Goal: Task Accomplishment & Management: Use online tool/utility

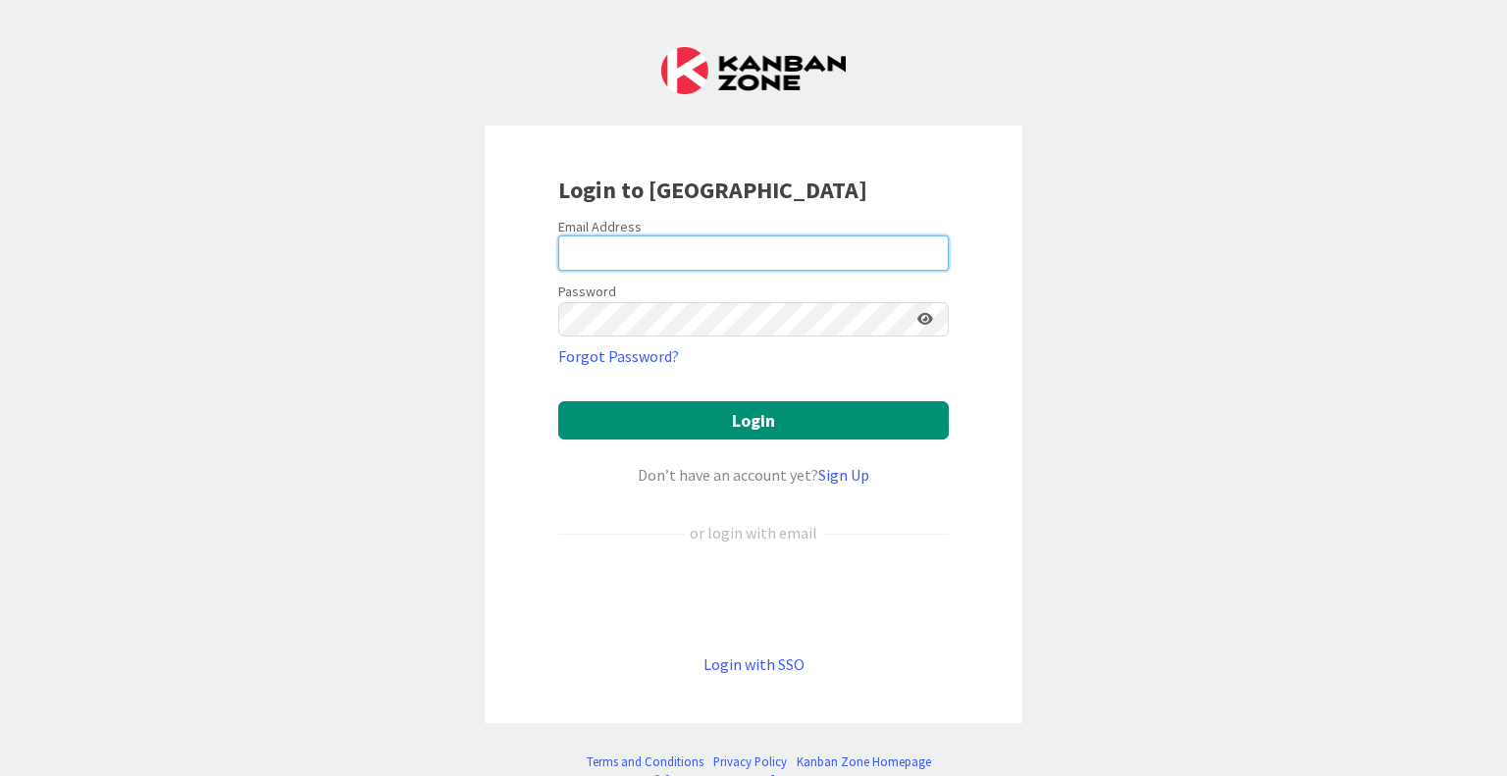
type input "[EMAIL_ADDRESS][DOMAIN_NAME]"
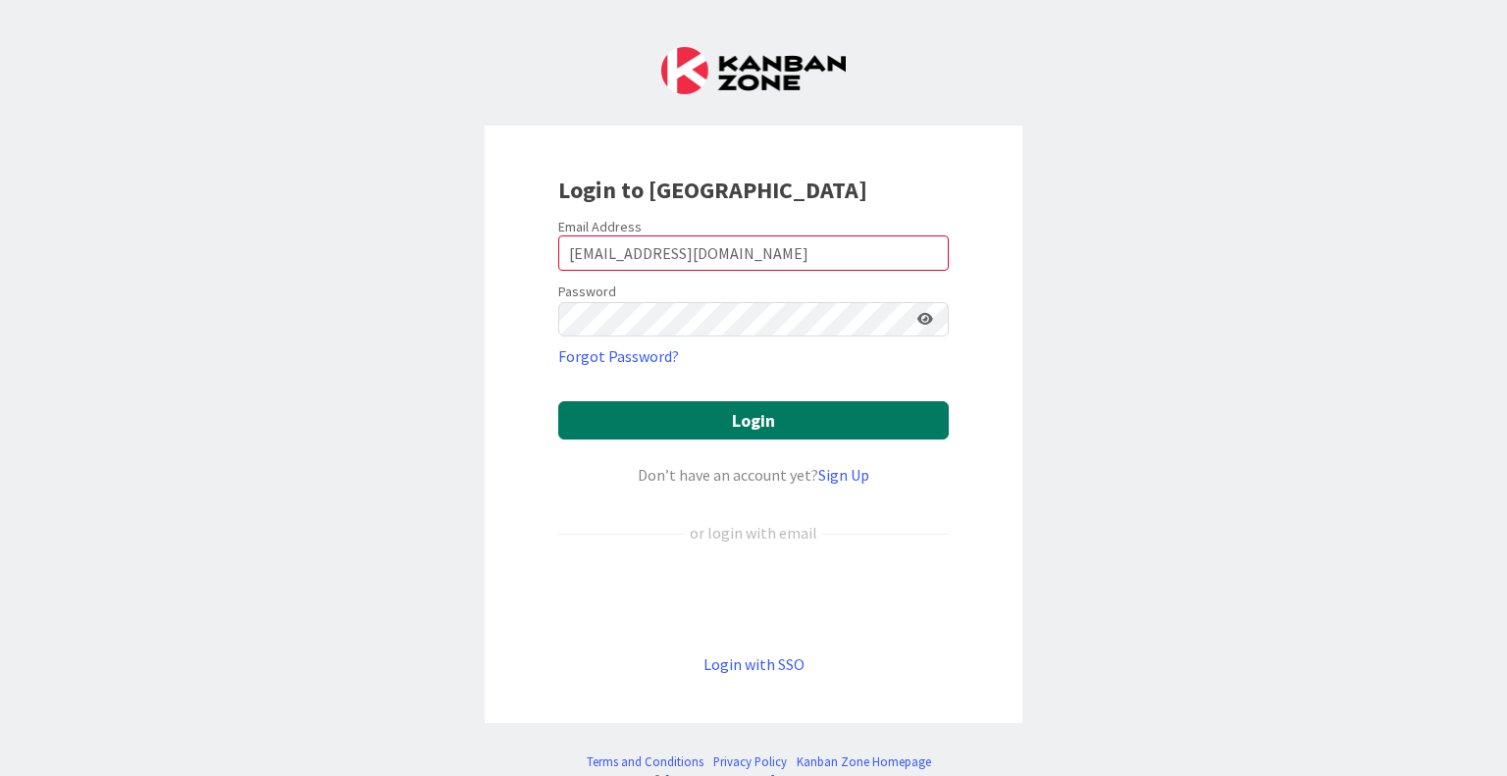
click at [730, 417] on button "Login" at bounding box center [753, 420] width 390 height 38
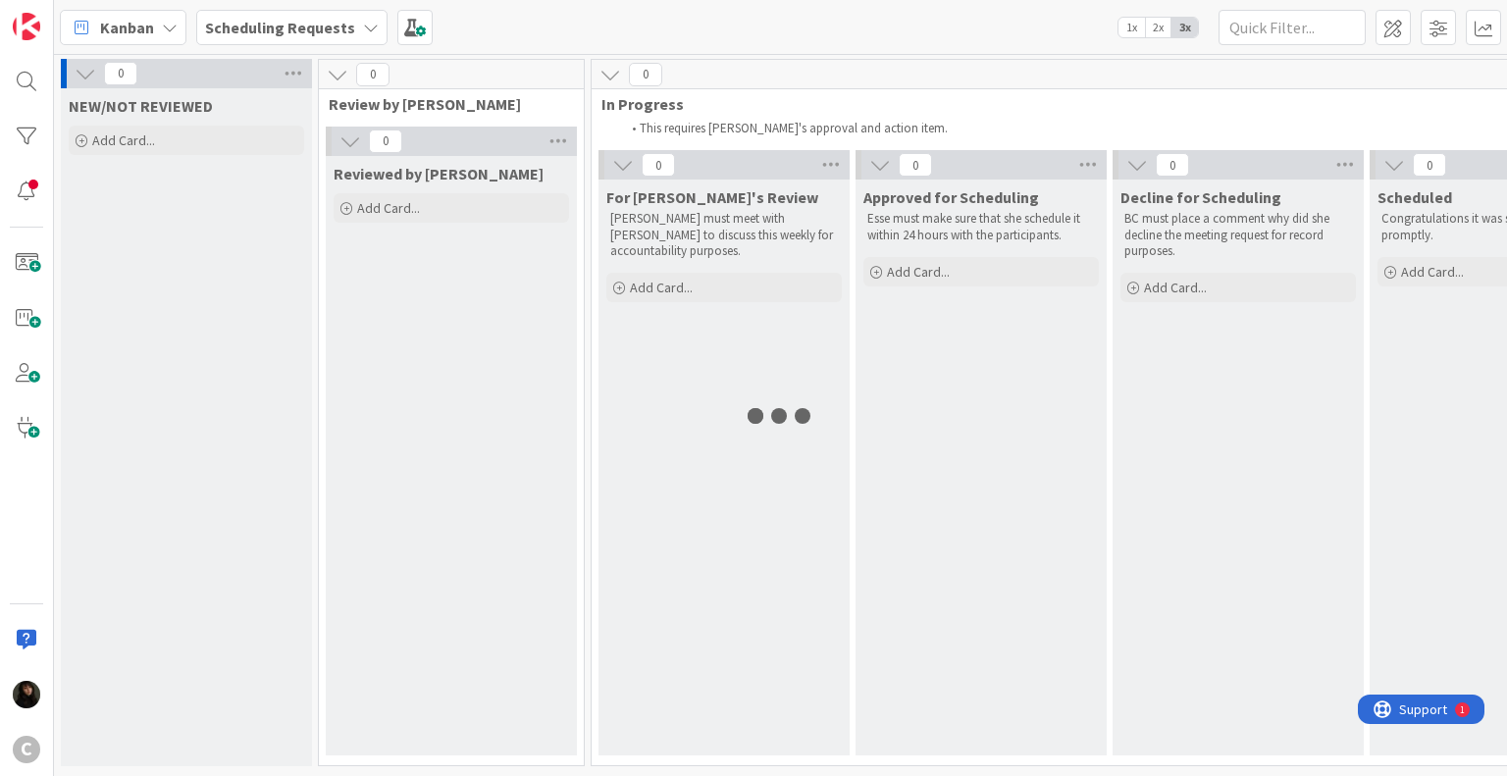
click at [278, 196] on div "NEW/NOT REVIEWED Add Card..." at bounding box center [186, 427] width 251 height 678
click at [397, 21] on span at bounding box center [414, 27] width 35 height 35
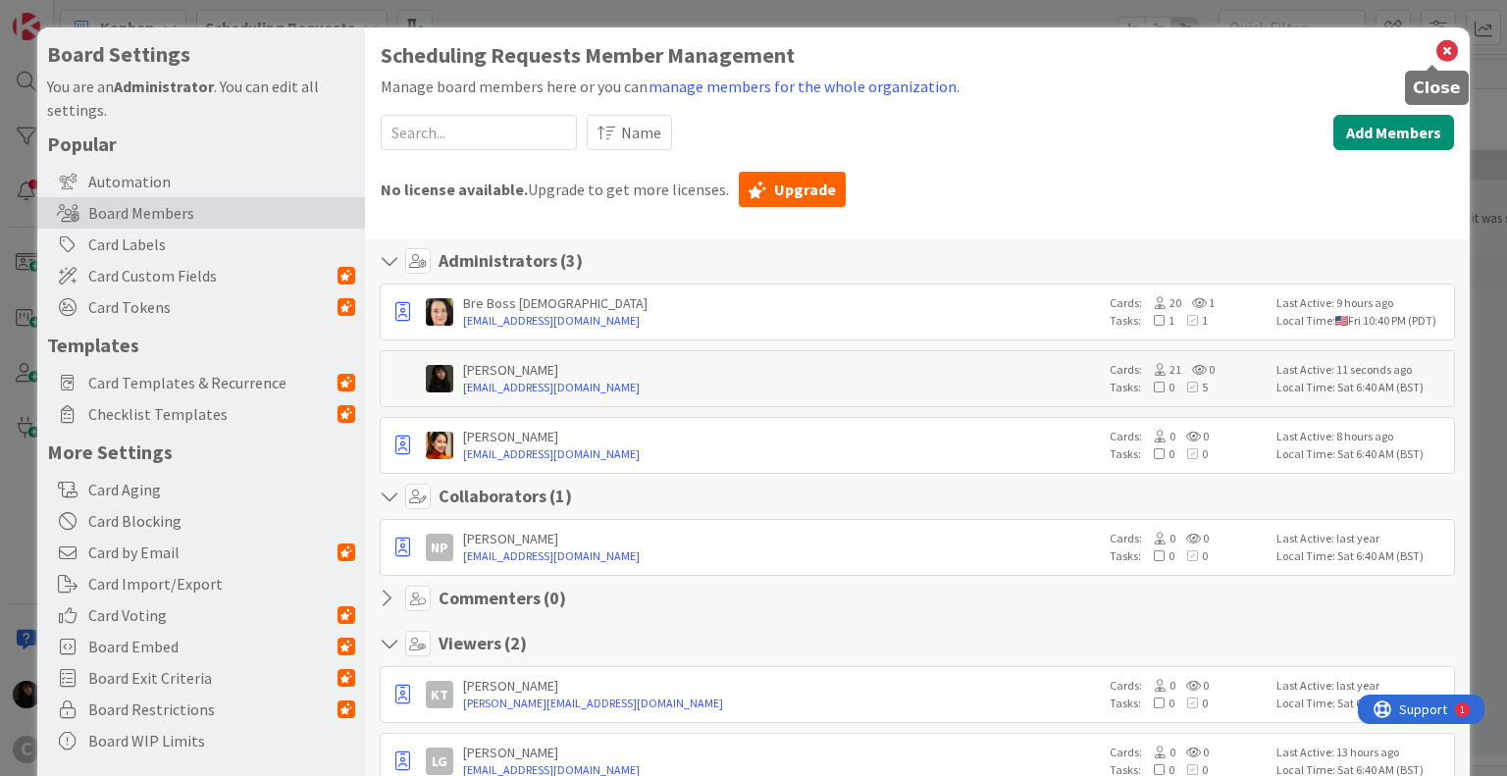
click at [1438, 53] on icon at bounding box center [1447, 50] width 26 height 27
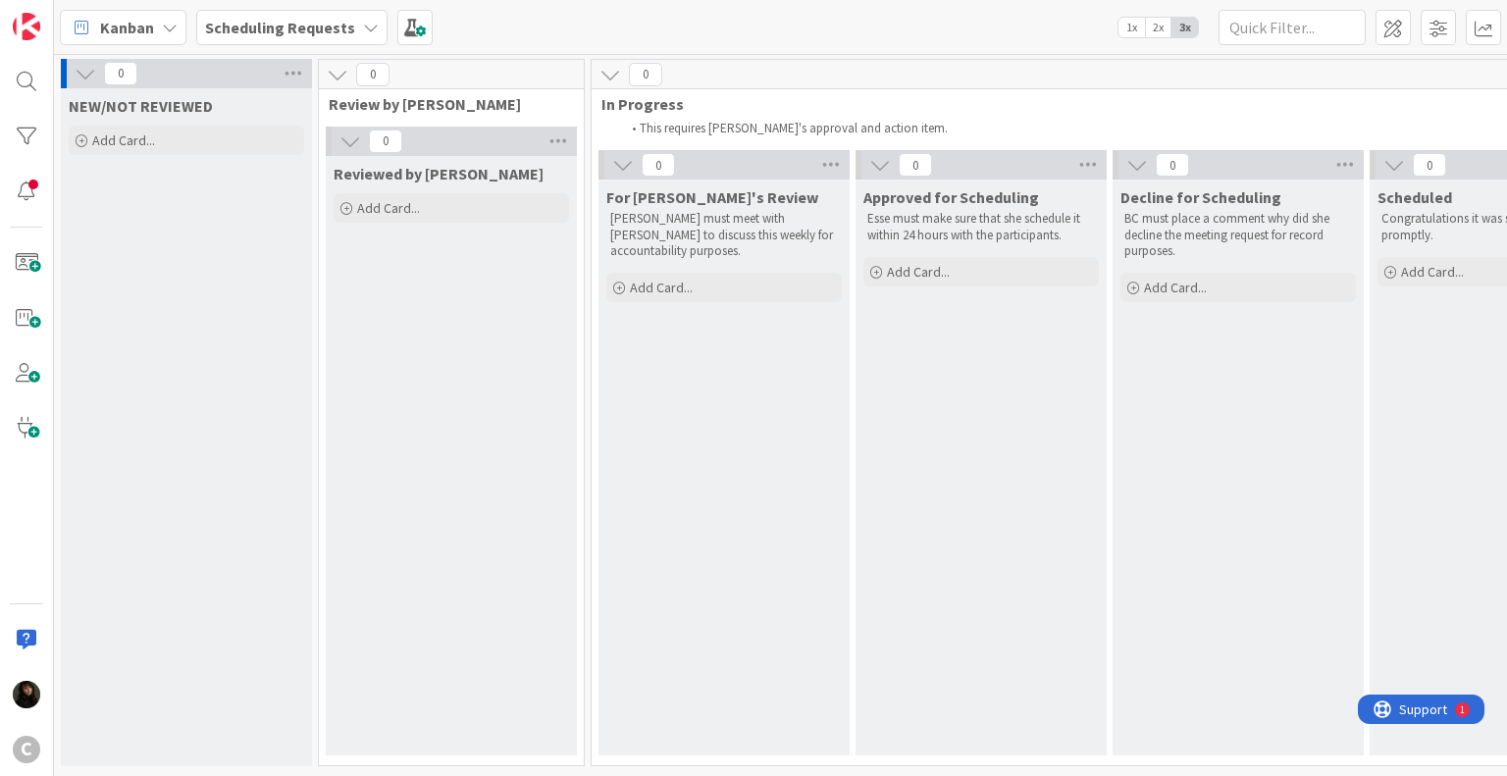
click at [334, 28] on b "Scheduling Requests" at bounding box center [280, 28] width 150 height 20
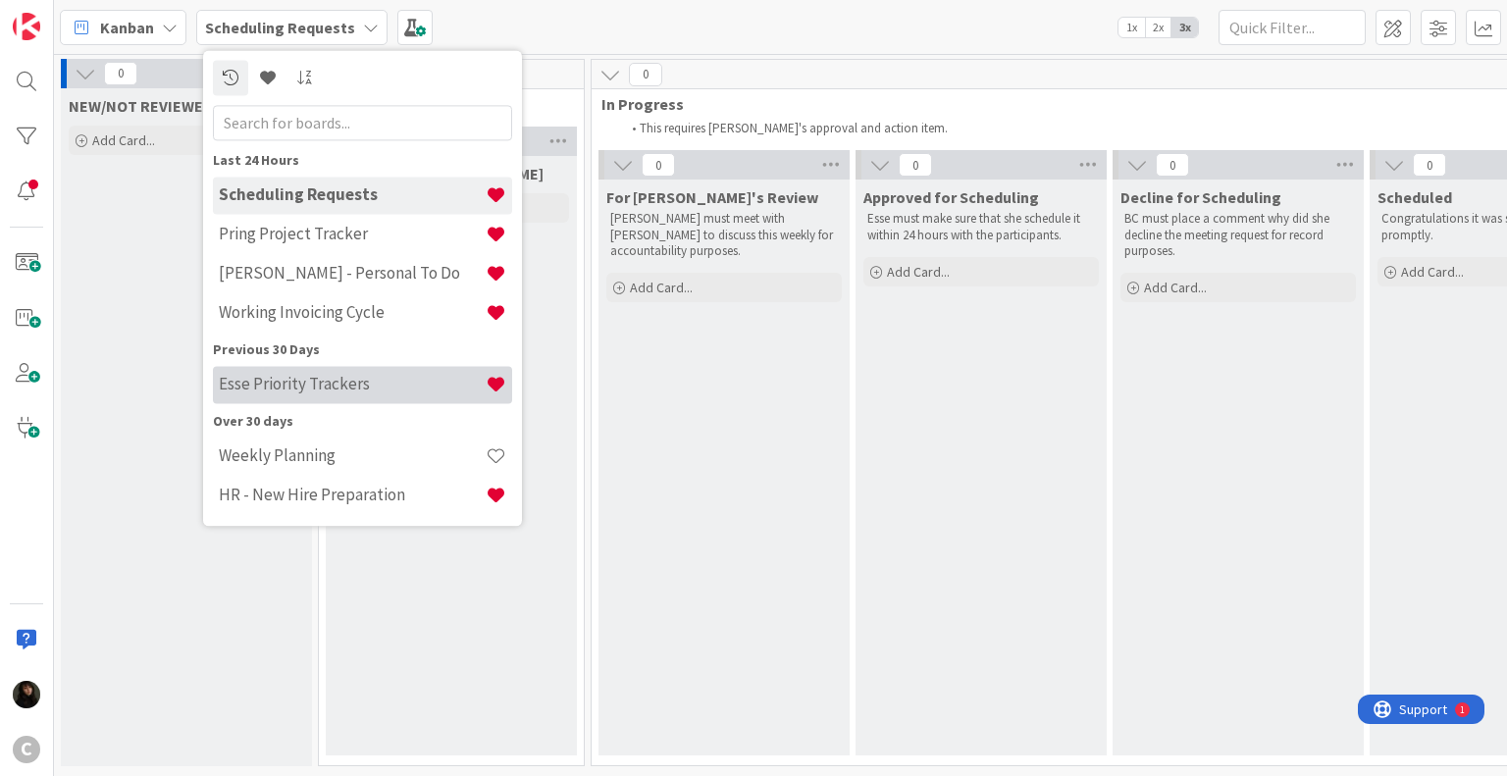
click at [270, 389] on h4 "Esse Priority Trackers" at bounding box center [352, 385] width 267 height 20
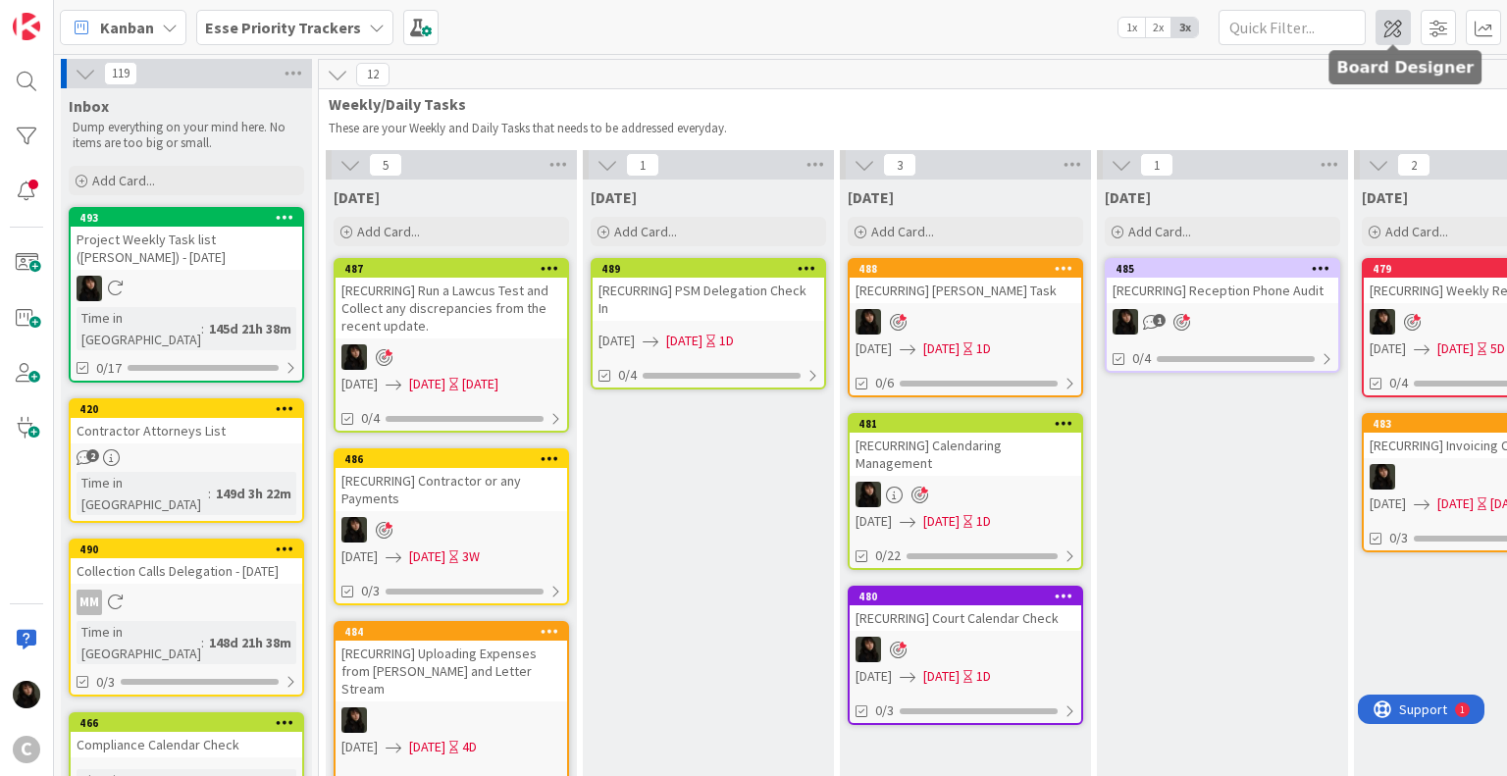
click at [1391, 30] on span at bounding box center [1392, 27] width 35 height 35
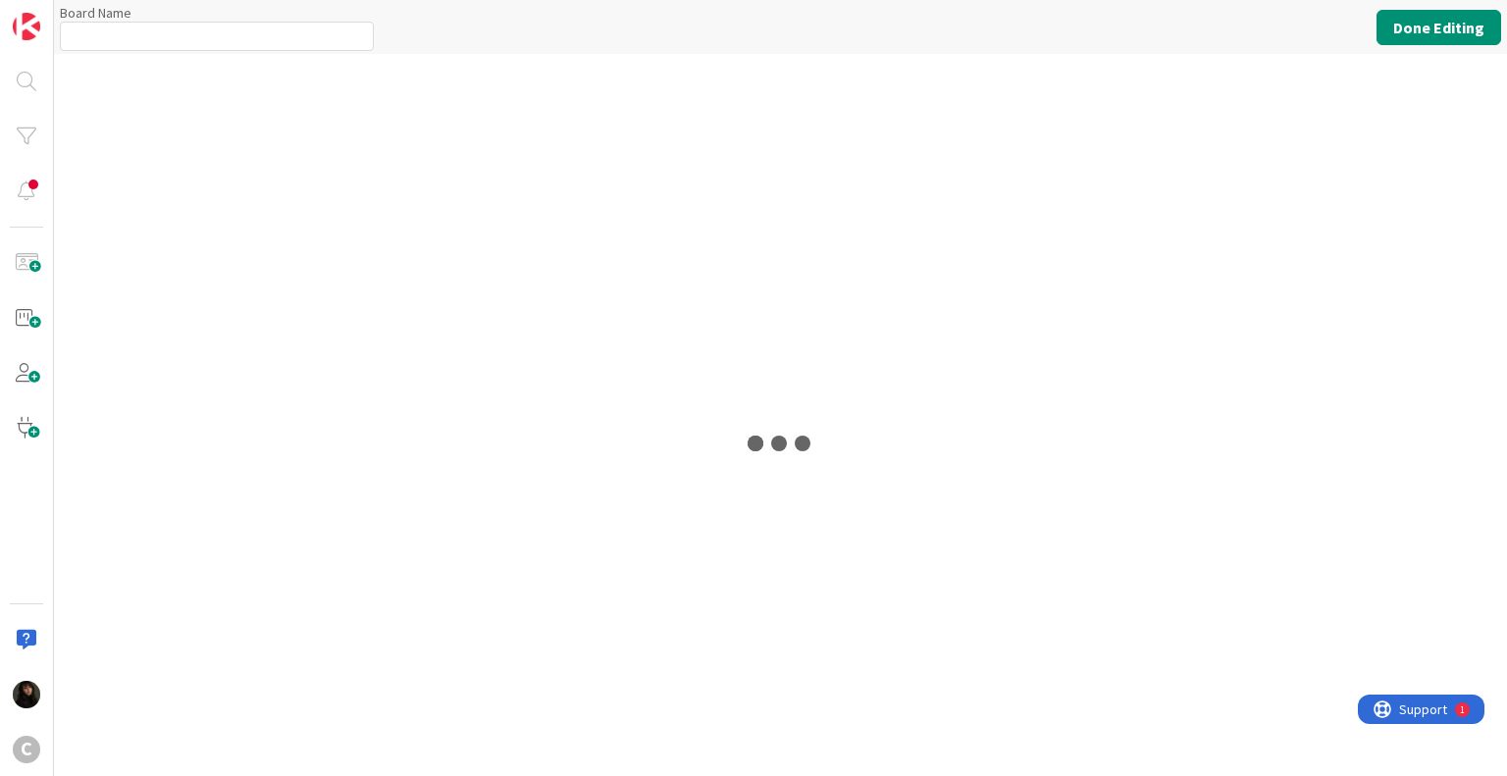
type input "Esse Priority Trackers"
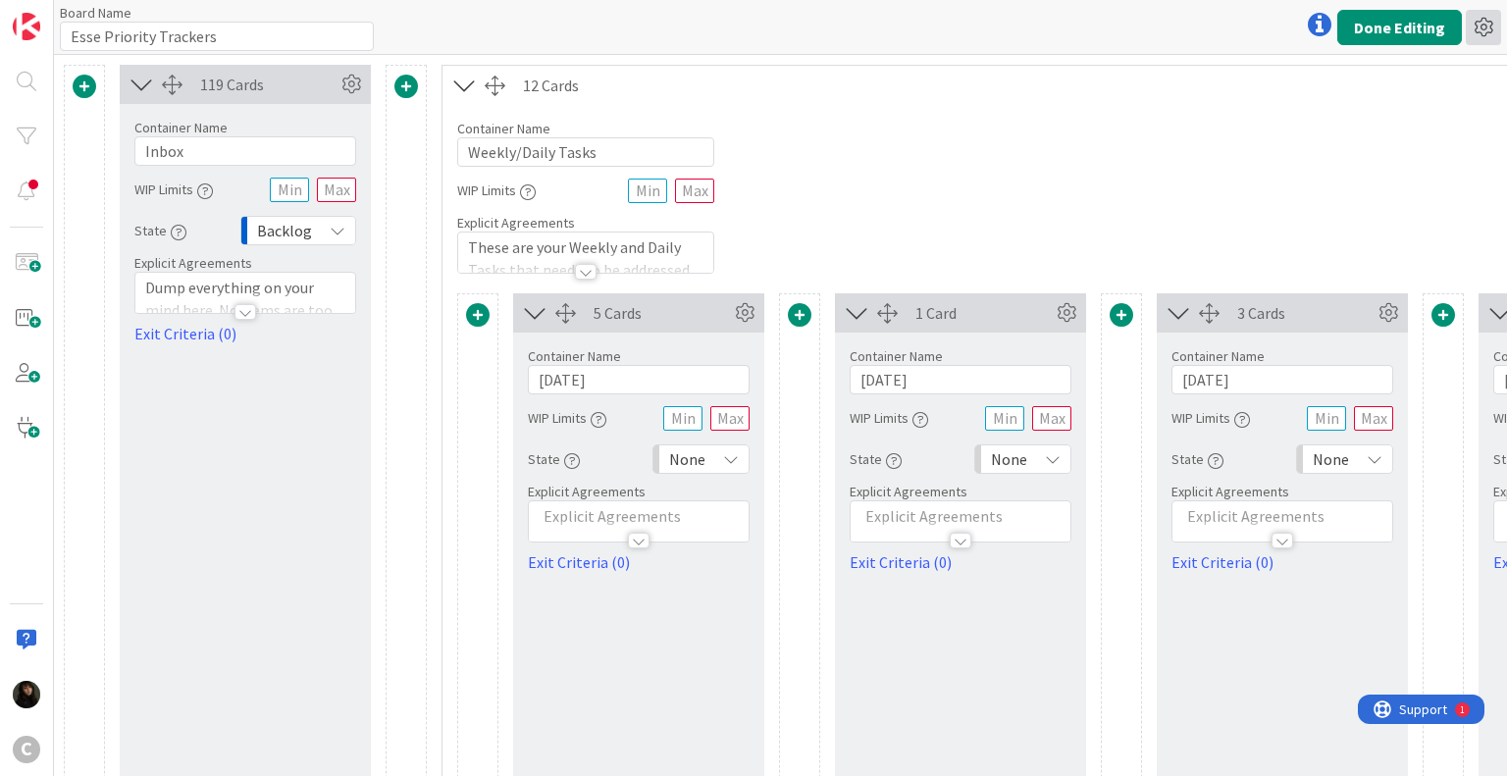
click at [1483, 26] on icon at bounding box center [1483, 27] width 35 height 35
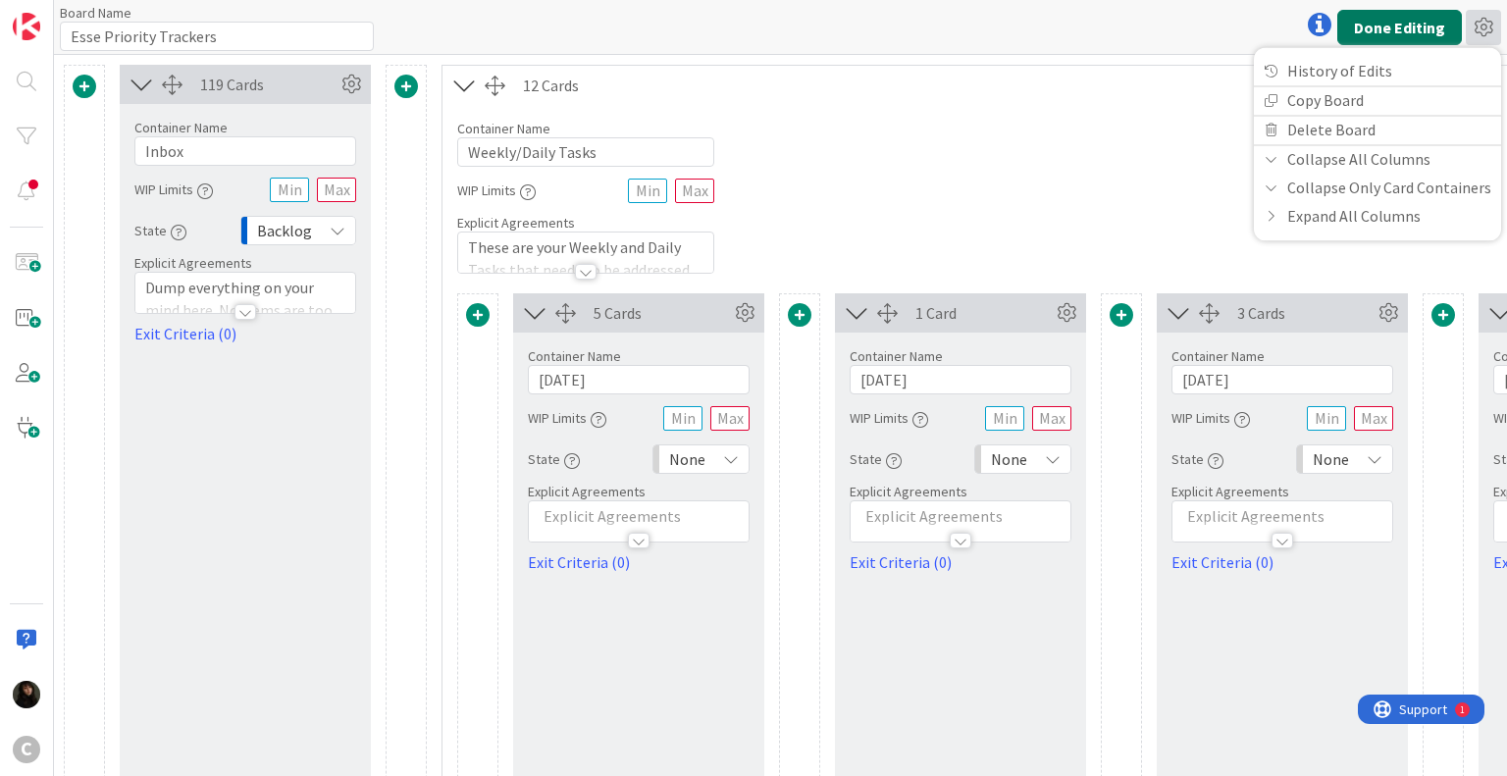
click at [1417, 26] on button "Done Editing" at bounding box center [1399, 27] width 125 height 35
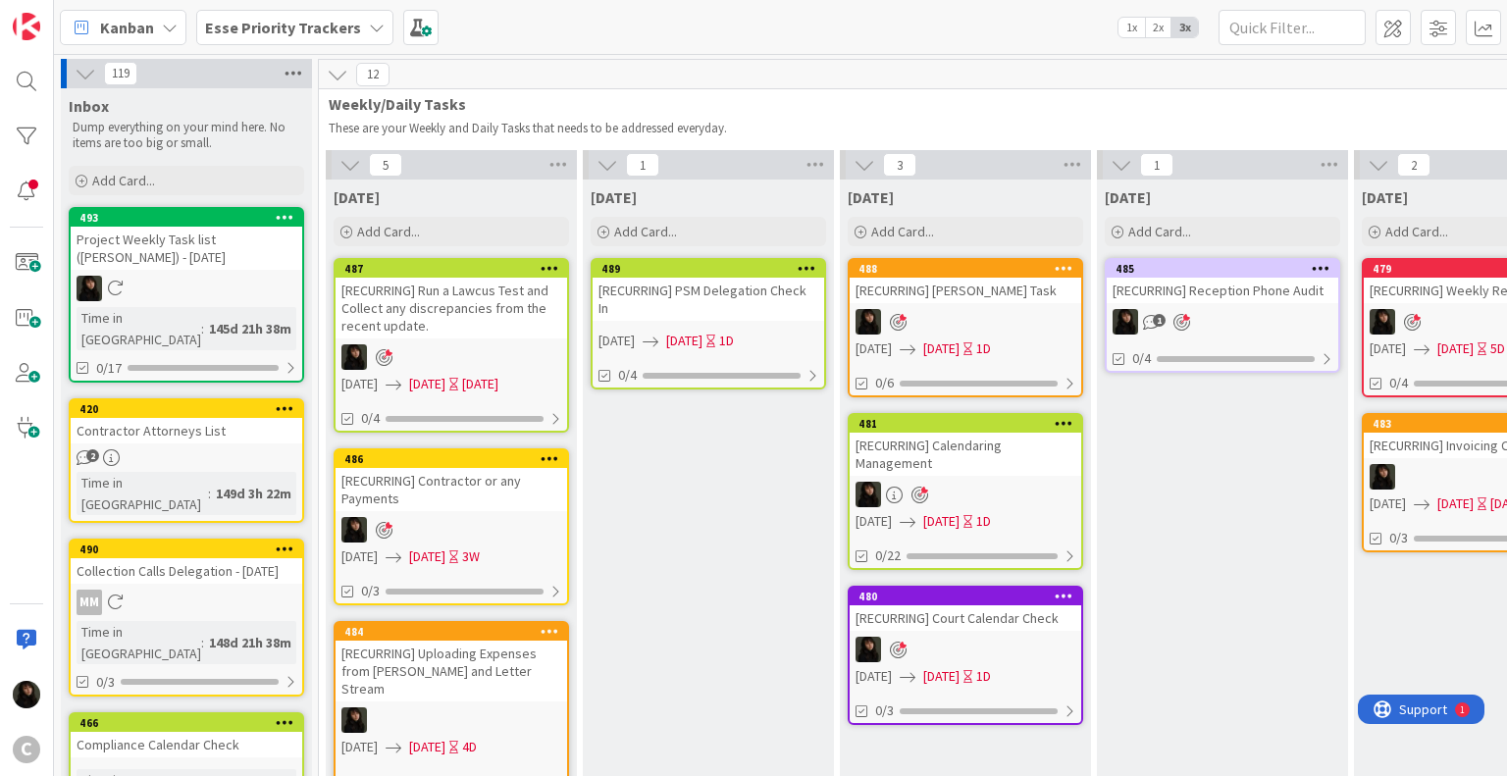
click at [290, 69] on icon at bounding box center [294, 73] width 26 height 29
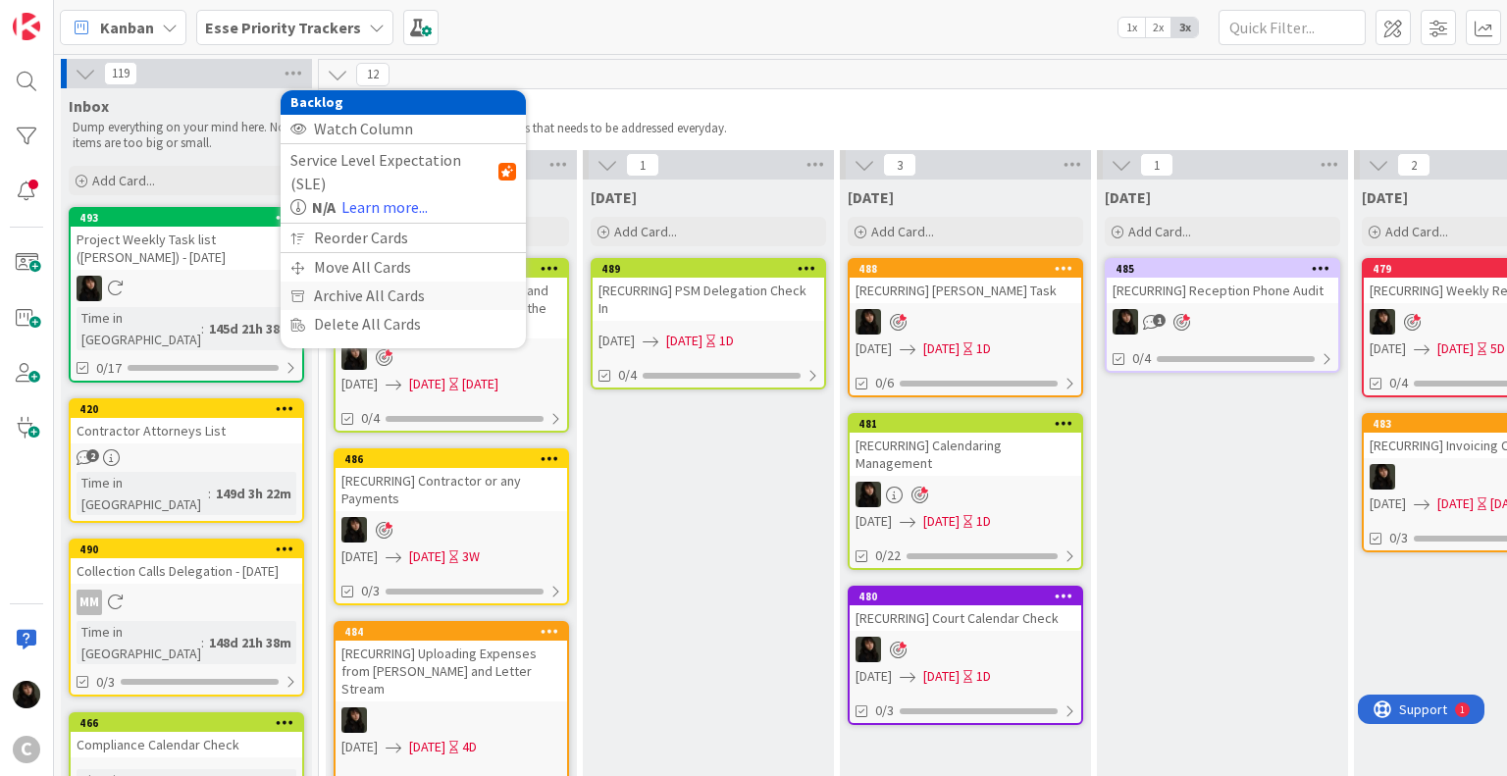
click at [337, 282] on div "Archive All Cards" at bounding box center [403, 296] width 245 height 28
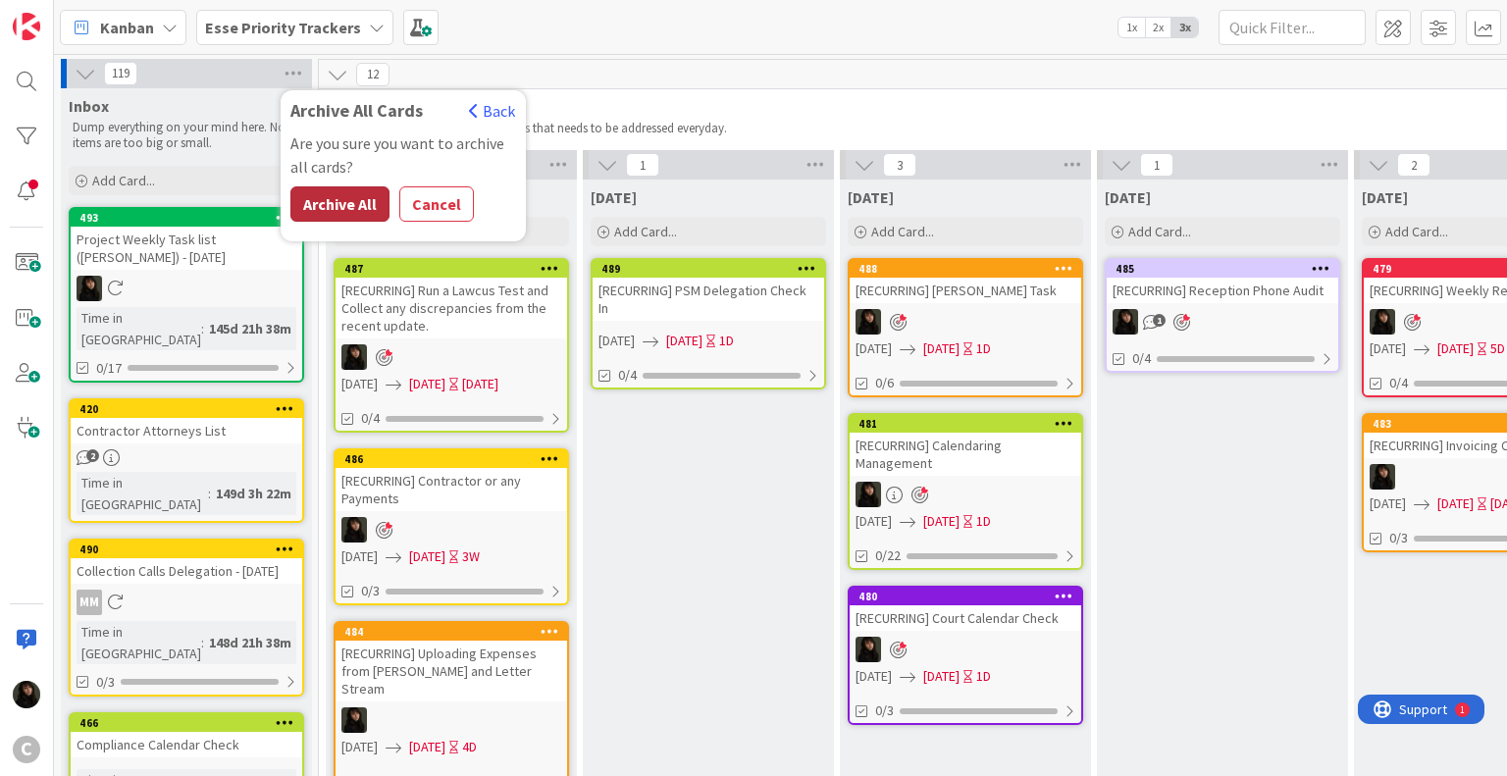
click at [338, 200] on button "Archive All" at bounding box center [339, 203] width 99 height 35
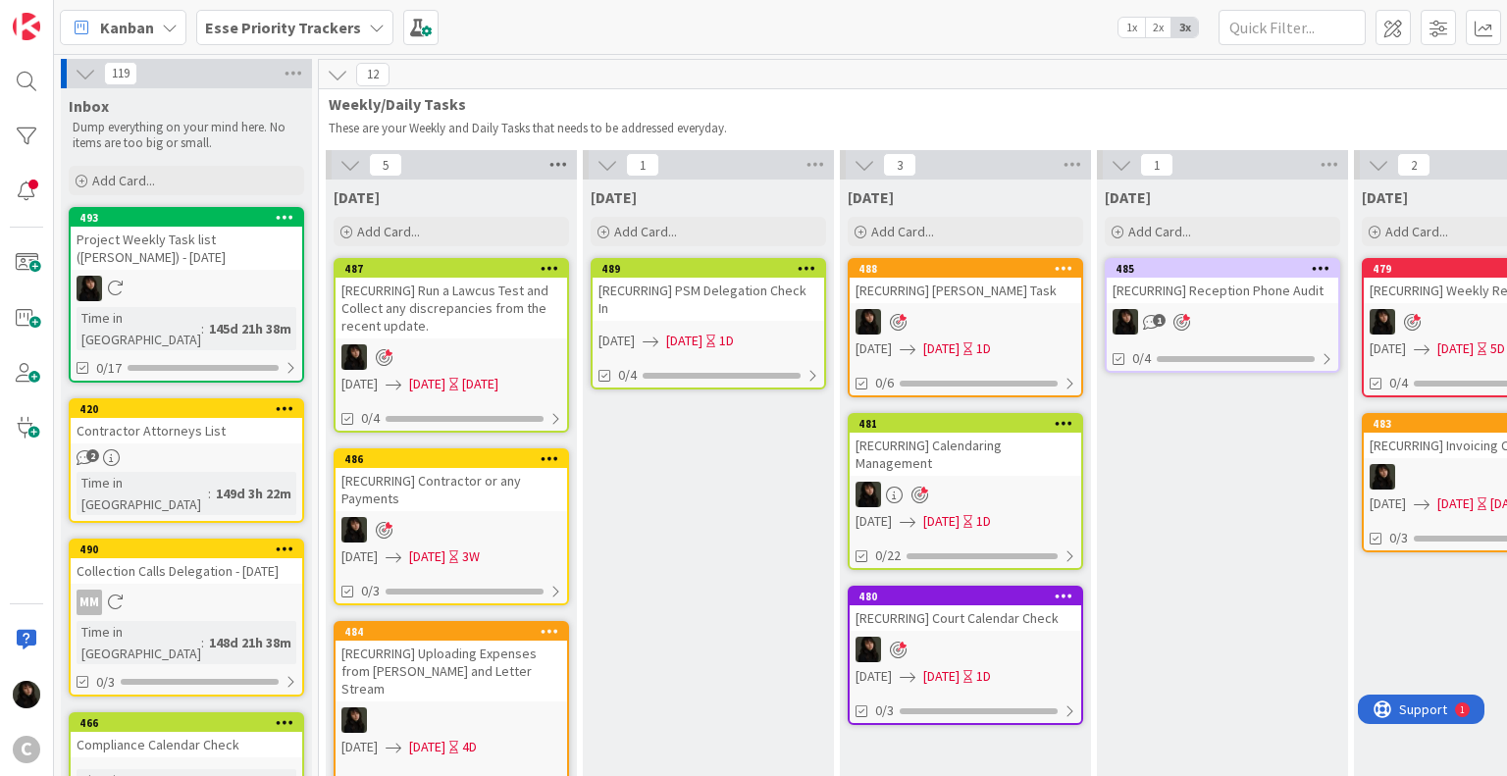
click at [564, 166] on icon at bounding box center [558, 164] width 26 height 29
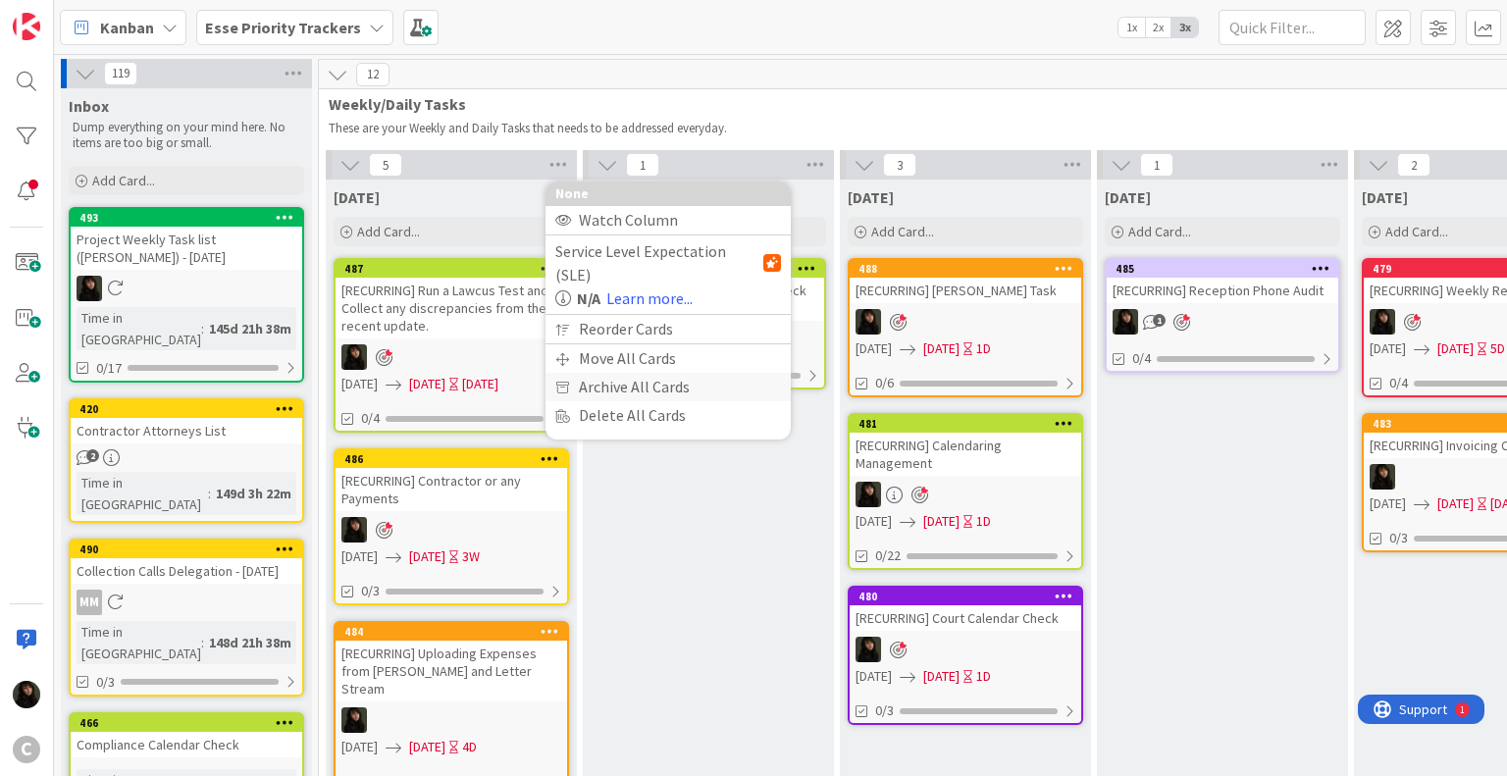
click at [601, 373] on div "Archive All Cards" at bounding box center [667, 387] width 245 height 28
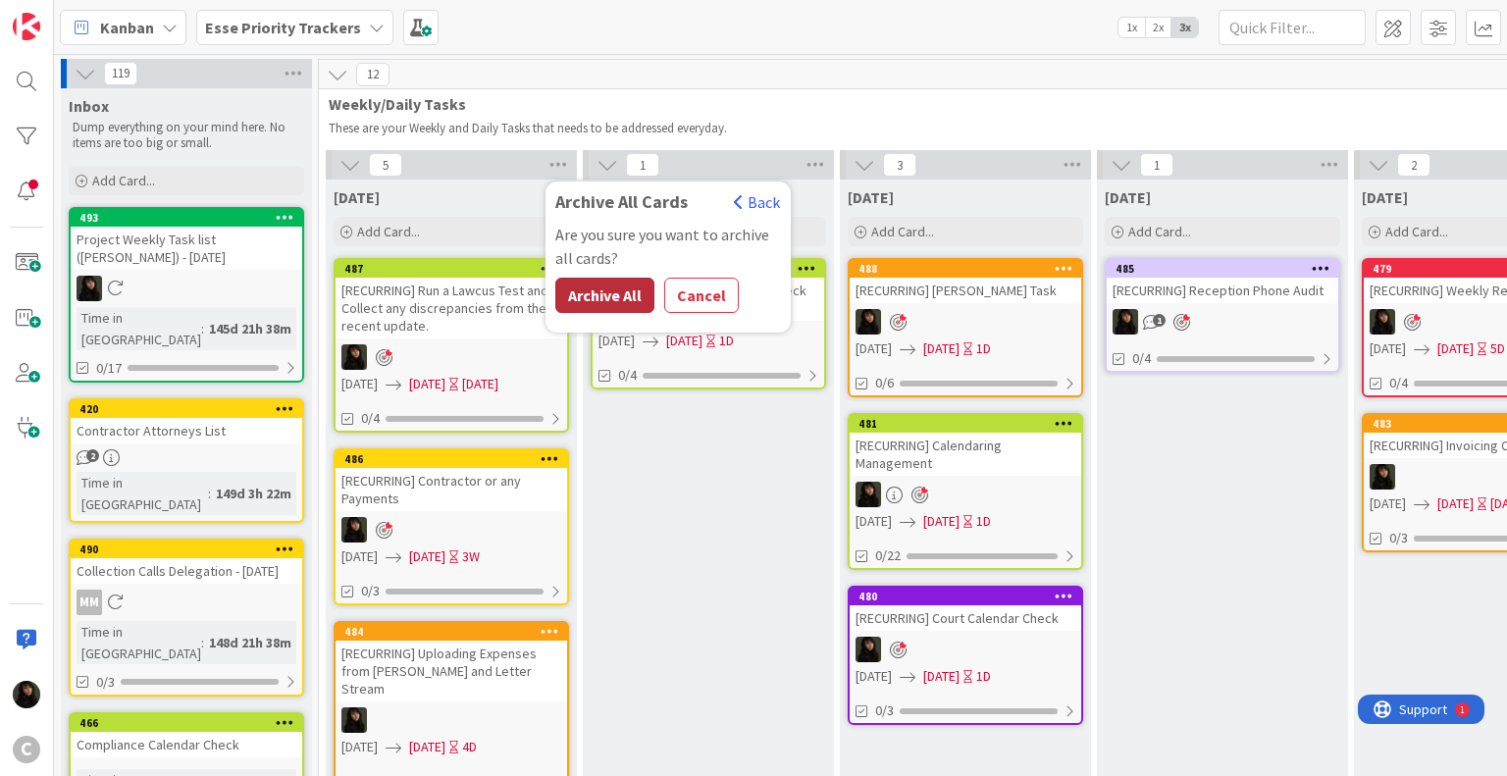
drag, startPoint x: 609, startPoint y: 300, endPoint x: 639, endPoint y: 280, distance: 35.9
click at [639, 280] on button "Archive All" at bounding box center [604, 295] width 99 height 35
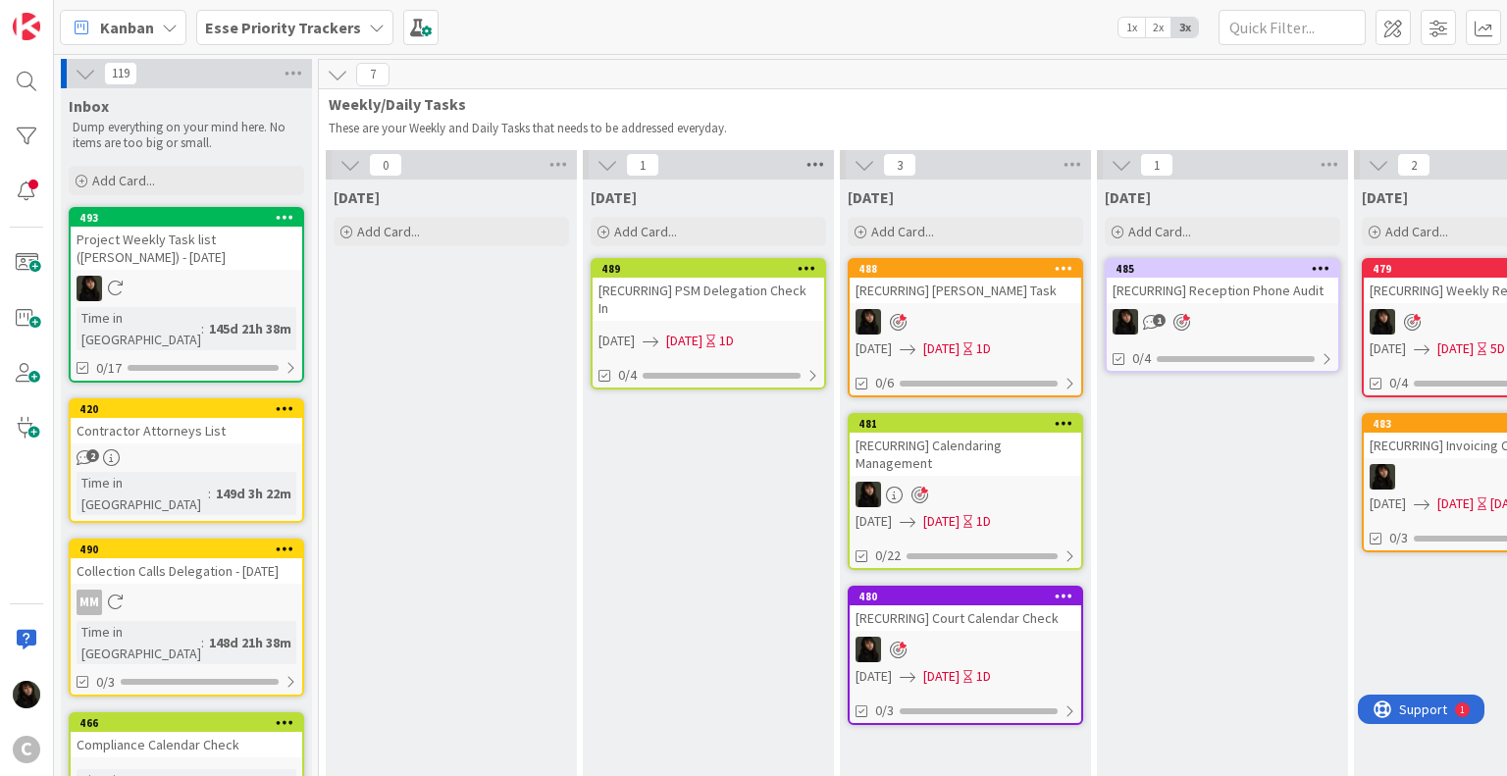
click at [815, 161] on icon at bounding box center [816, 164] width 26 height 29
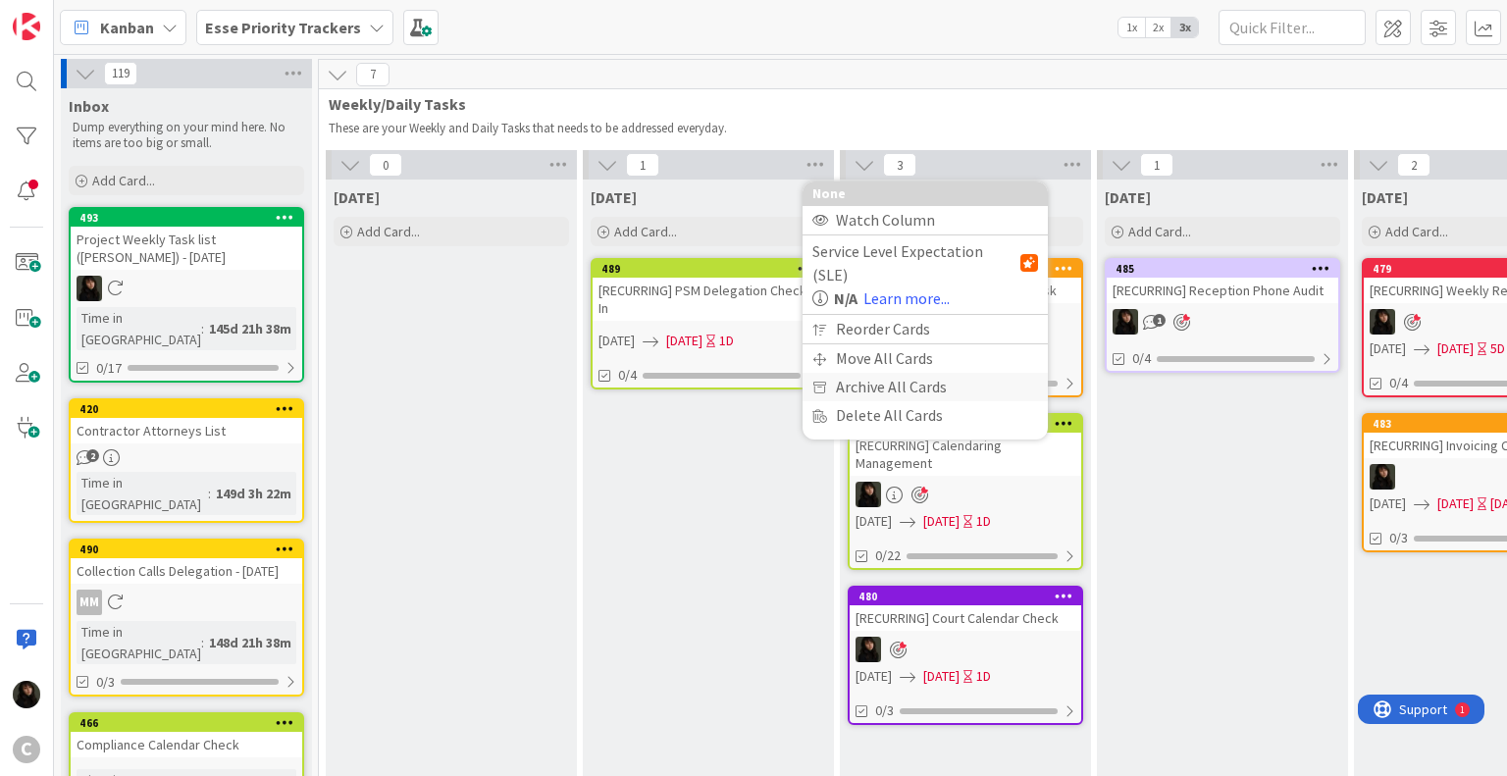
click at [863, 373] on div "Archive All Cards" at bounding box center [925, 387] width 245 height 28
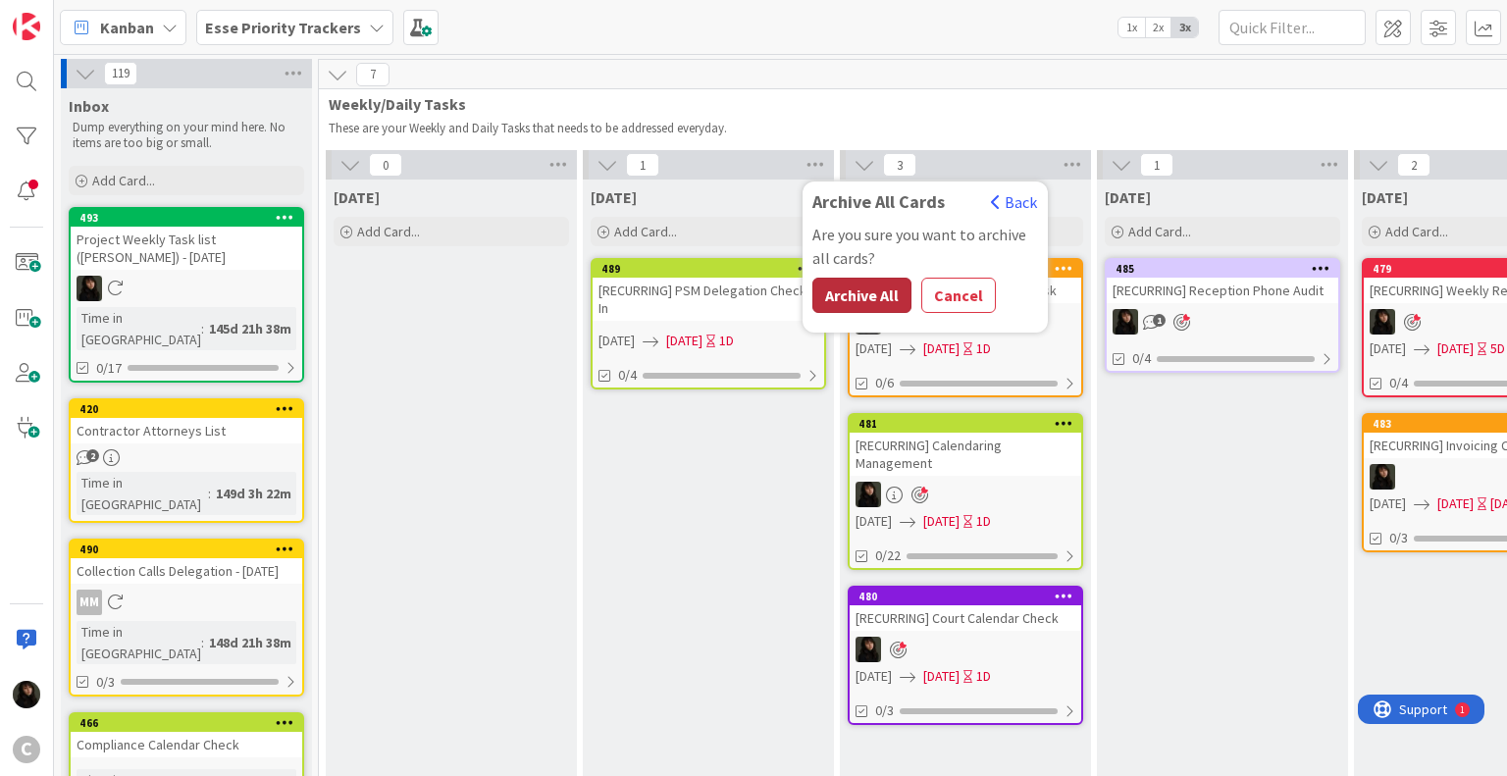
click at [847, 285] on button "Archive All" at bounding box center [861, 295] width 99 height 35
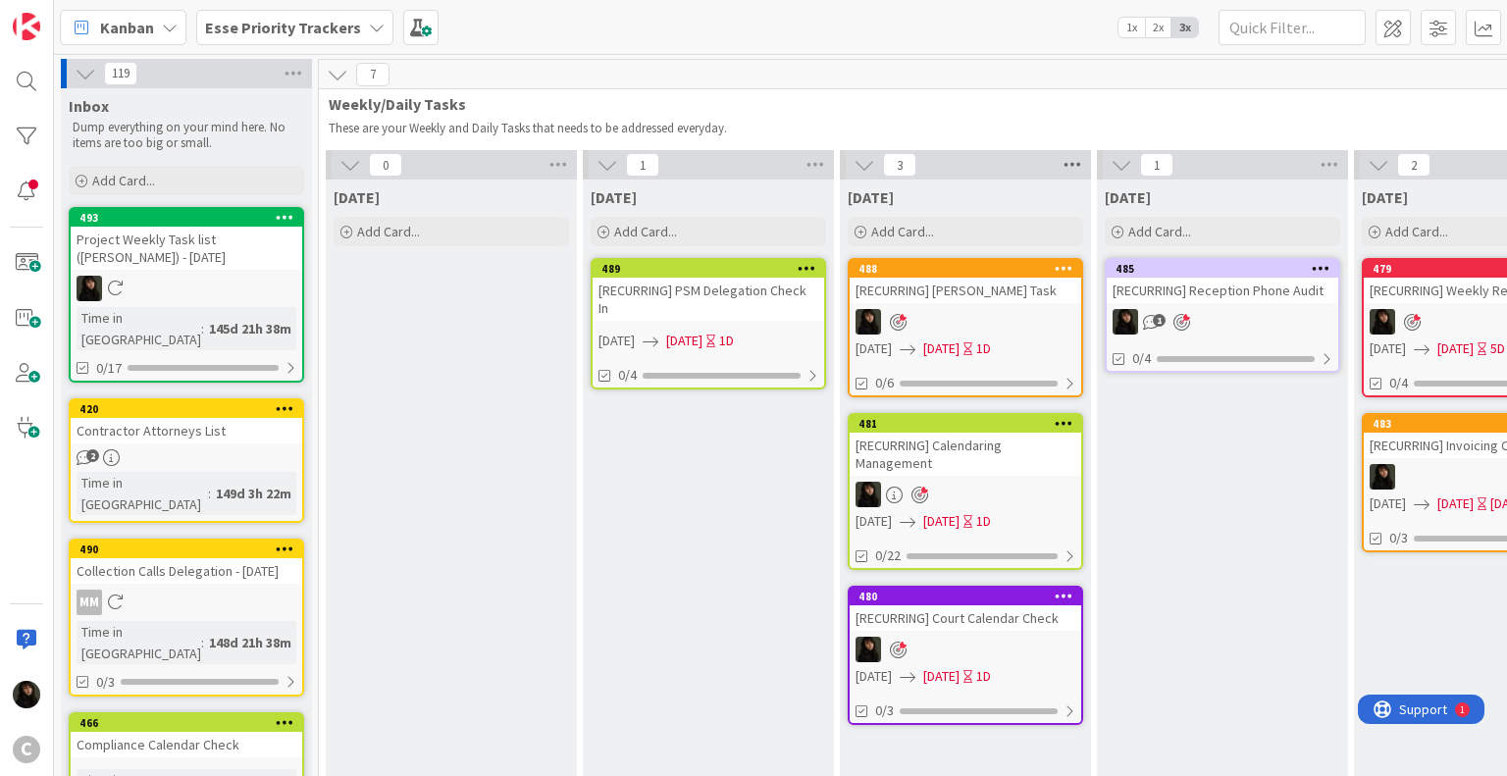
click at [1071, 163] on icon at bounding box center [1073, 164] width 26 height 29
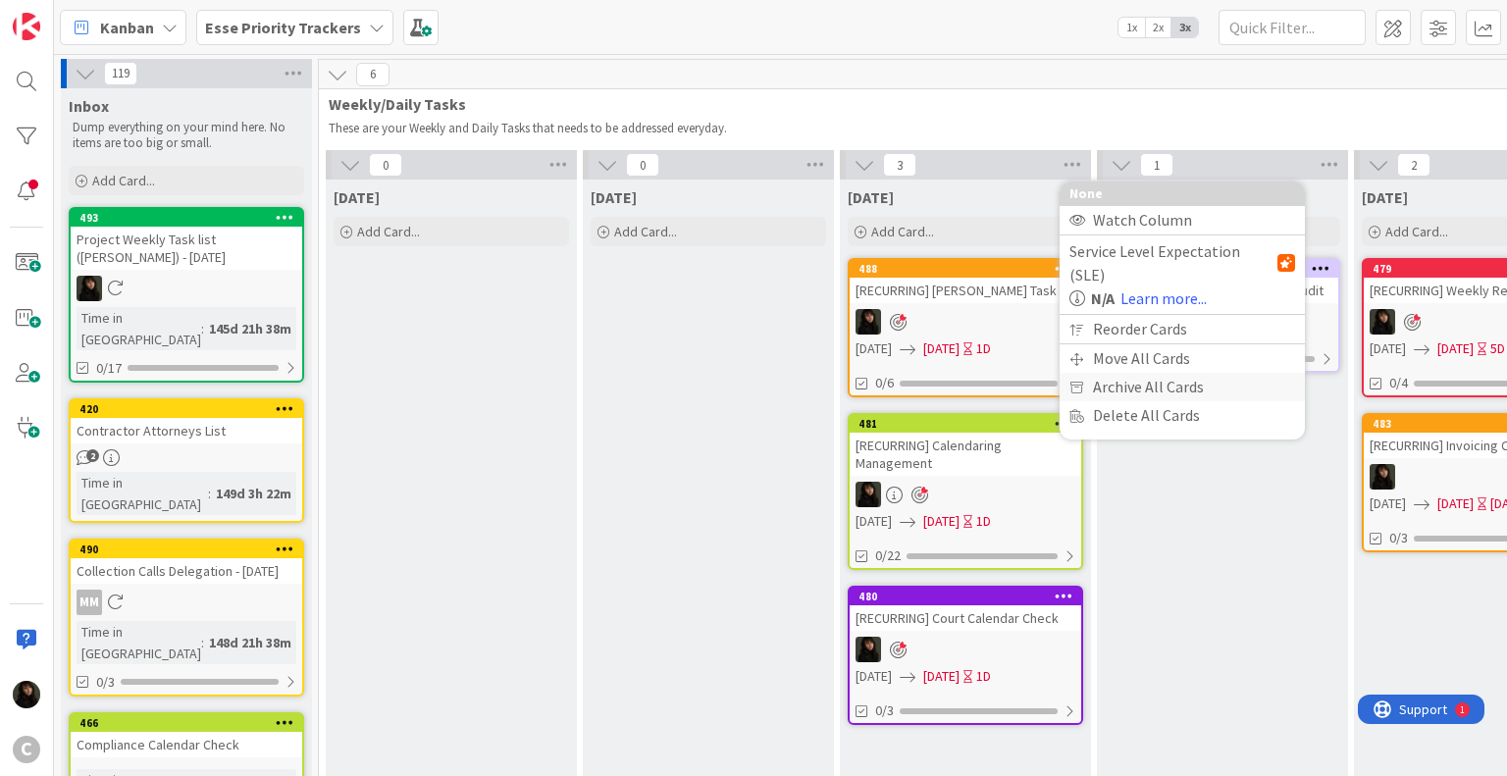
click at [1118, 373] on div "Archive All Cards" at bounding box center [1182, 387] width 245 height 28
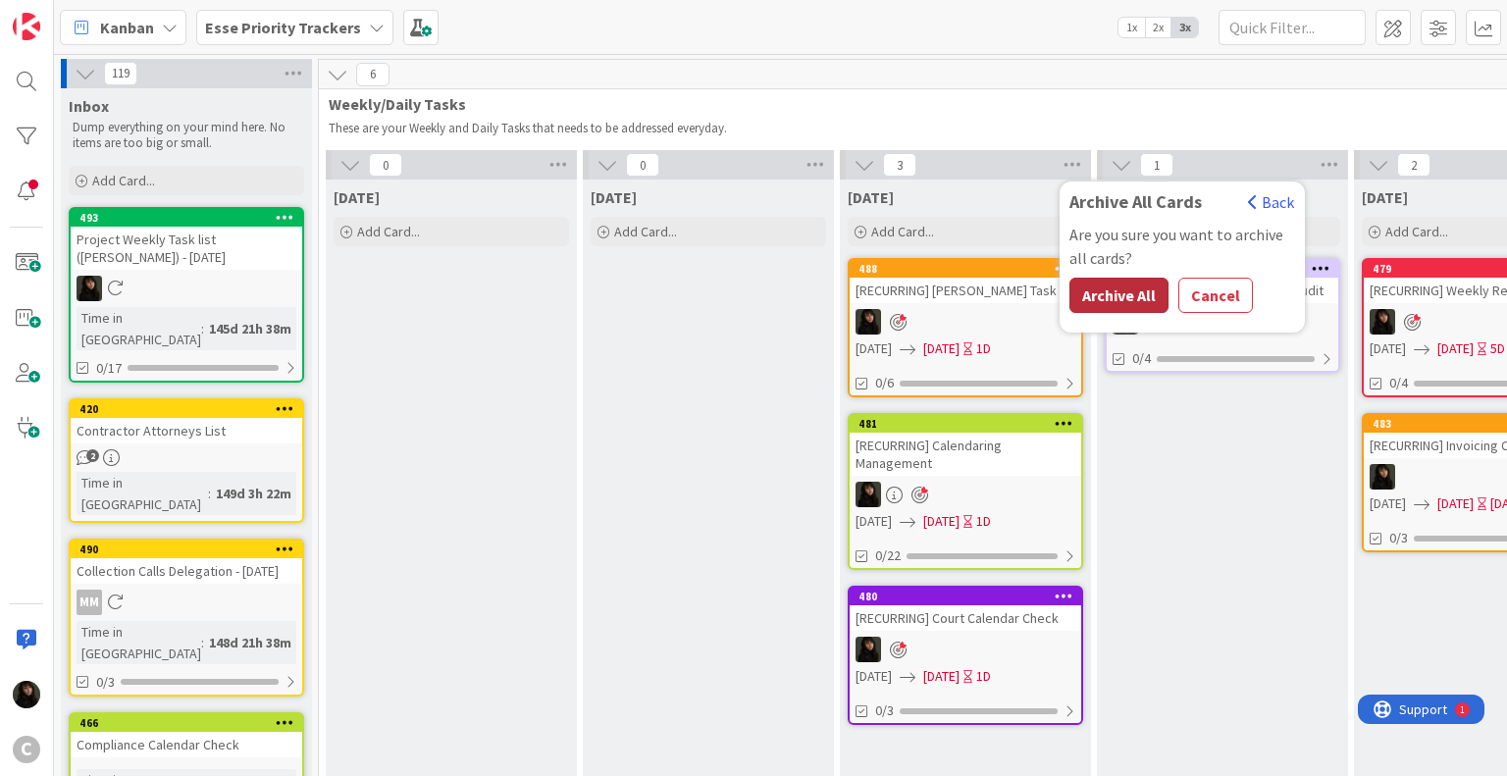
click at [1095, 295] on button "Archive All" at bounding box center [1118, 295] width 99 height 35
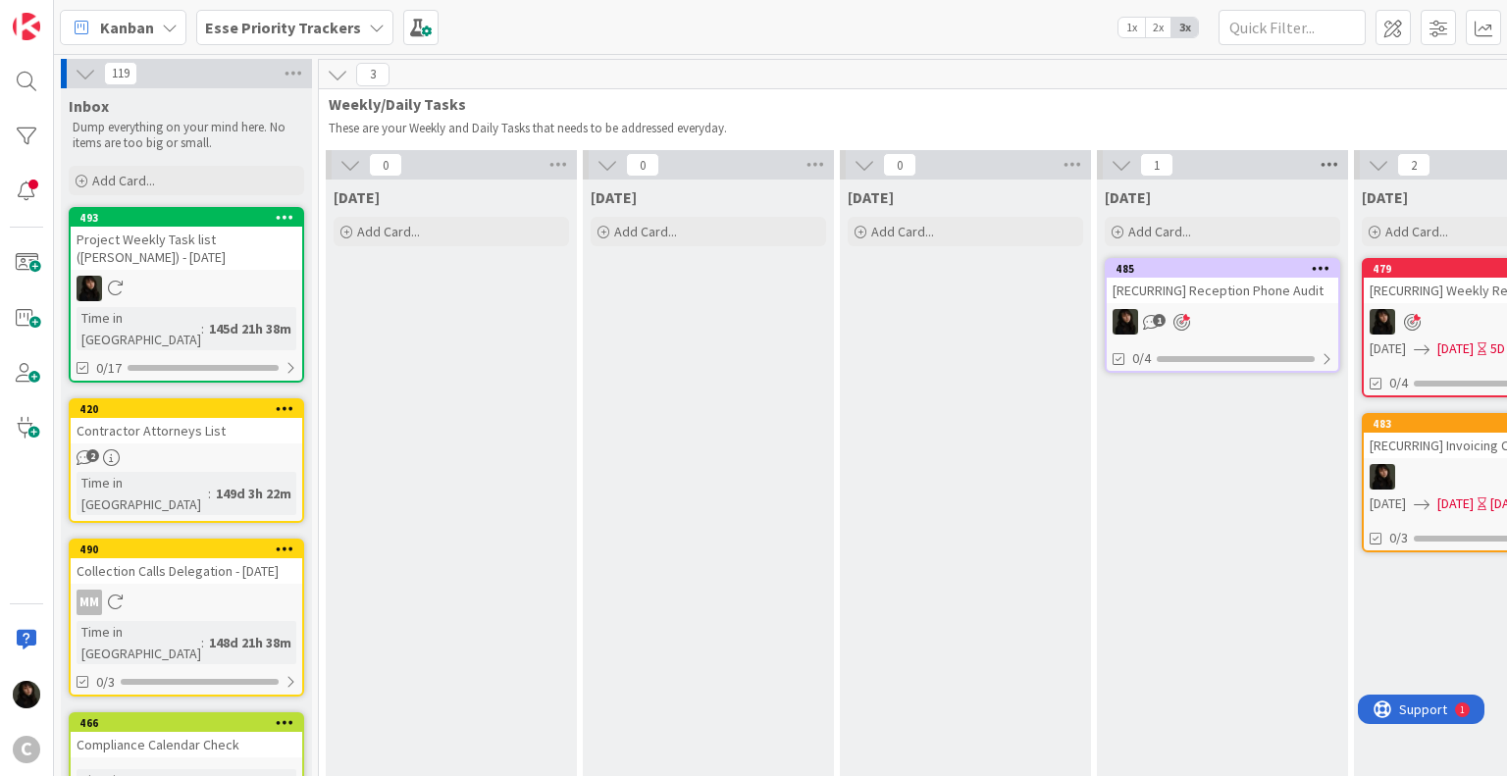
click at [1330, 160] on icon at bounding box center [1330, 164] width 26 height 29
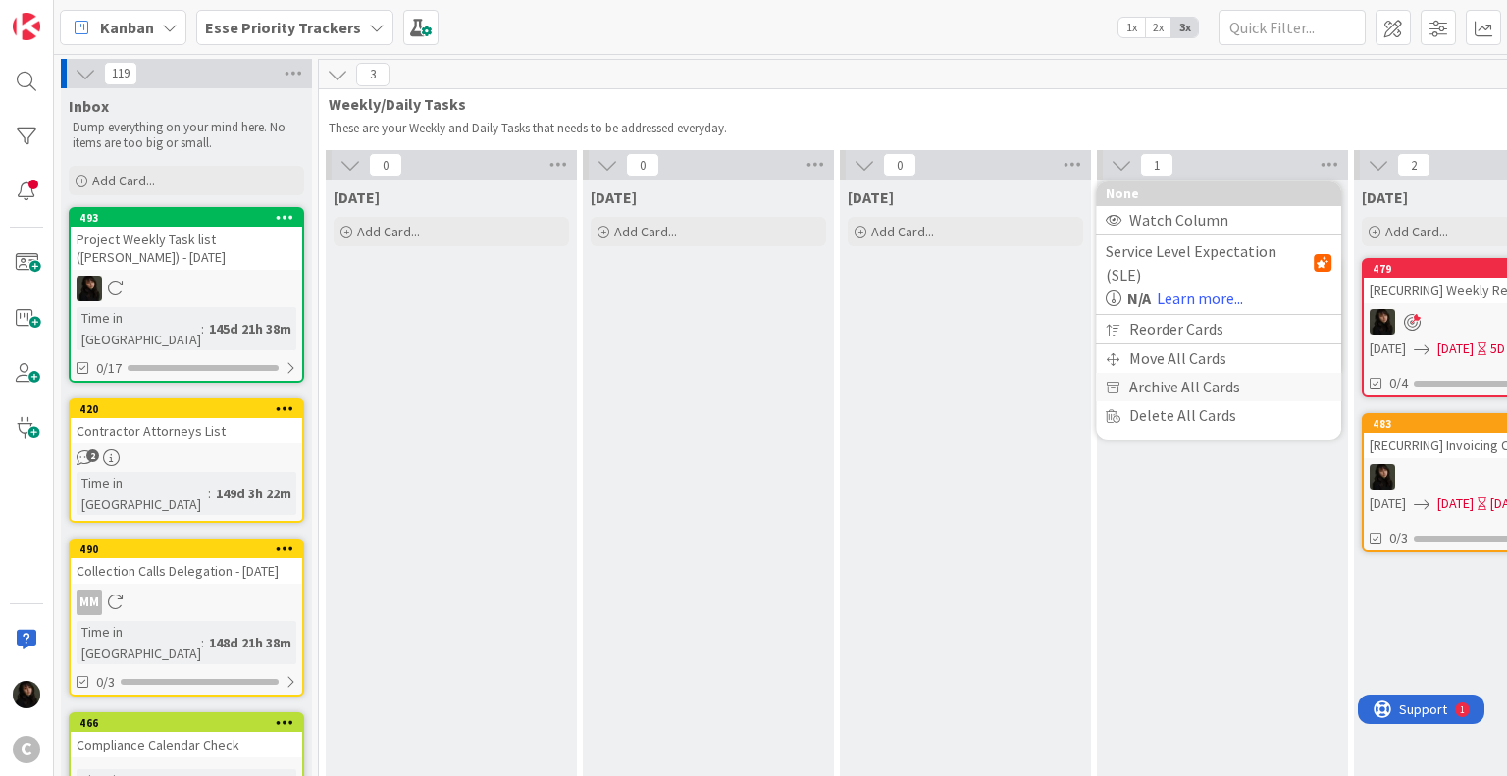
click at [1175, 373] on div "Archive All Cards" at bounding box center [1218, 387] width 245 height 28
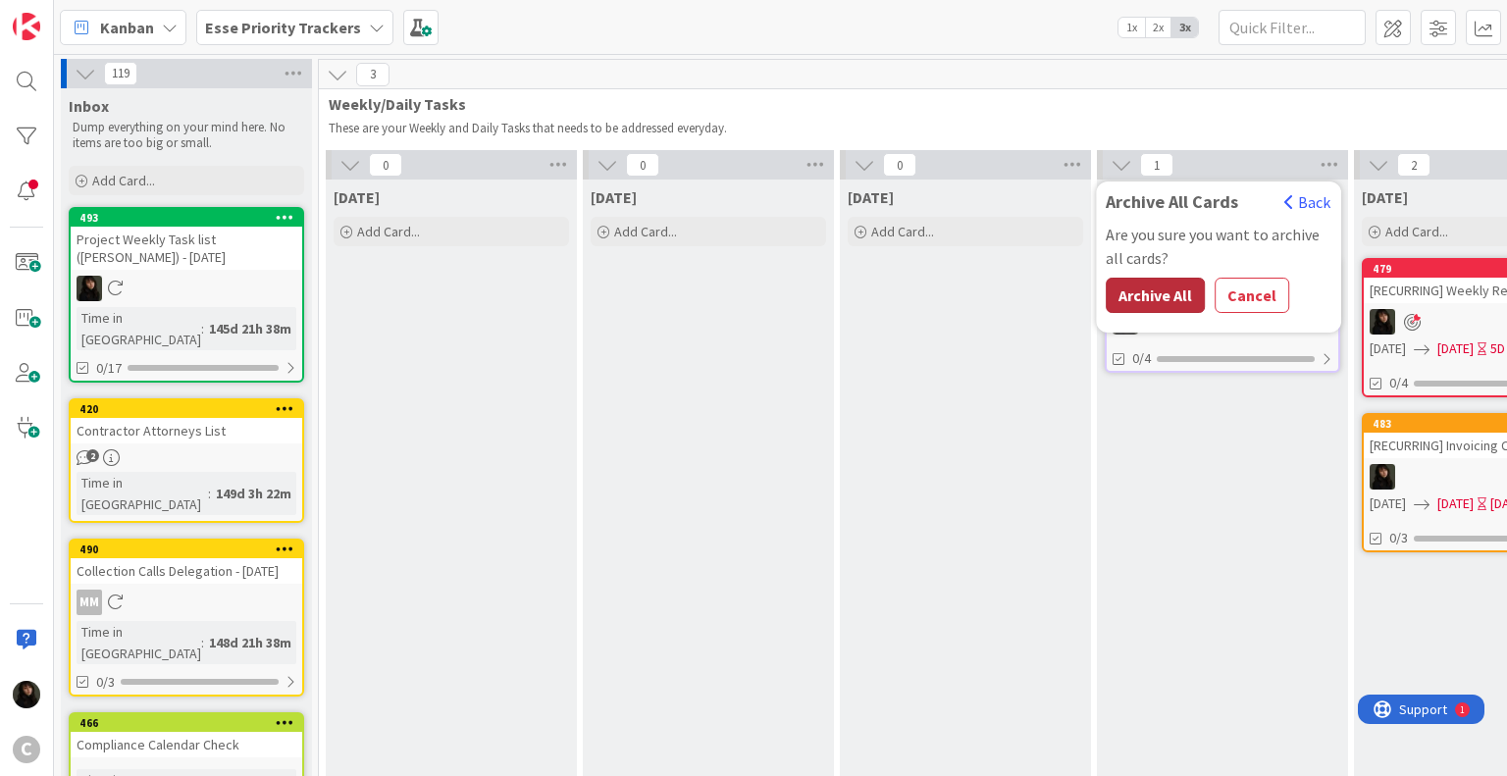
click at [1148, 296] on button "Archive All" at bounding box center [1155, 295] width 99 height 35
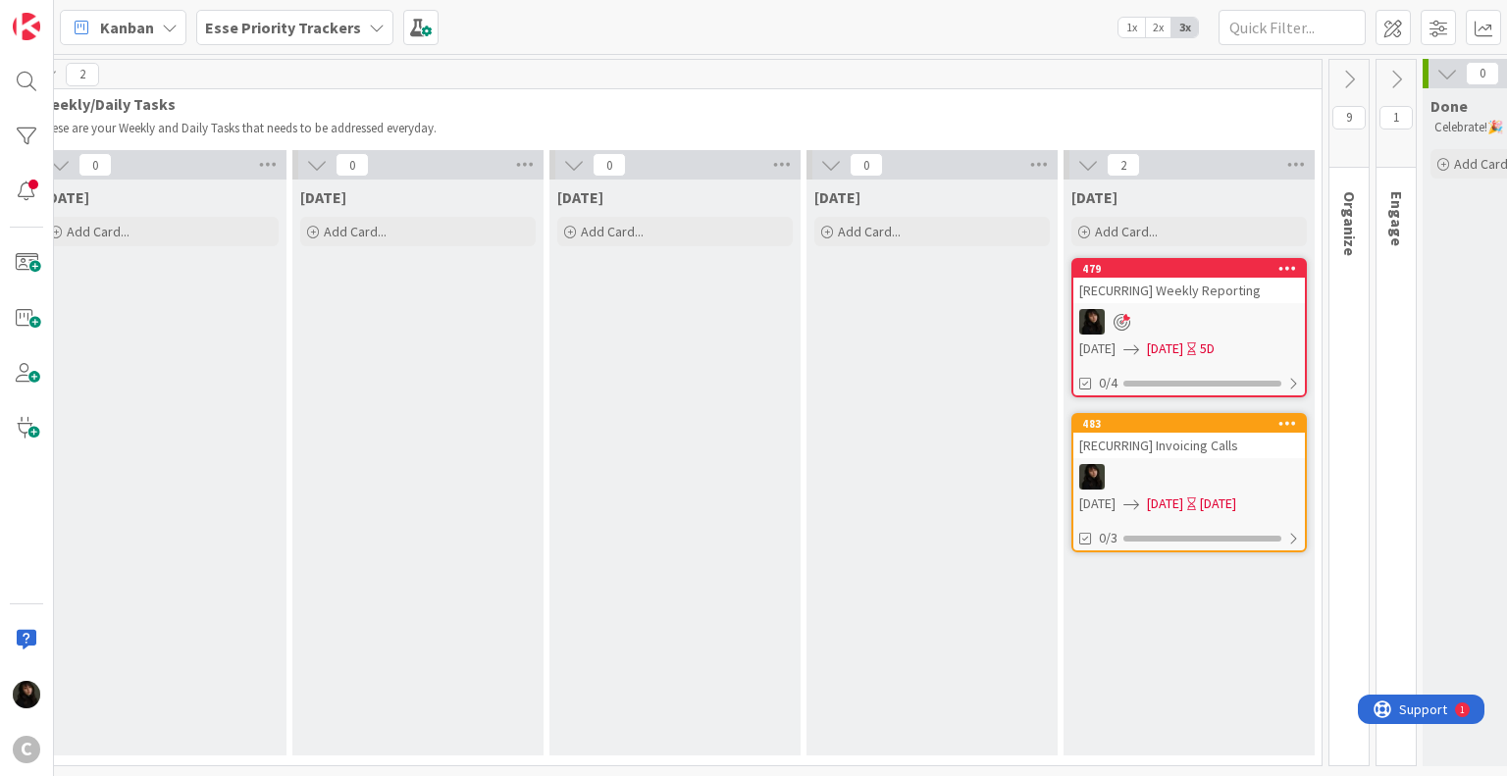
scroll to position [0, 307]
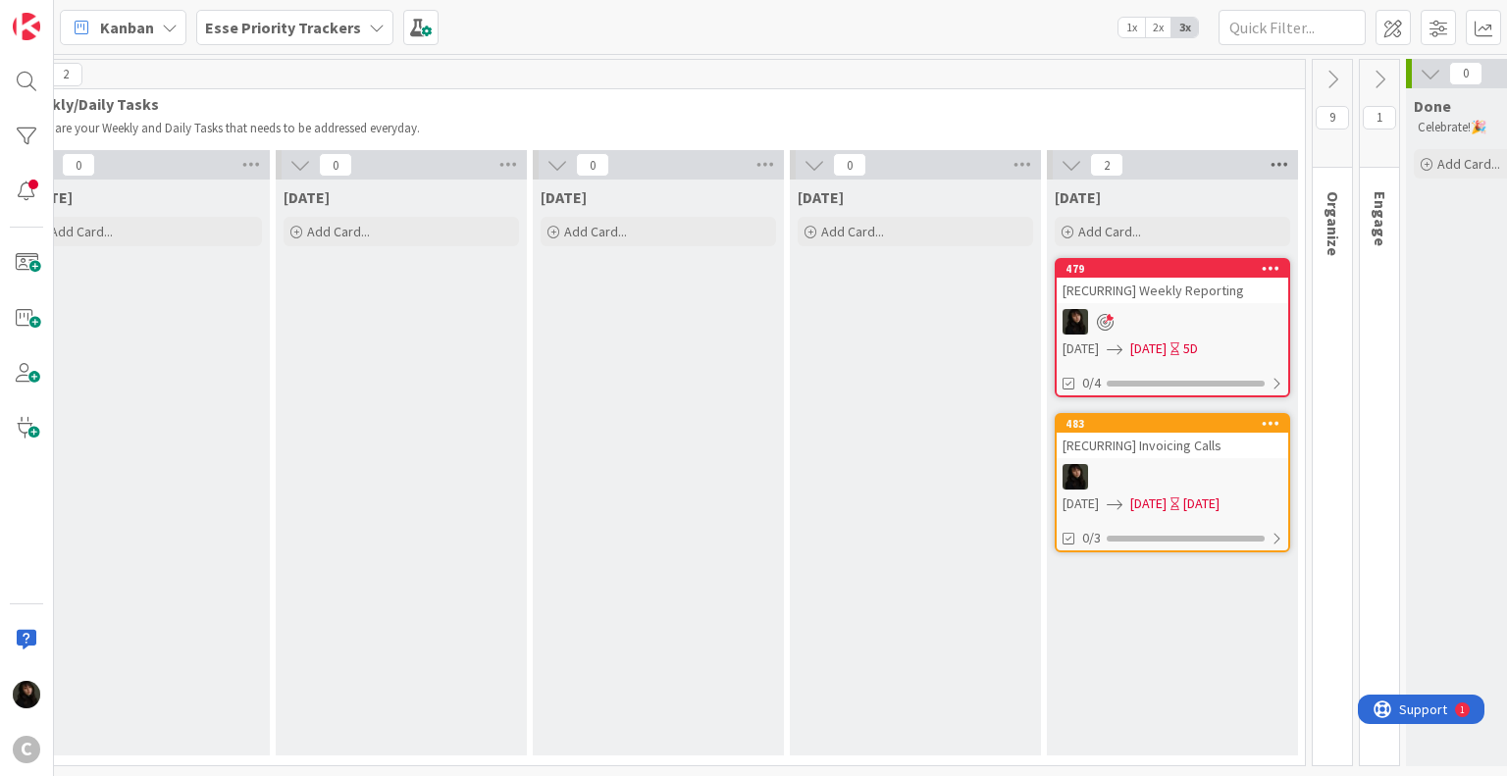
click at [1277, 166] on icon at bounding box center [1280, 164] width 26 height 29
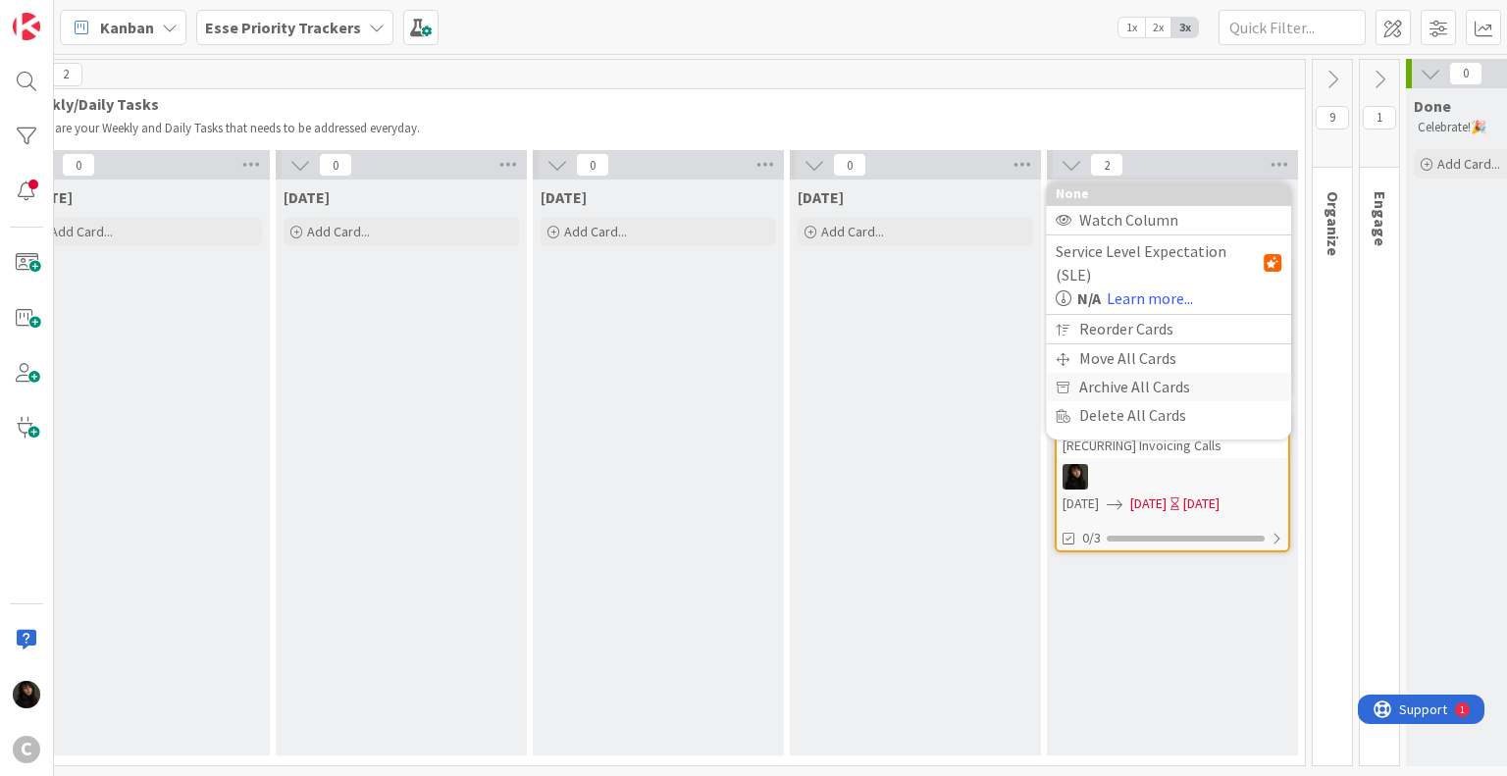
click at [1130, 373] on div "Archive All Cards" at bounding box center [1168, 387] width 245 height 28
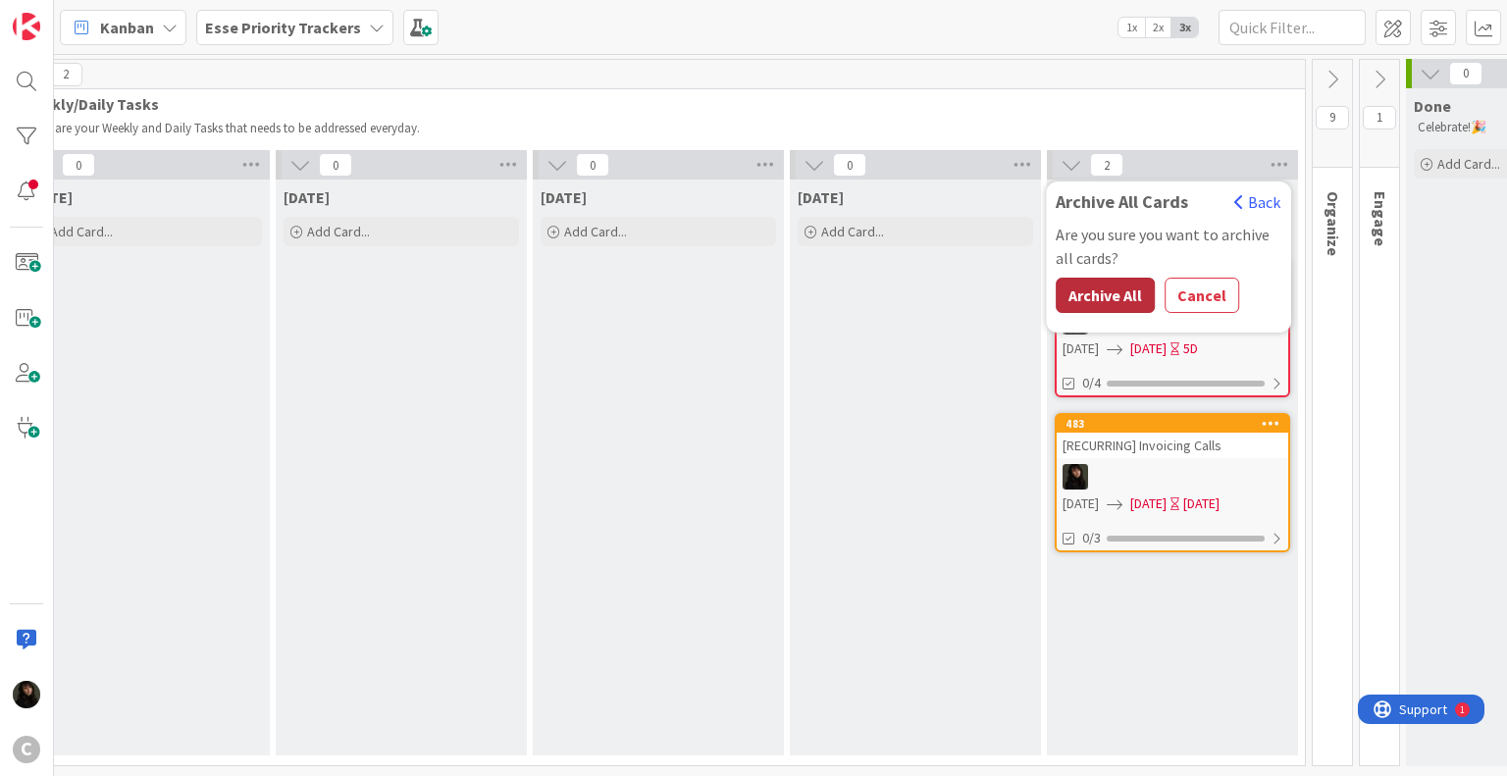
click at [1107, 286] on button "Archive All" at bounding box center [1105, 295] width 99 height 35
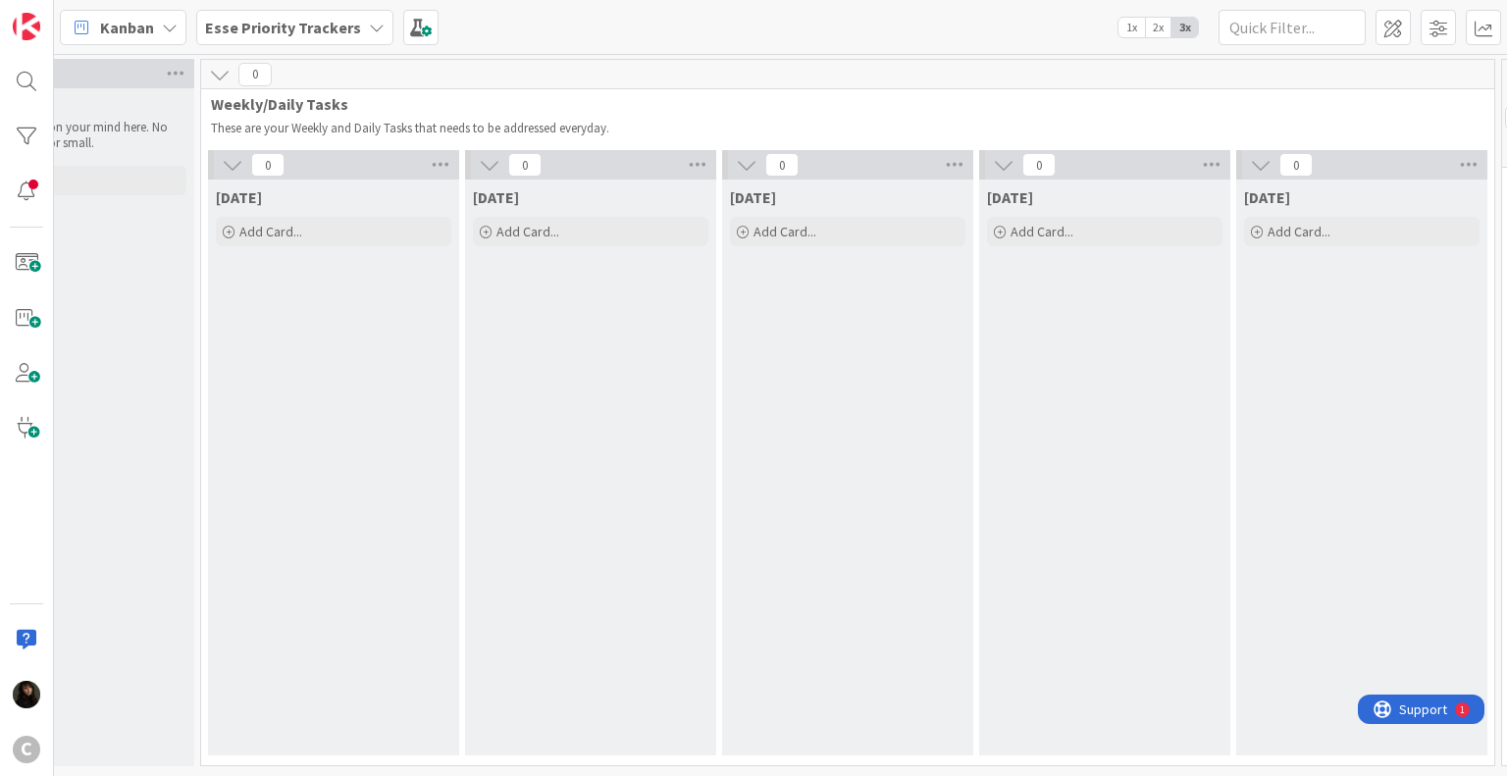
scroll to position [0, 0]
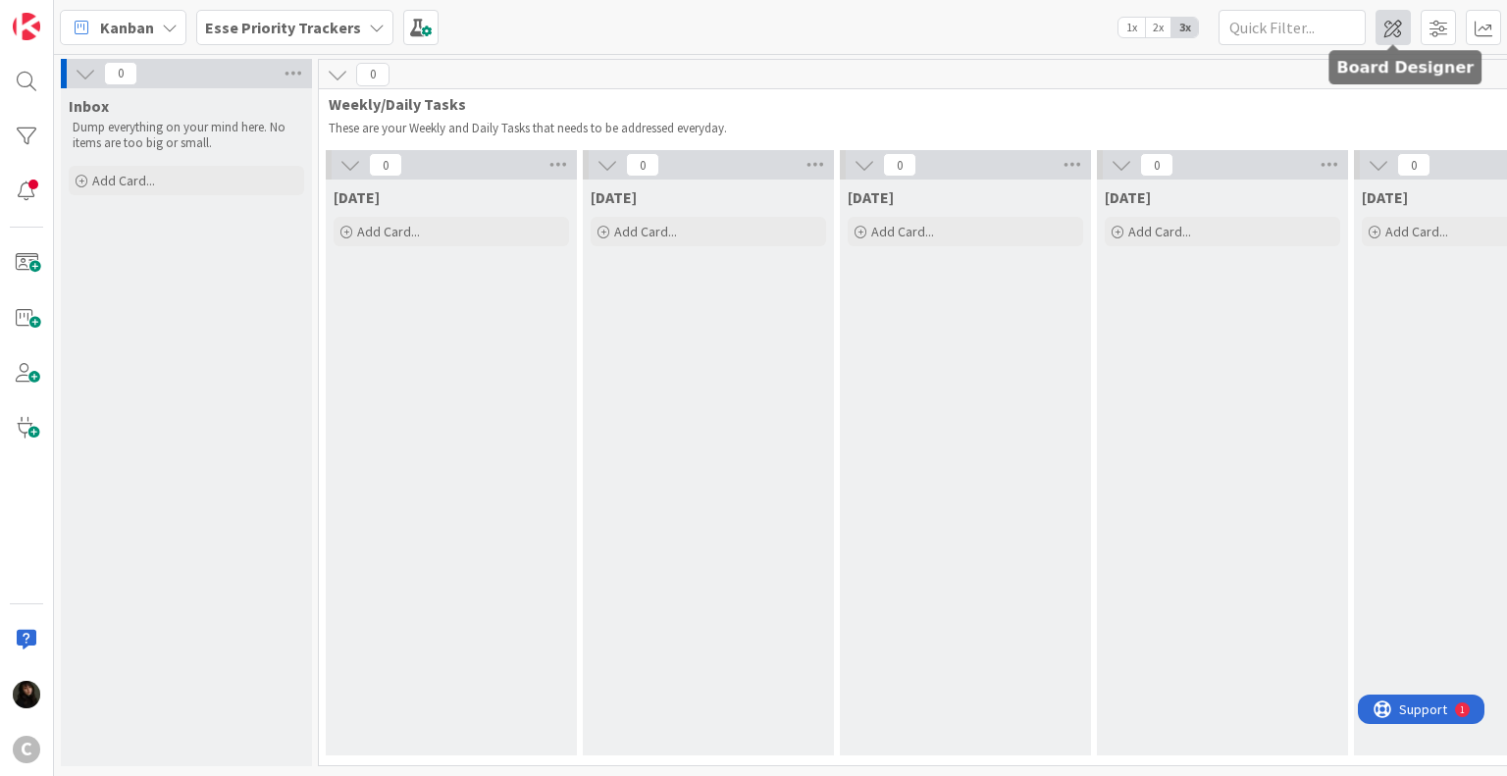
click at [1389, 33] on span at bounding box center [1392, 27] width 35 height 35
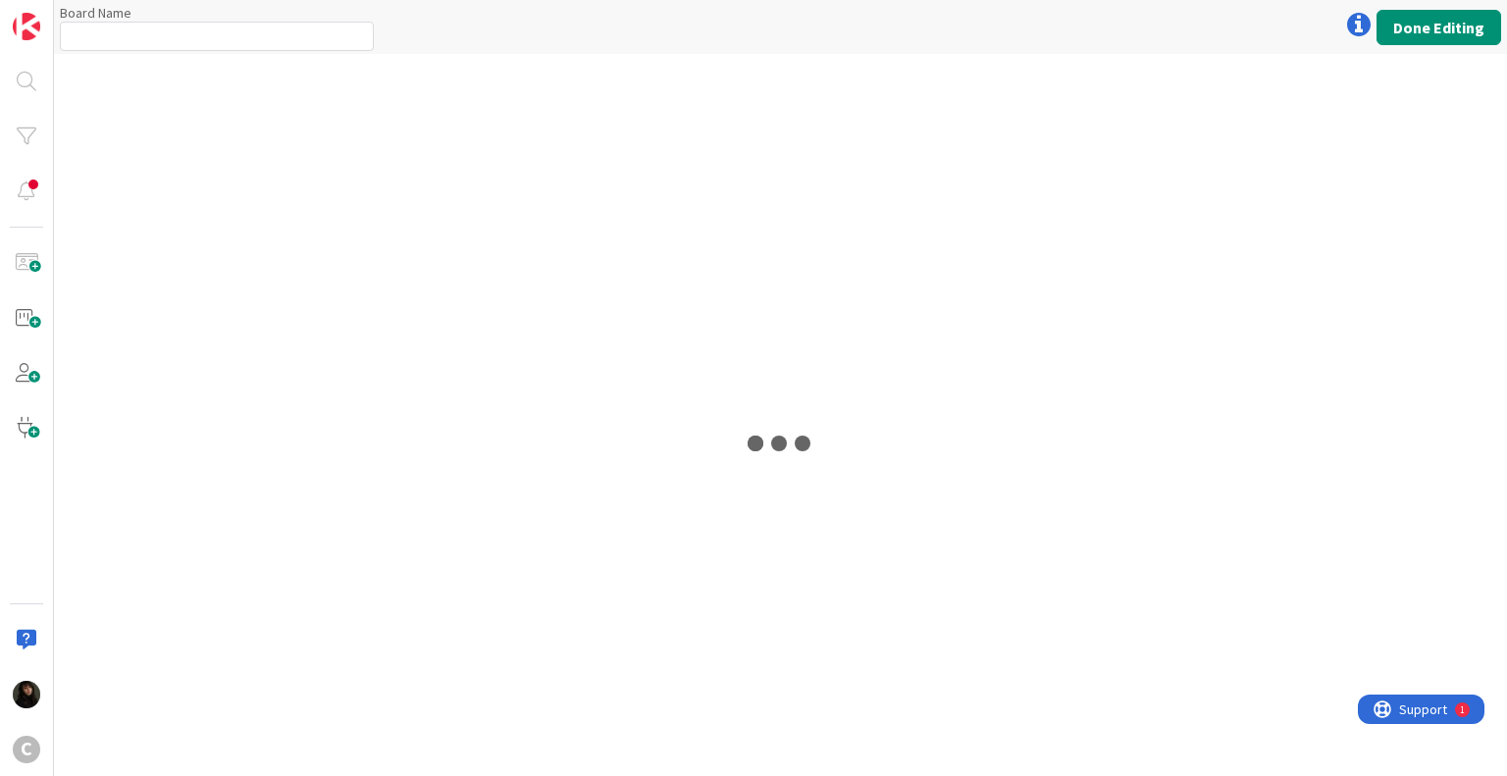
type input "Esse Priority Trackers"
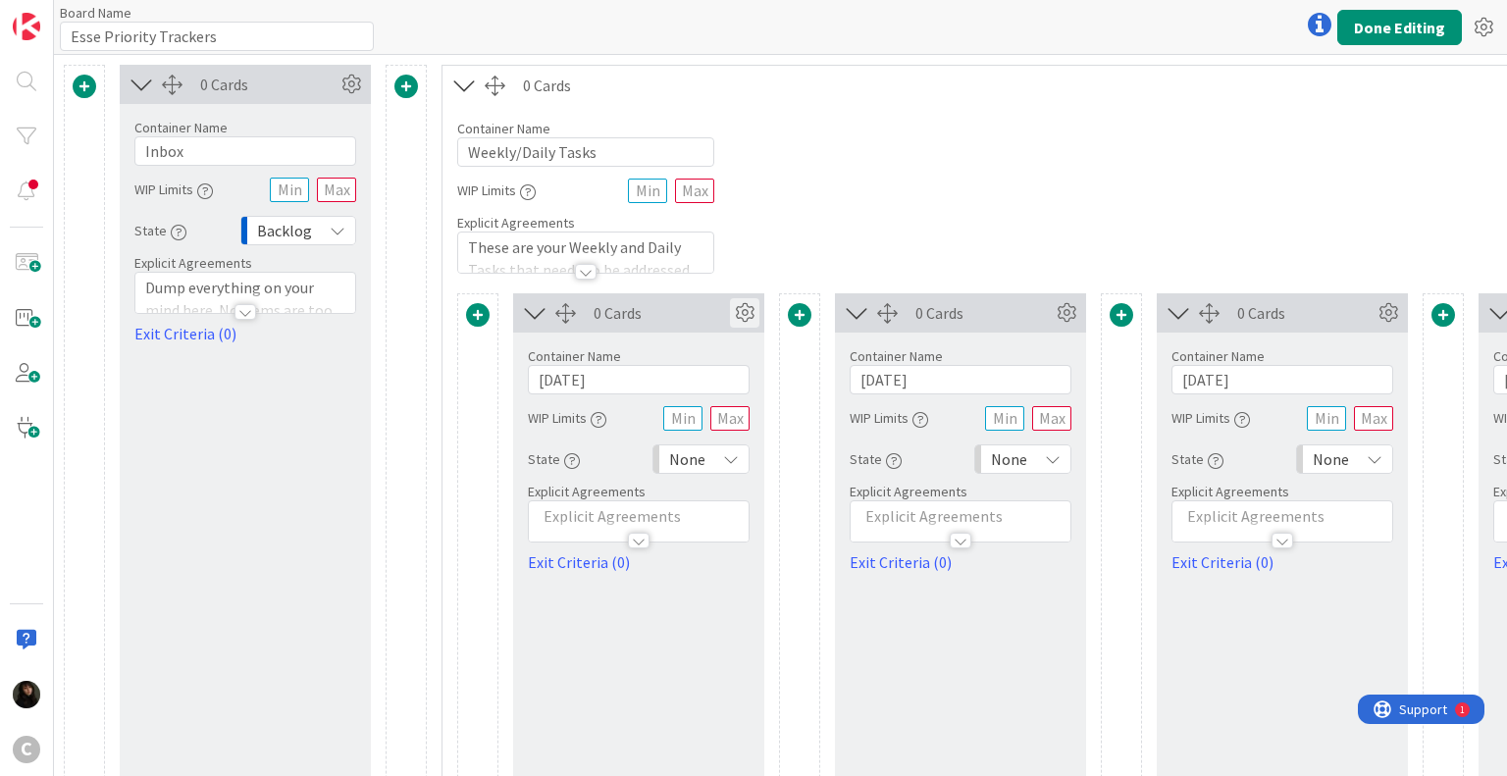
click at [752, 315] on icon at bounding box center [744, 312] width 29 height 29
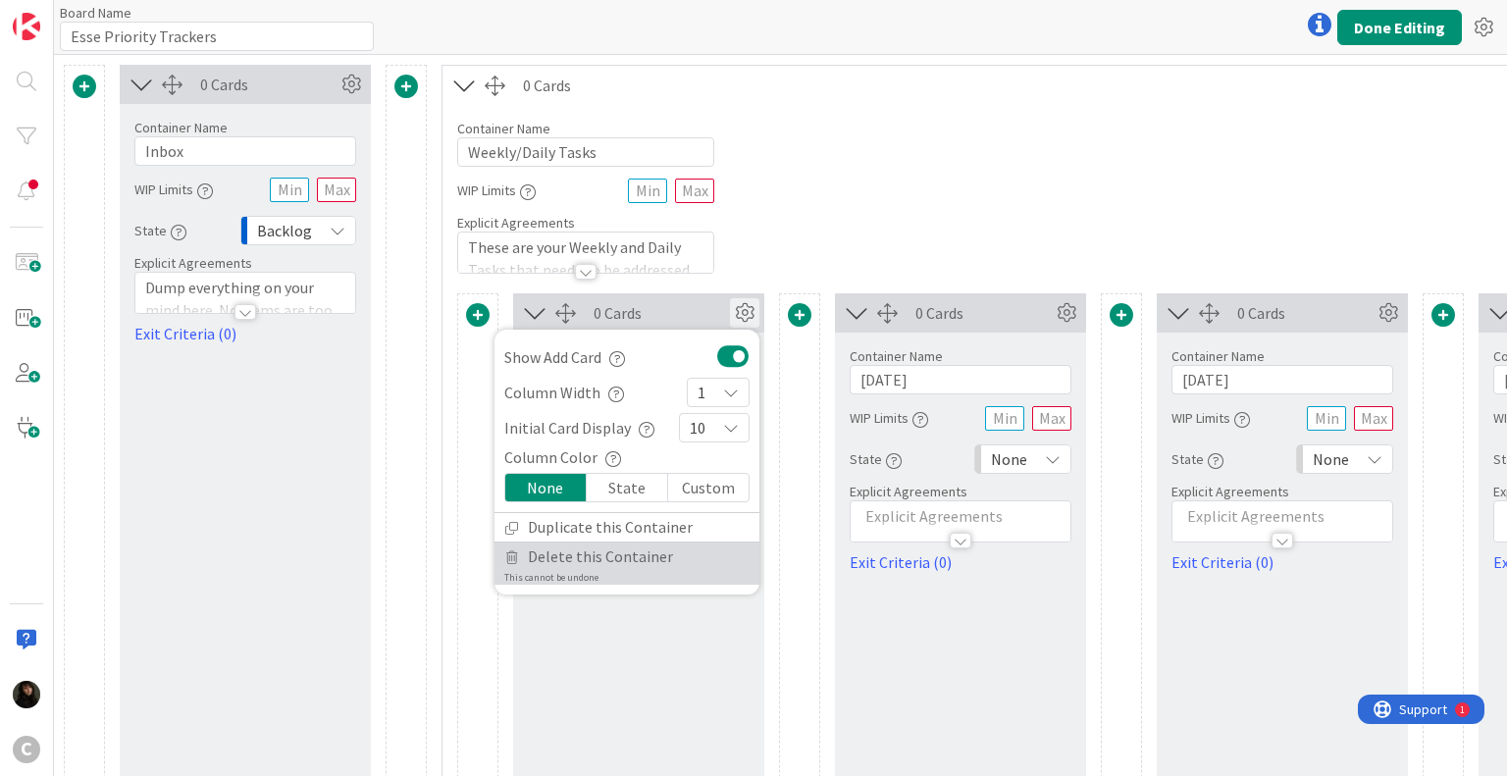
click at [591, 560] on span "Delete this Container" at bounding box center [600, 557] width 145 height 28
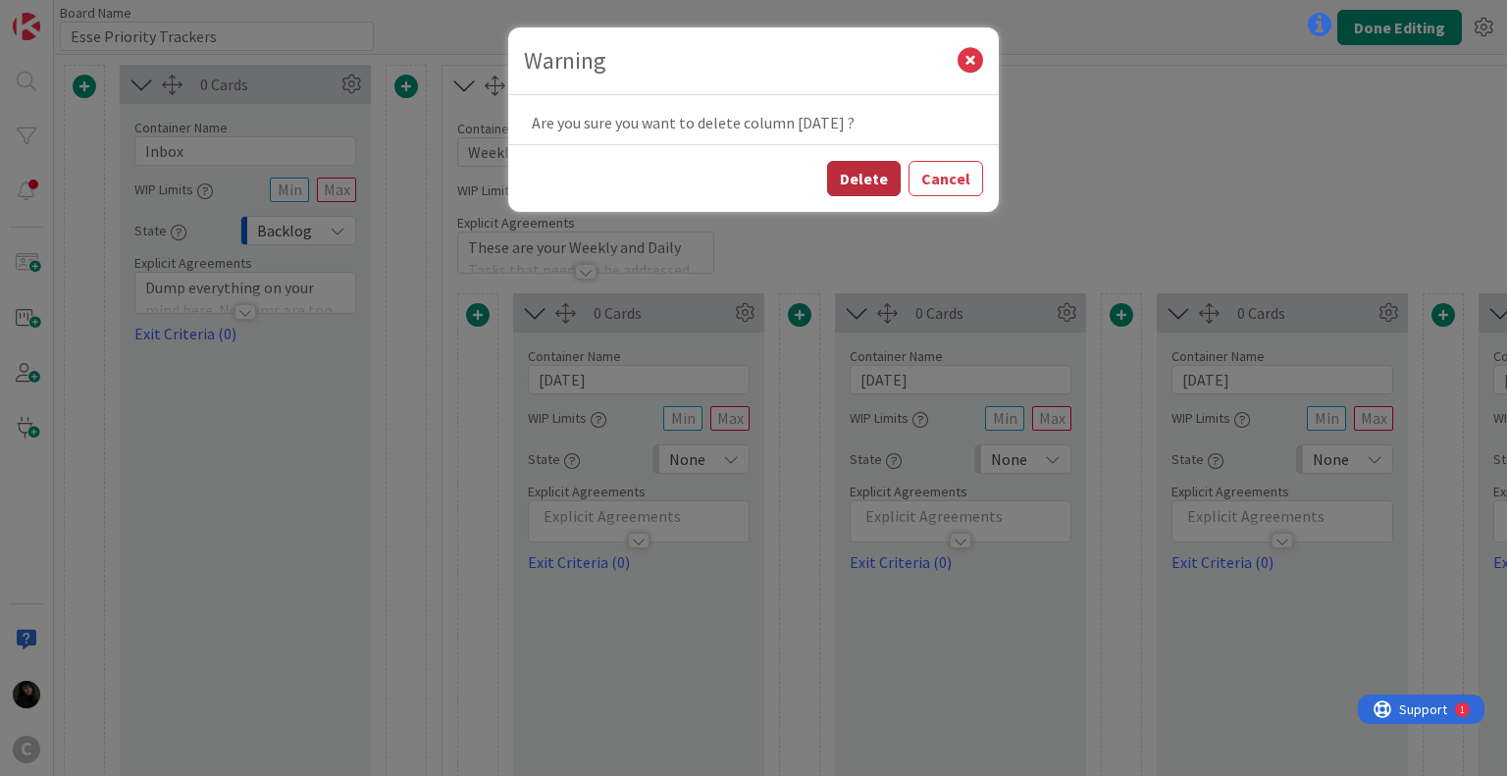
click at [863, 183] on button "Delete" at bounding box center [864, 178] width 74 height 35
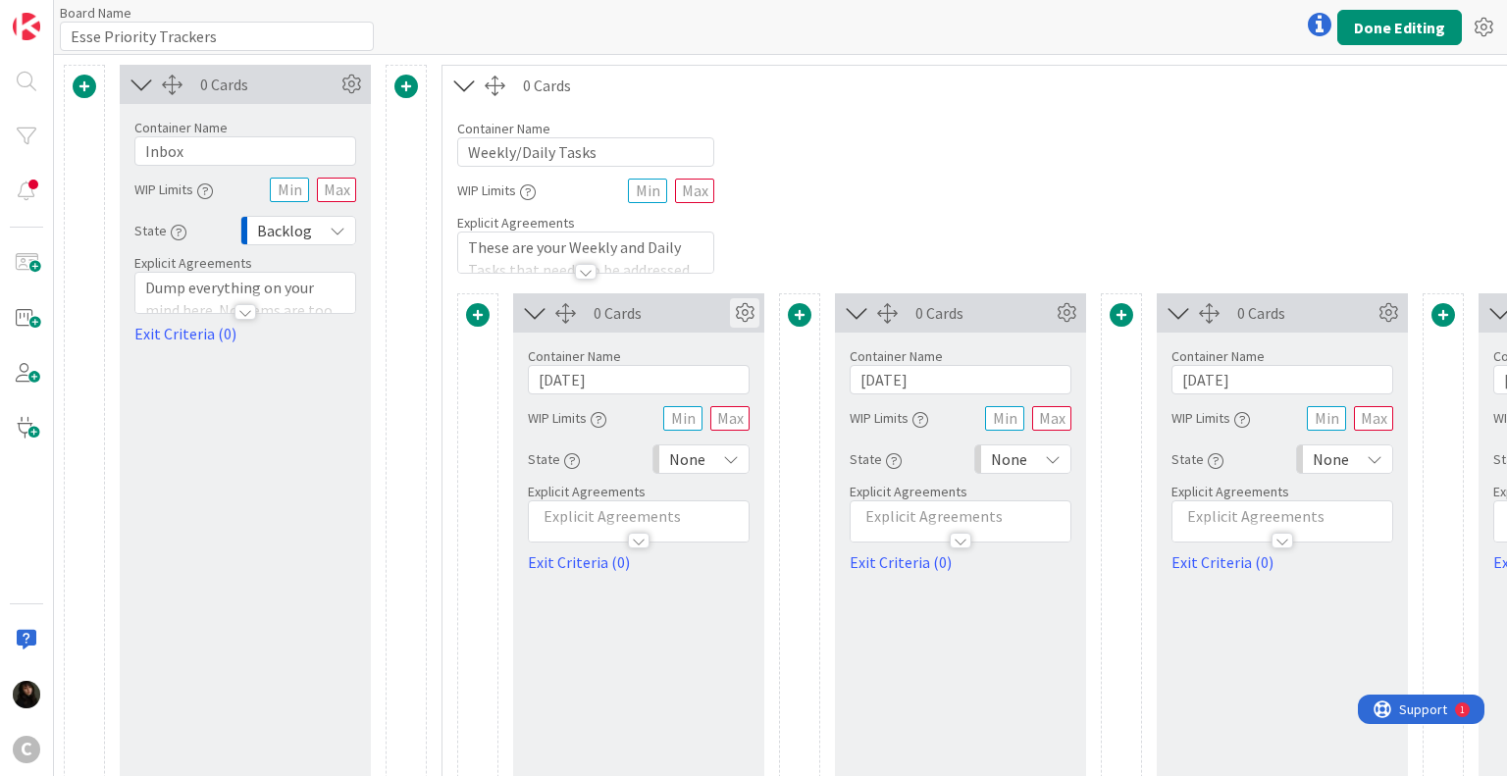
click at [752, 313] on icon at bounding box center [744, 312] width 29 height 29
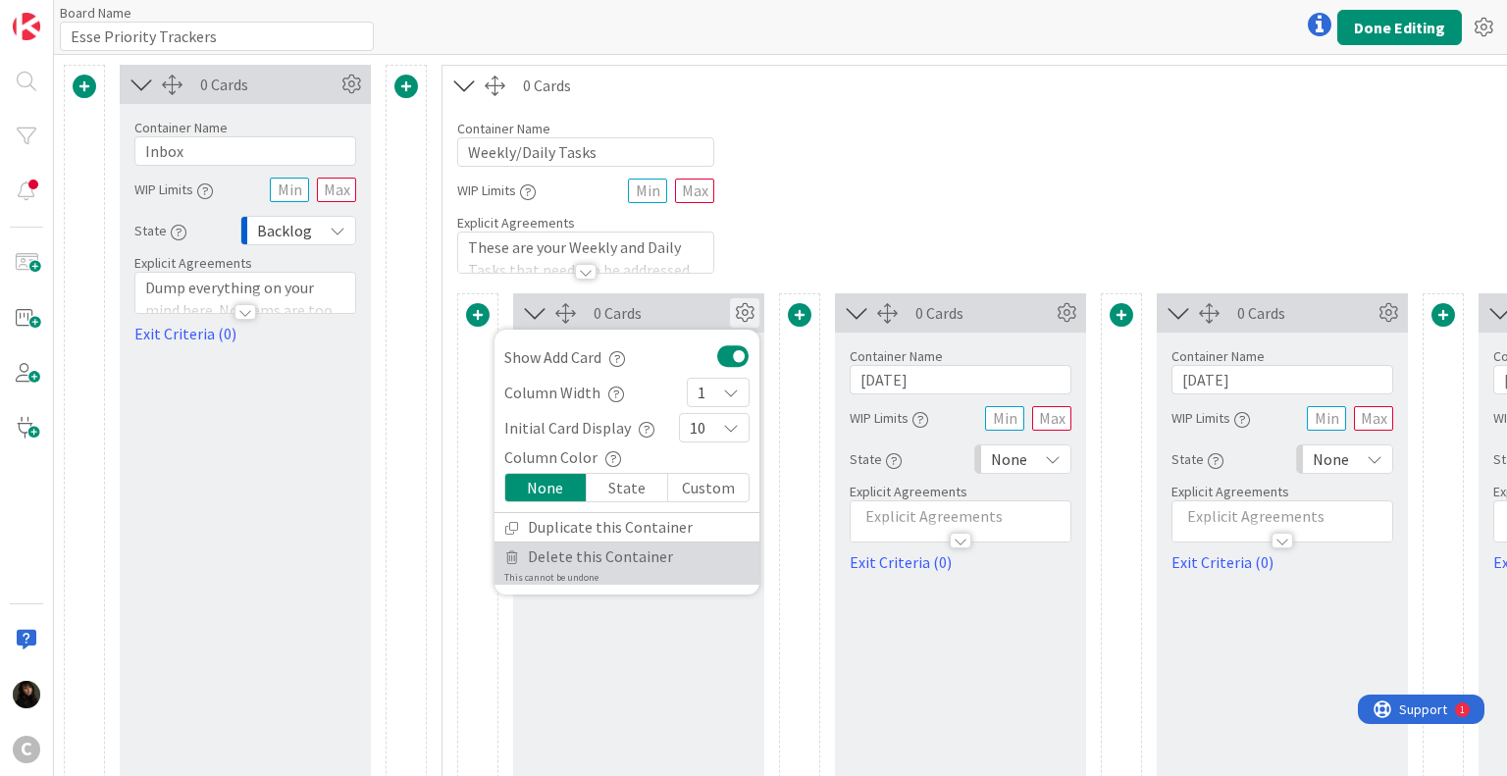
click at [604, 559] on span "Delete this Container" at bounding box center [600, 557] width 145 height 28
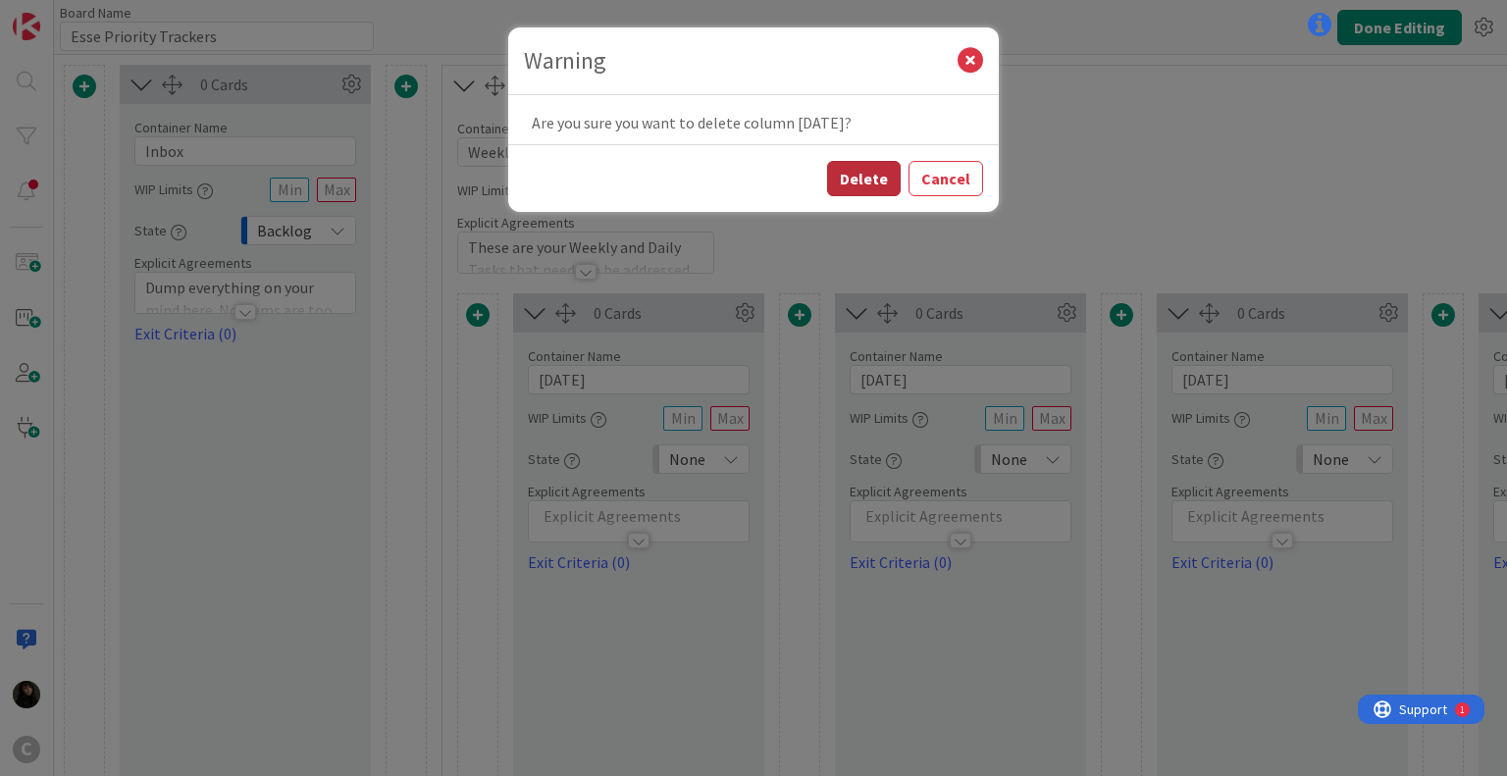
click at [874, 176] on button "Delete" at bounding box center [864, 178] width 74 height 35
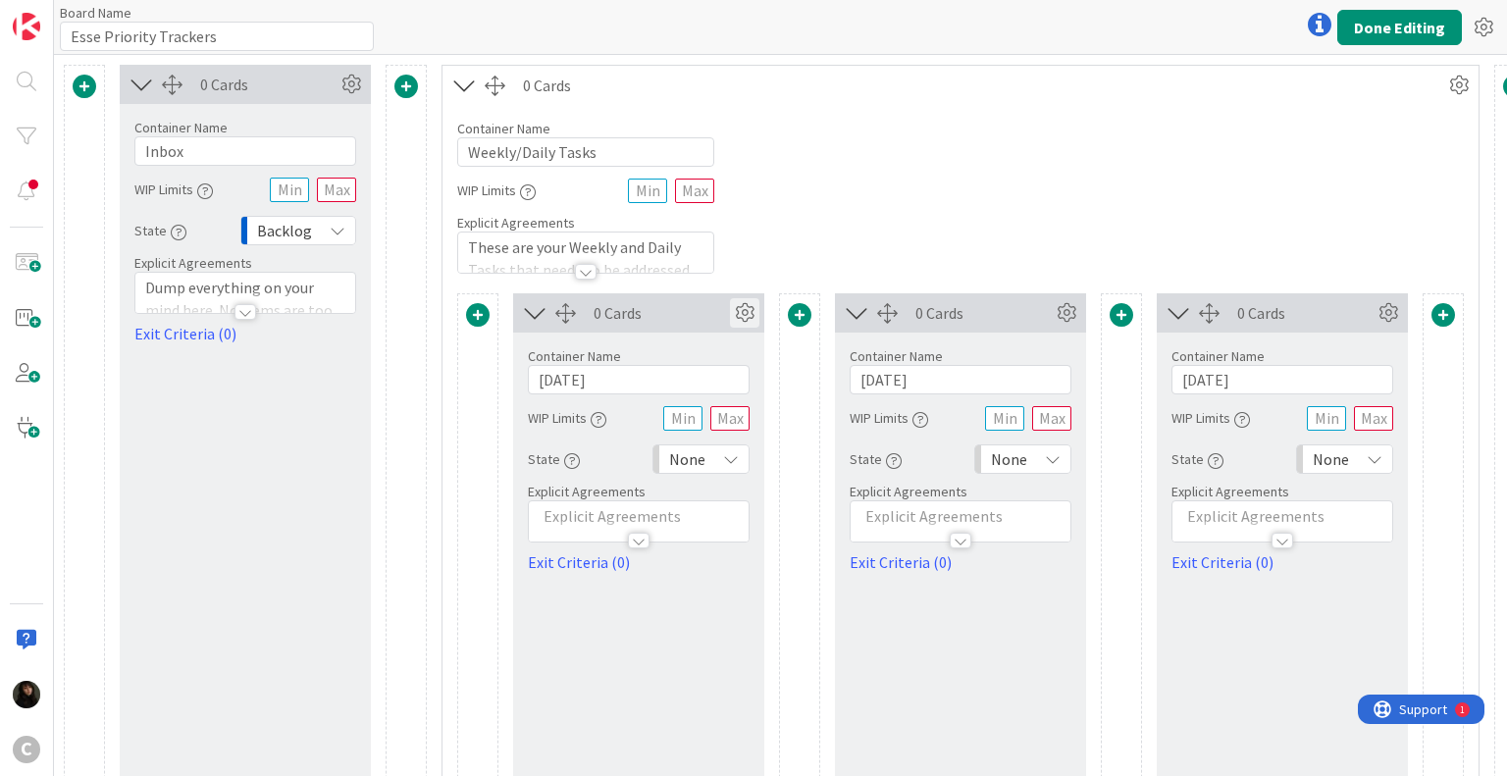
click at [746, 305] on icon at bounding box center [744, 312] width 29 height 29
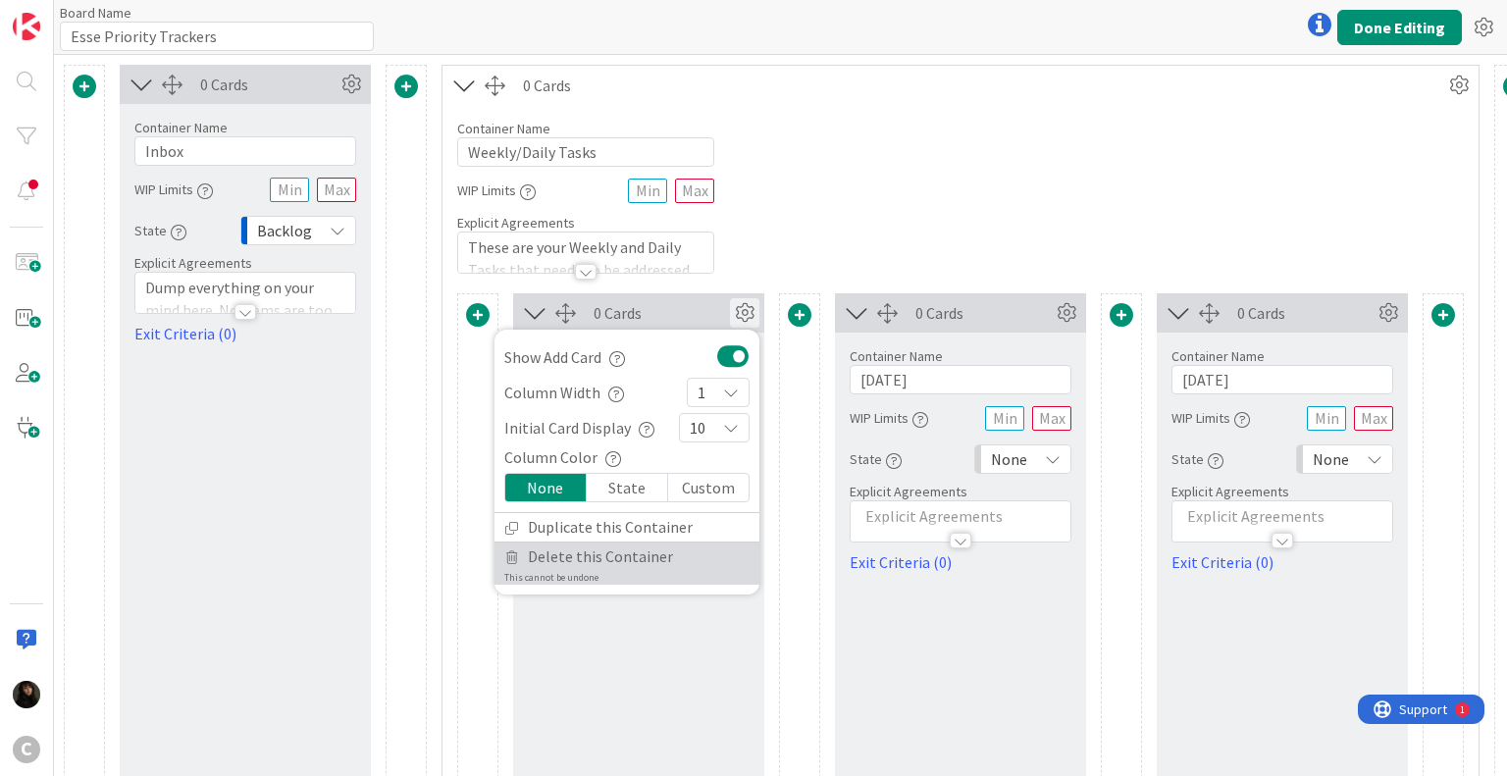
click at [612, 552] on span "Delete this Container" at bounding box center [600, 557] width 145 height 28
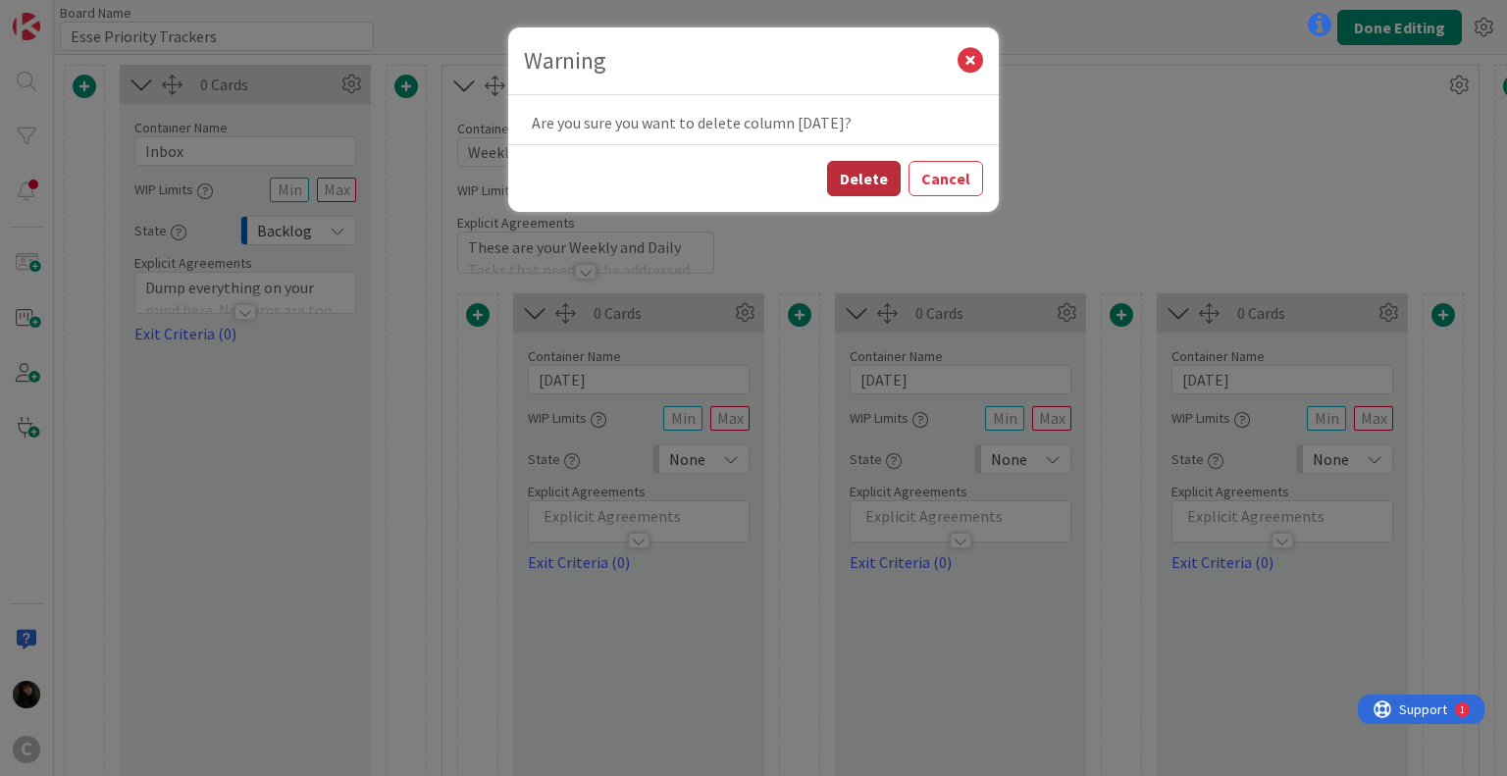
click at [855, 192] on button "Delete" at bounding box center [864, 178] width 74 height 35
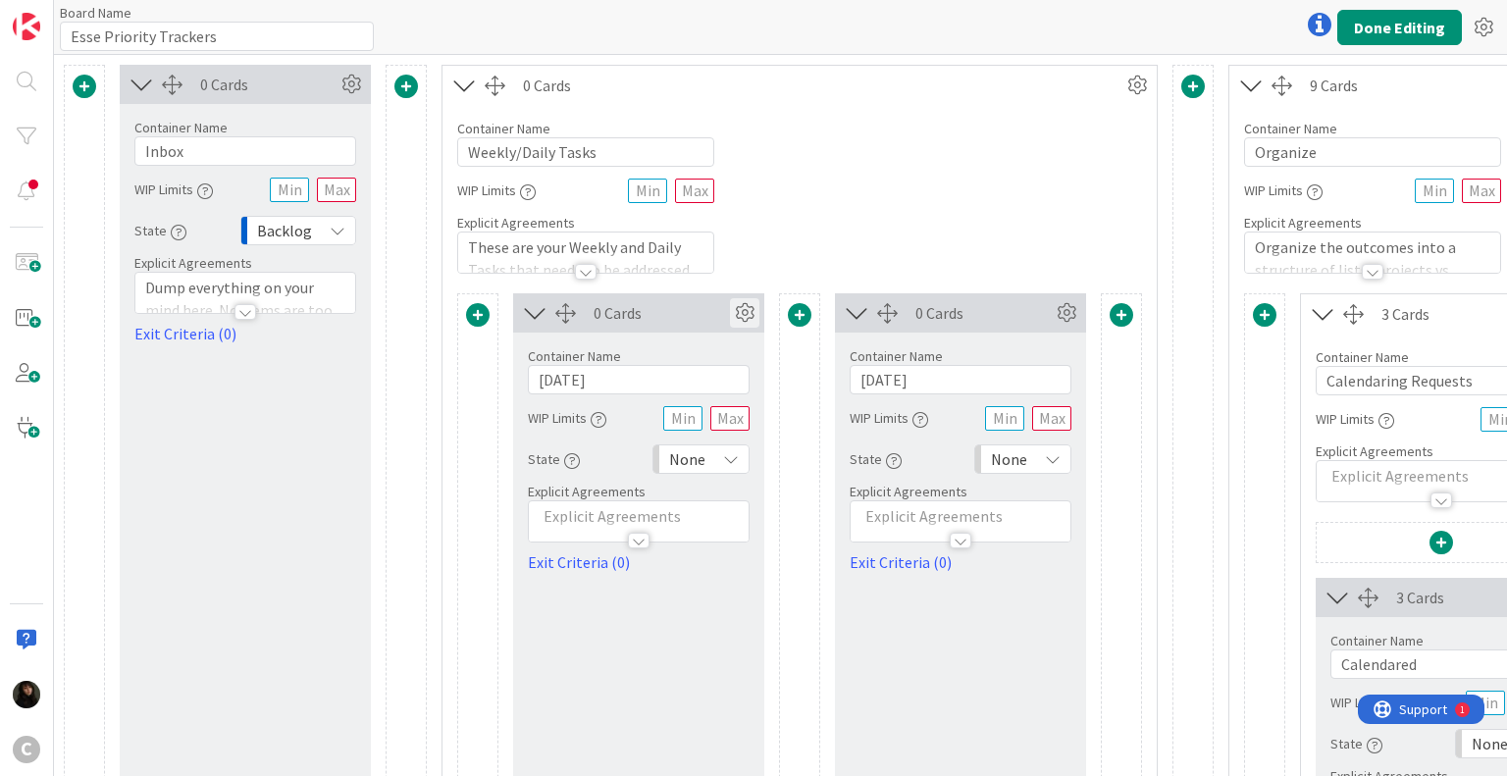
click at [741, 319] on icon at bounding box center [744, 312] width 29 height 29
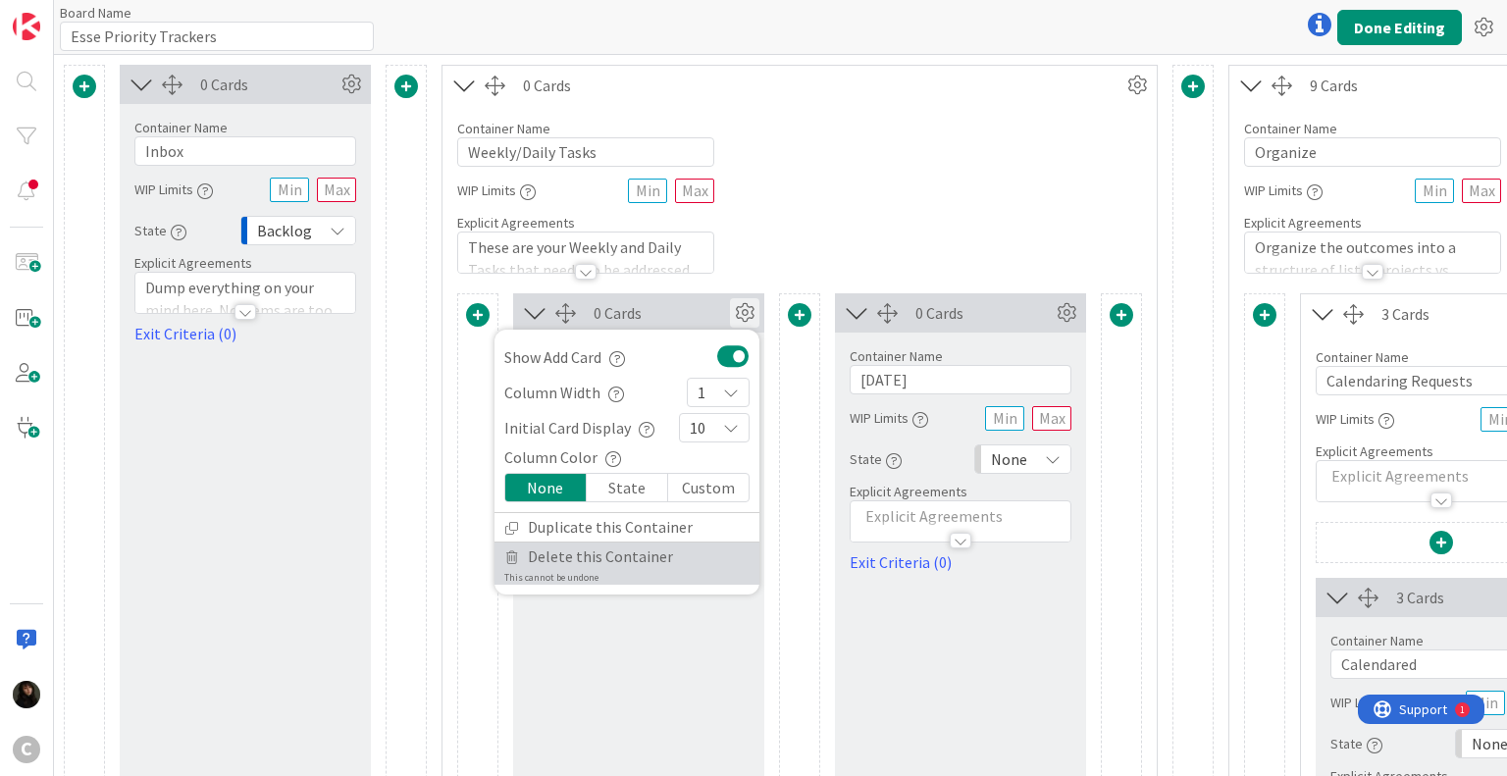
click at [584, 559] on span "Delete this Container" at bounding box center [600, 557] width 145 height 28
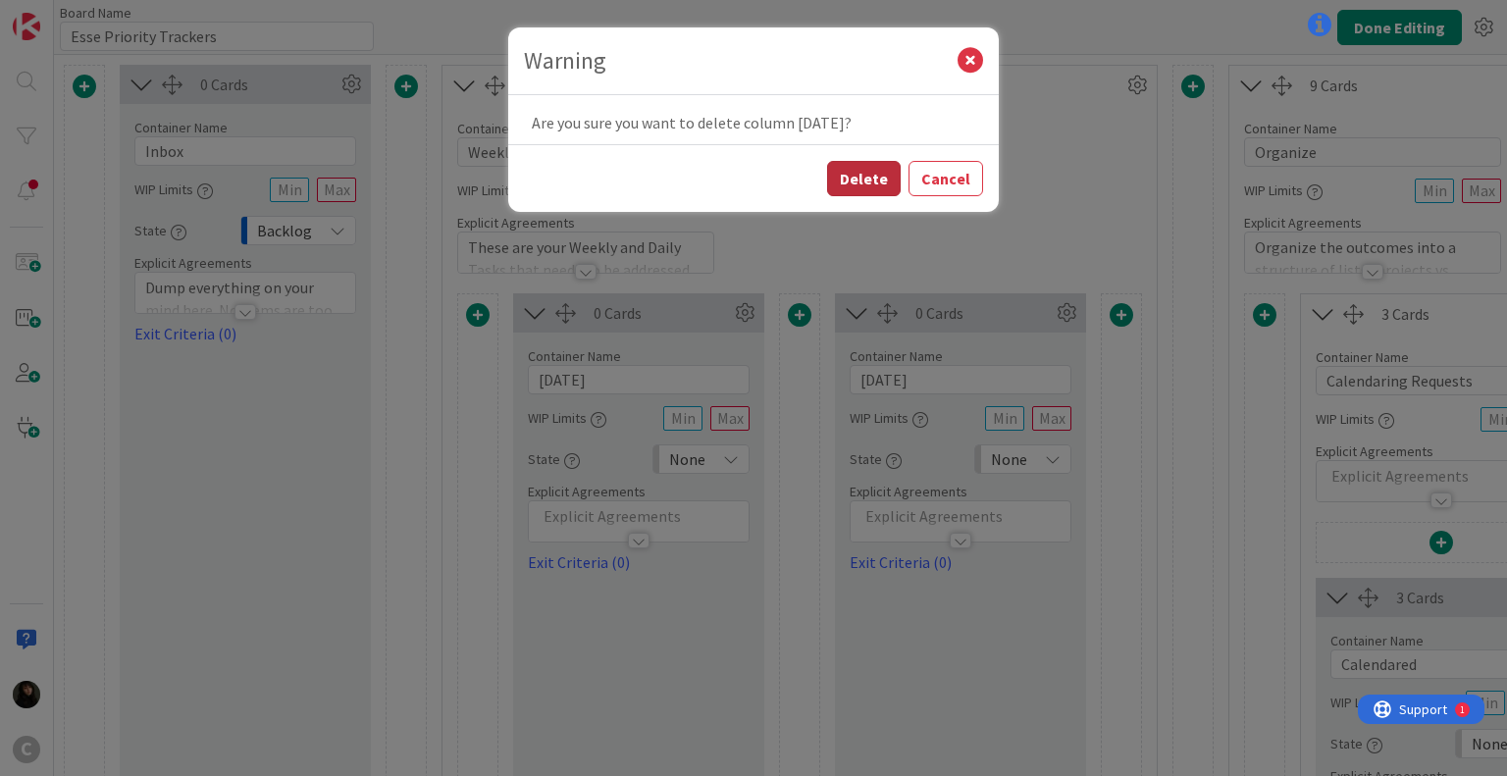
click at [879, 183] on button "Delete" at bounding box center [864, 178] width 74 height 35
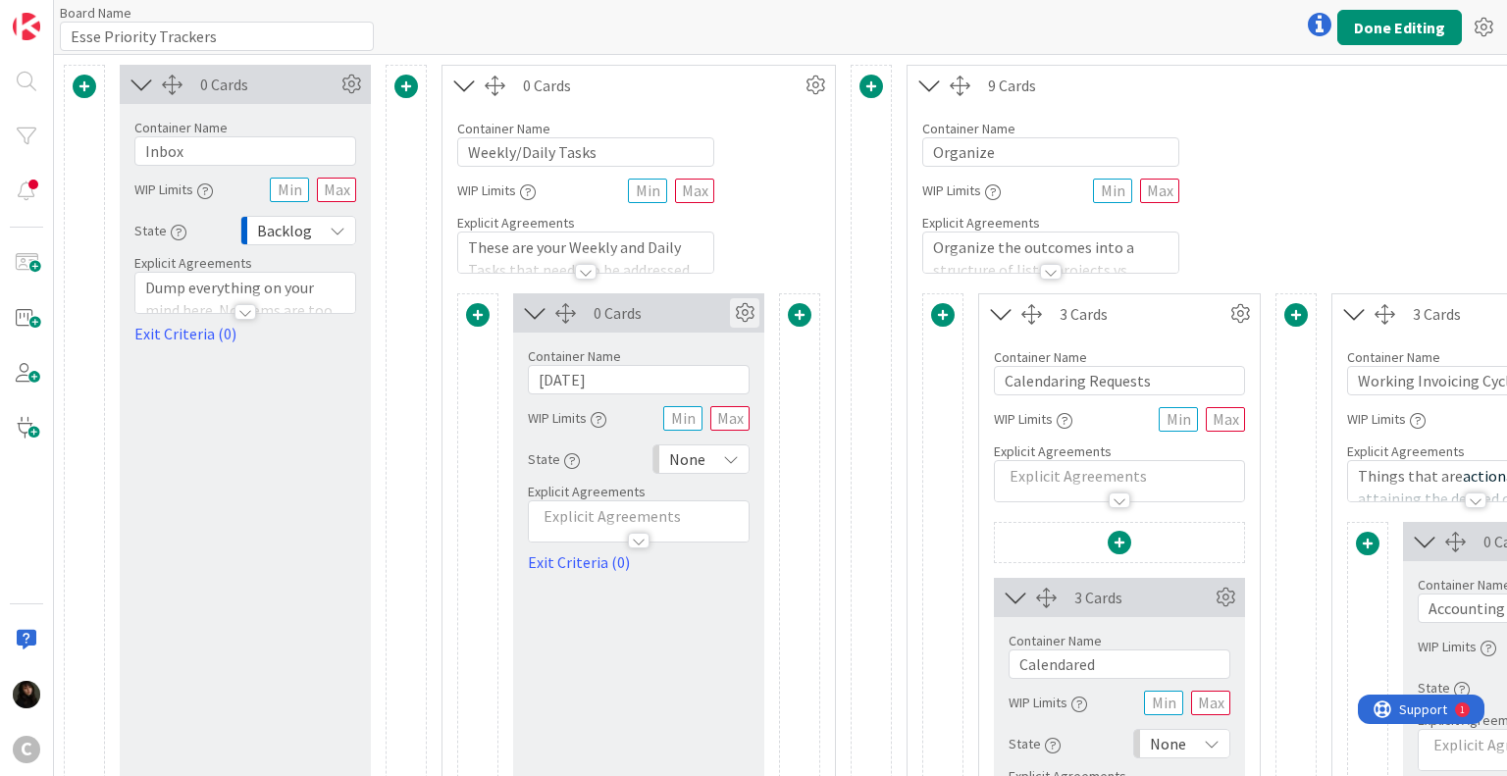
click at [743, 306] on icon at bounding box center [744, 312] width 29 height 29
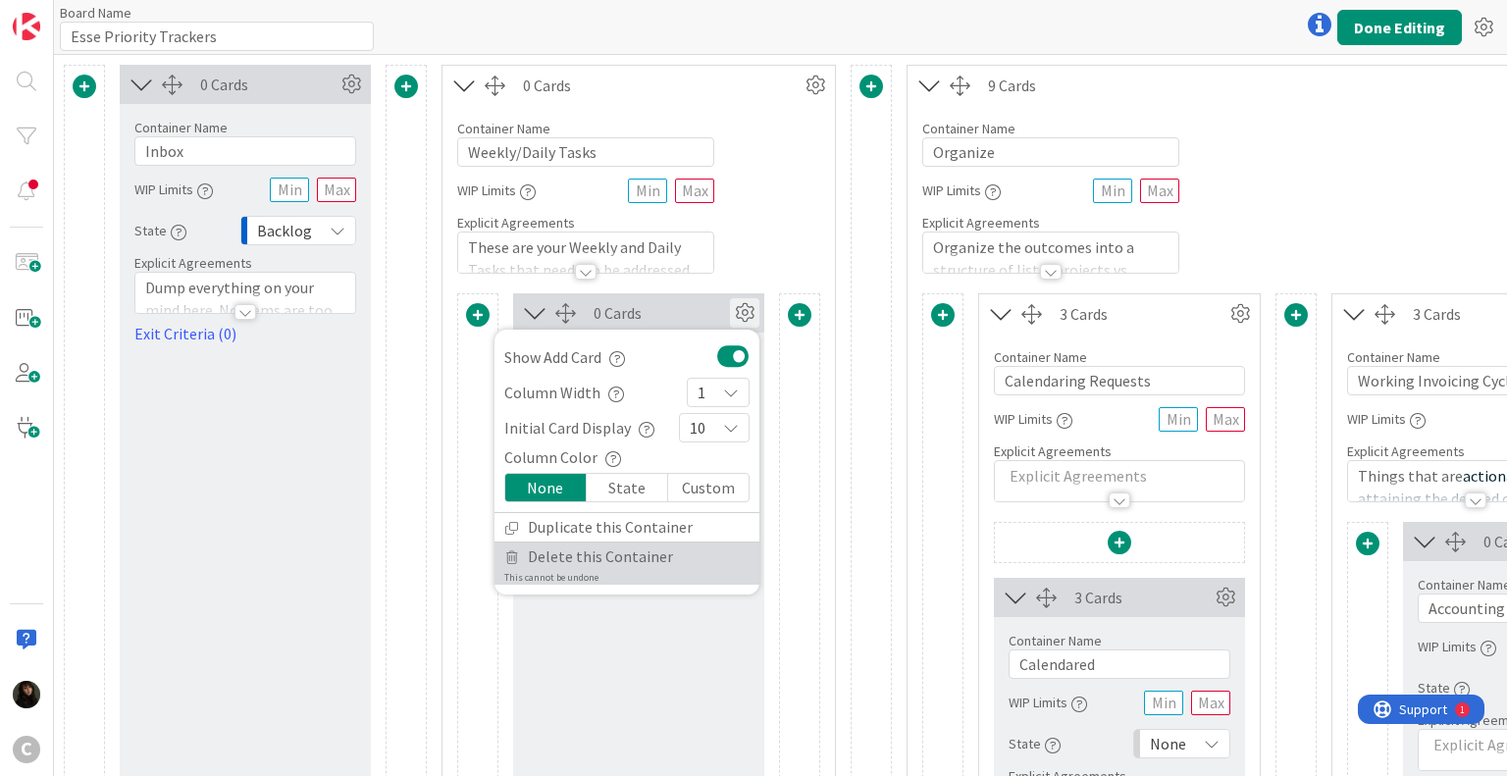
click at [619, 554] on span "Delete this Container" at bounding box center [600, 557] width 145 height 28
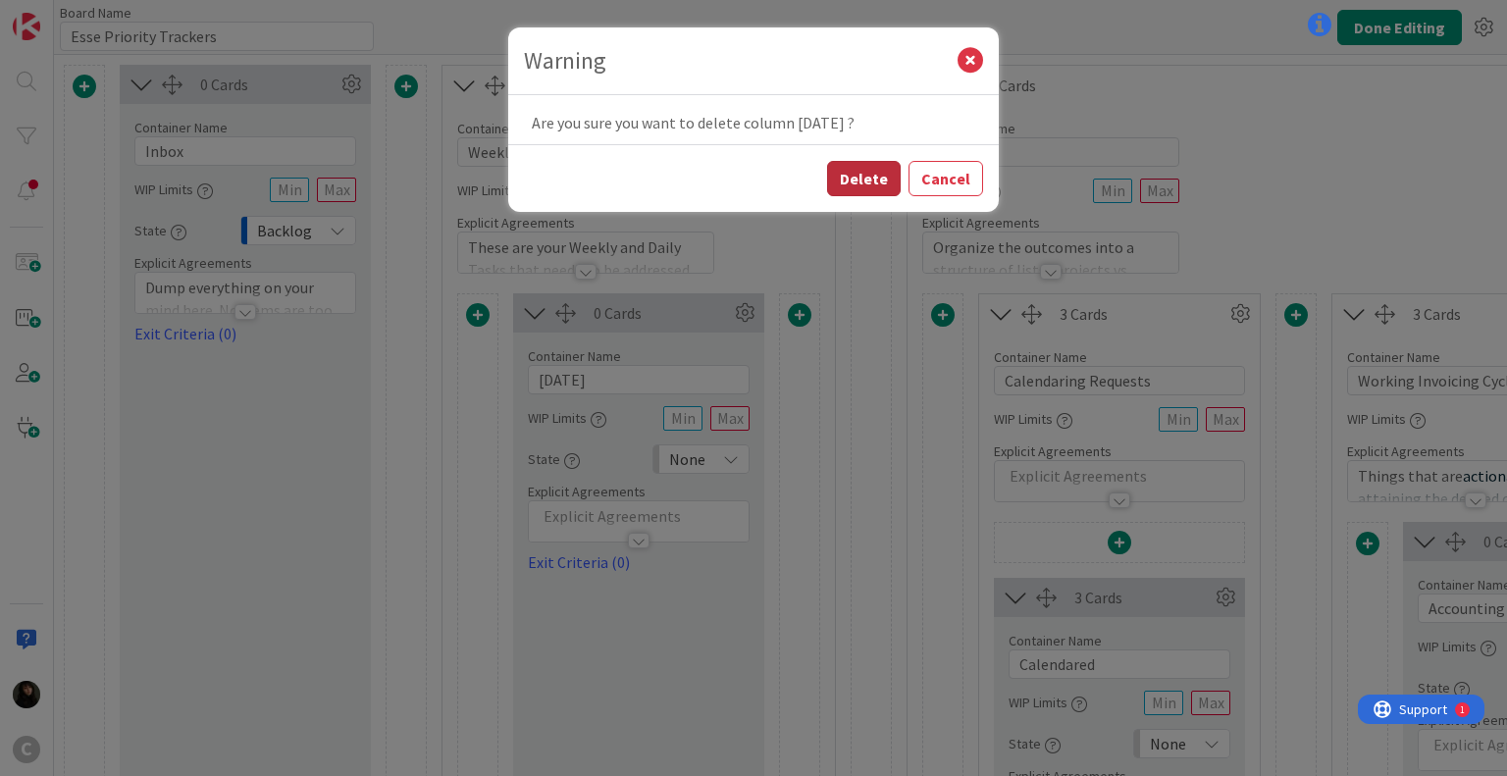
click at [866, 172] on button "Delete" at bounding box center [864, 178] width 74 height 35
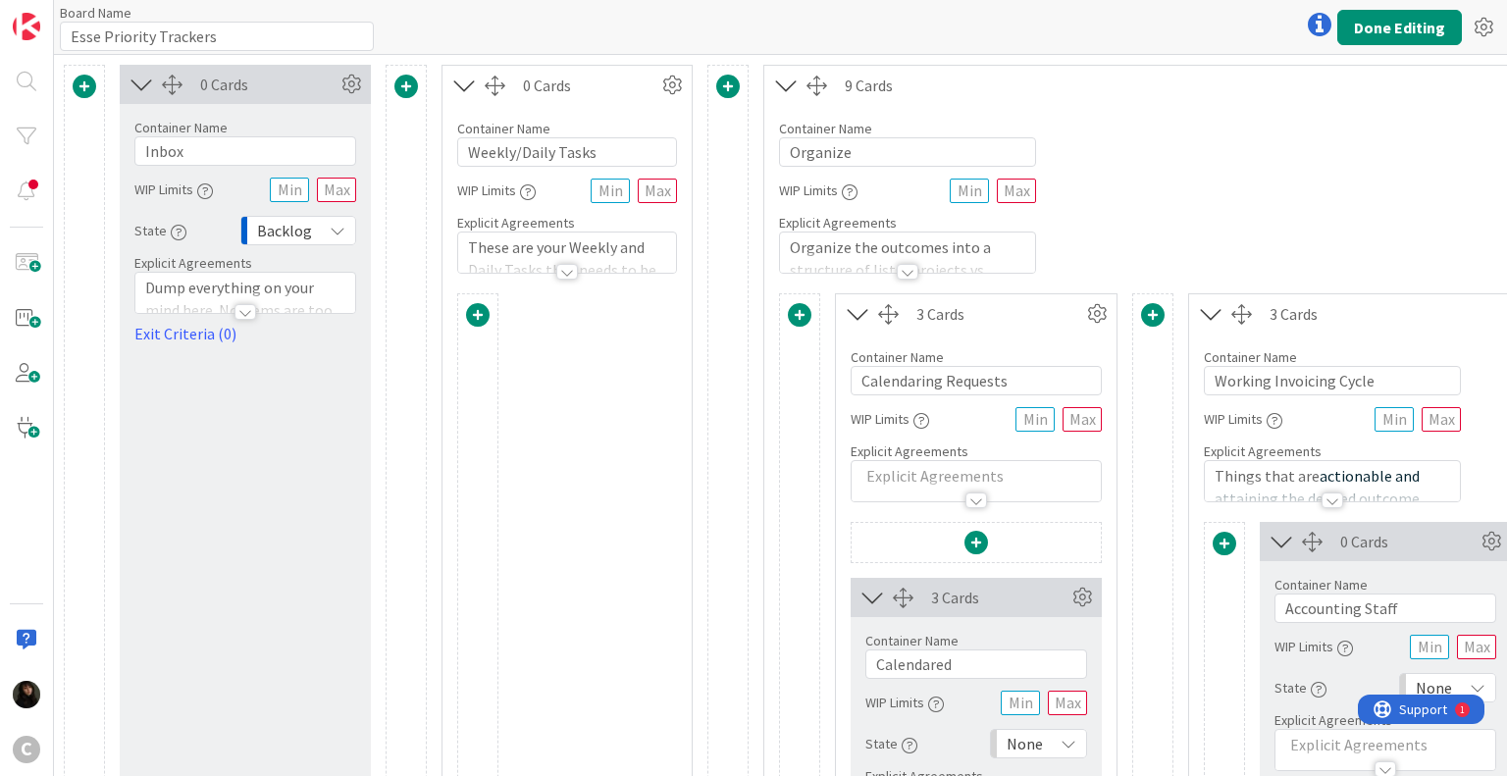
click at [791, 85] on icon at bounding box center [786, 86] width 32 height 26
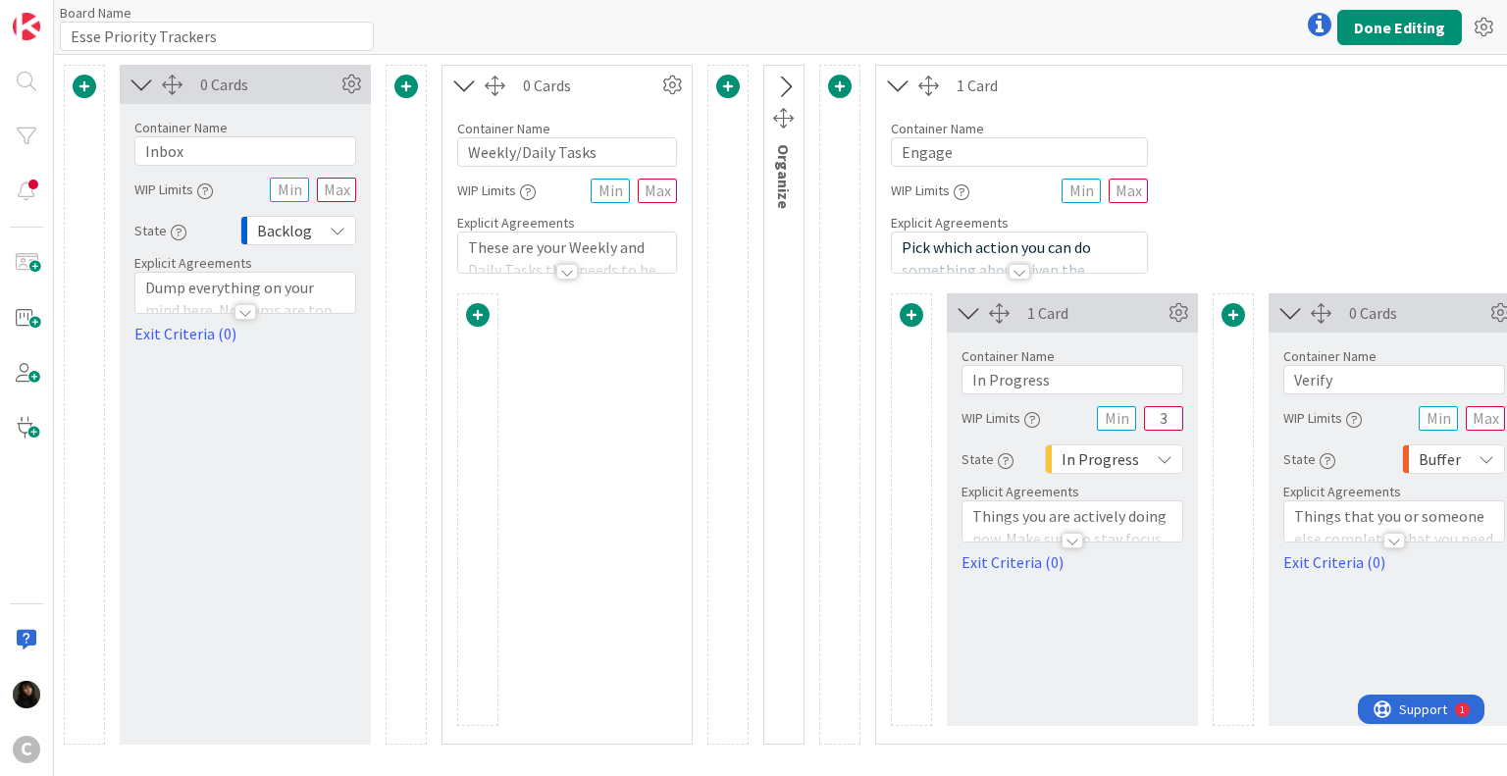
click at [791, 85] on icon at bounding box center [784, 88] width 32 height 26
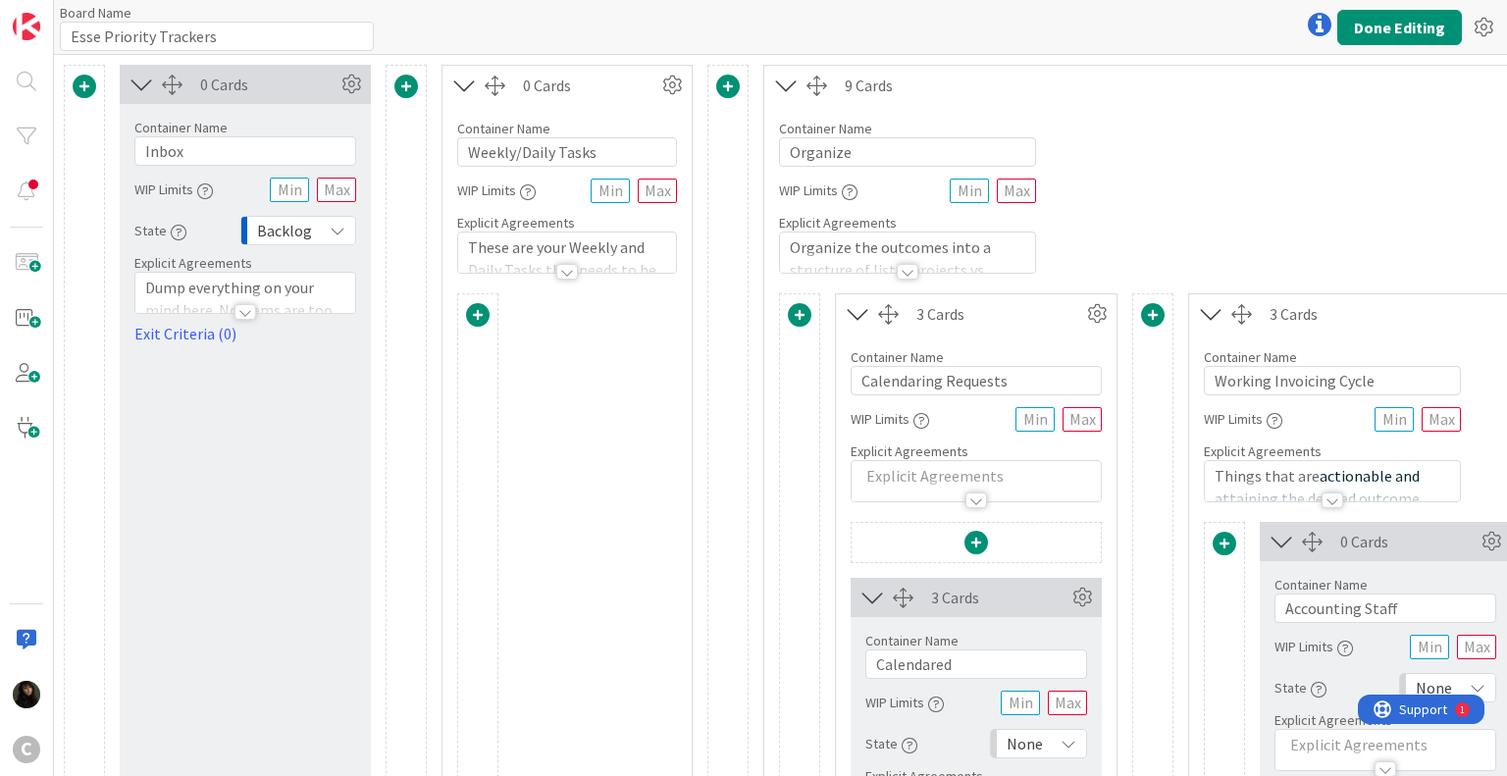
click at [792, 85] on icon at bounding box center [786, 86] width 32 height 26
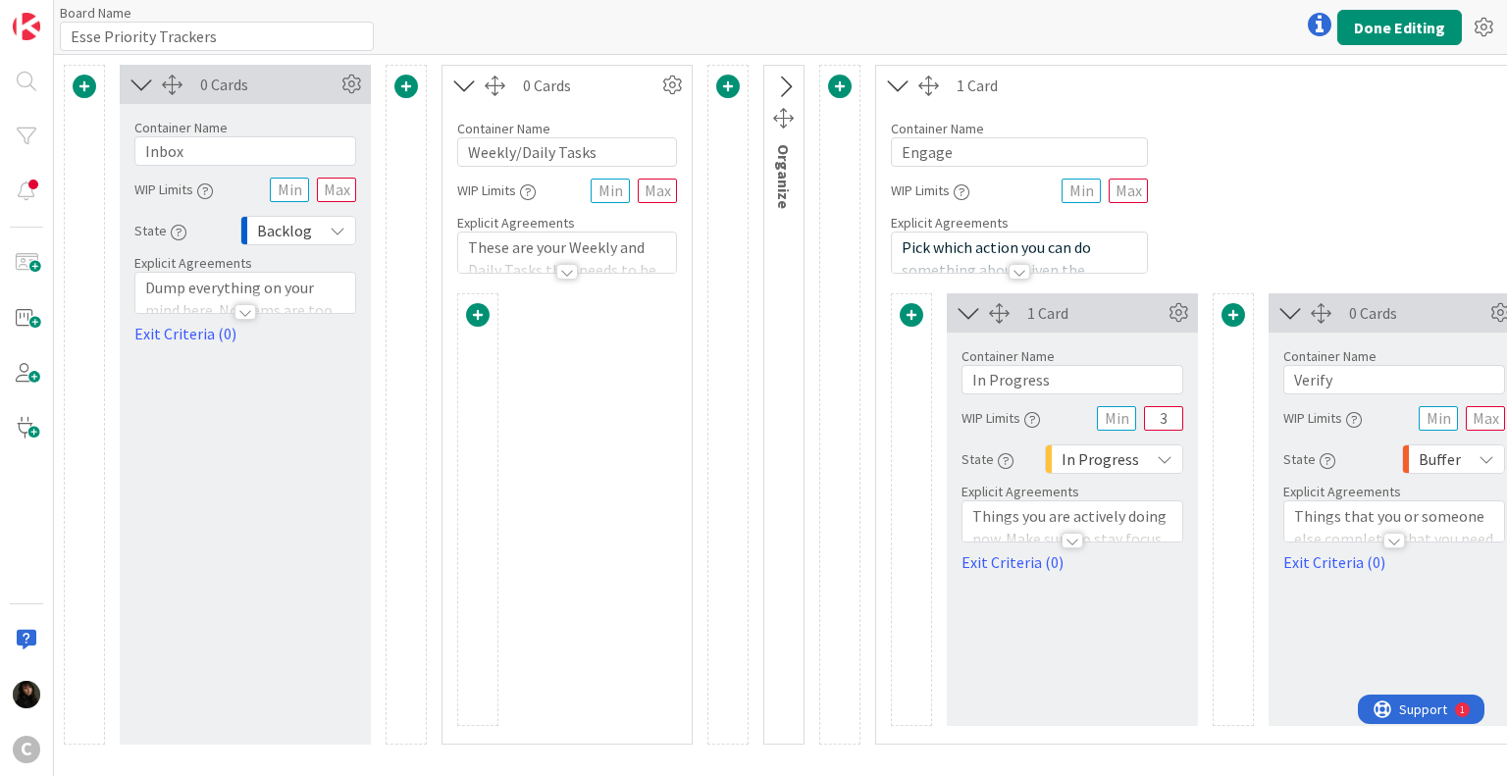
click at [792, 85] on icon at bounding box center [784, 88] width 32 height 26
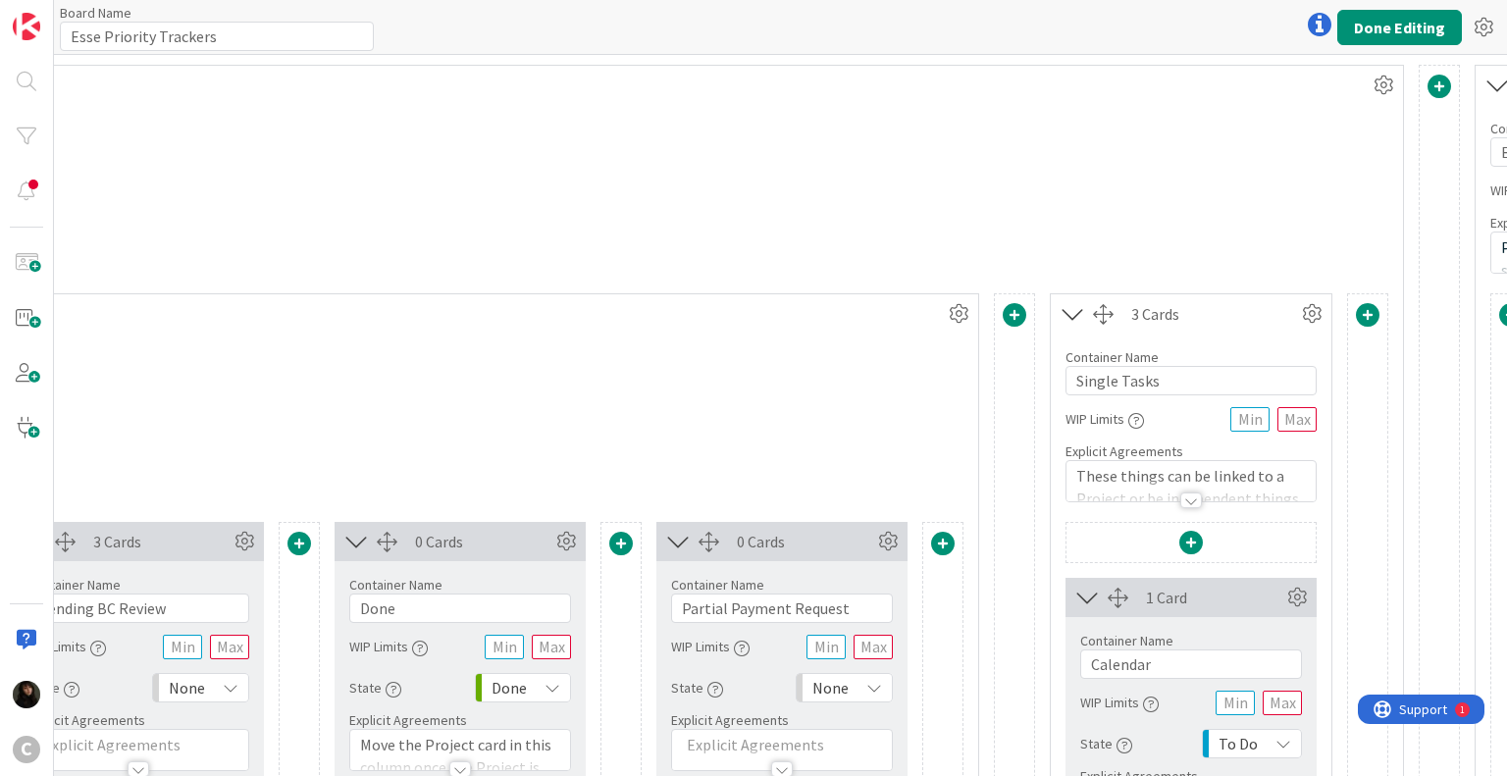
scroll to position [0, 1571]
click at [1381, 84] on icon at bounding box center [1381, 85] width 29 height 29
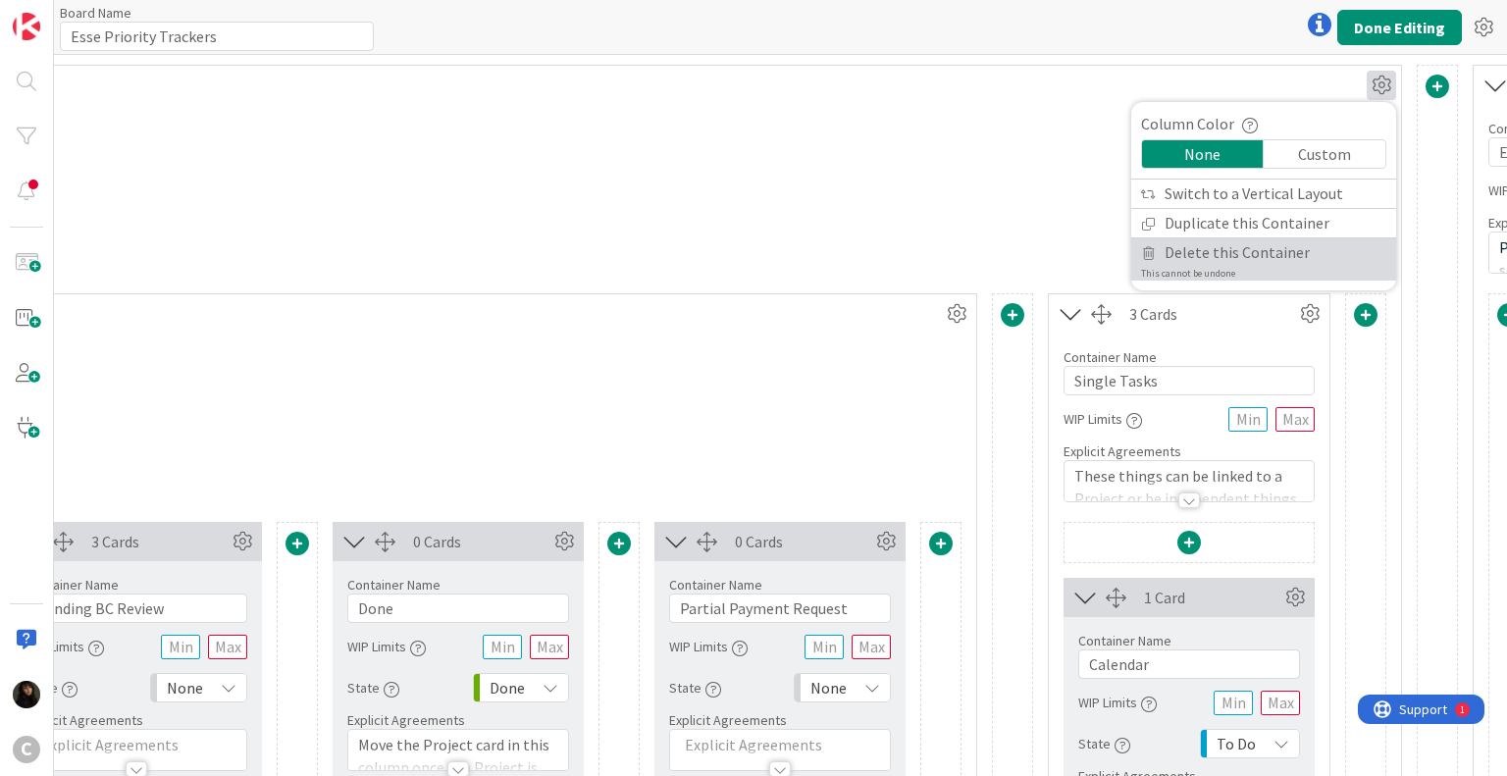
click at [1241, 255] on span "Delete this Container" at bounding box center [1237, 252] width 145 height 28
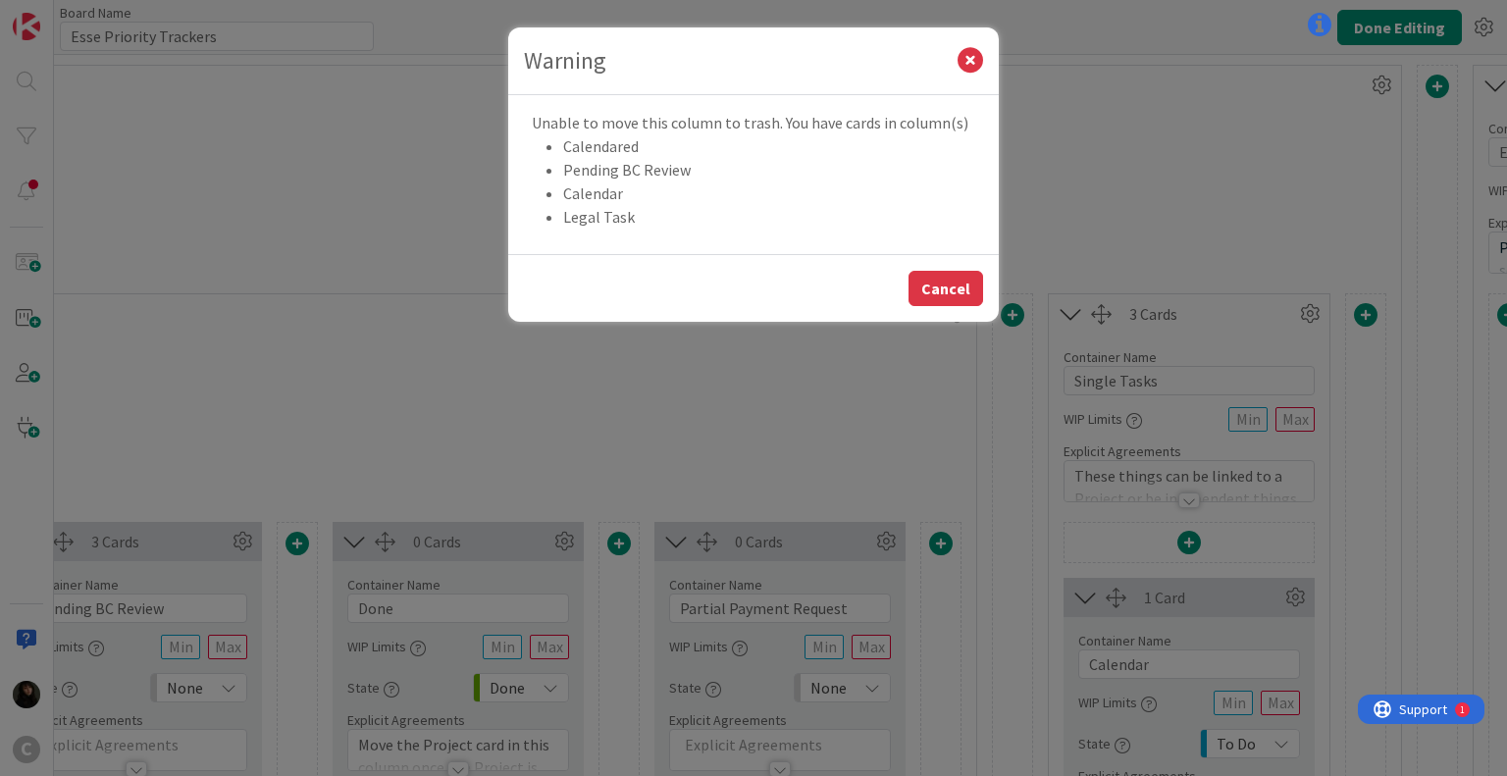
click at [934, 289] on button "Cancel" at bounding box center [945, 288] width 75 height 35
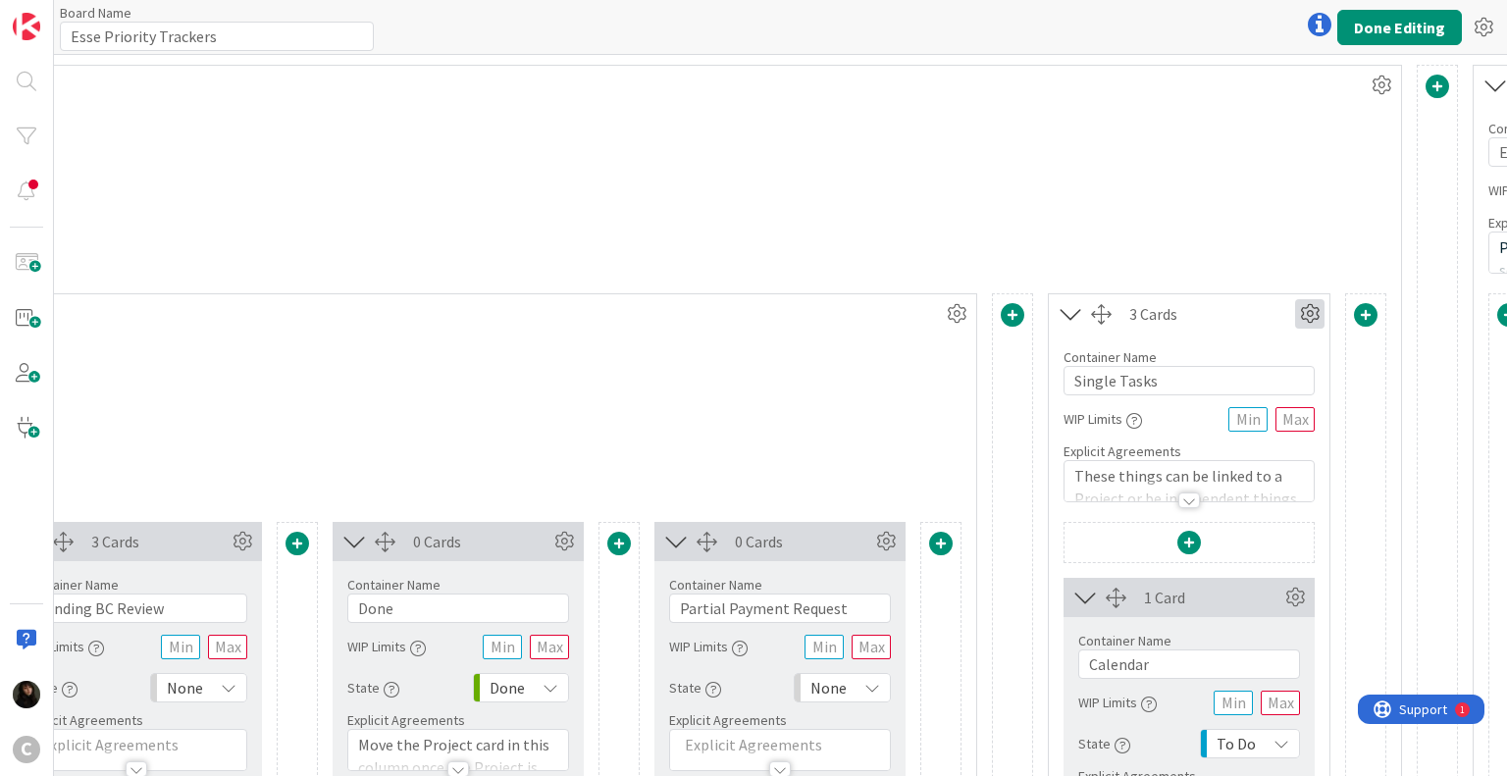
click at [1310, 309] on icon at bounding box center [1309, 313] width 29 height 29
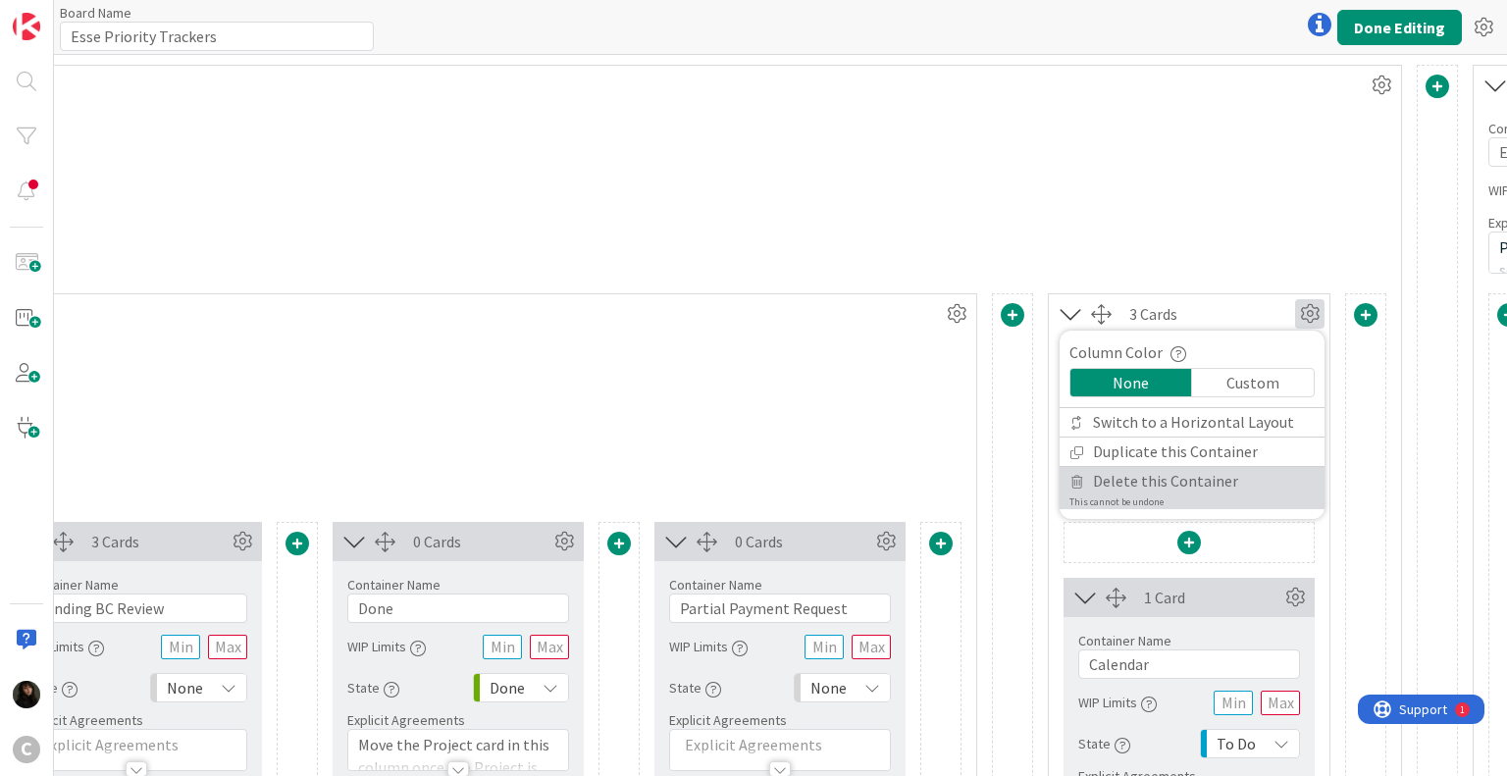
click at [1156, 483] on span "Delete this Container" at bounding box center [1165, 481] width 145 height 28
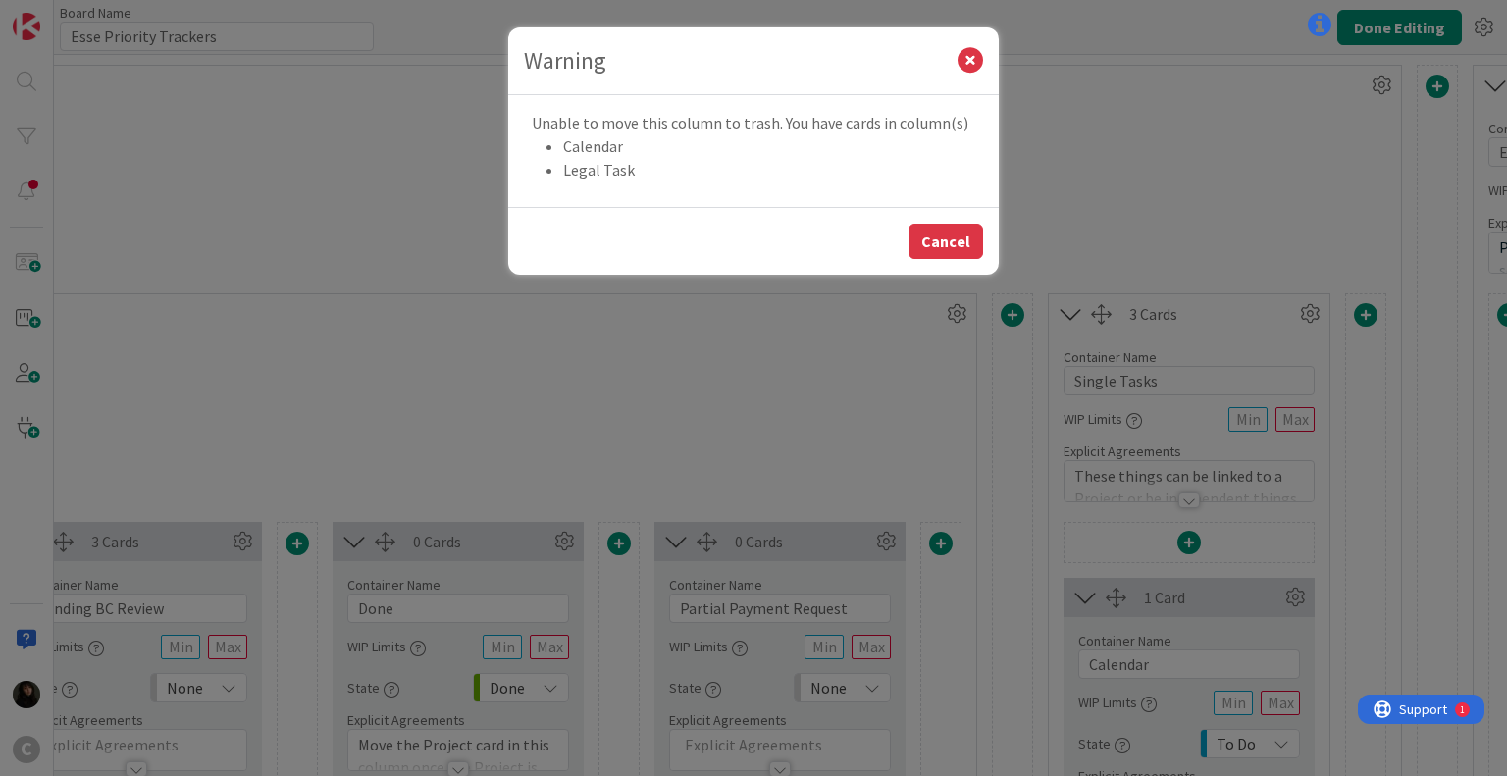
click at [923, 242] on button "Cancel" at bounding box center [945, 241] width 75 height 35
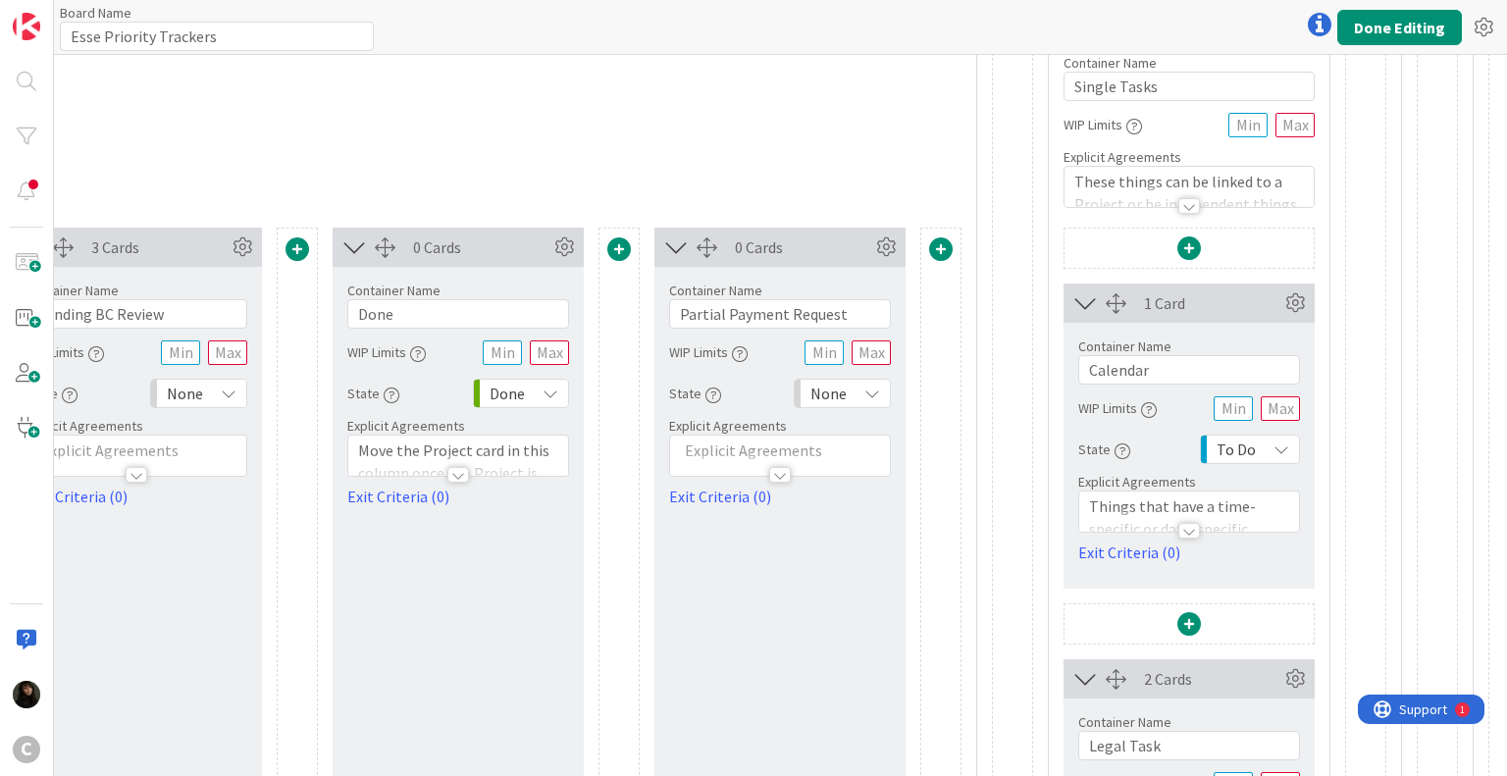
scroll to position [491, 1571]
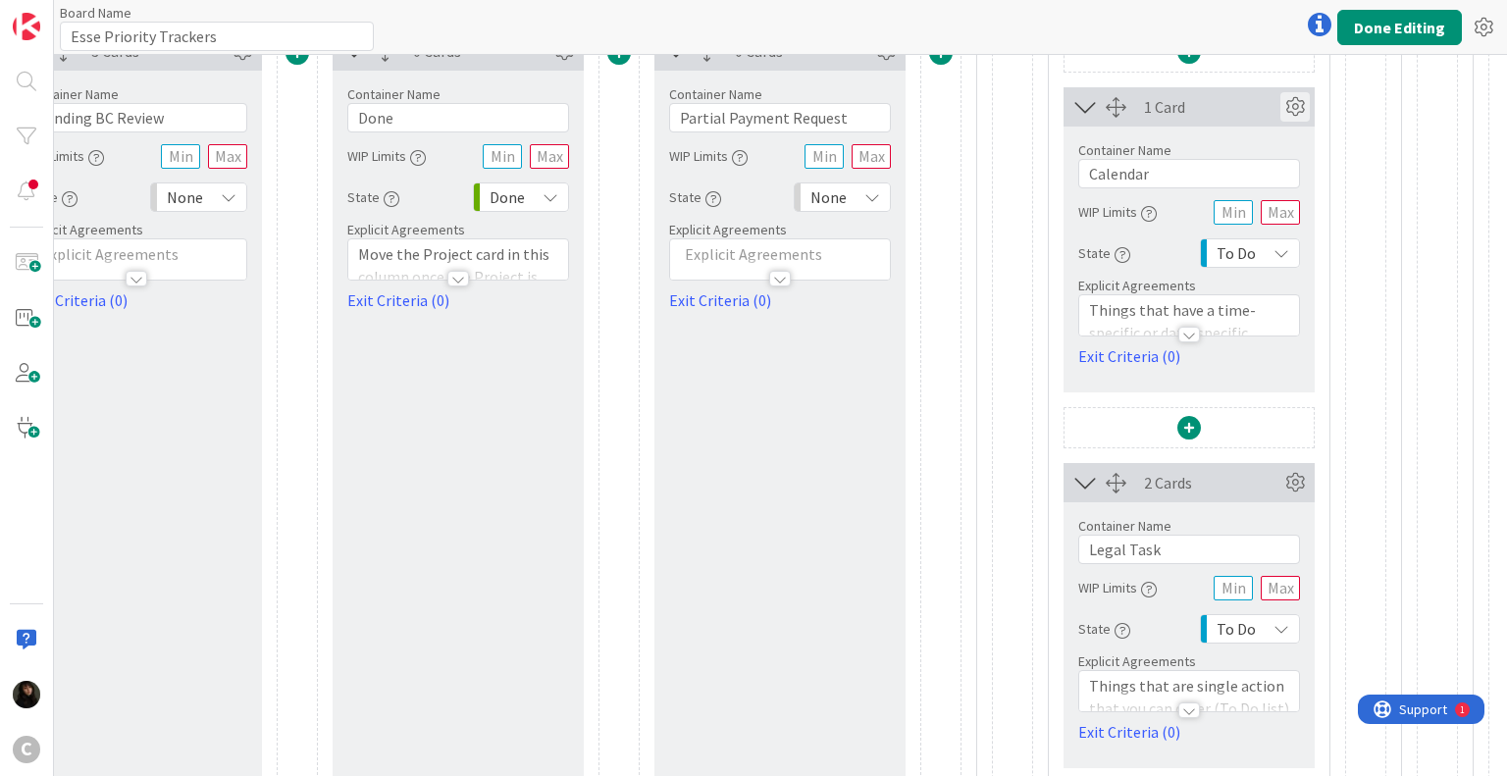
click at [1293, 105] on icon at bounding box center [1294, 106] width 29 height 29
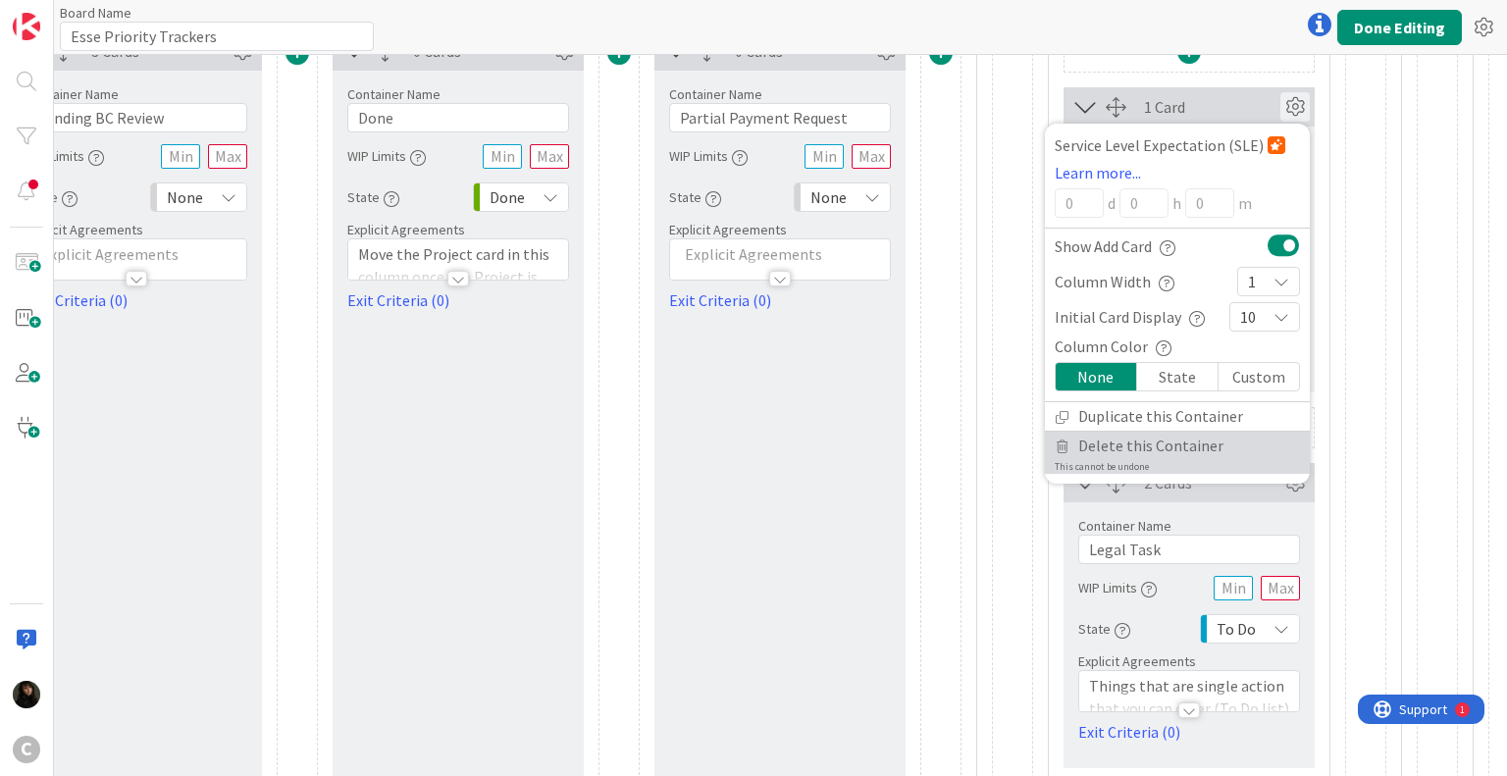
click at [1177, 446] on span "Delete this Container" at bounding box center [1150, 446] width 145 height 28
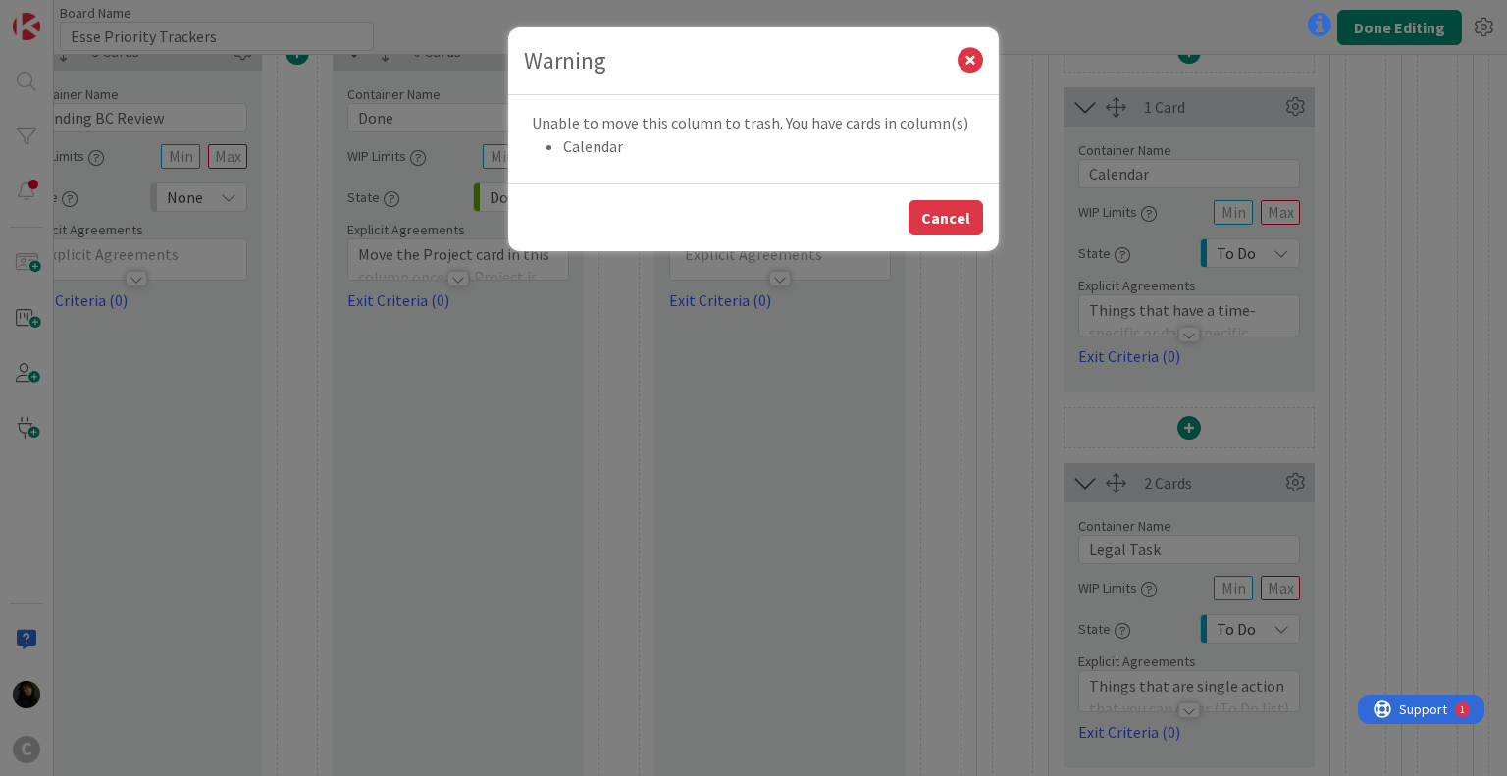
click at [947, 200] on button "Cancel" at bounding box center [945, 217] width 75 height 35
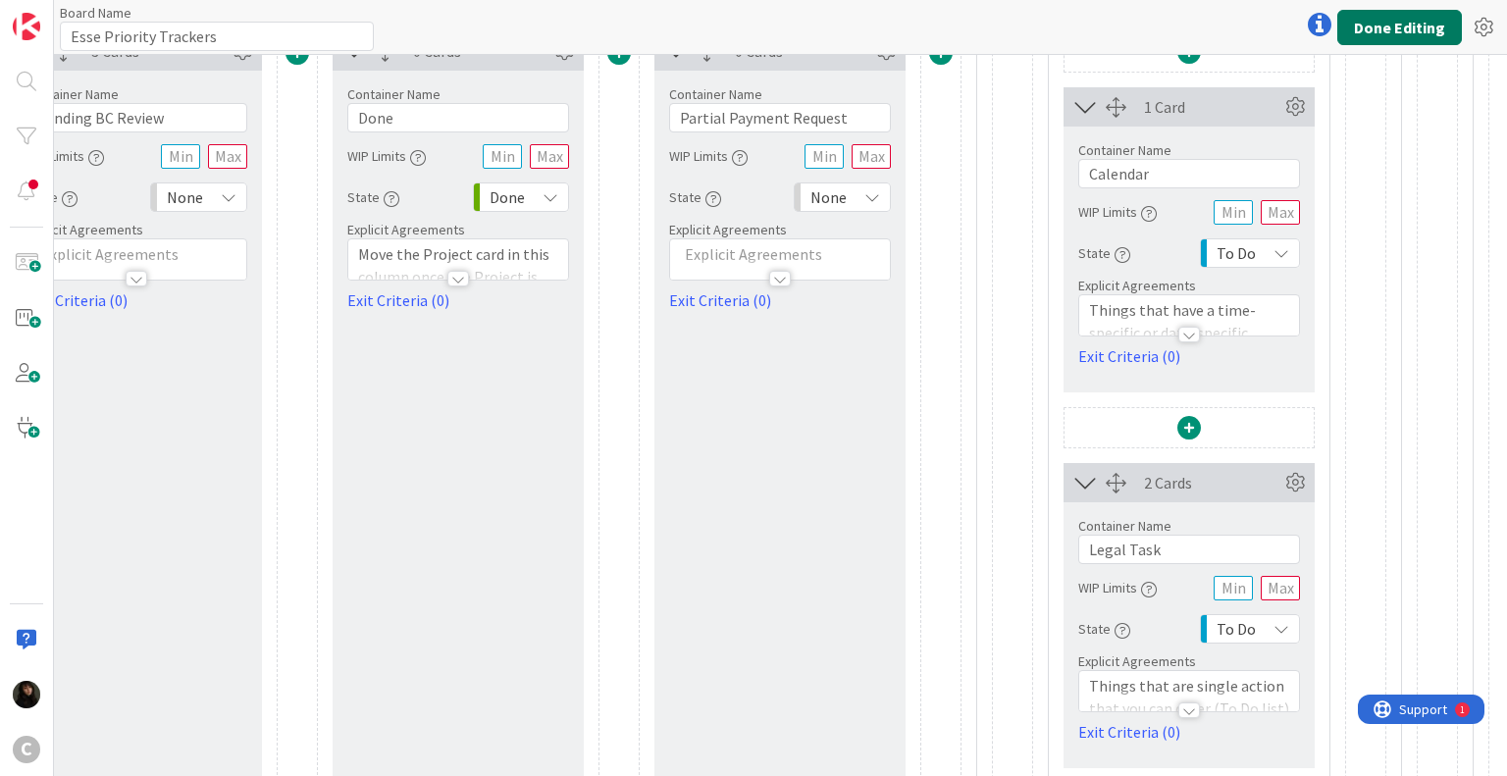
click at [1429, 29] on button "Done Editing" at bounding box center [1399, 27] width 125 height 35
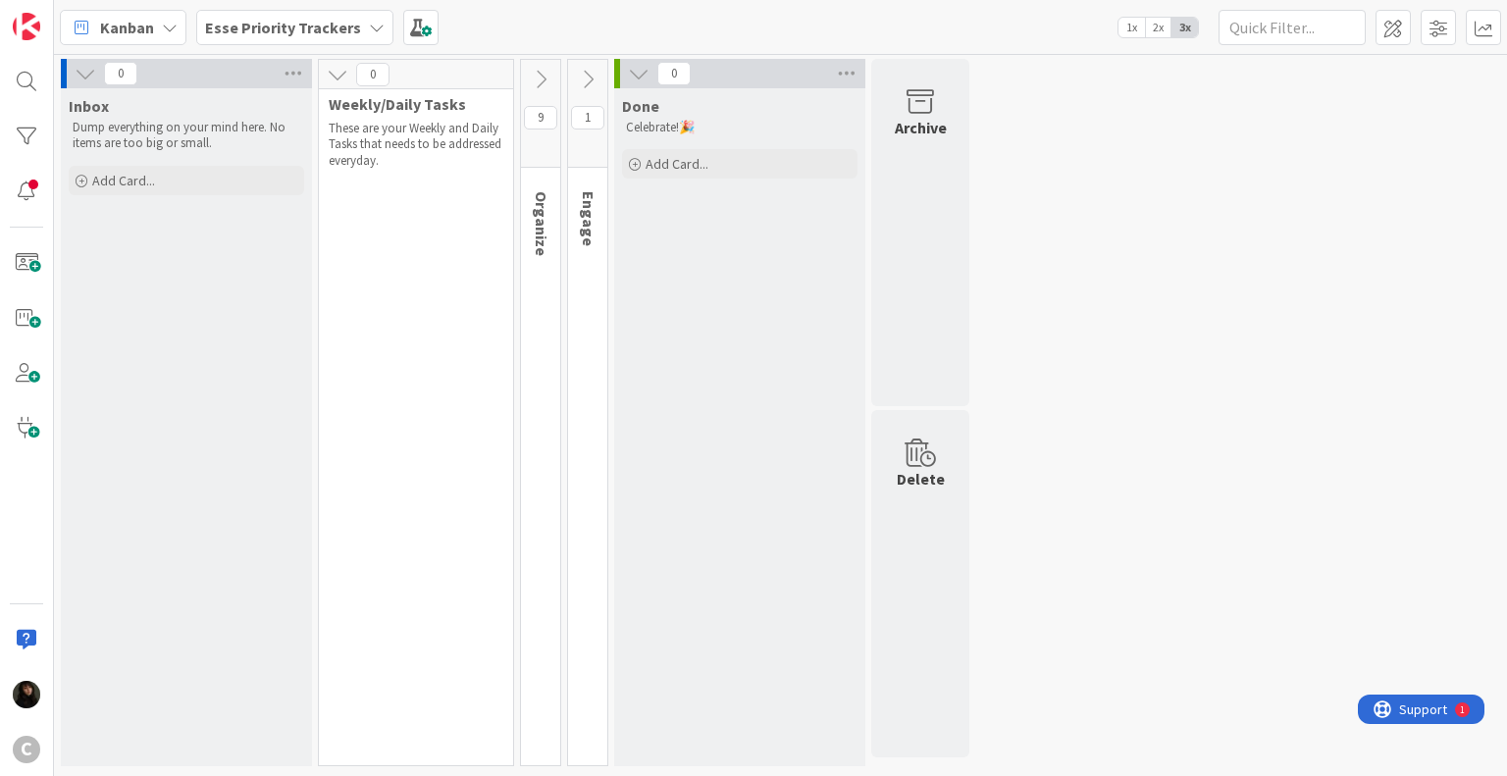
click at [538, 82] on icon at bounding box center [541, 80] width 22 height 22
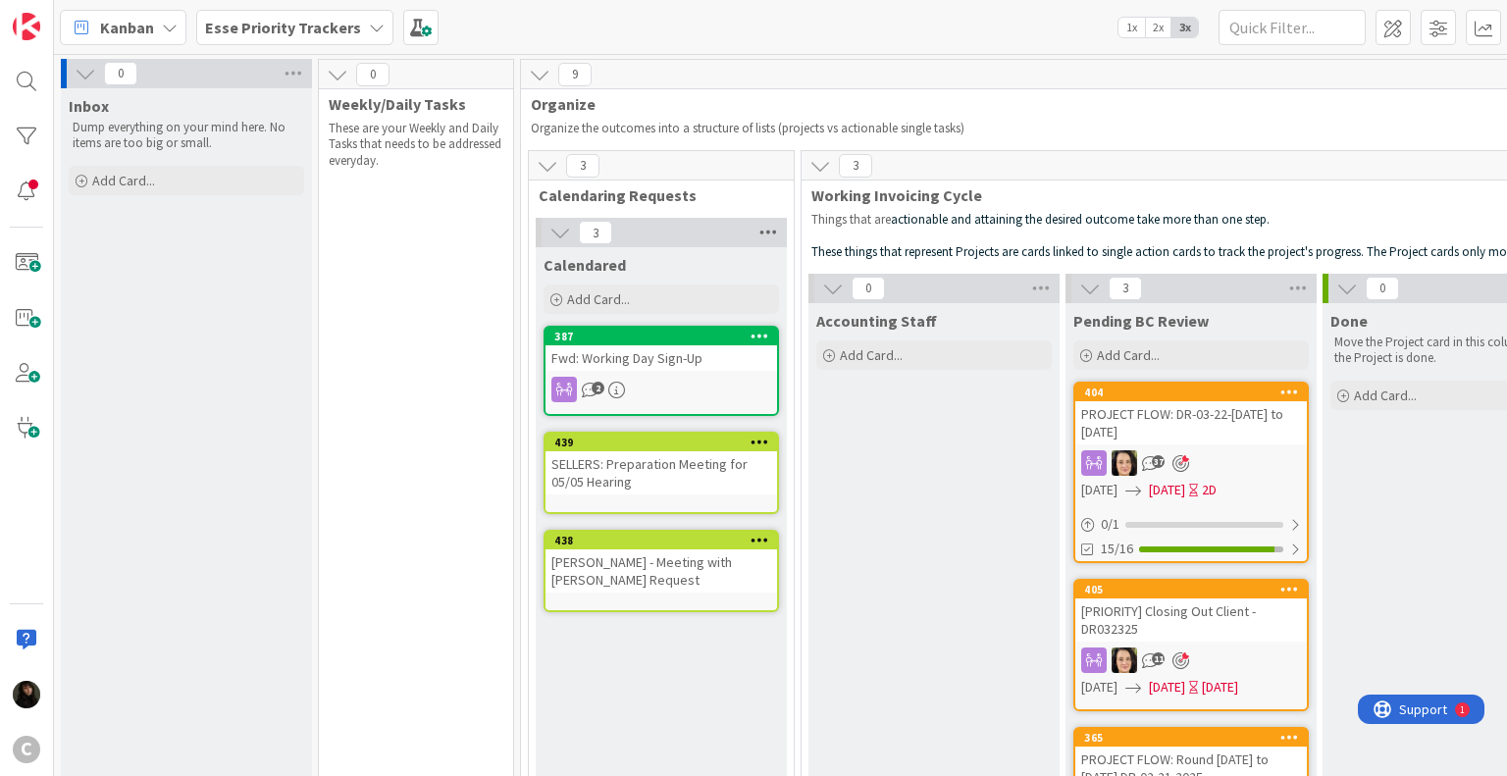
click at [762, 235] on icon at bounding box center [768, 232] width 26 height 29
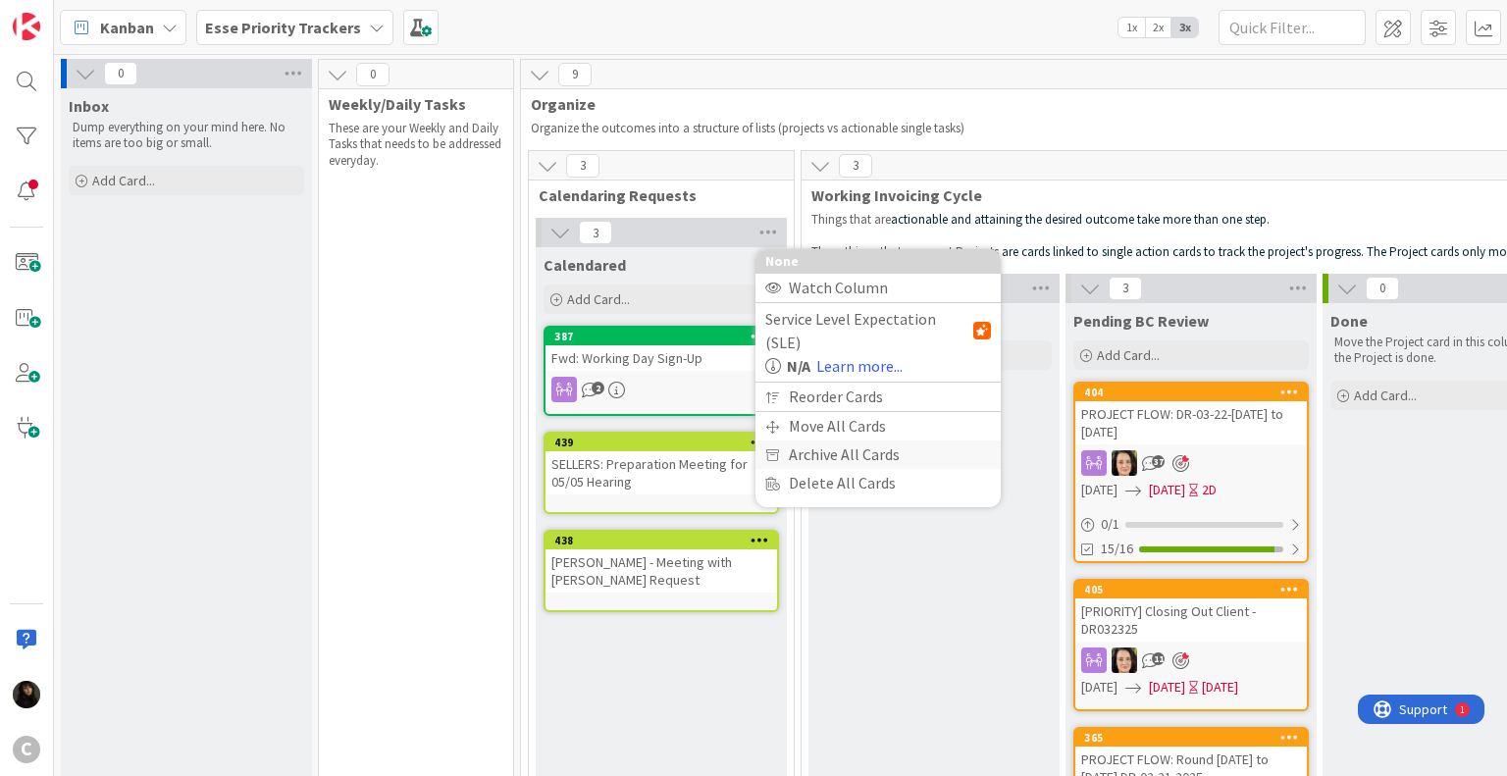
click at [812, 441] on div "Archive All Cards" at bounding box center [877, 455] width 245 height 28
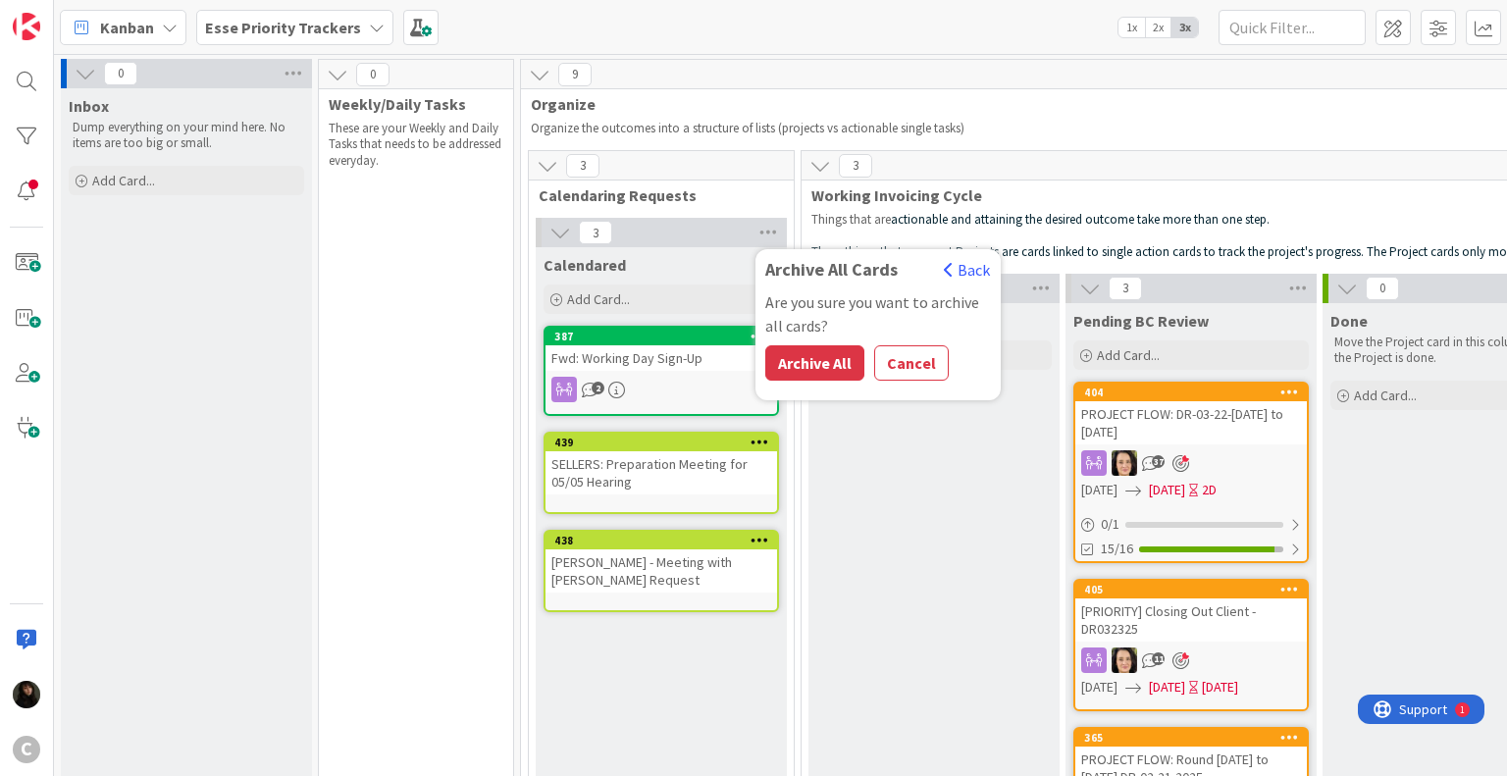
click at [804, 363] on button "Archive All" at bounding box center [814, 362] width 99 height 35
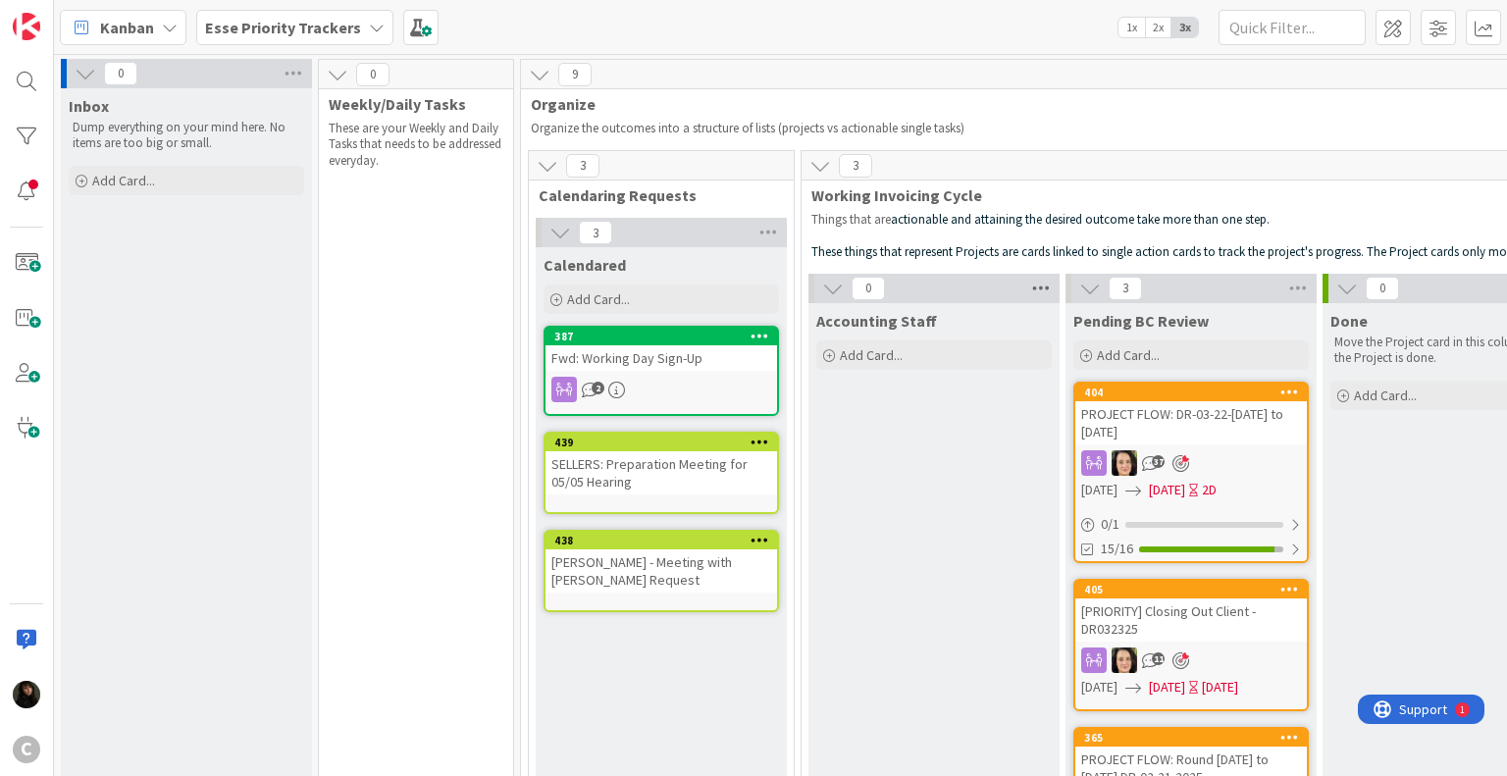
click at [1044, 286] on icon at bounding box center [1041, 288] width 26 height 29
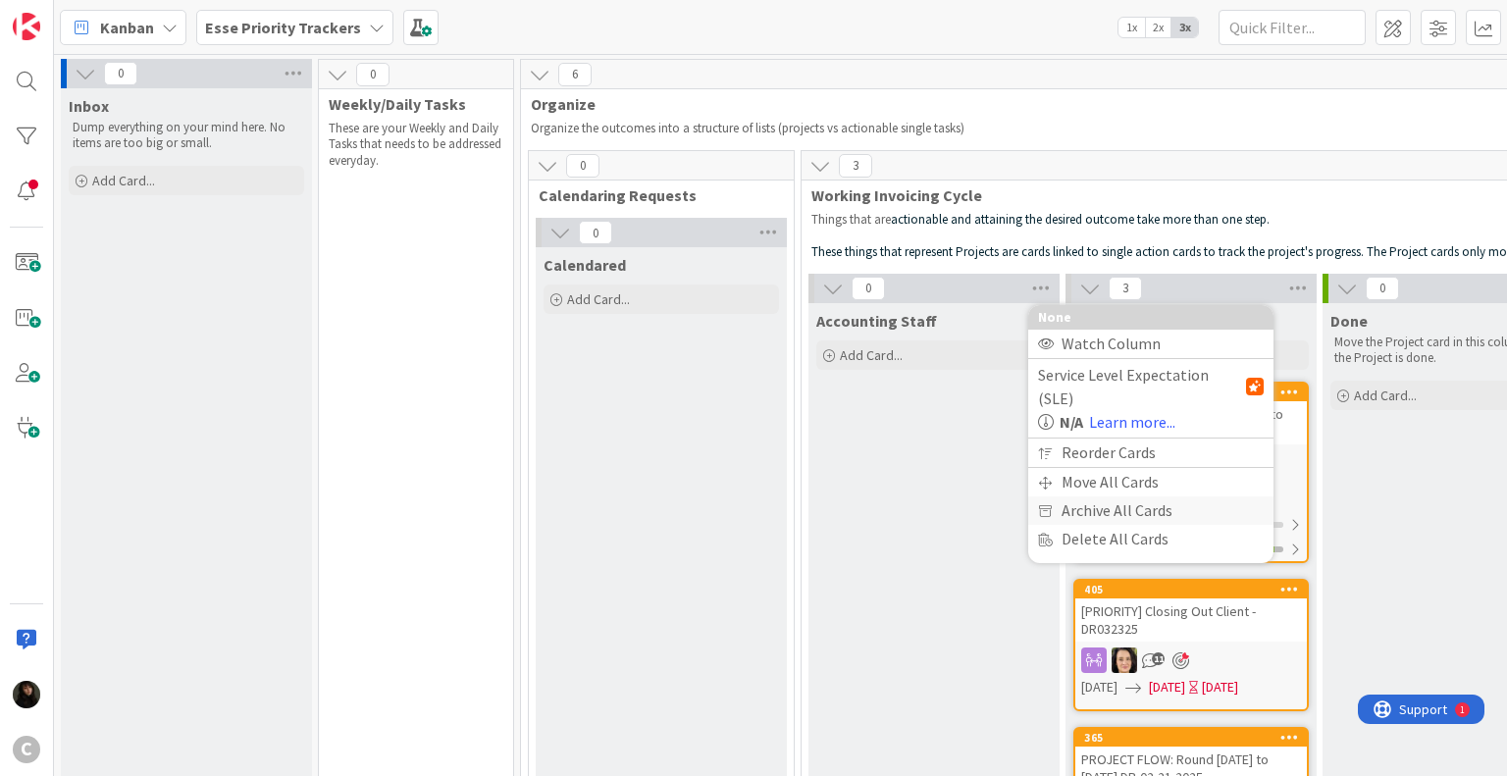
click at [1086, 496] on div "Archive All Cards" at bounding box center [1150, 510] width 245 height 28
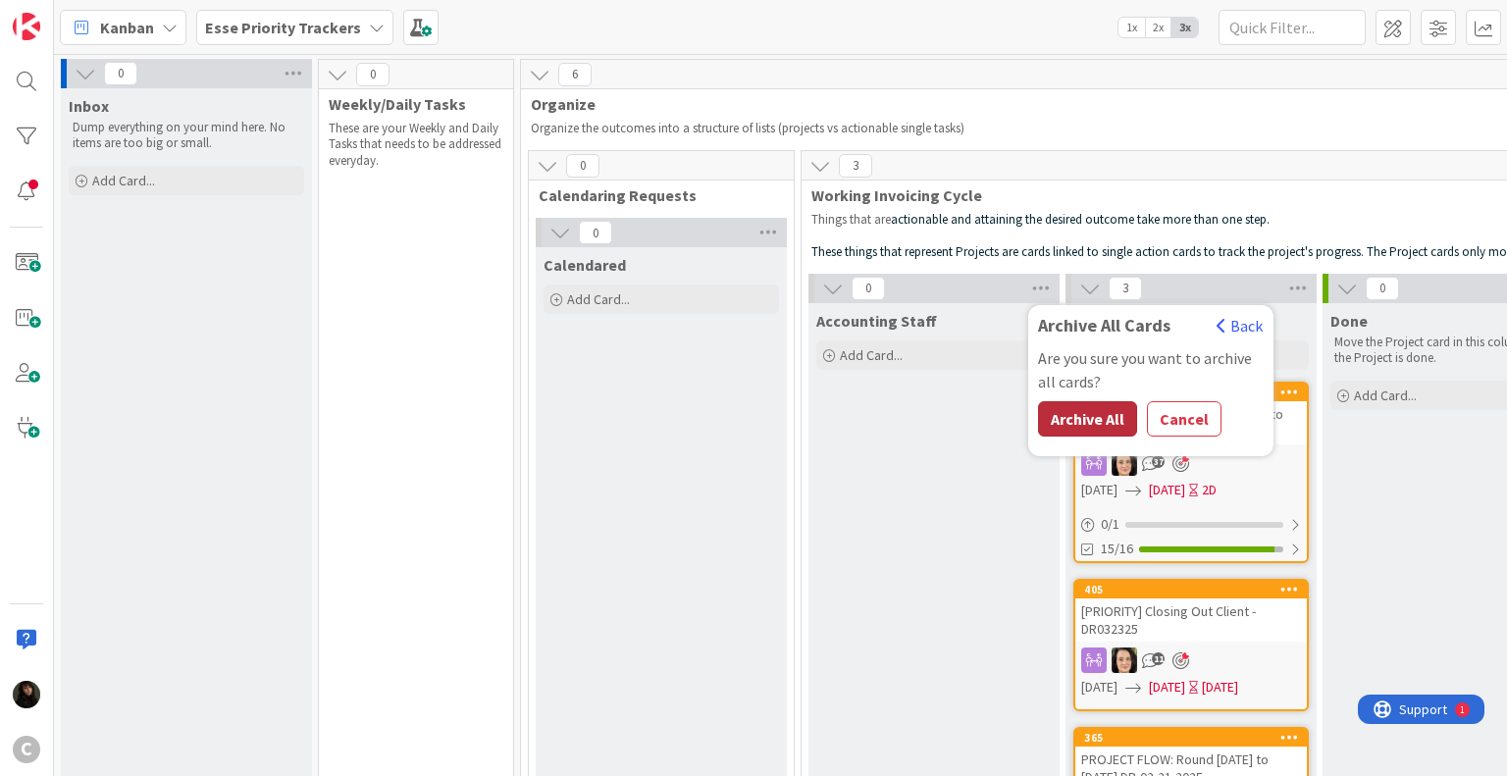
click at [1086, 419] on button "Archive All" at bounding box center [1087, 418] width 99 height 35
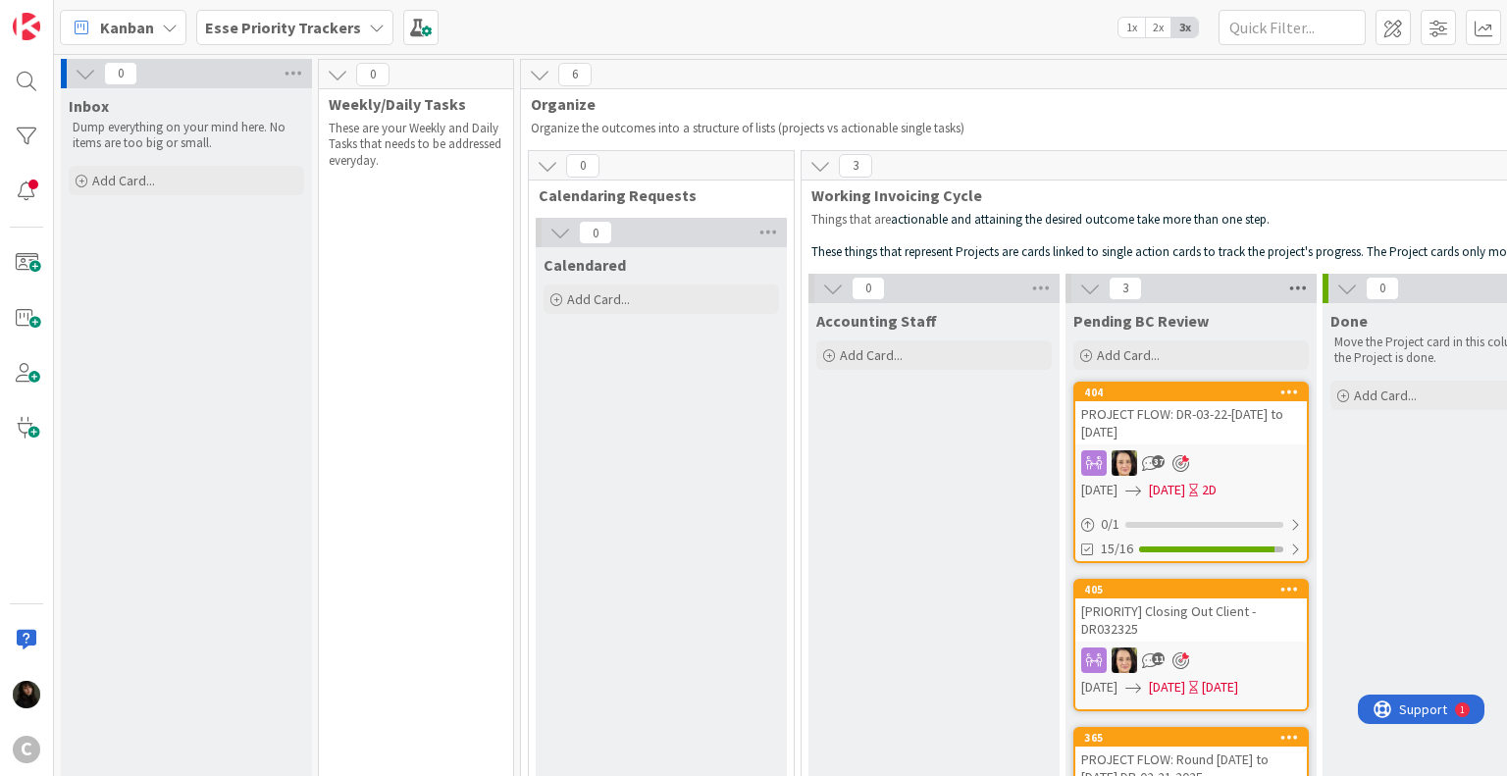
click at [1295, 286] on icon at bounding box center [1298, 288] width 26 height 29
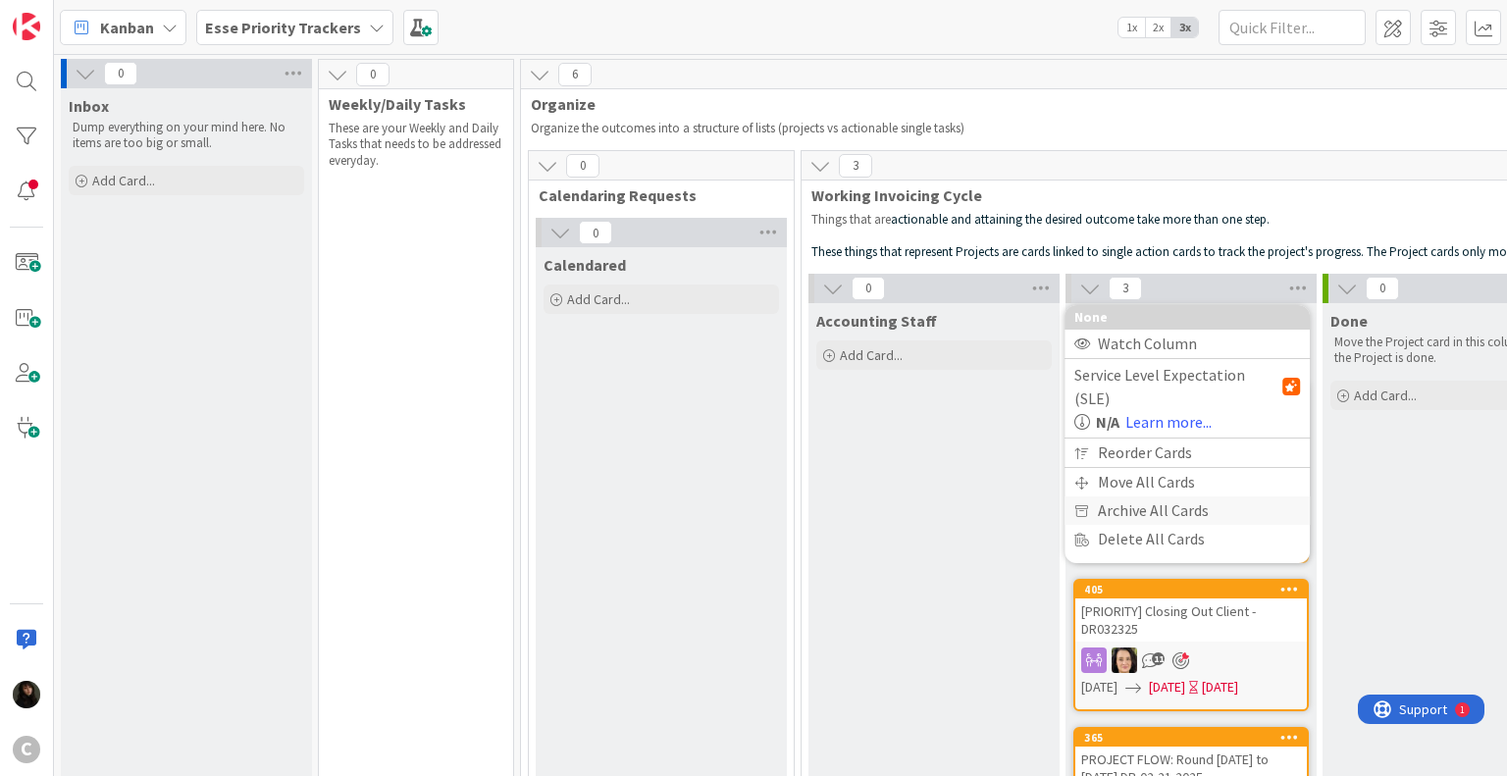
click at [1114, 496] on div "Archive All Cards" at bounding box center [1186, 510] width 245 height 28
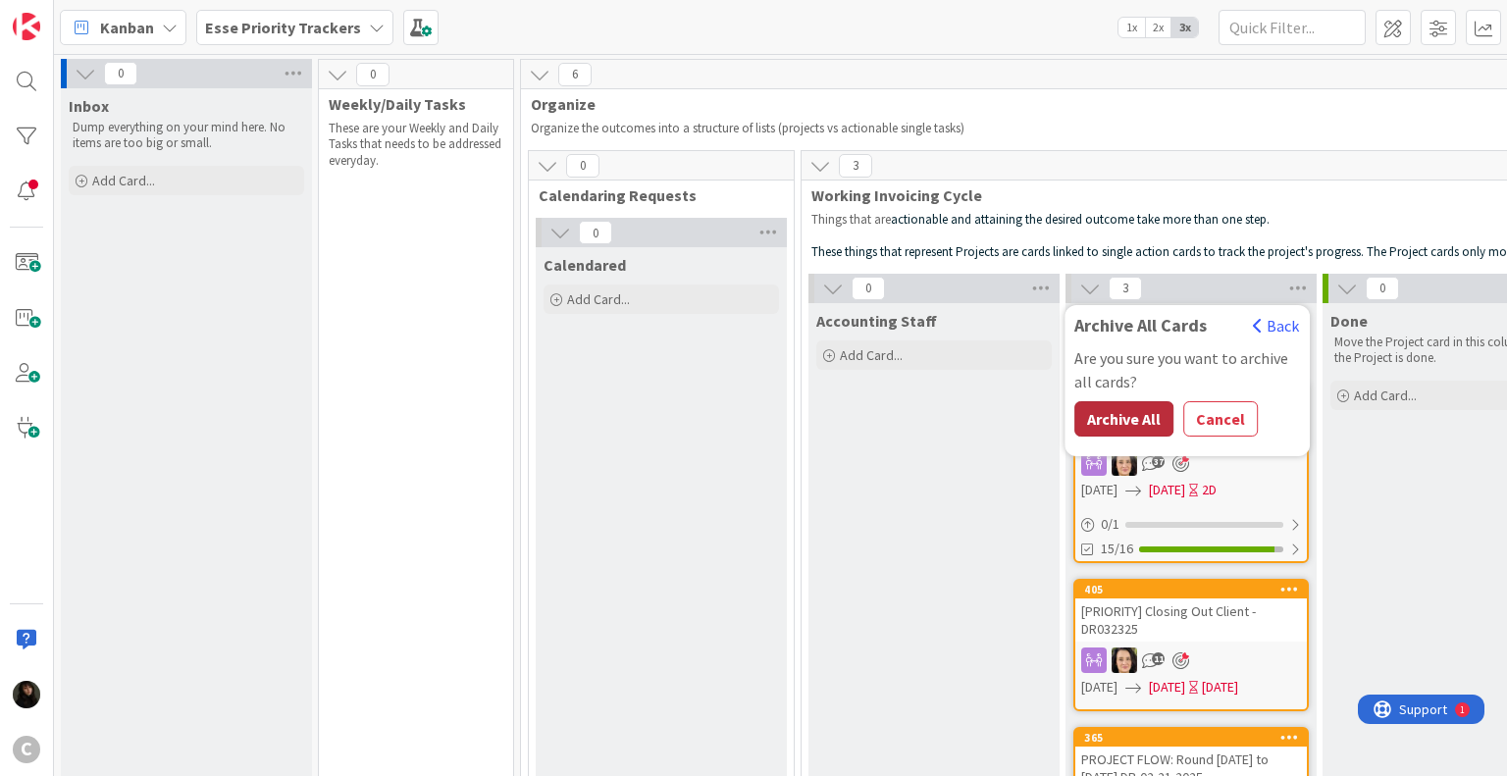
click at [1126, 416] on button "Archive All" at bounding box center [1123, 418] width 99 height 35
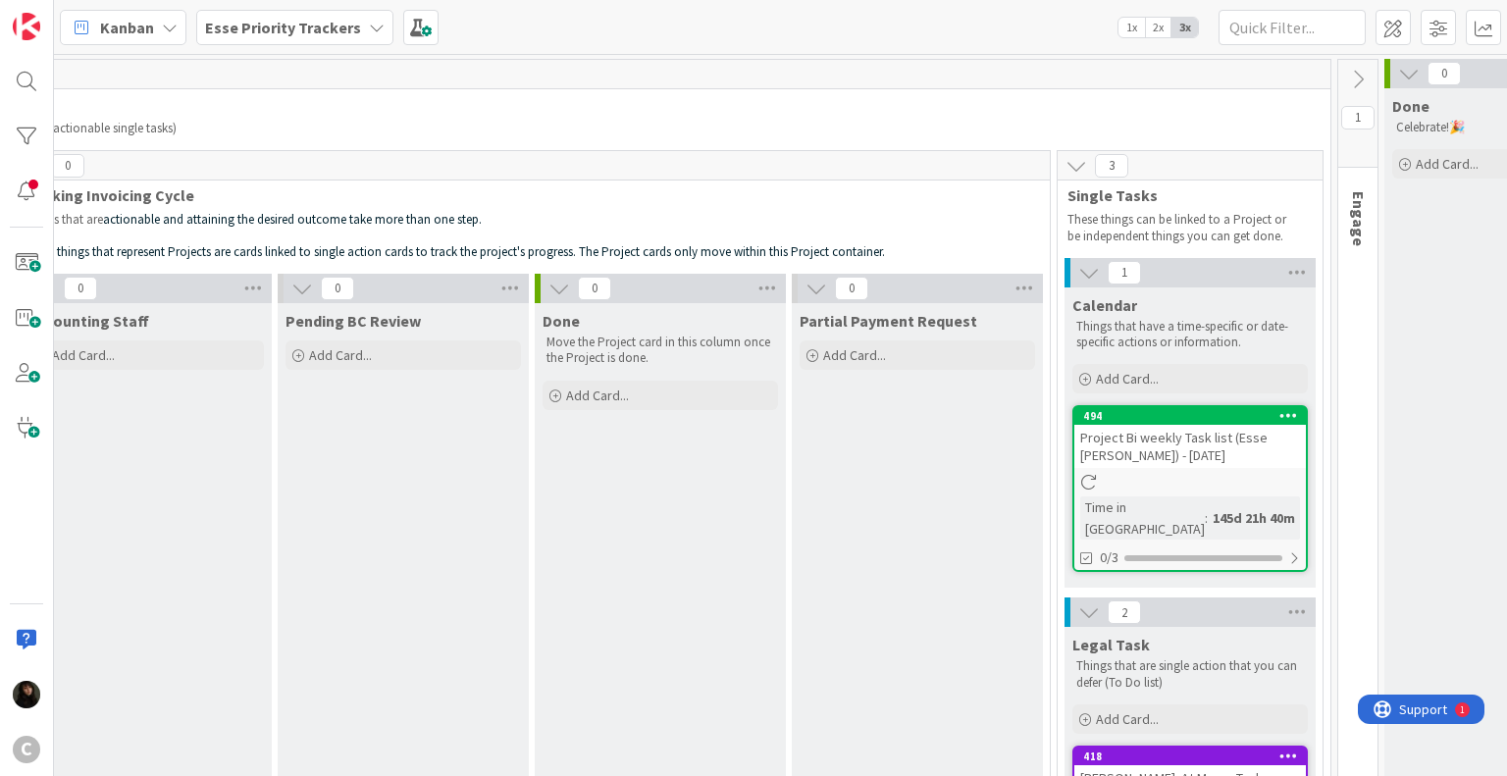
scroll to position [0, 1032]
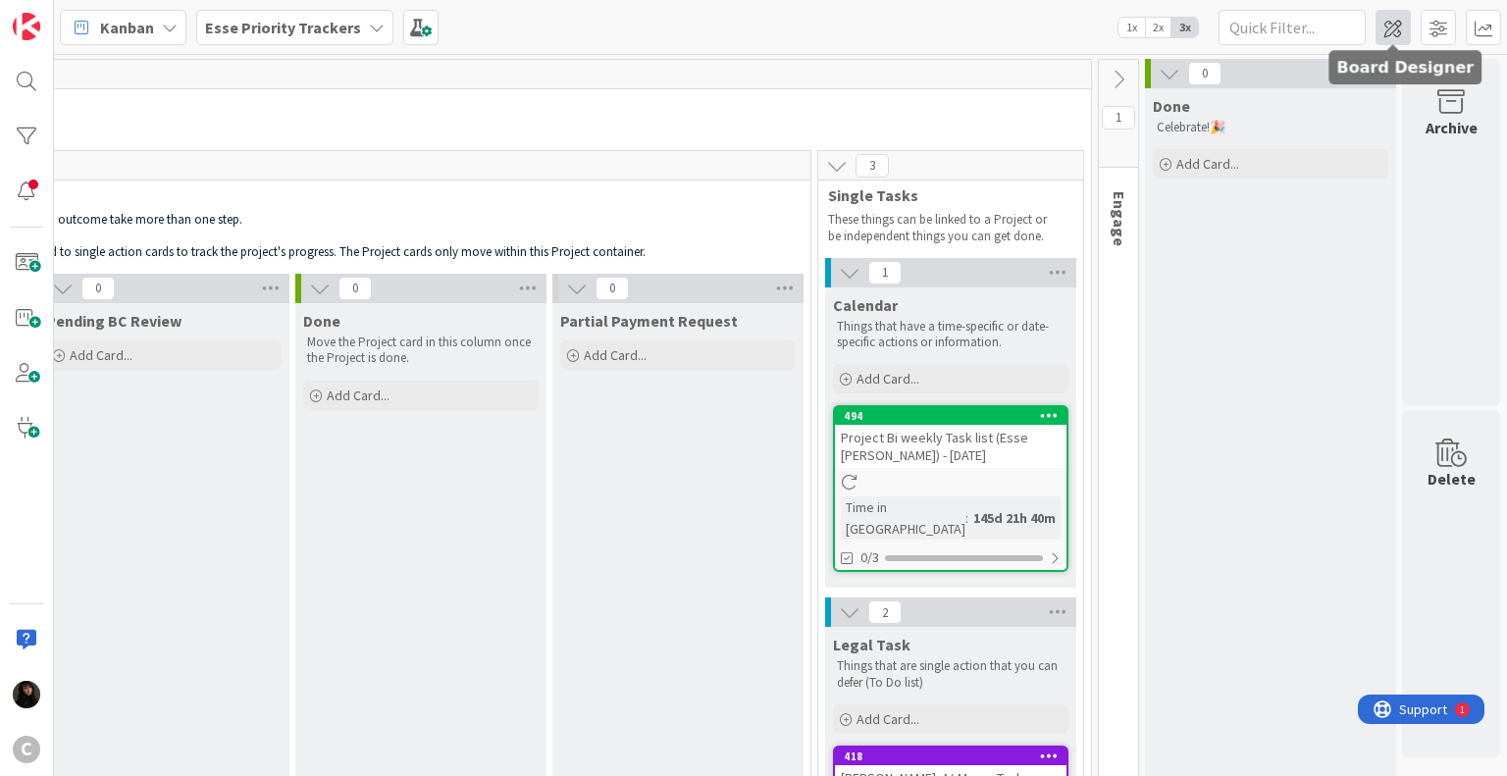
click at [1393, 25] on span at bounding box center [1392, 27] width 35 height 35
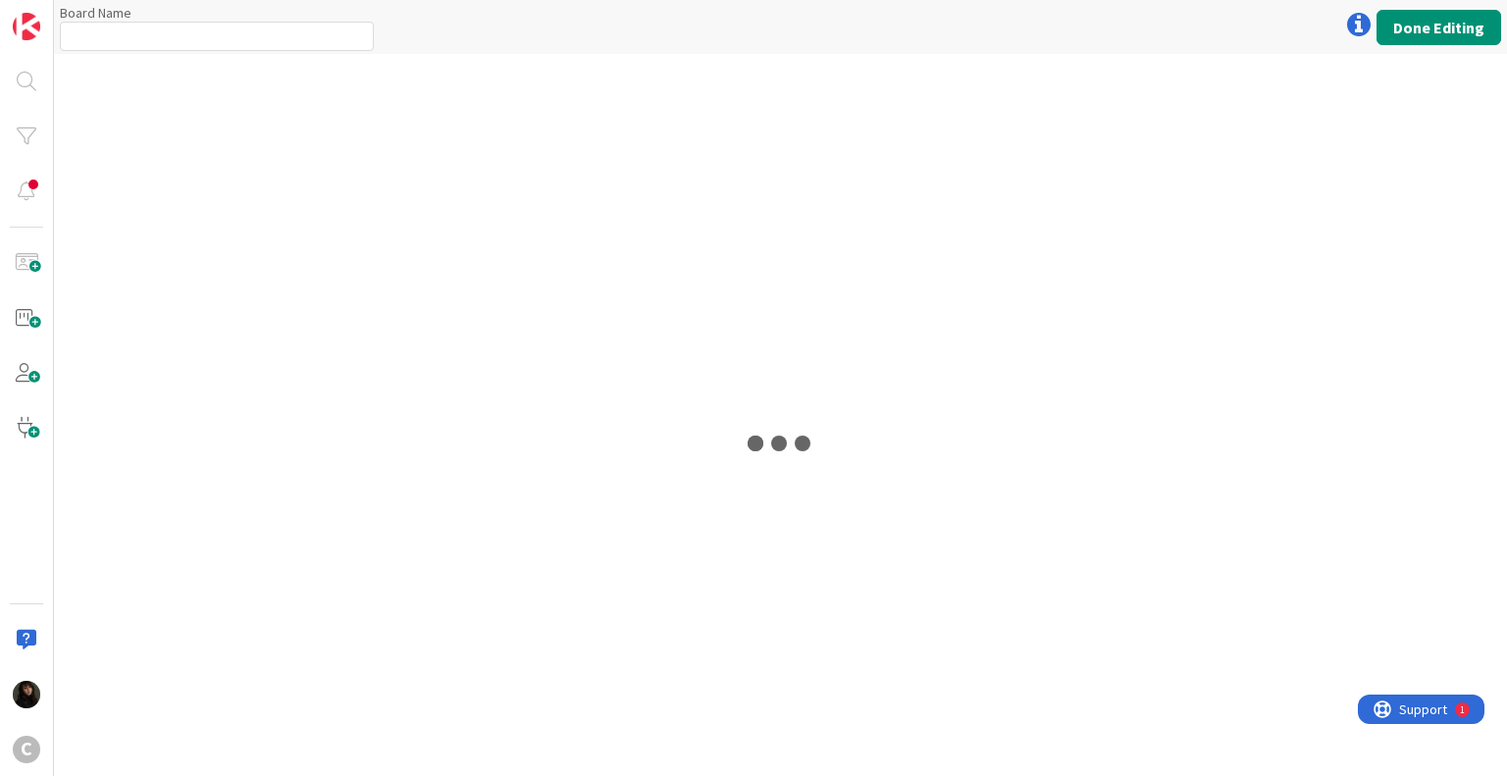
type input "Esse Priority Trackers"
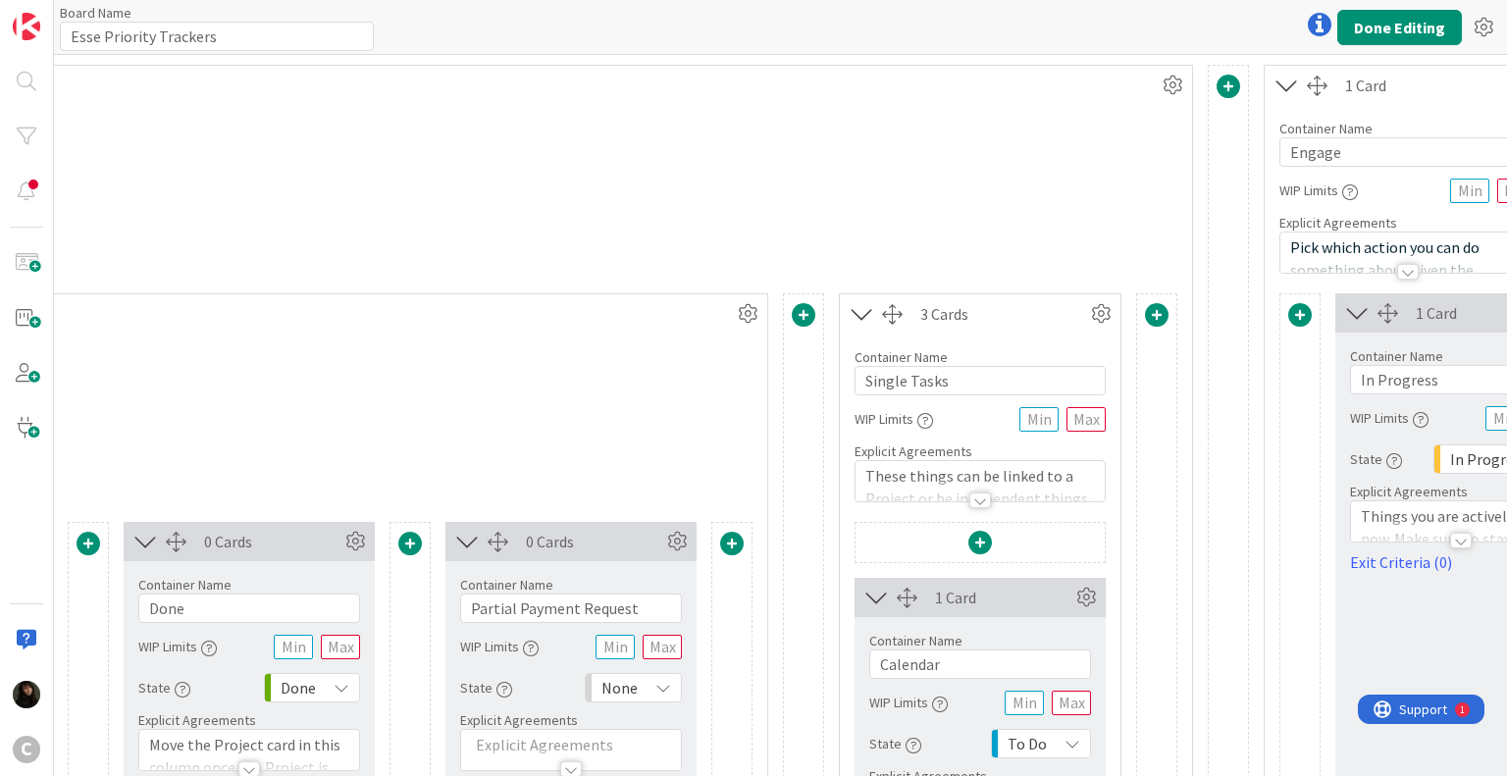
scroll to position [0, 1704]
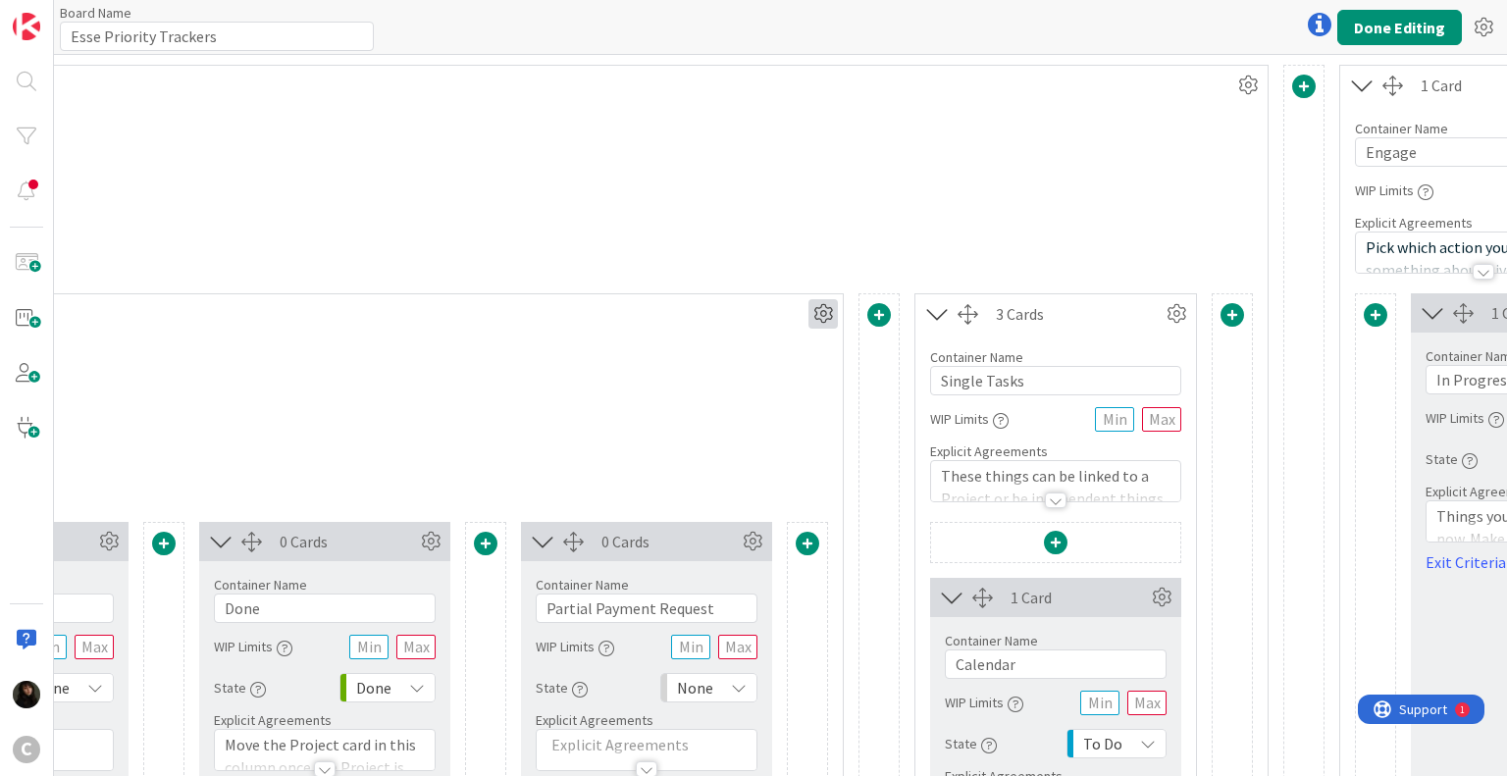
click at [816, 309] on icon at bounding box center [822, 313] width 29 height 29
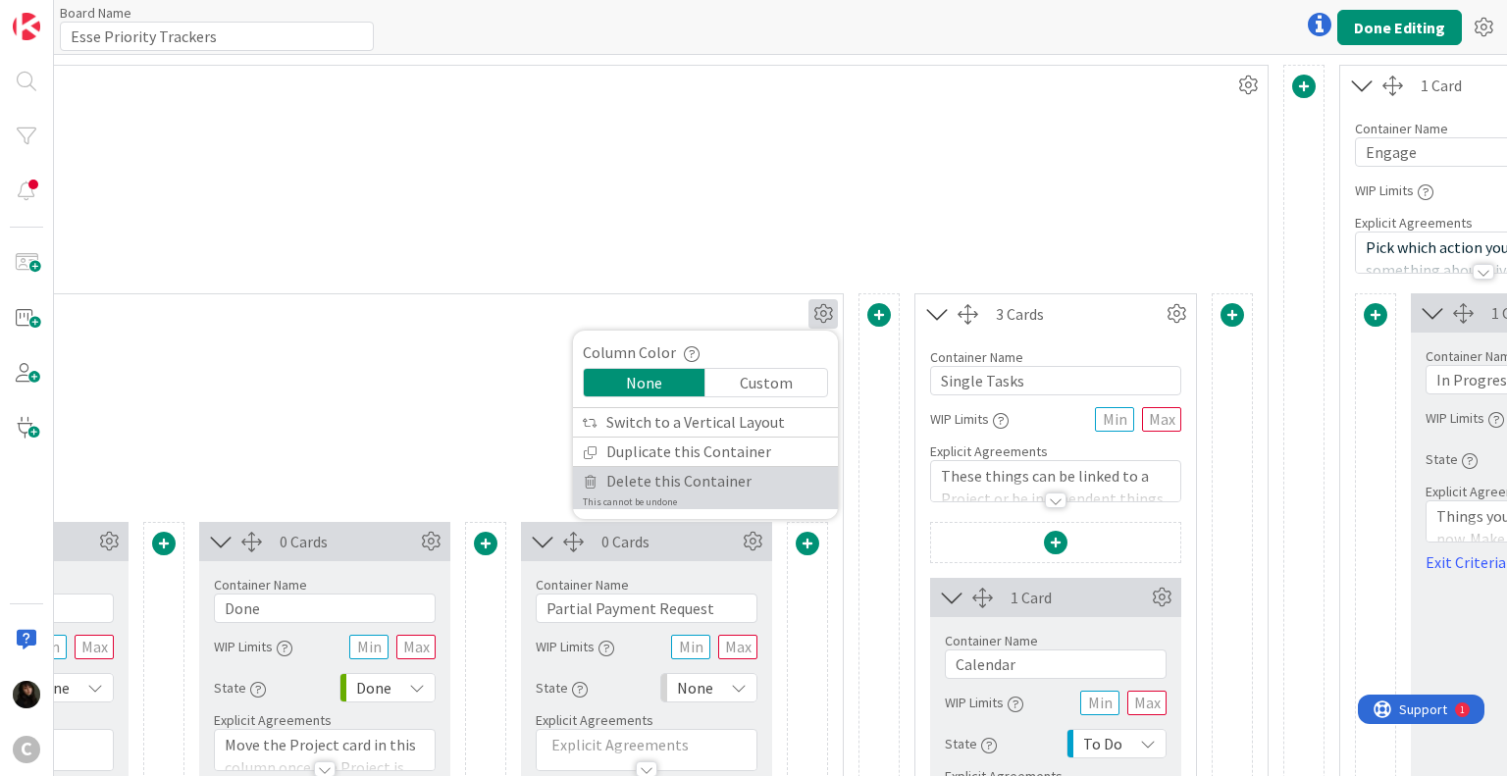
click at [688, 486] on span "Delete this Container" at bounding box center [678, 481] width 145 height 28
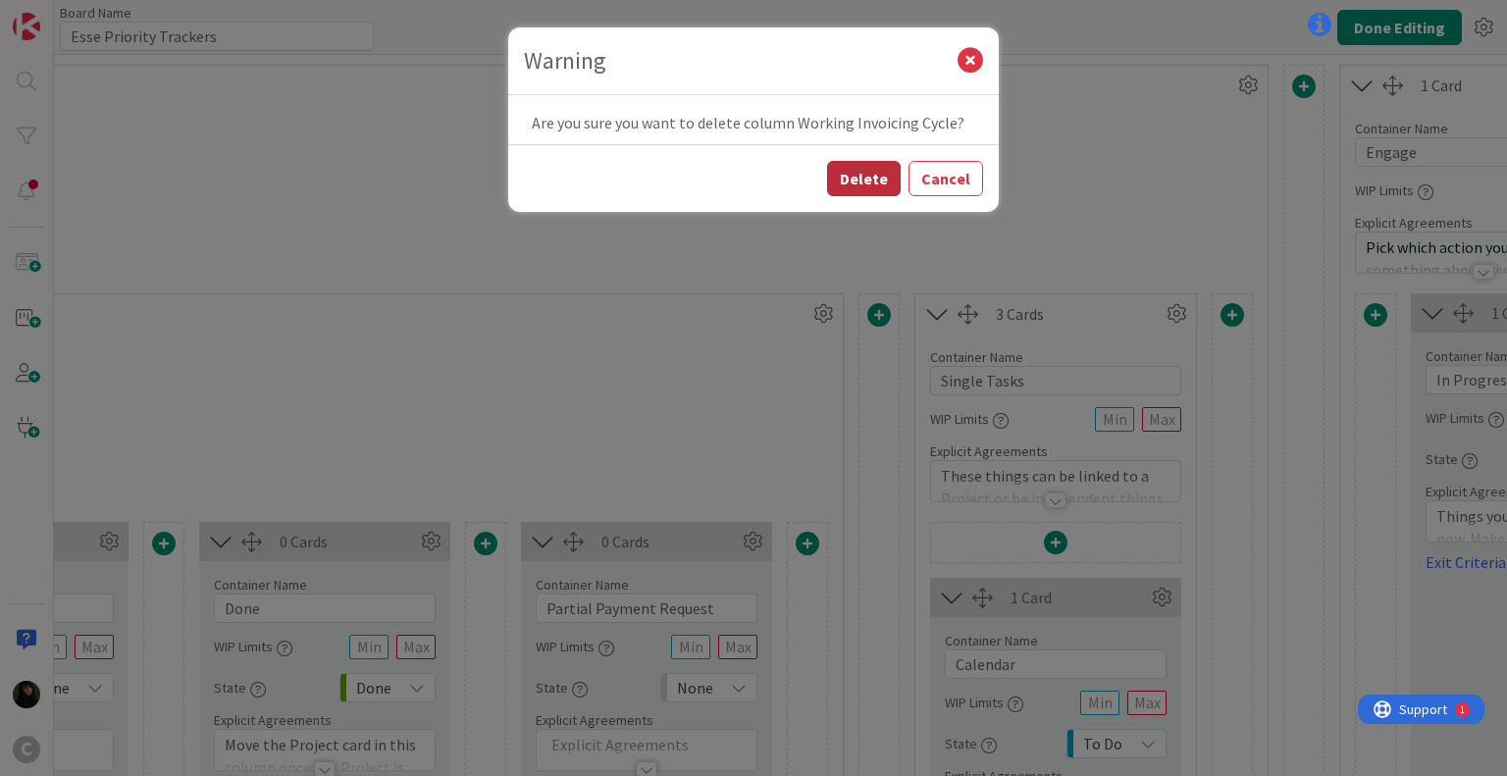
click at [864, 168] on button "Delete" at bounding box center [864, 178] width 74 height 35
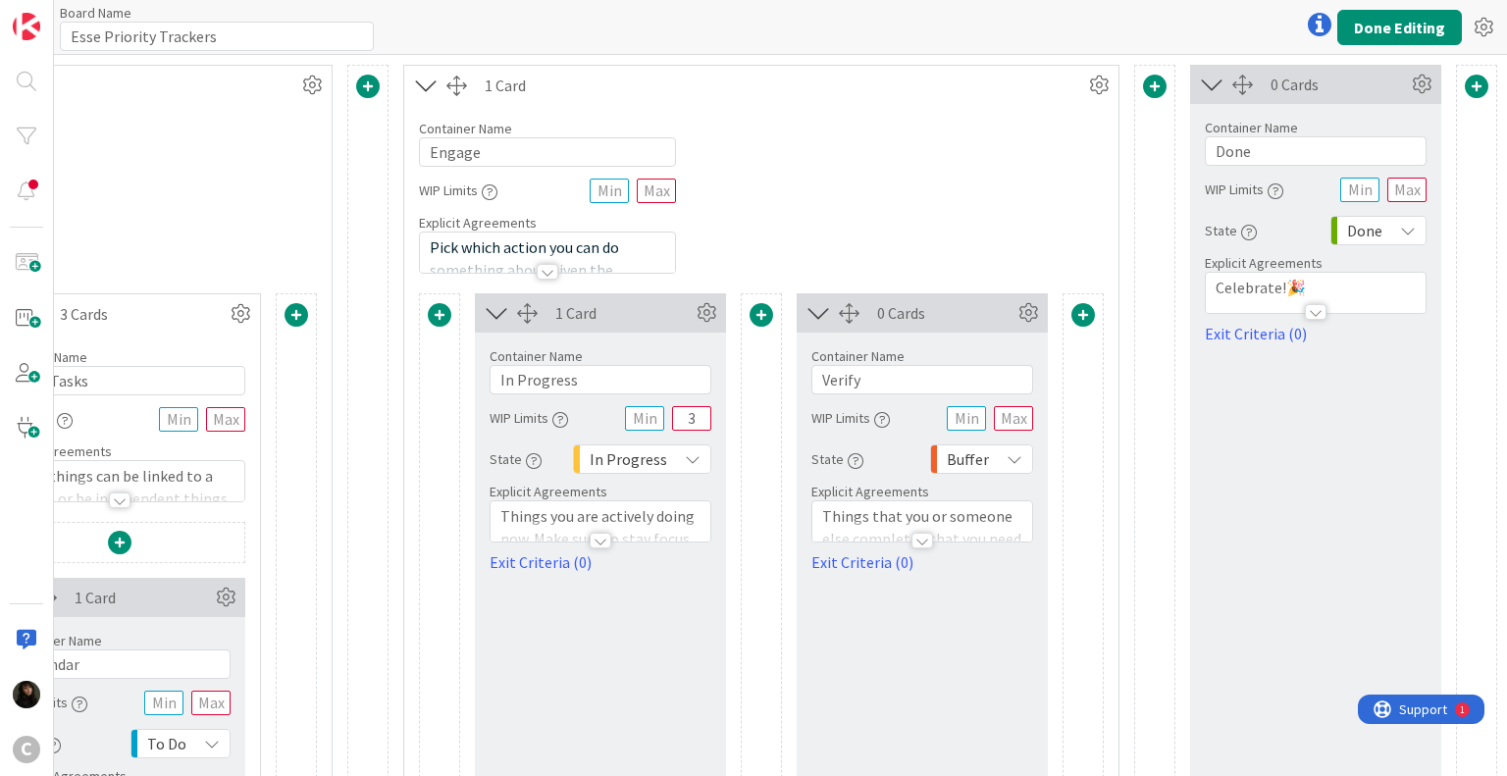
click at [861, 180] on div "Container Name 6 / 64 Engage WIP Limits Explicit Agreements Pick which action y…" at bounding box center [761, 189] width 714 height 169
click at [468, 152] on input "Engage" at bounding box center [547, 151] width 257 height 29
click at [1084, 80] on icon at bounding box center [1098, 85] width 29 height 29
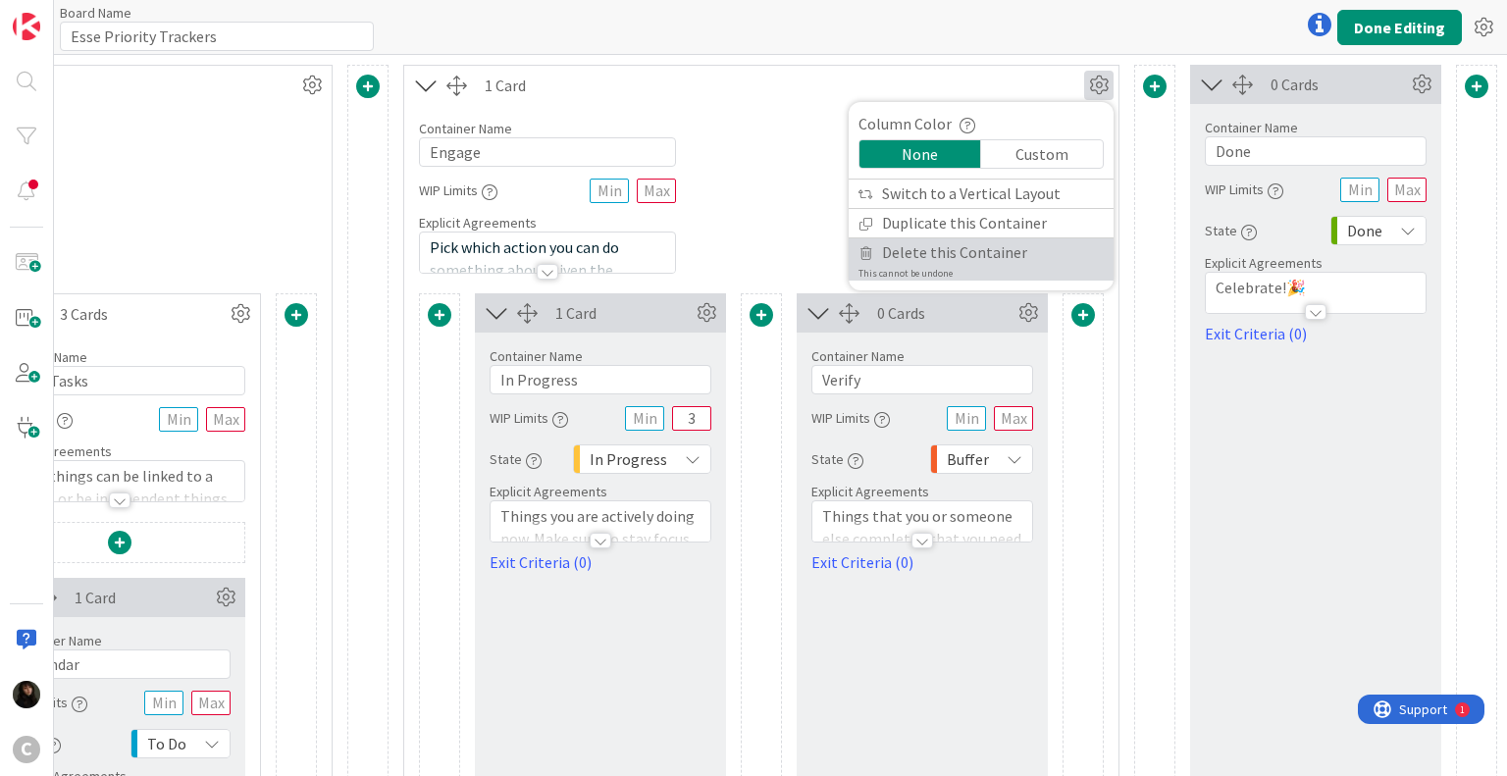
click at [946, 254] on span "Delete this Container" at bounding box center [954, 252] width 145 height 28
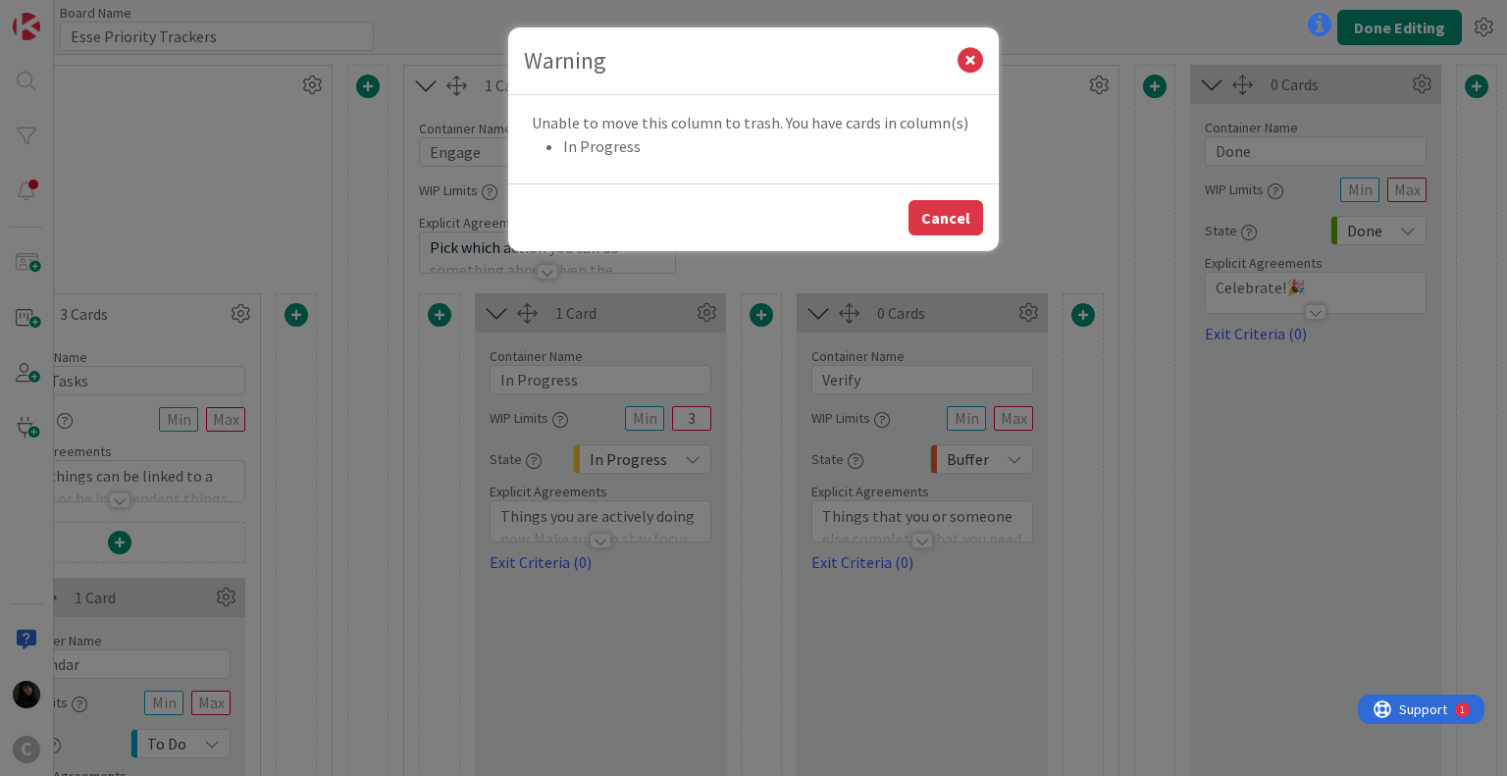
click at [942, 207] on button "Cancel" at bounding box center [945, 217] width 75 height 35
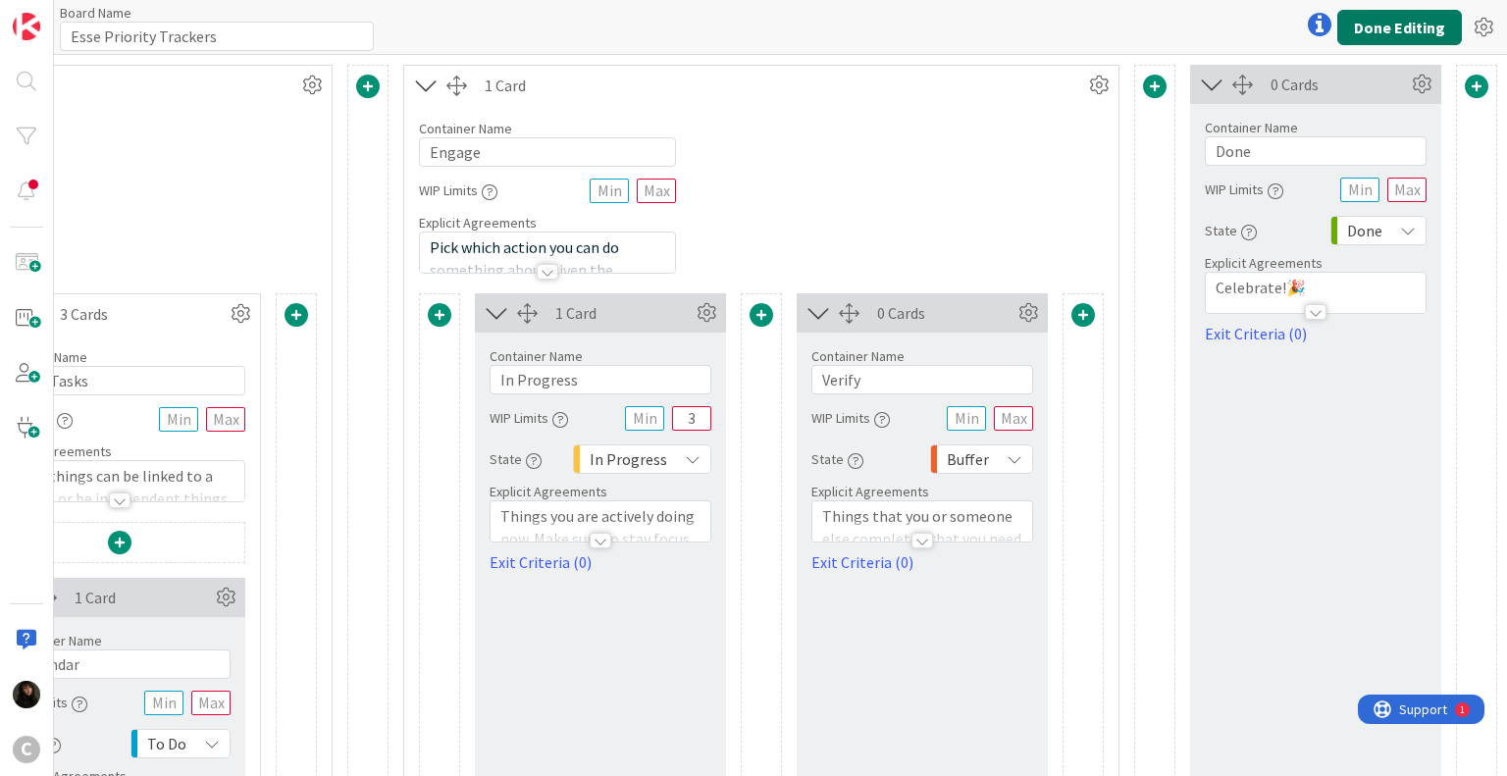
click at [1413, 19] on button "Done Editing" at bounding box center [1399, 27] width 125 height 35
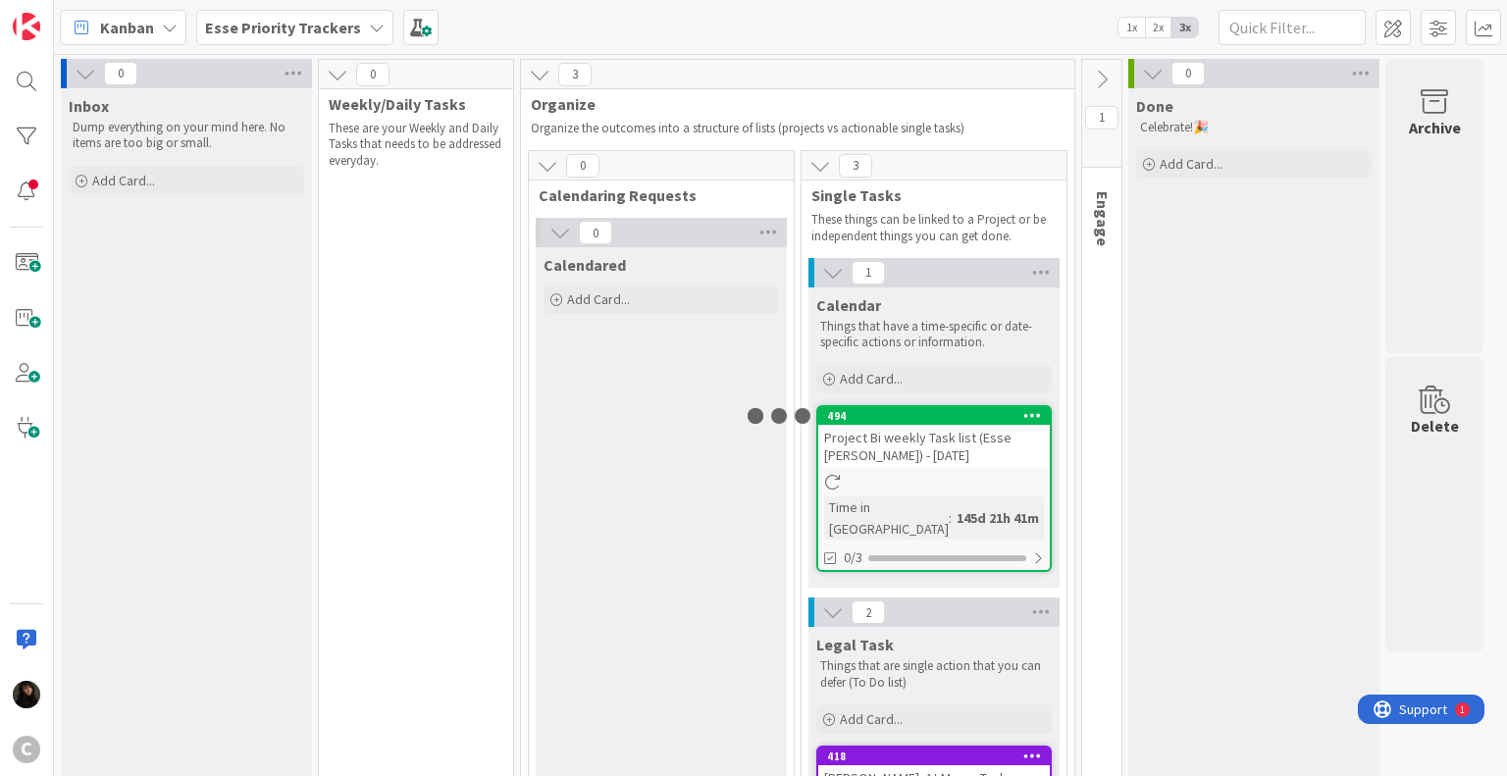
scroll to position [483, 0]
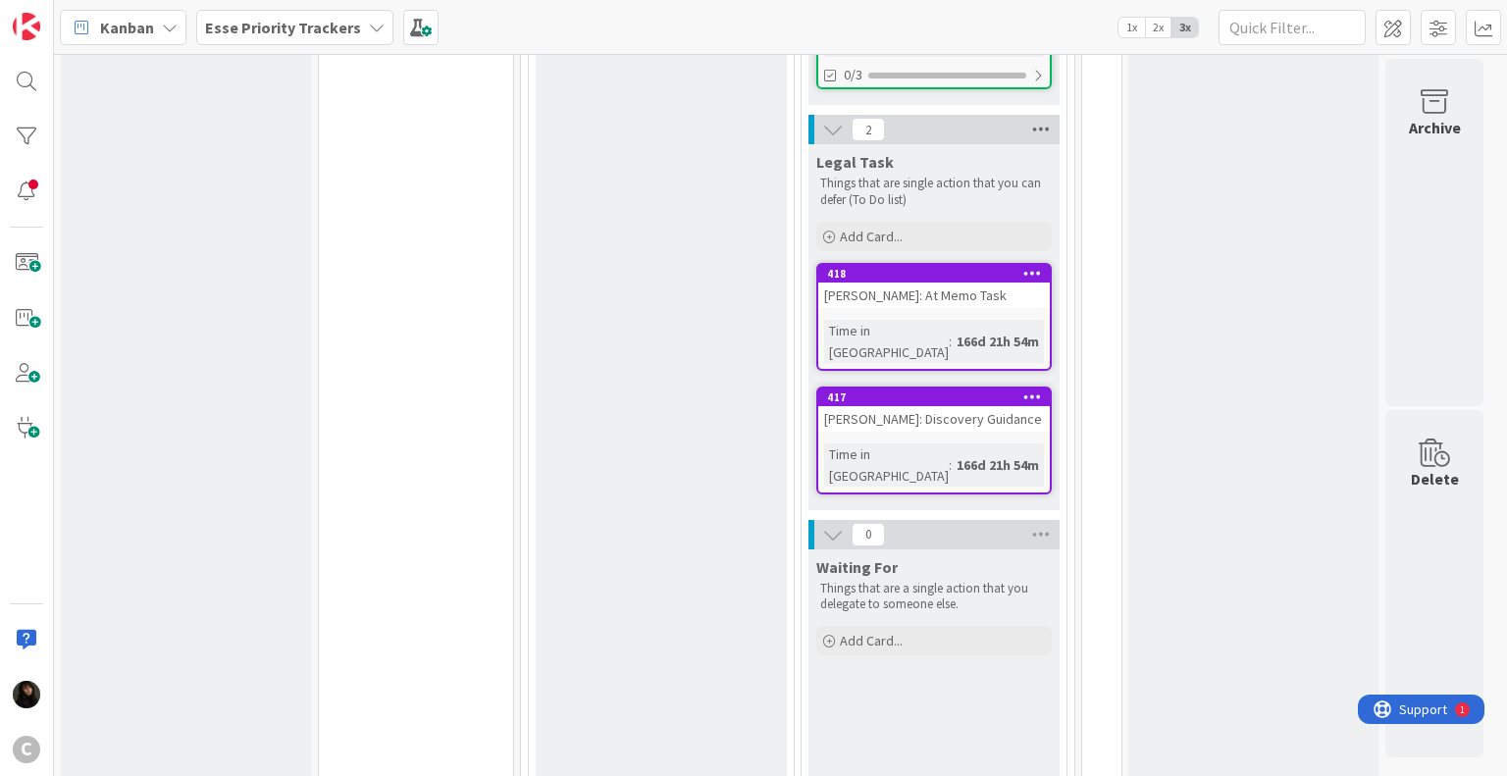
click at [1036, 117] on icon at bounding box center [1041, 129] width 26 height 29
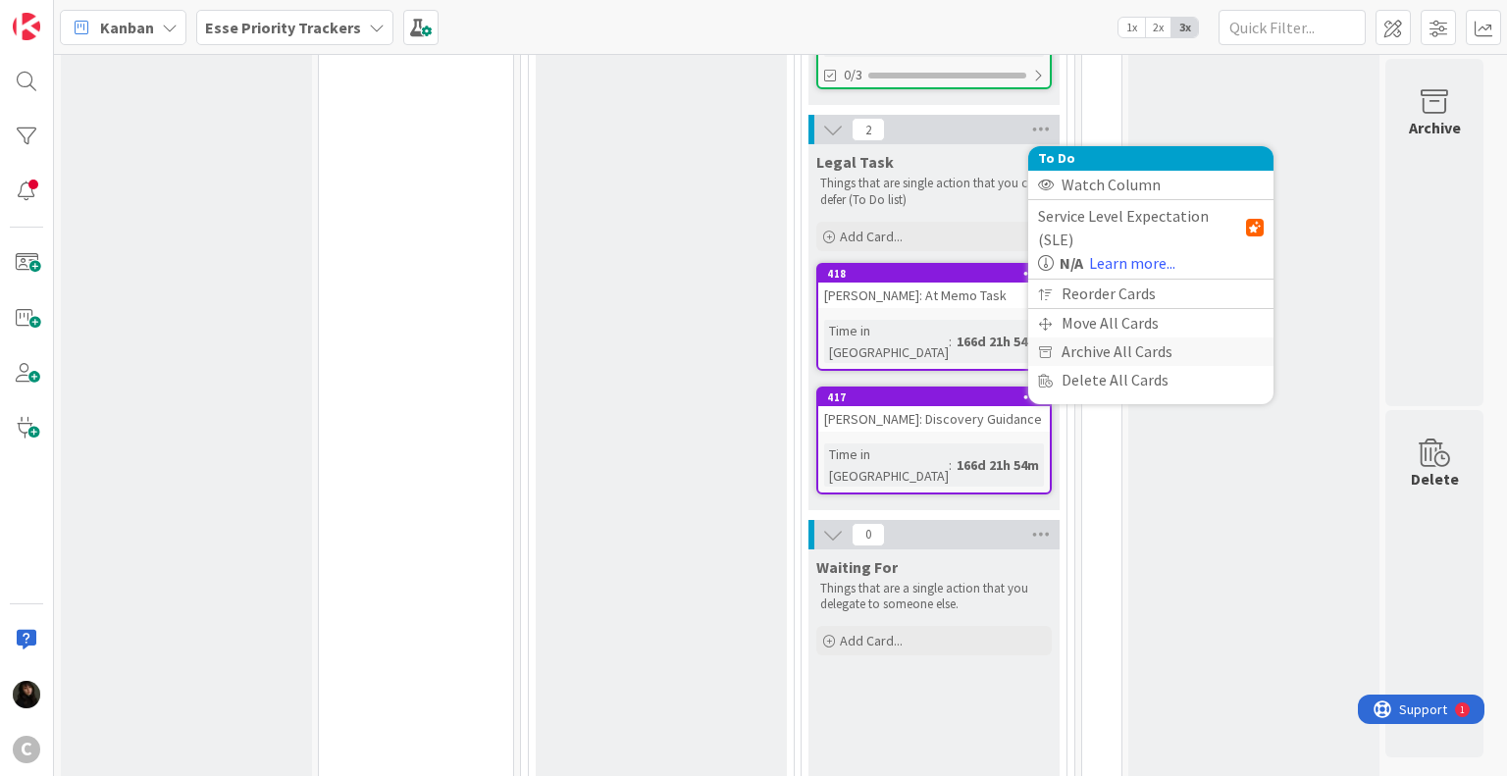
click at [1097, 337] on div "Archive All Cards" at bounding box center [1150, 351] width 245 height 28
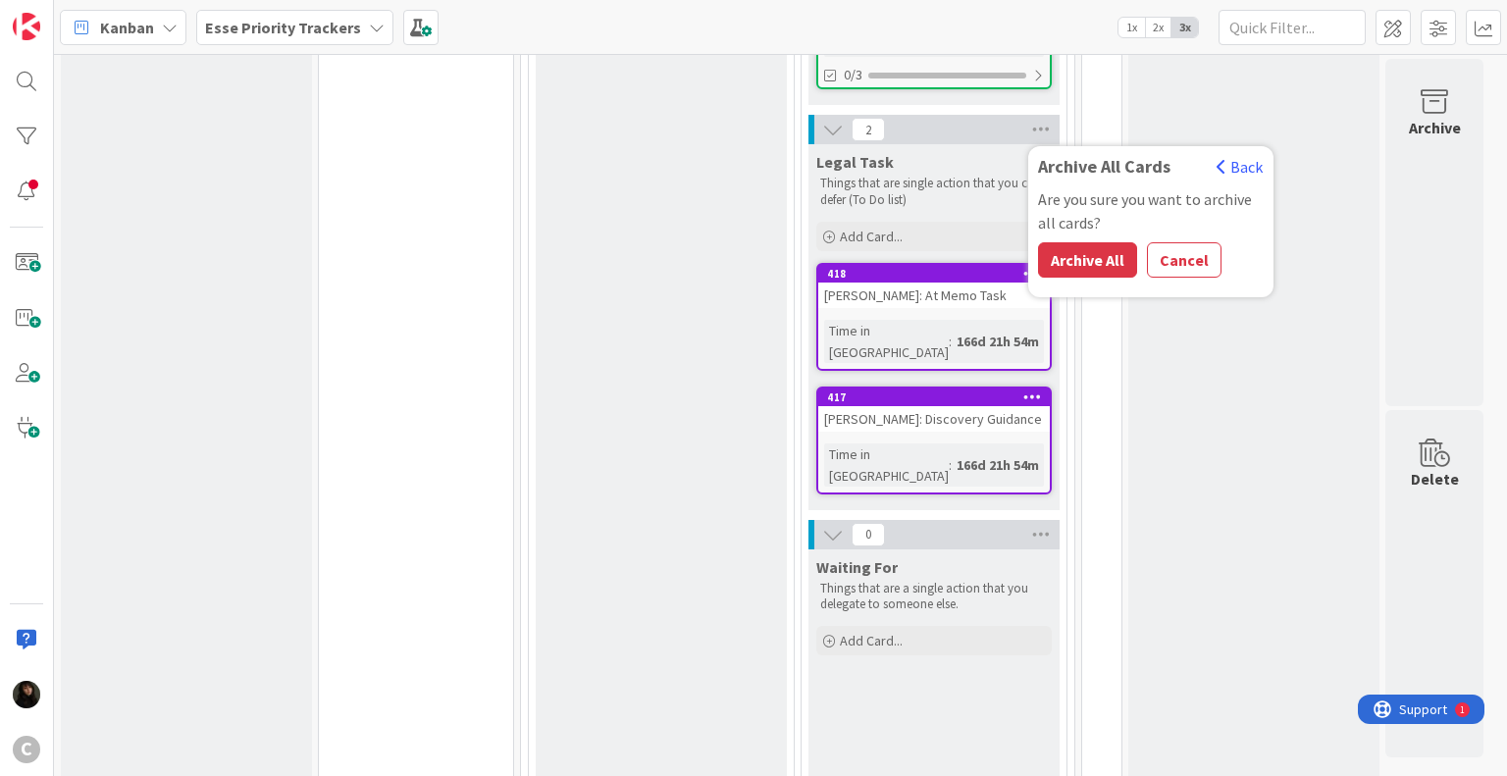
drag, startPoint x: 1087, startPoint y: 240, endPoint x: 1046, endPoint y: 281, distance: 57.6
click at [1086, 242] on button "Archive All" at bounding box center [1087, 259] width 99 height 35
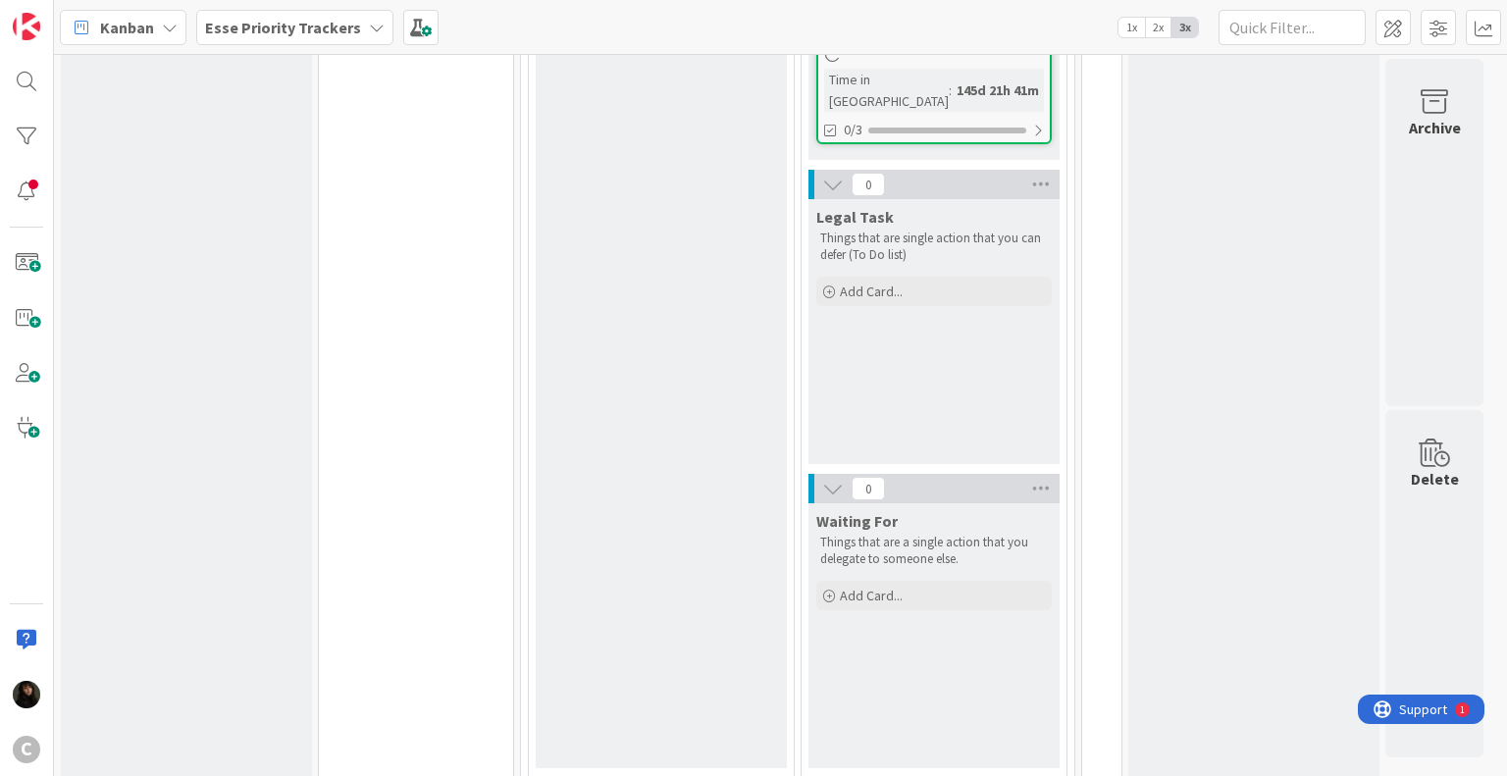
scroll to position [35, 0]
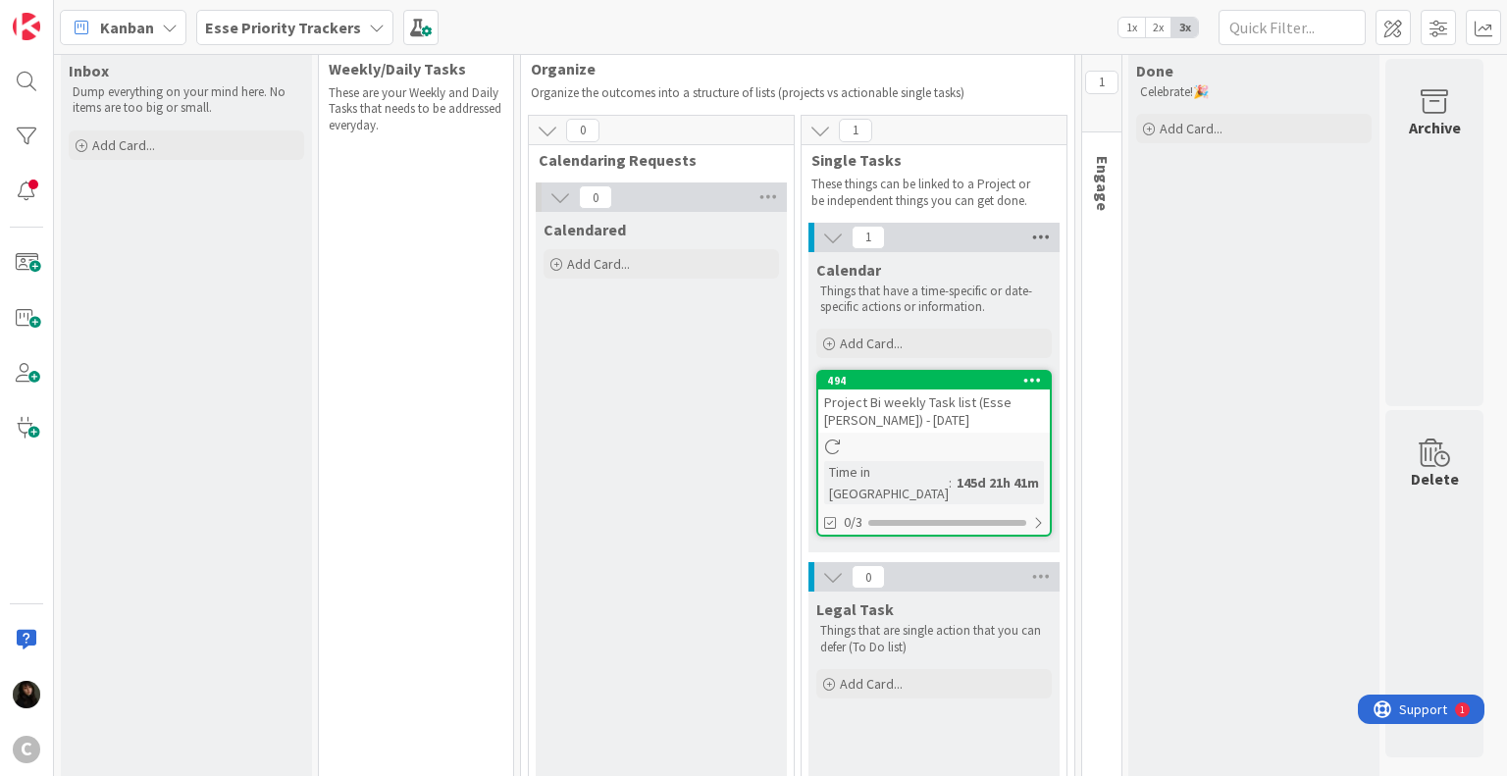
click at [1040, 238] on icon at bounding box center [1041, 237] width 26 height 29
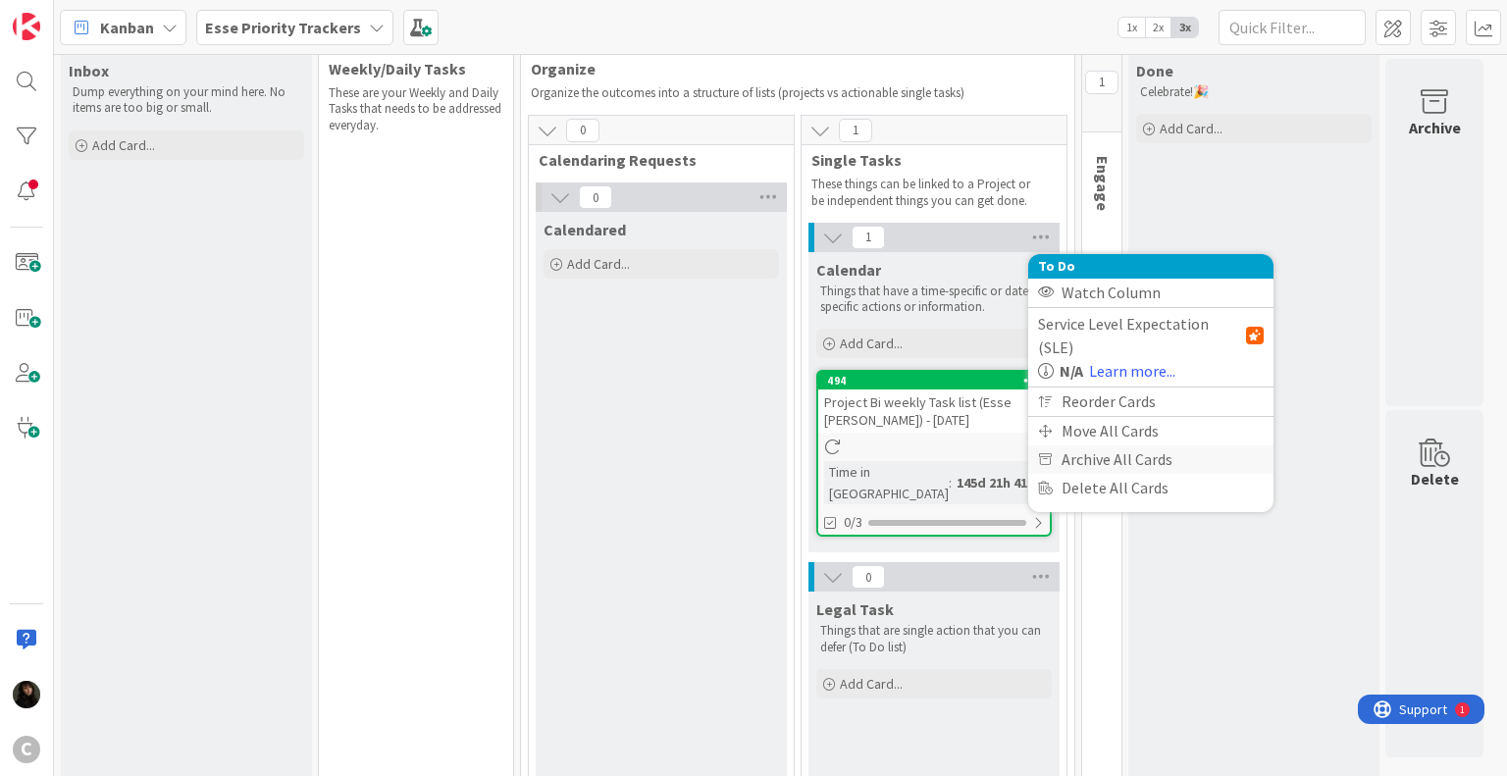
click at [1094, 445] on div "Archive All Cards" at bounding box center [1150, 459] width 245 height 28
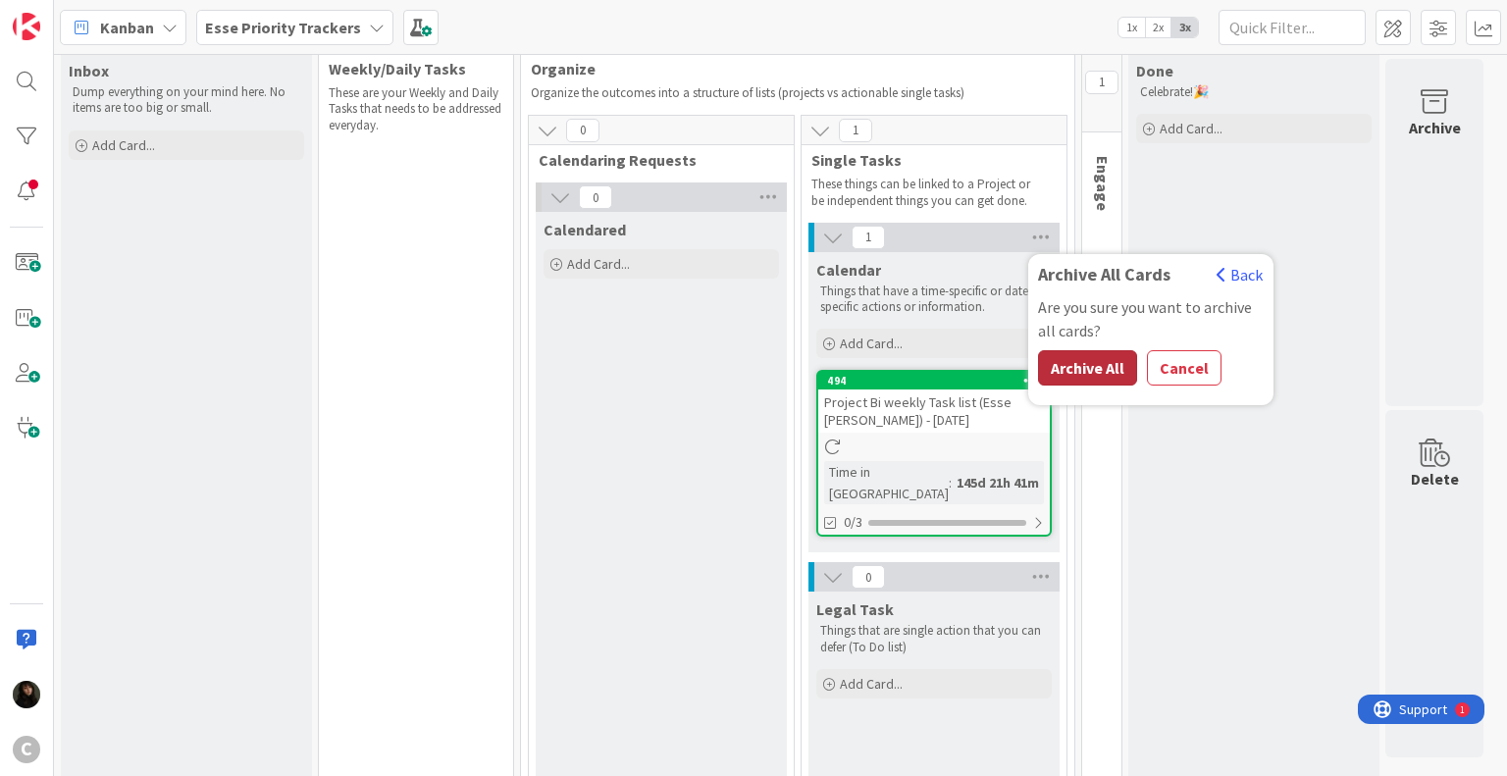
click at [1046, 358] on button "Archive All" at bounding box center [1087, 367] width 99 height 35
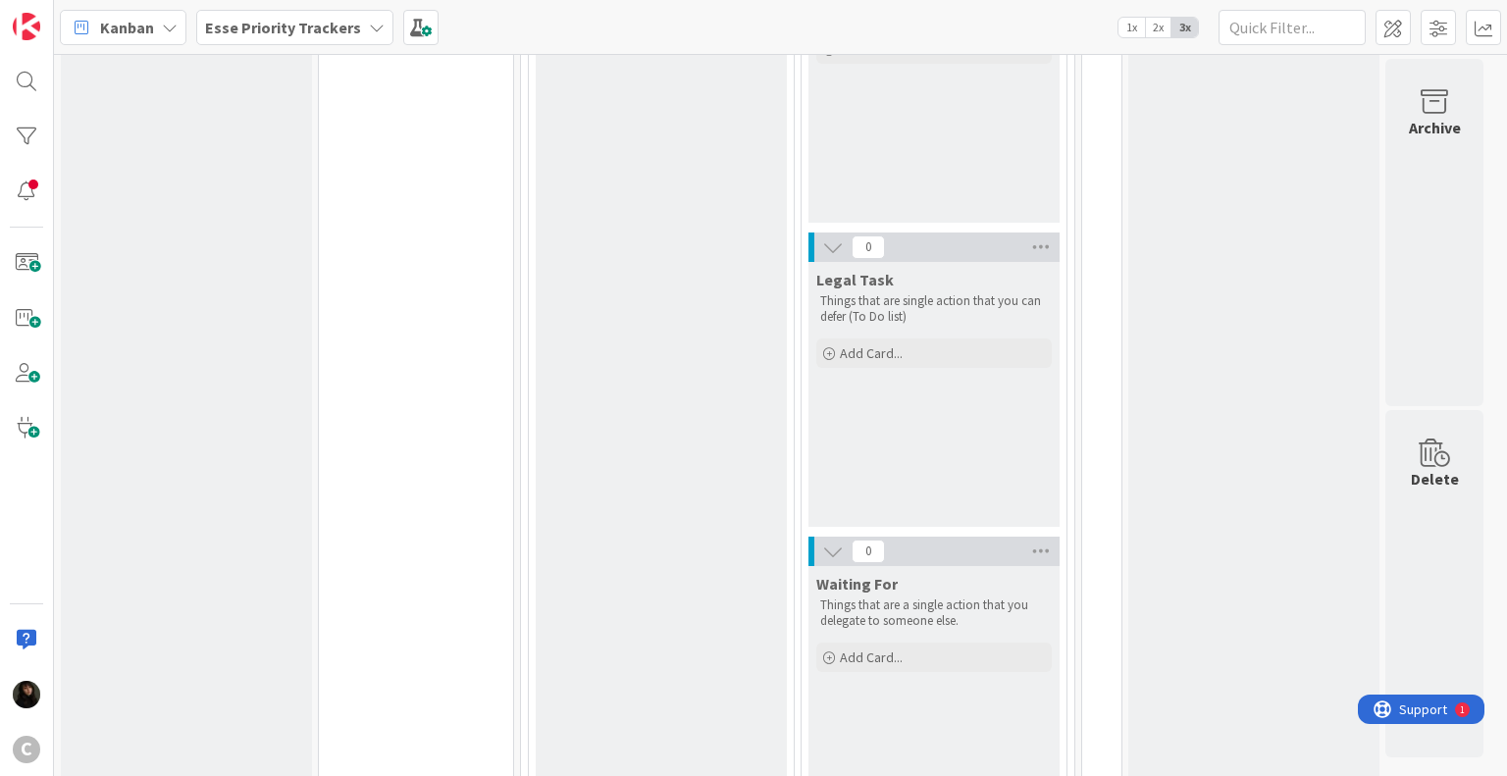
scroll to position [0, 0]
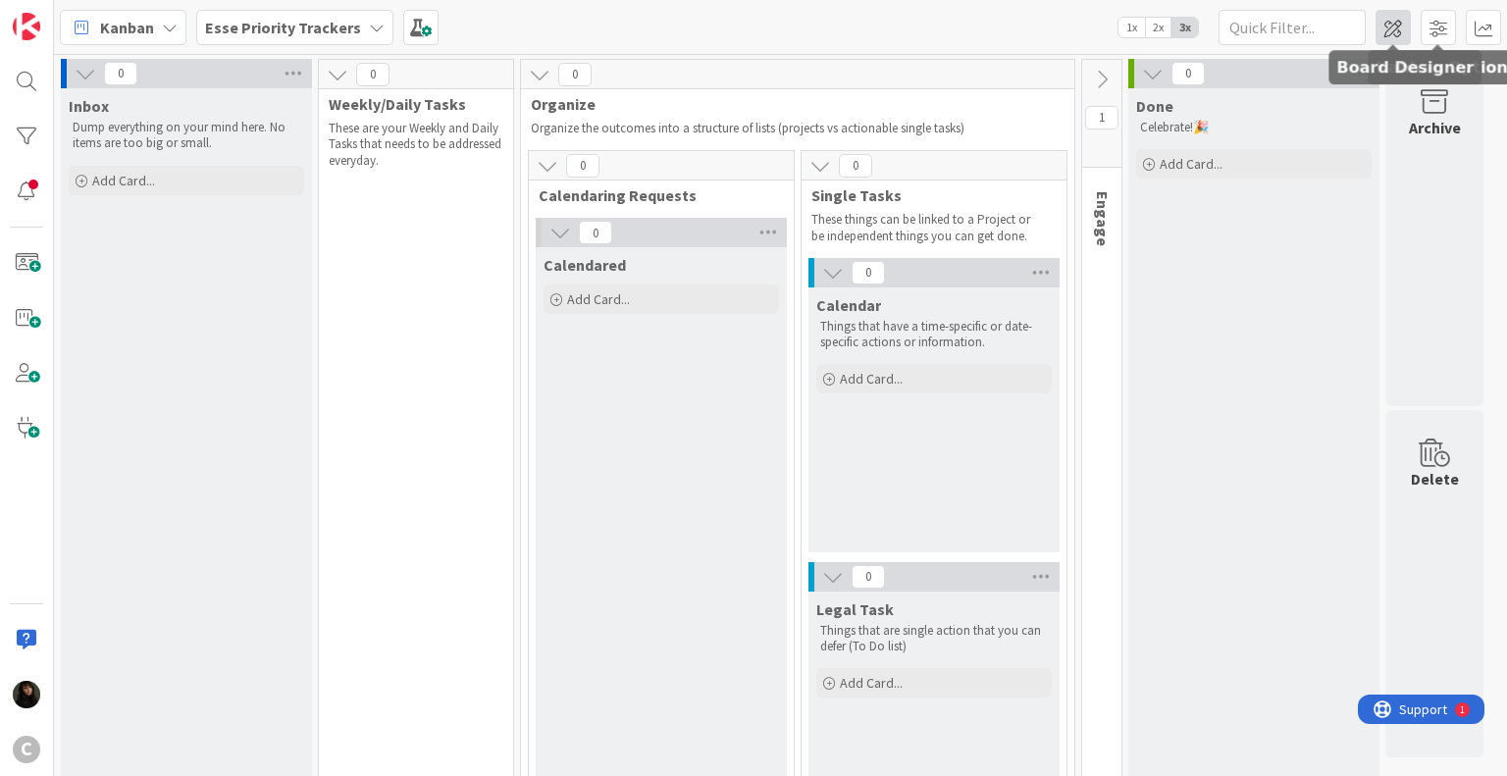
click at [1388, 30] on span at bounding box center [1392, 27] width 35 height 35
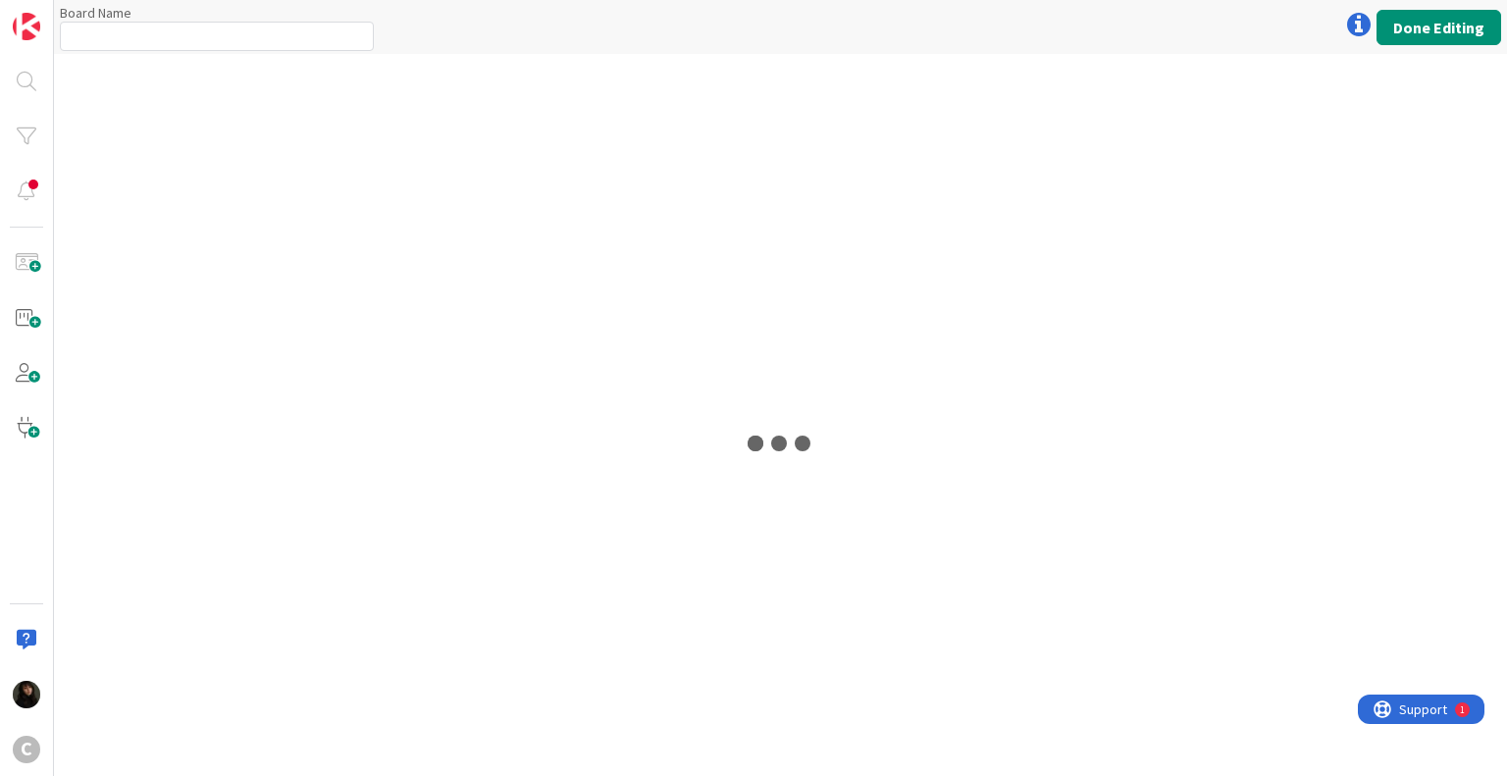
type input "Esse Priority Trackers"
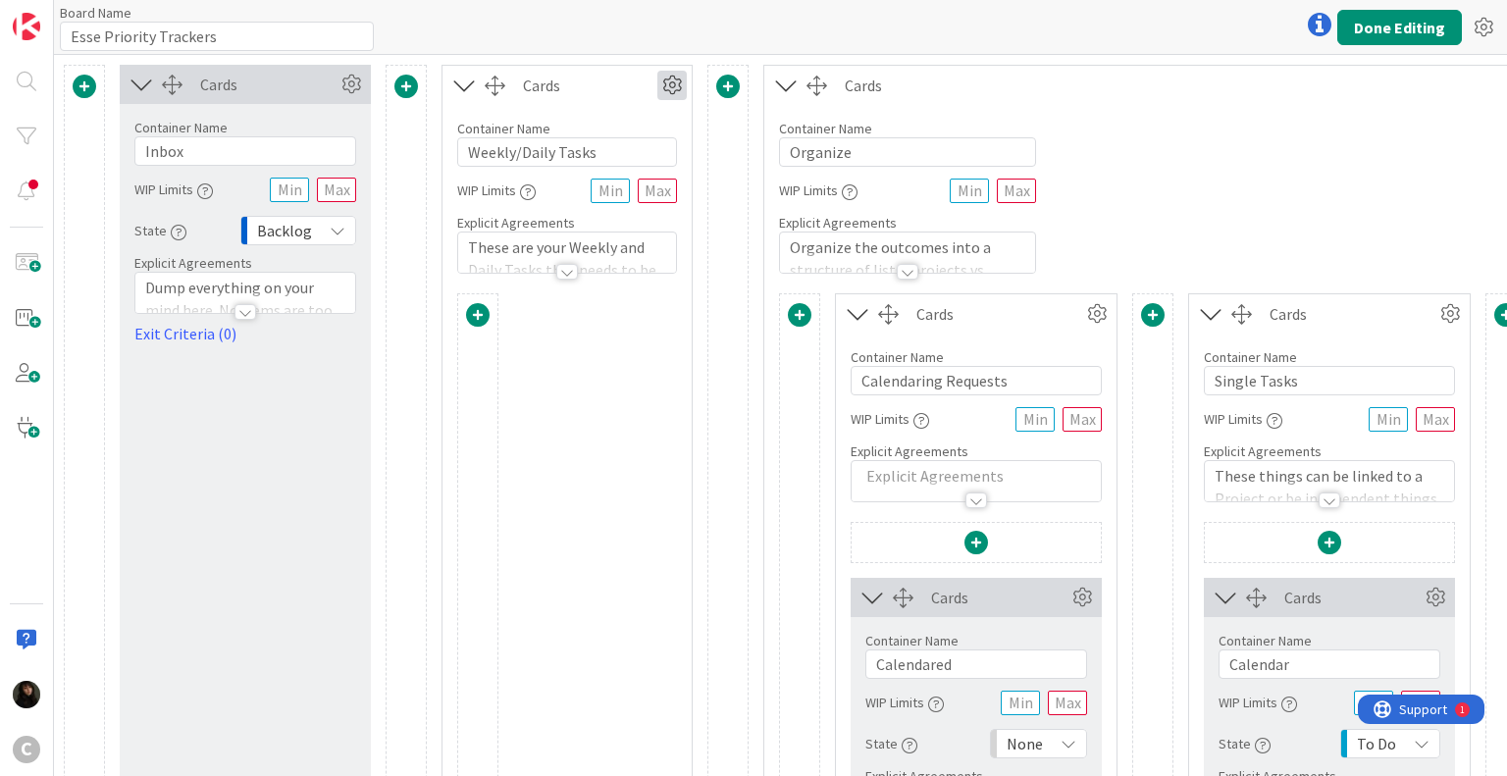
click at [673, 78] on icon at bounding box center [671, 85] width 29 height 29
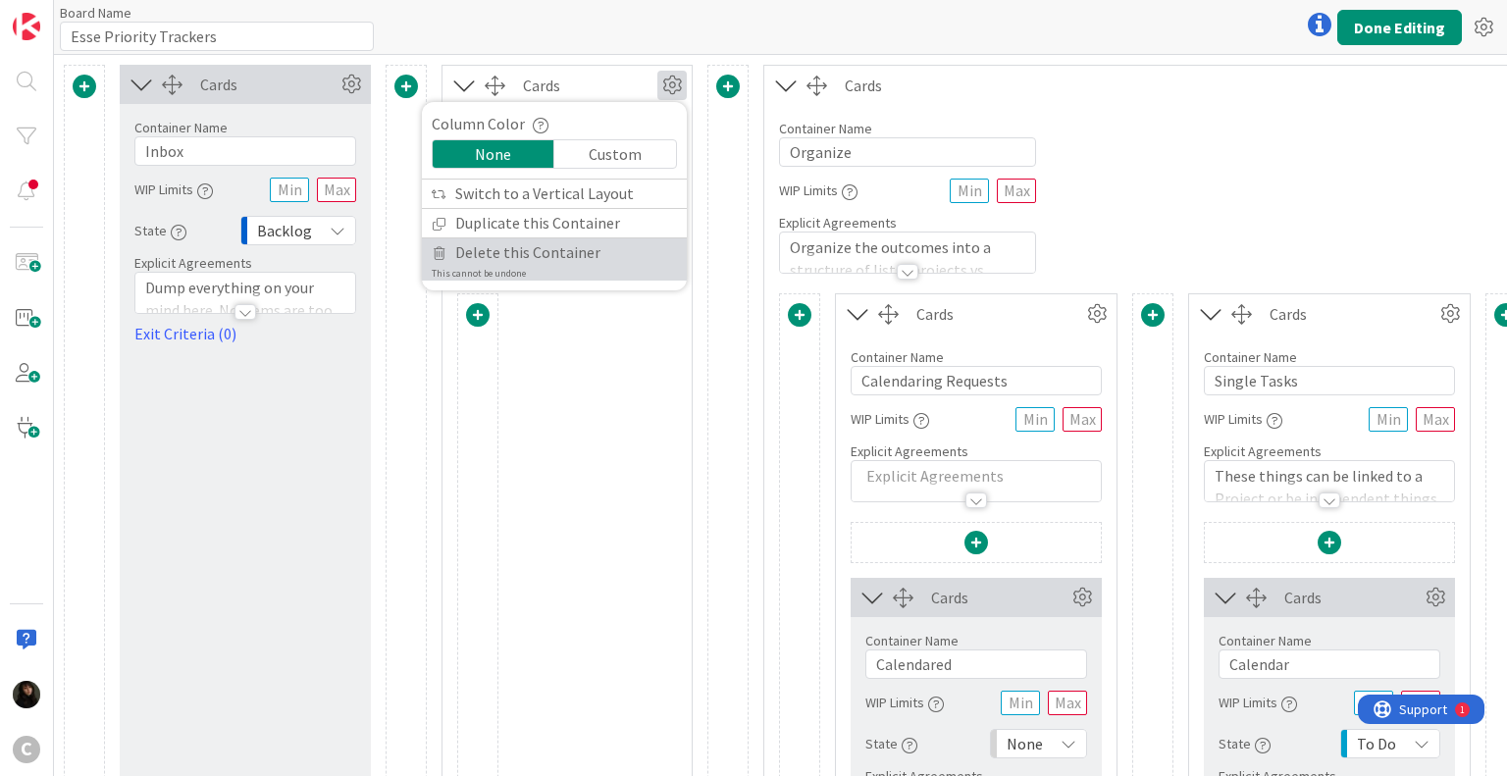
click at [505, 250] on span "Delete this Container" at bounding box center [527, 252] width 145 height 28
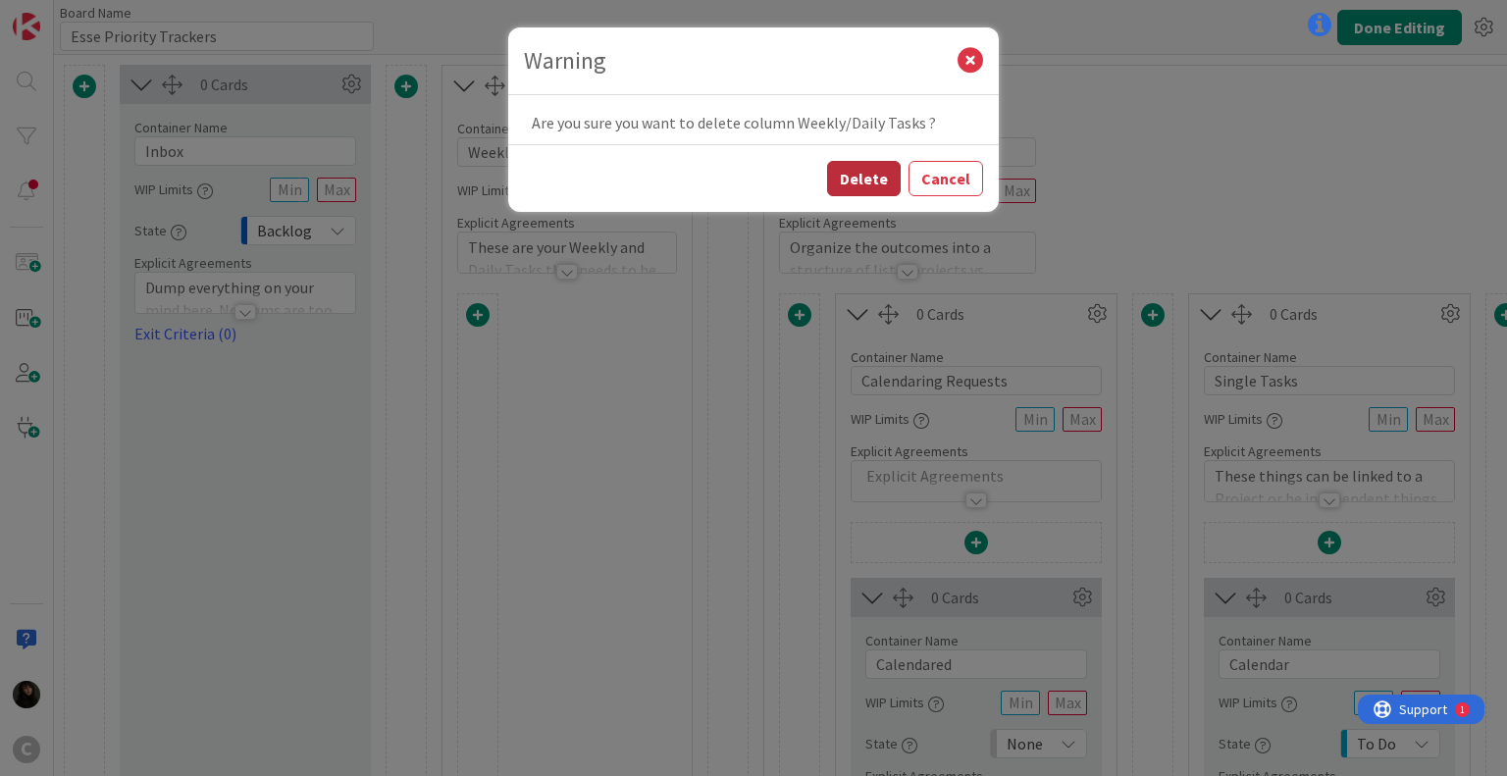
click at [880, 173] on button "Delete" at bounding box center [864, 178] width 74 height 35
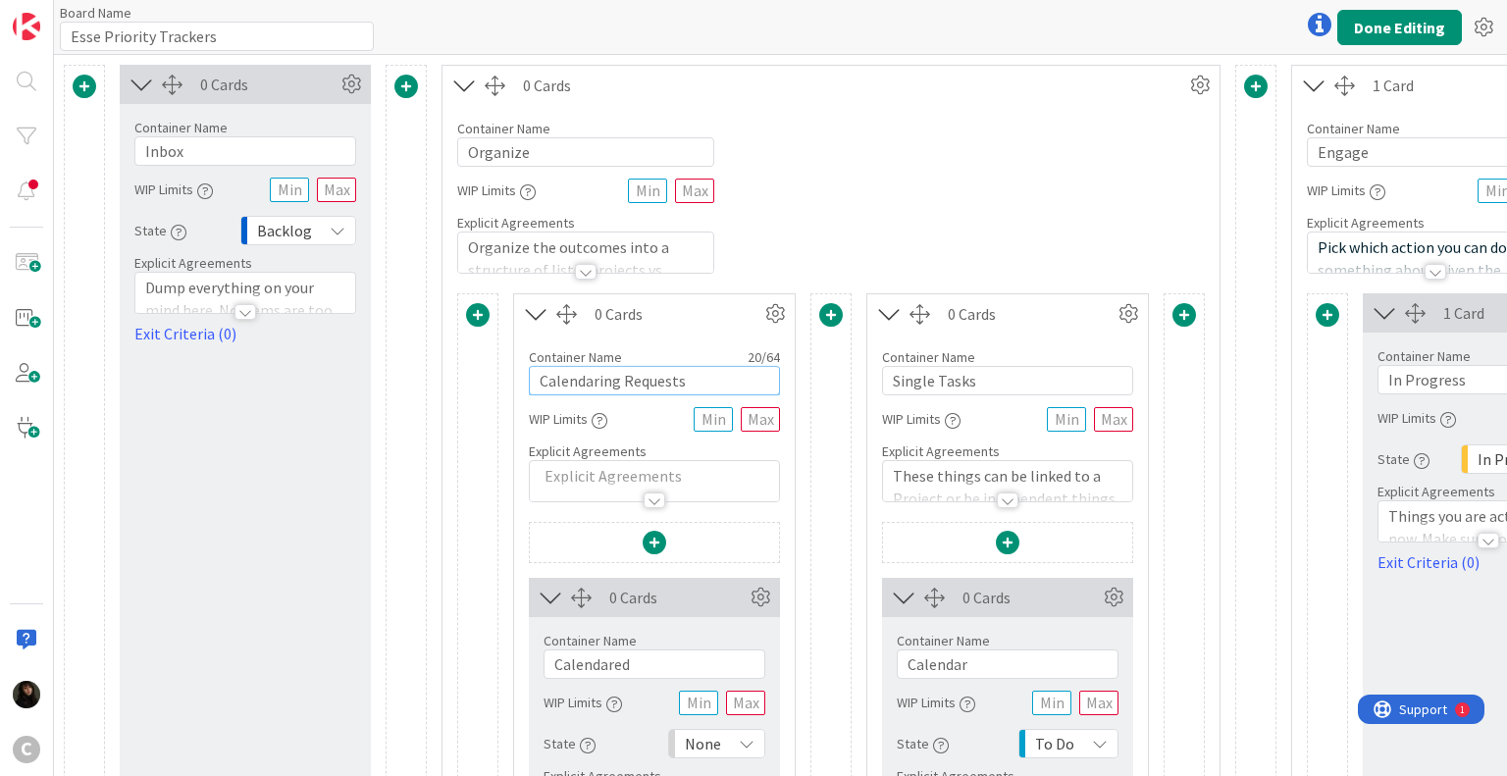
drag, startPoint x: 704, startPoint y: 377, endPoint x: 471, endPoint y: 393, distance: 234.1
type input "Administrative Task"
drag, startPoint x: 987, startPoint y: 378, endPoint x: 869, endPoint y: 360, distance: 119.0
click at [869, 360] on div "Container Name 12 / 64 Single Tasks WIP Limits Explicit Agreements These things…" at bounding box center [1007, 418] width 281 height 169
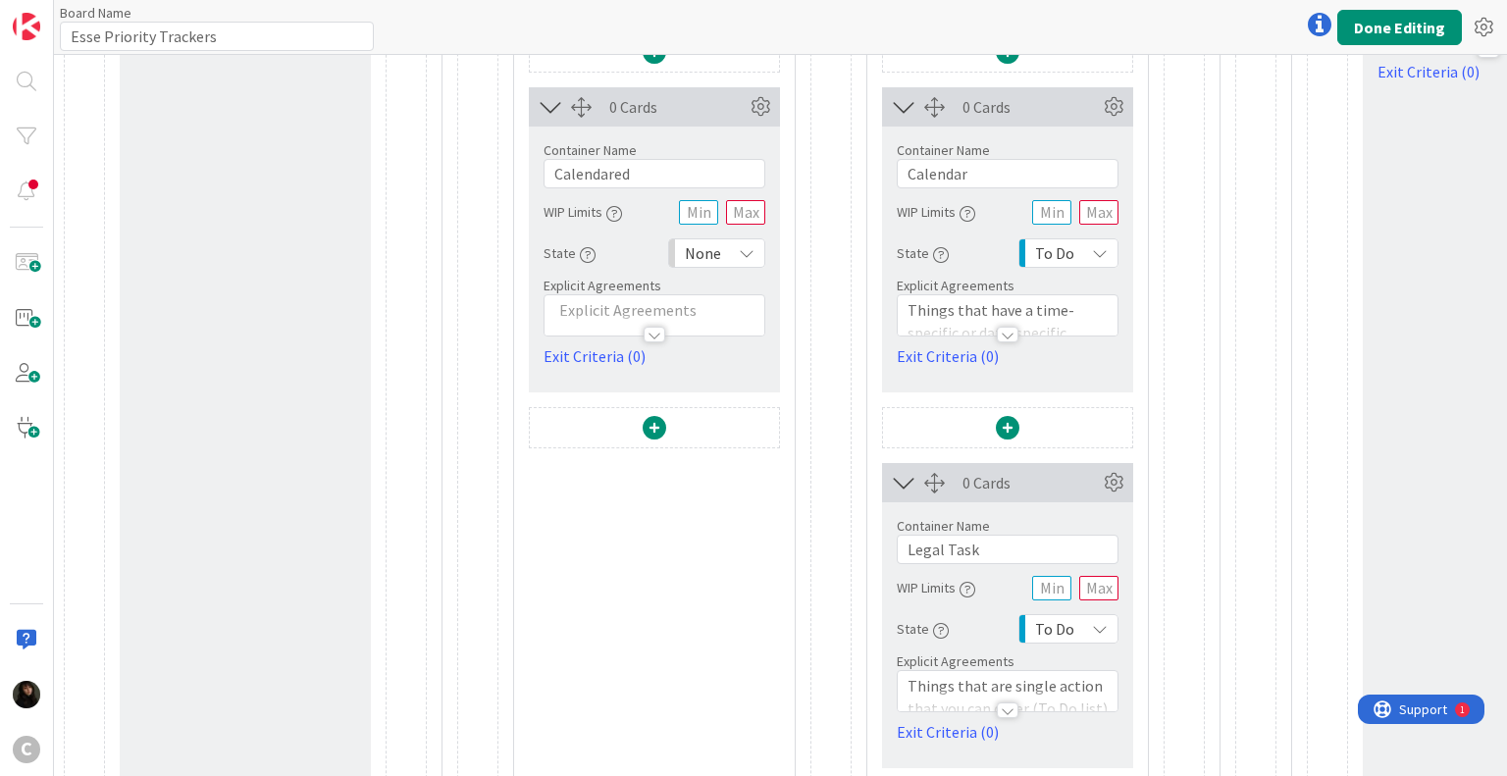
scroll to position [294, 0]
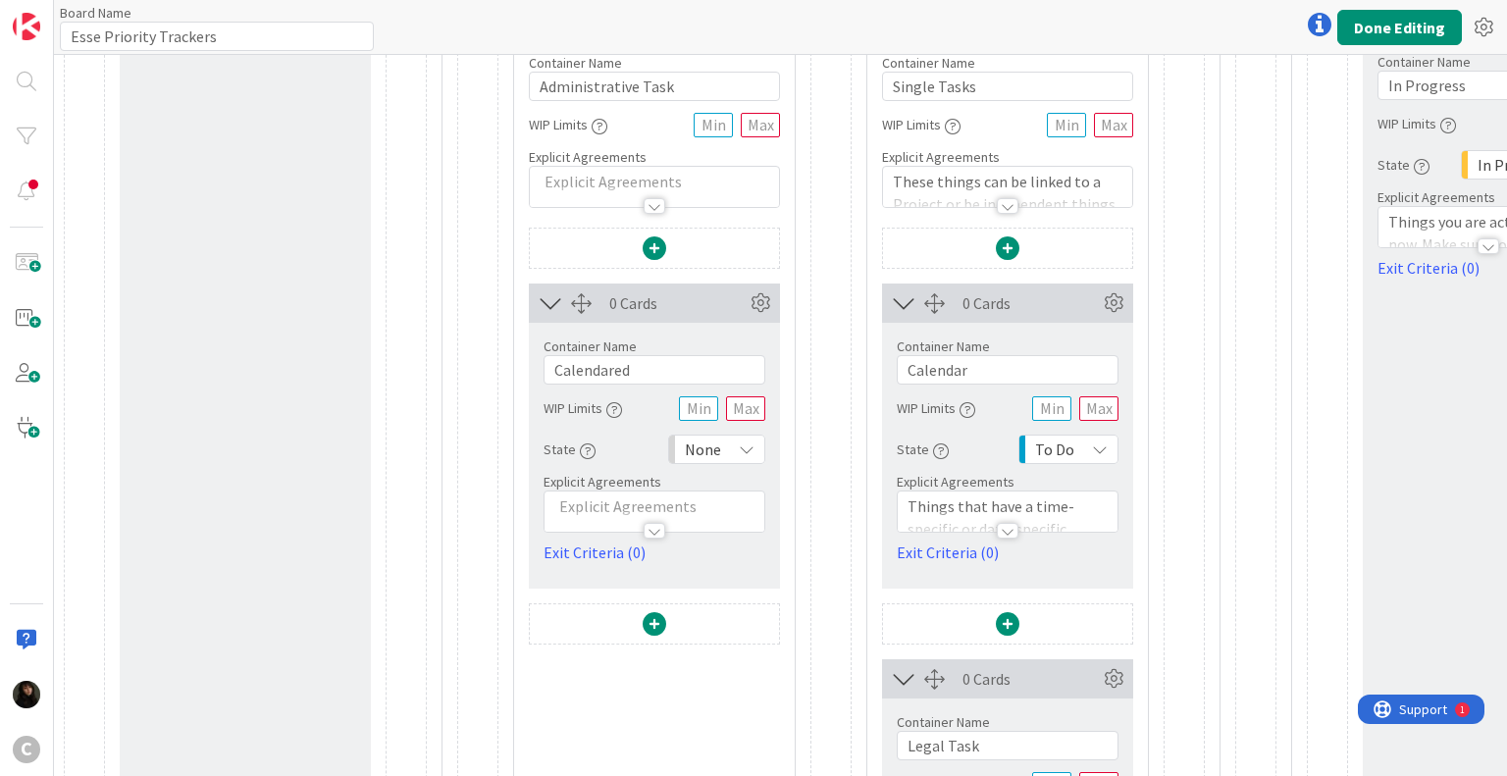
click at [973, 177] on p "These things can be linked to a Project or be independent things you can get do…" at bounding box center [1008, 204] width 230 height 67
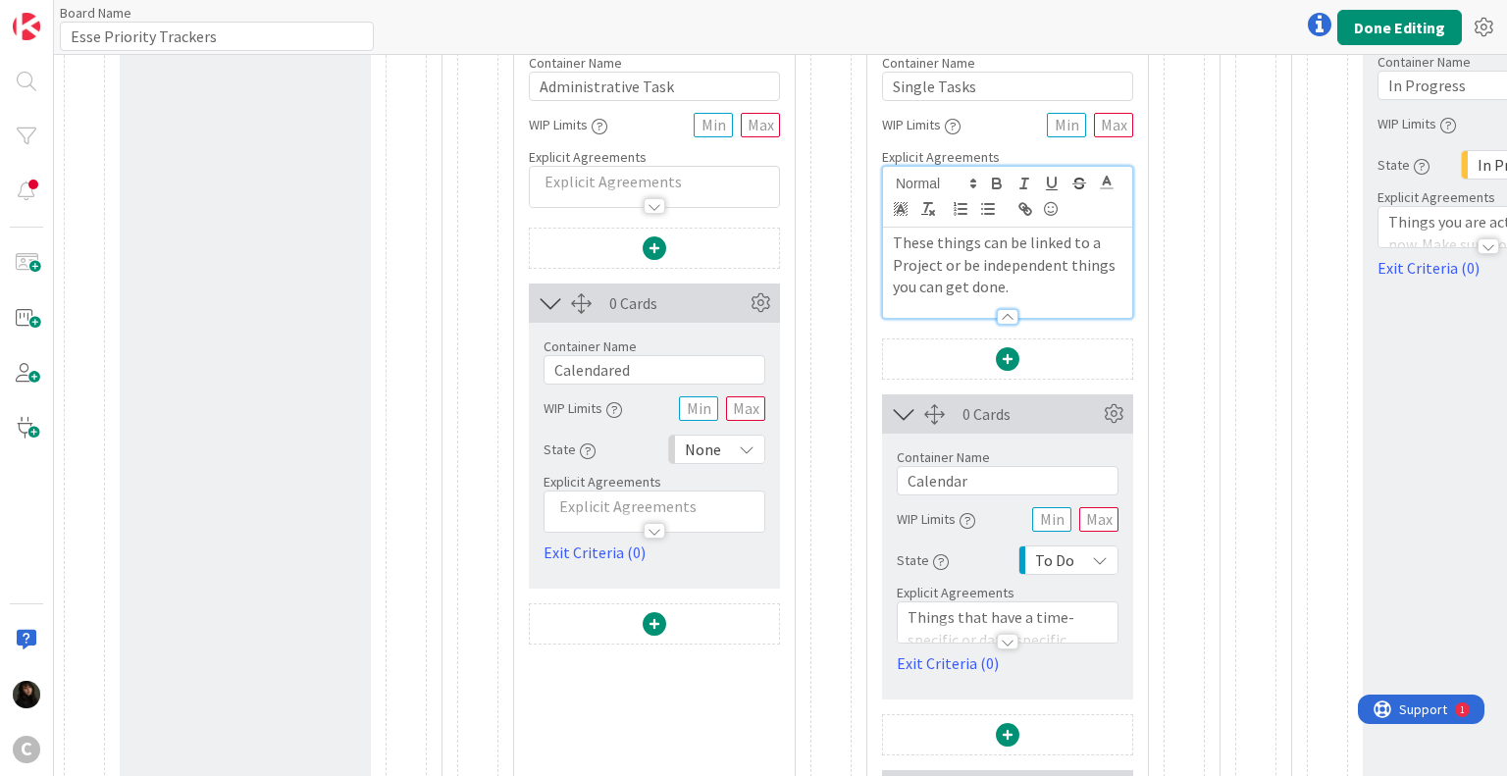
click at [976, 280] on p "These things can be linked to a Project or be independent things you can get do…" at bounding box center [1008, 265] width 230 height 67
drag, startPoint x: 1024, startPoint y: 282, endPoint x: 875, endPoint y: 232, distance: 157.3
click at [875, 232] on div "Container Name 12 / 64 Single Tasks WIP Limits Explicit Agreements These things…" at bounding box center [1007, 179] width 281 height 280
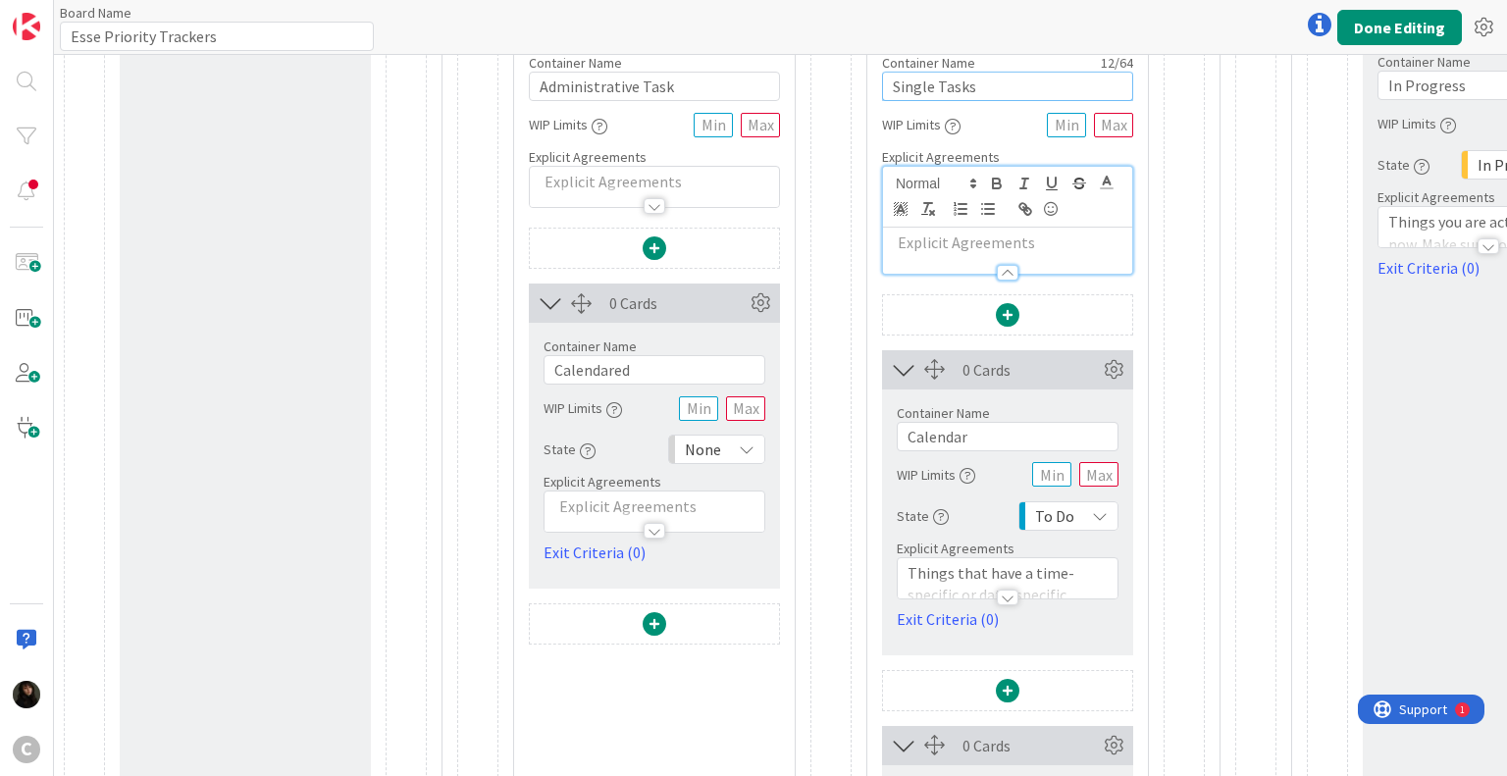
click at [993, 78] on input "Single Tasks" at bounding box center [1007, 86] width 251 height 29
drag, startPoint x: 1016, startPoint y: 85, endPoint x: 895, endPoint y: 88, distance: 121.7
click at [895, 88] on input "Single Tasks" at bounding box center [1007, 86] width 251 height 29
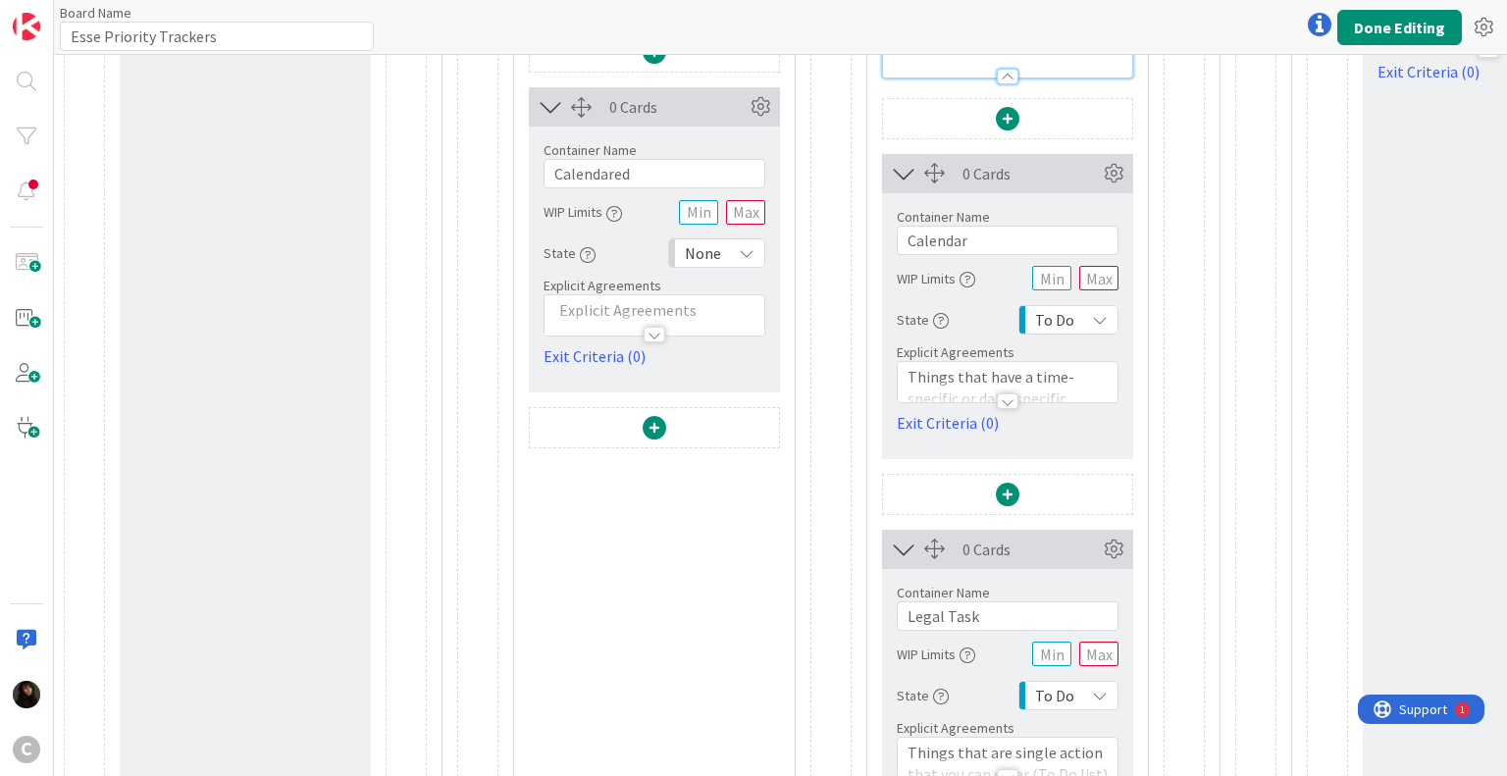
scroll to position [589, 0]
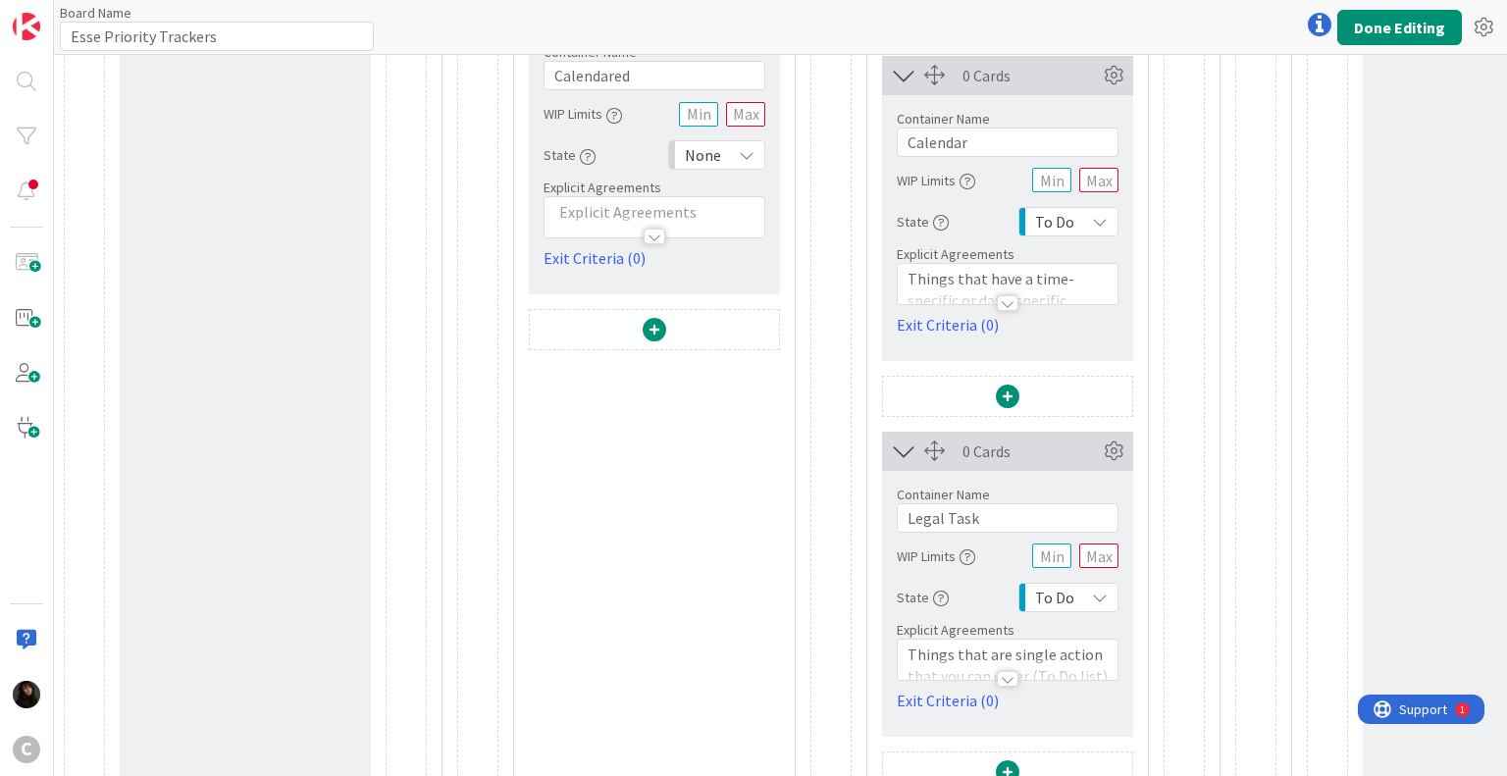
type input "Legal Tasks"
click at [979, 138] on input "Calendar" at bounding box center [1008, 142] width 222 height 29
type input "C"
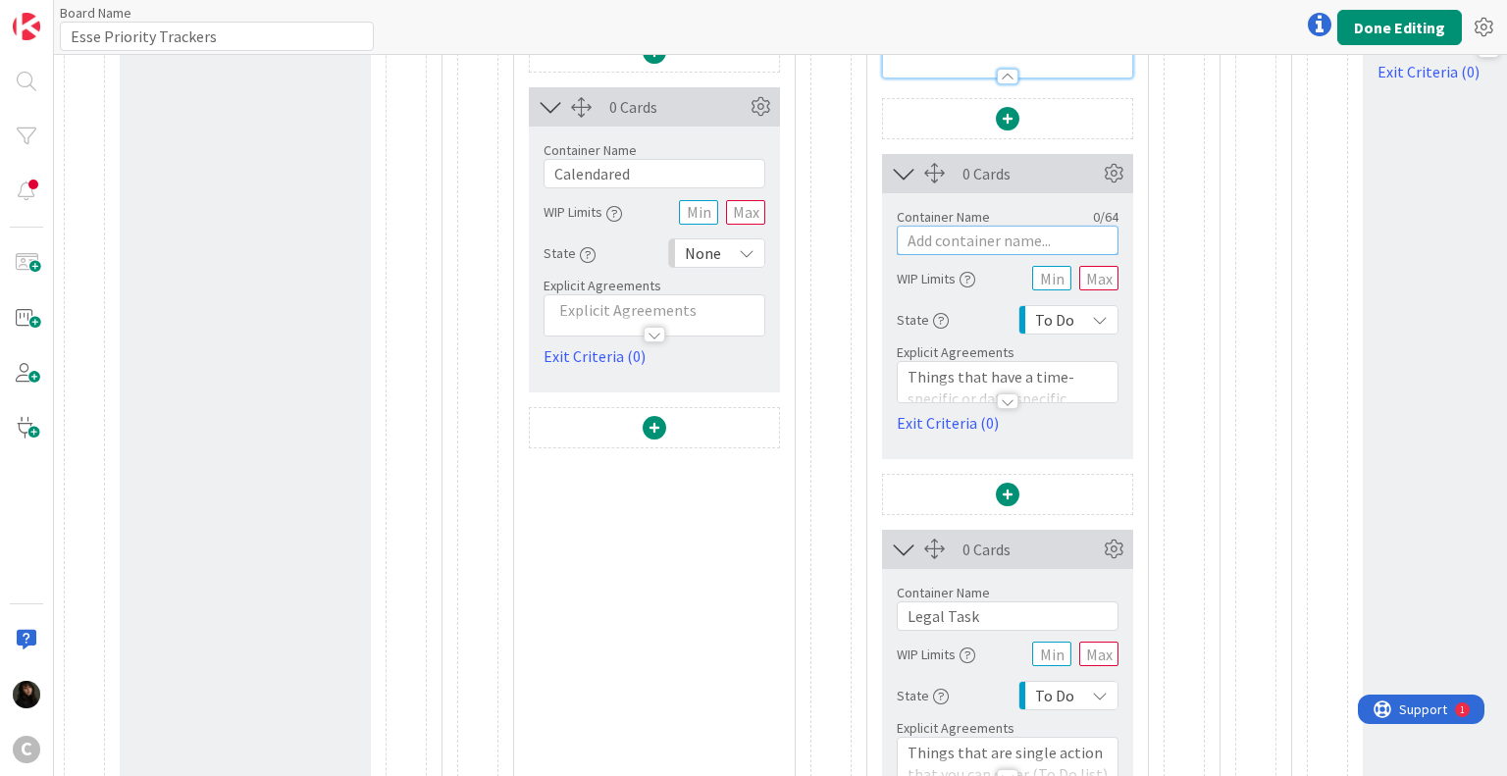
click at [943, 242] on input "text" at bounding box center [1008, 240] width 222 height 29
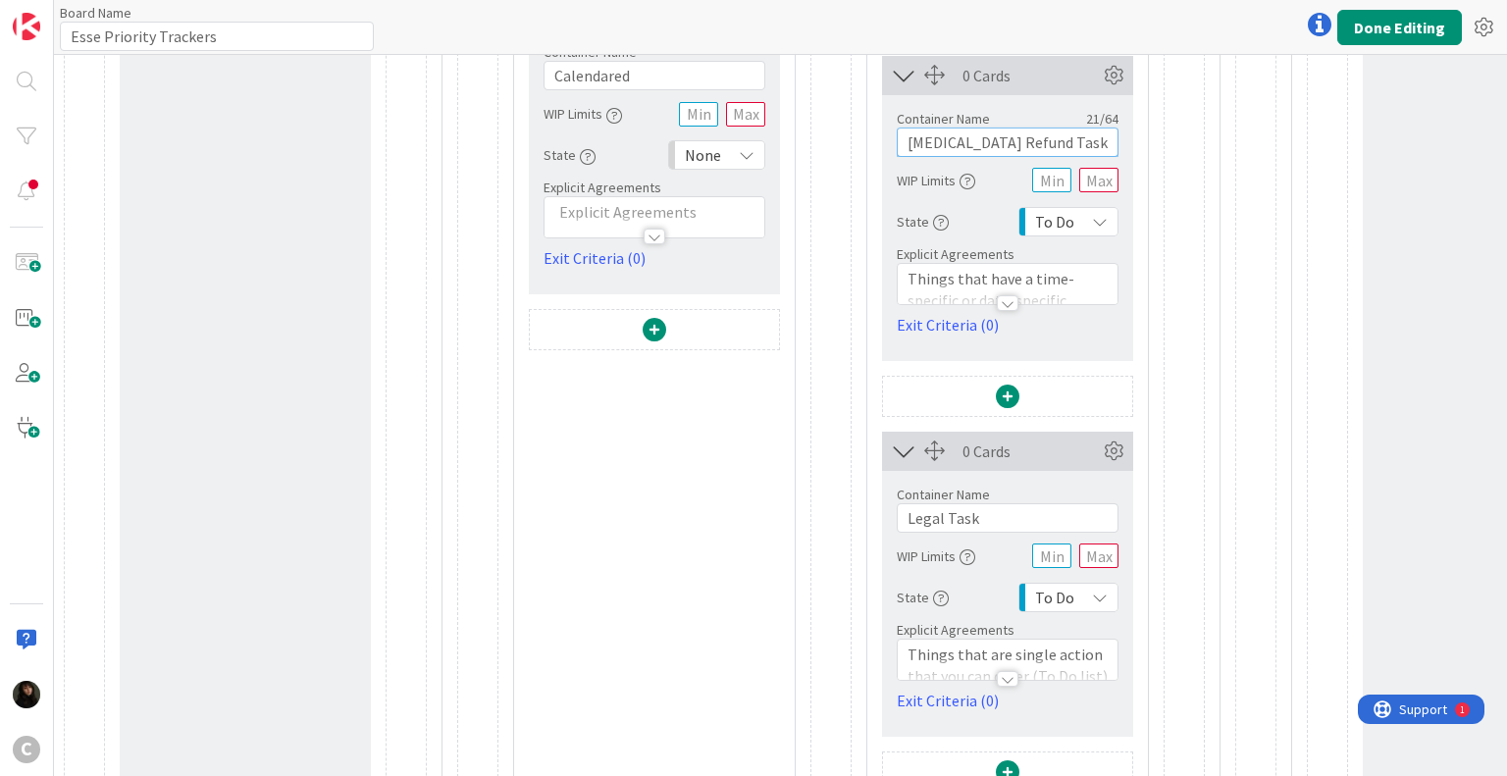
type input "[MEDICAL_DATA] Refund Tasks"
click at [981, 509] on input "Legal Task" at bounding box center [1008, 517] width 222 height 29
drag, startPoint x: 982, startPoint y: 514, endPoint x: 875, endPoint y: 521, distance: 107.2
click at [875, 521] on div "0 Cards Container Name 21 / 64 [MEDICAL_DATA] Refund Tasks WIP Limits State To …" at bounding box center [1007, 584] width 281 height 1168
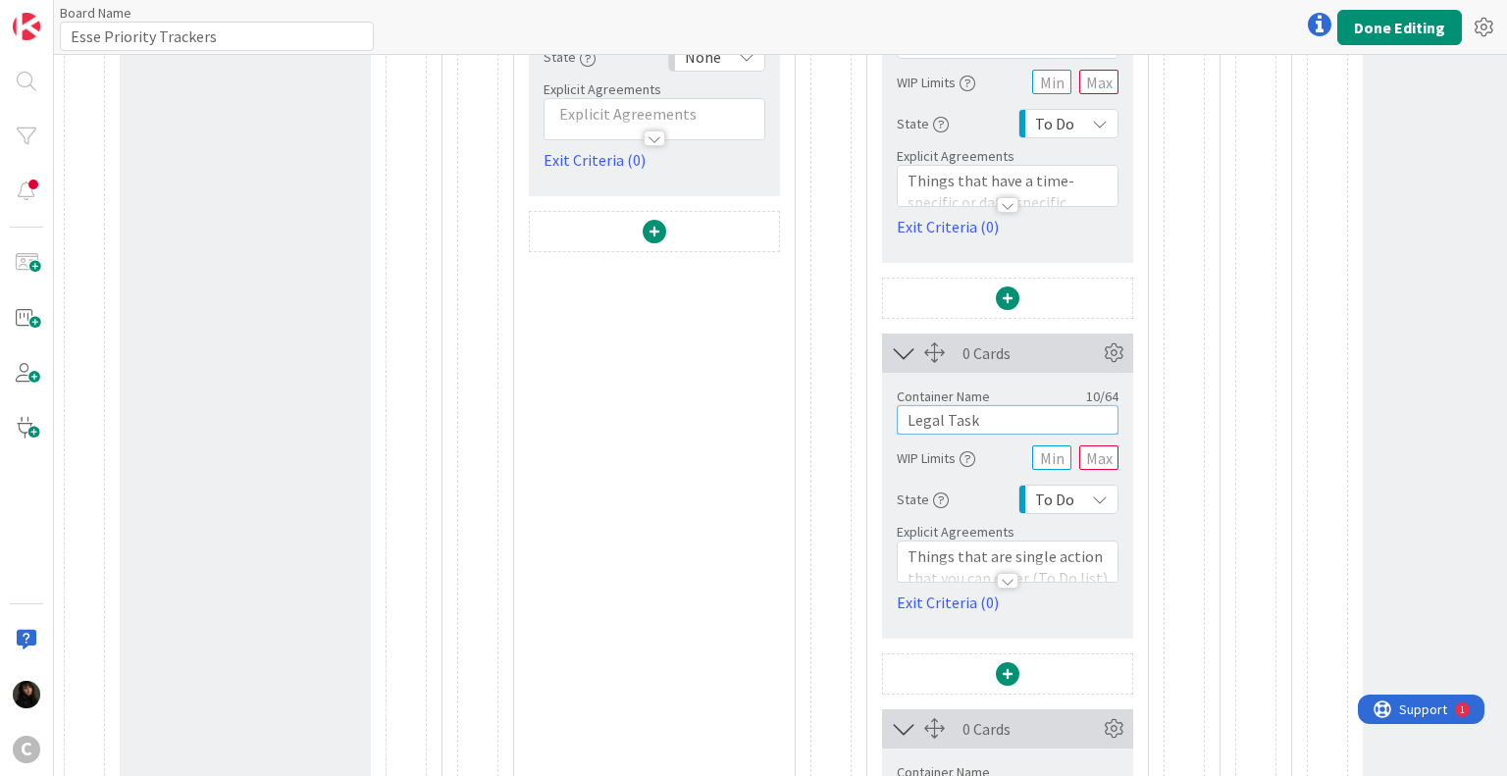
scroll to position [196, 0]
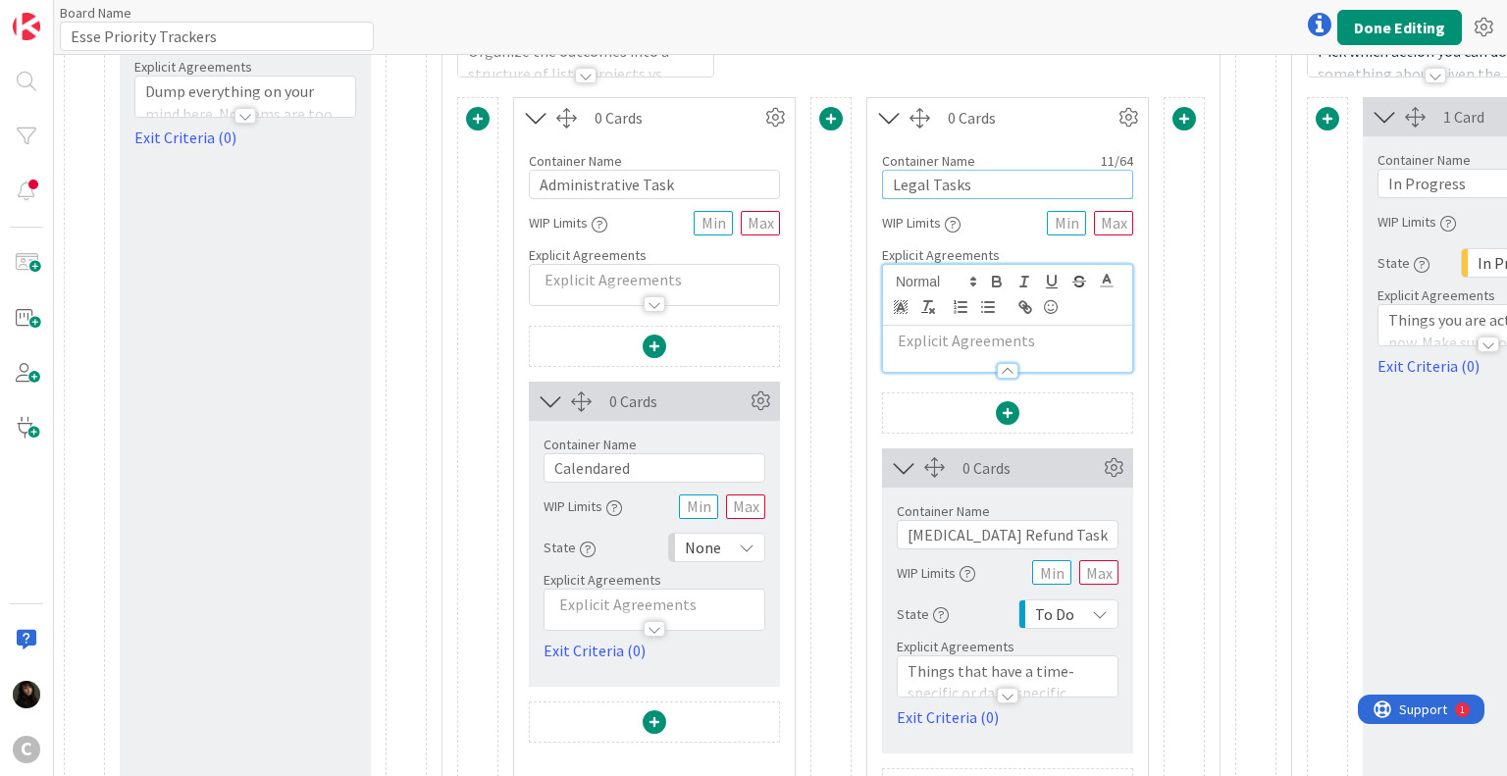
click at [993, 174] on input "Legal Tasks" at bounding box center [1007, 184] width 251 height 29
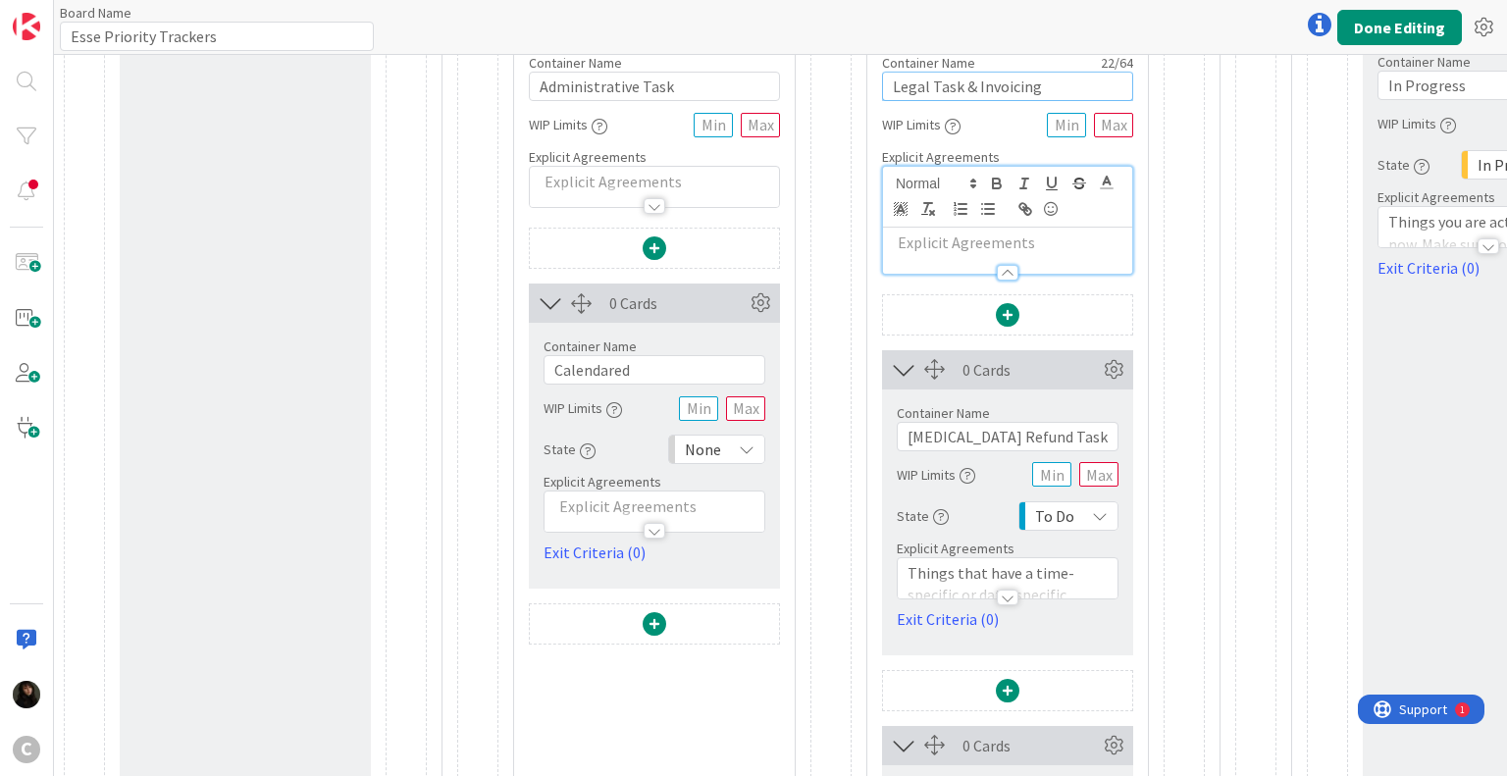
type input "Legal Task & Invoicing"
click at [641, 364] on input "Calendared" at bounding box center [655, 369] width 222 height 29
drag, startPoint x: 648, startPoint y: 372, endPoint x: 518, endPoint y: 369, distance: 129.5
type input "Calendaring Request"
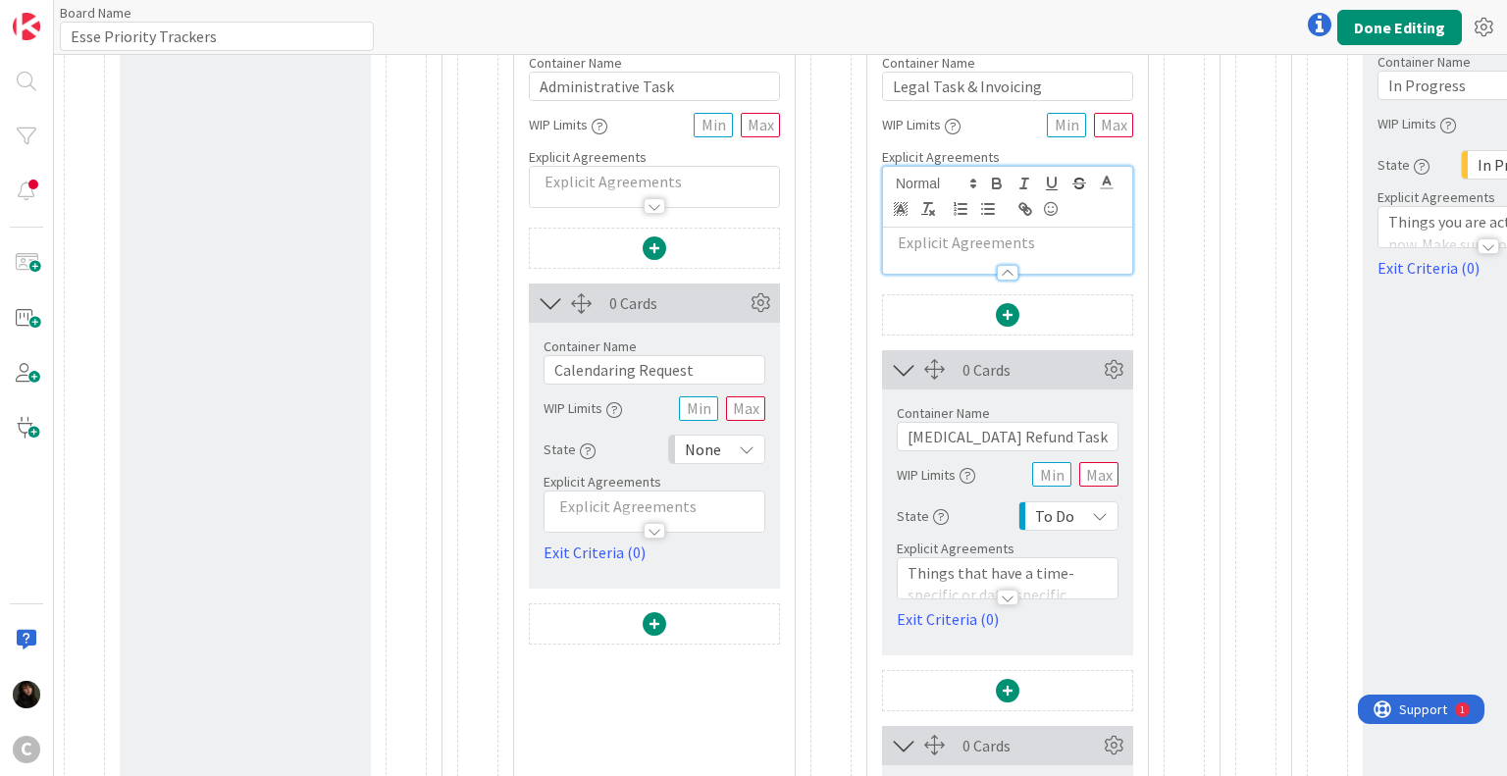
click at [652, 631] on span at bounding box center [655, 624] width 24 height 24
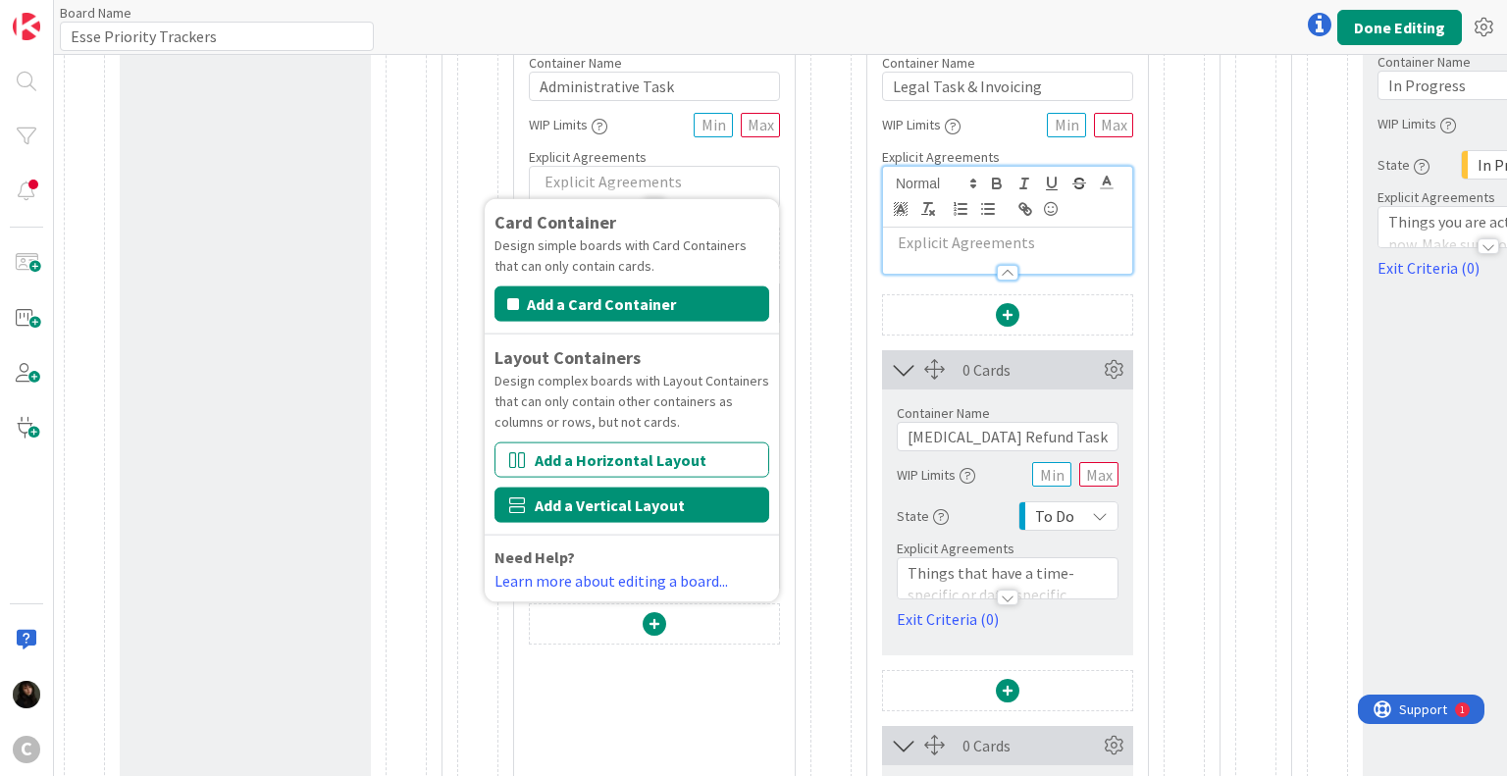
click at [605, 504] on button "Add a Vertical Layout" at bounding box center [631, 505] width 275 height 35
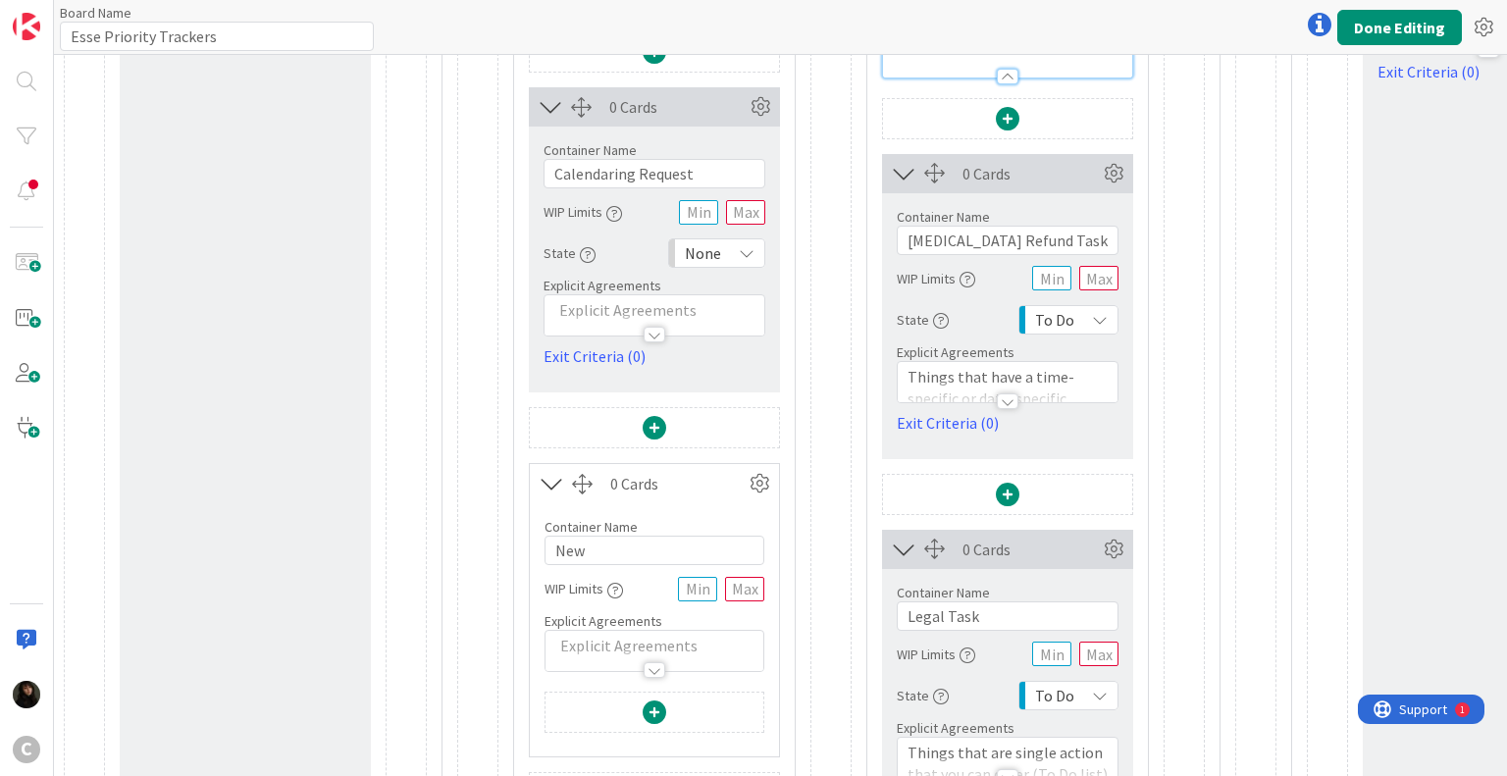
scroll to position [589, 0]
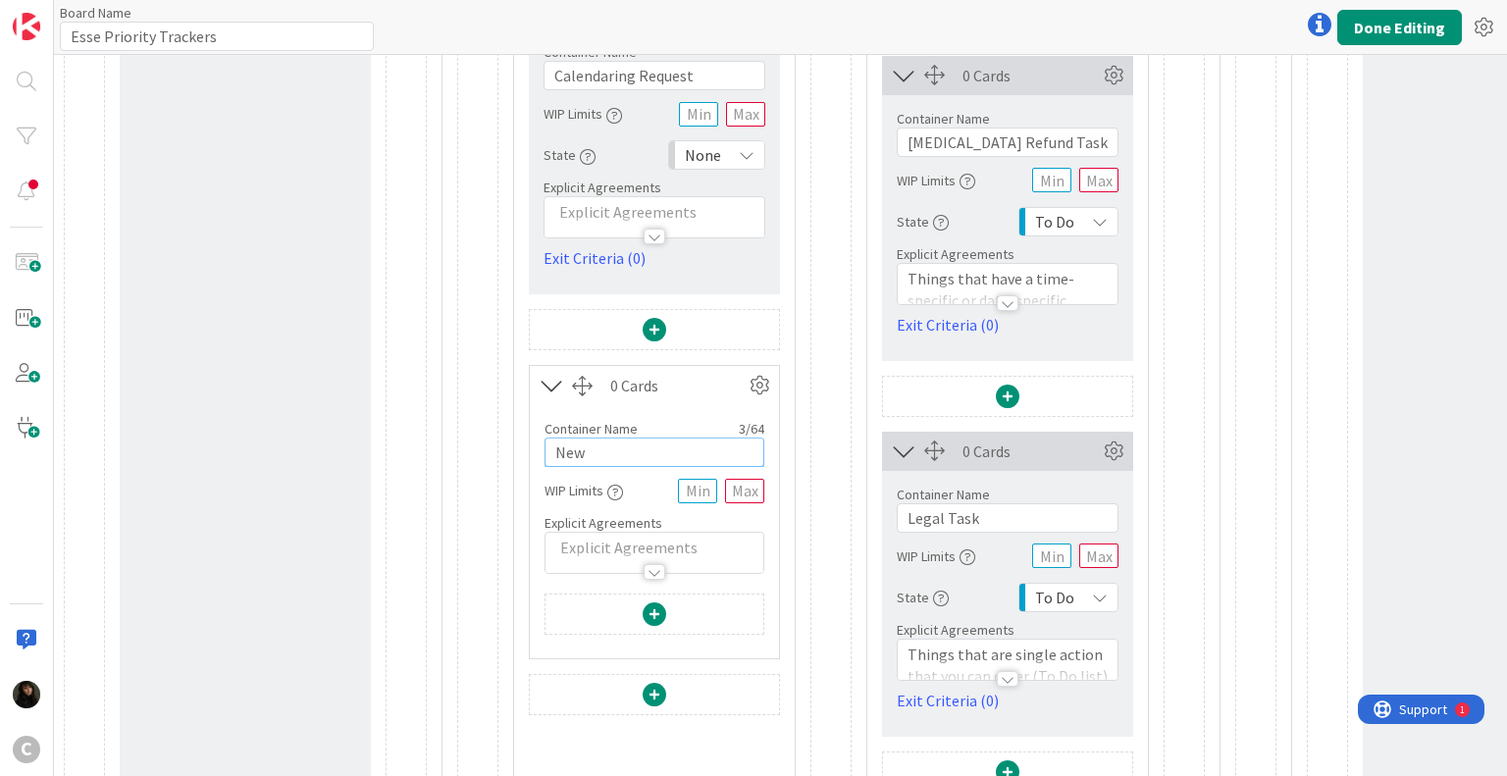
click at [615, 450] on input "New" at bounding box center [654, 452] width 220 height 29
drag, startPoint x: 632, startPoint y: 450, endPoint x: 542, endPoint y: 446, distance: 90.3
click at [542, 446] on div "Container Name 3 / 64 New WIP Limits Explicit Agreements" at bounding box center [654, 489] width 249 height 169
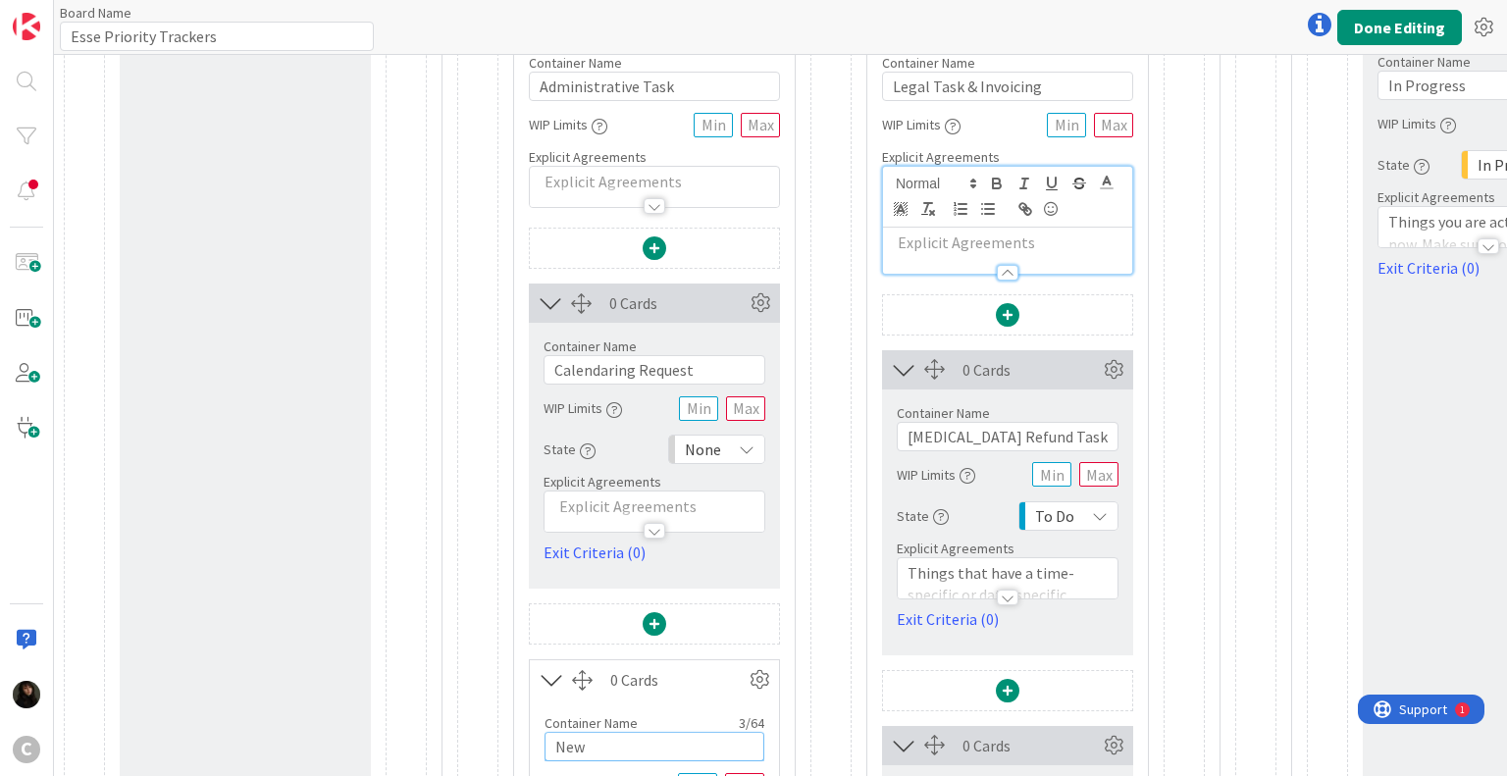
scroll to position [491, 0]
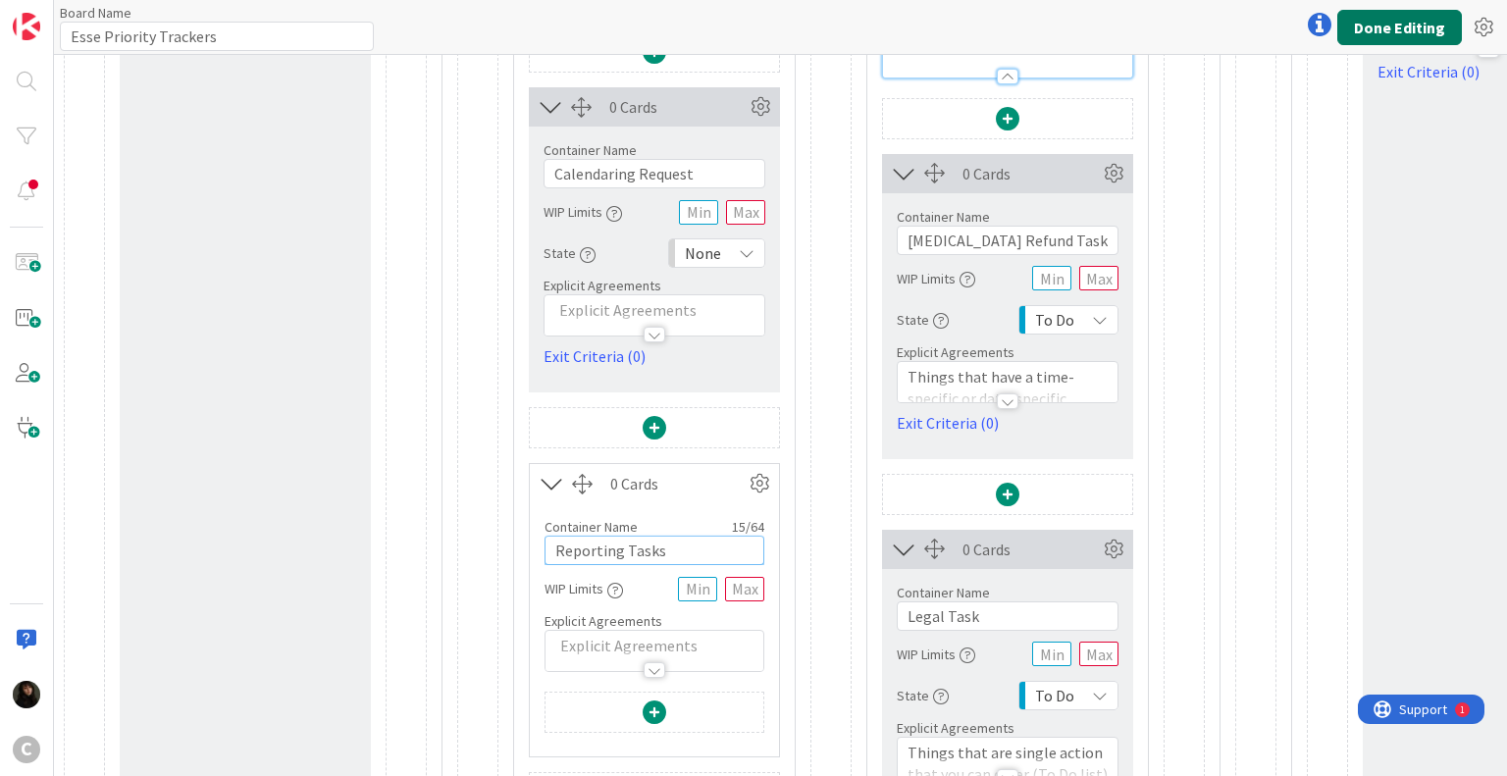
type input "Reporting Tasks"
click at [1366, 22] on button "Done Editing" at bounding box center [1399, 27] width 125 height 35
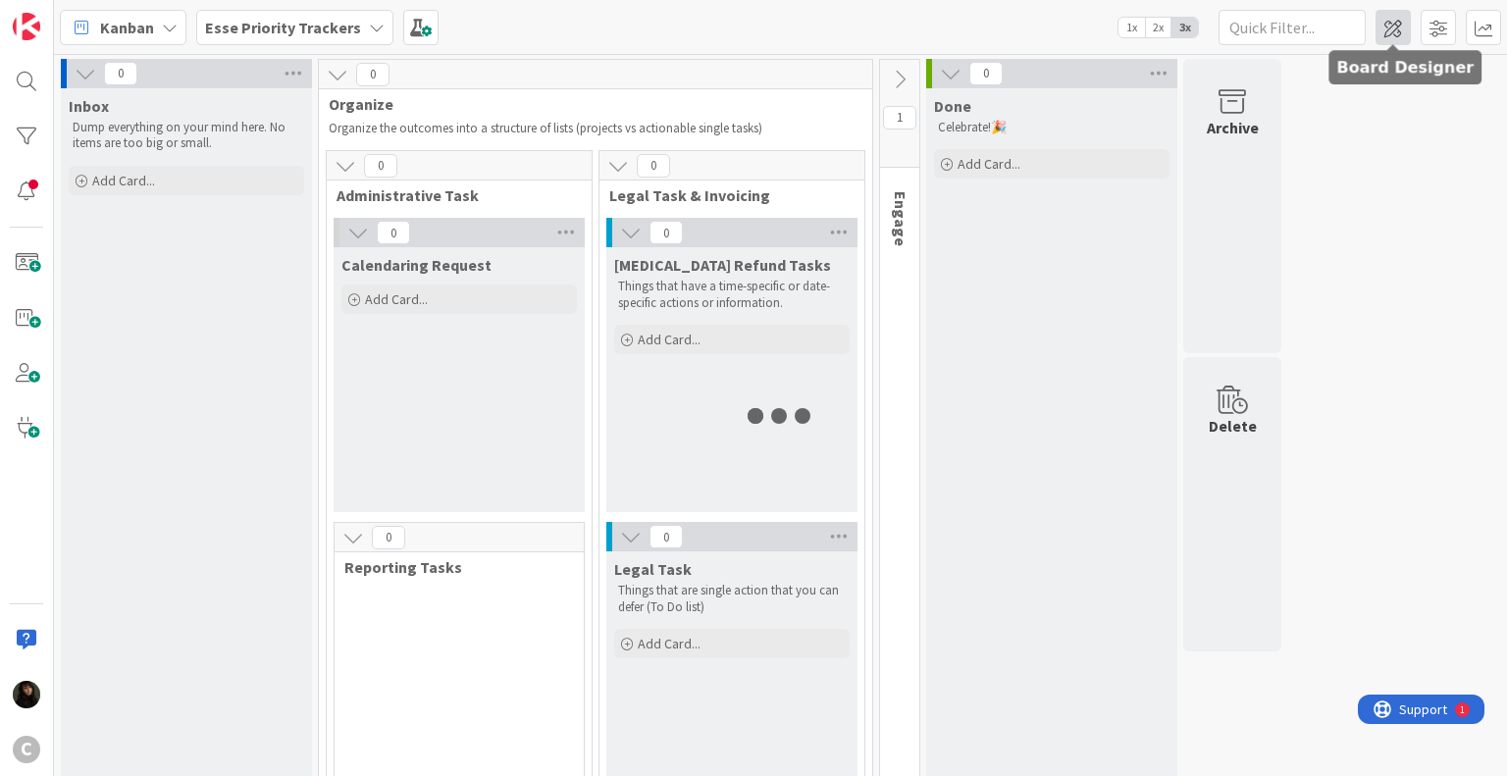
click at [1394, 25] on span at bounding box center [1392, 27] width 35 height 35
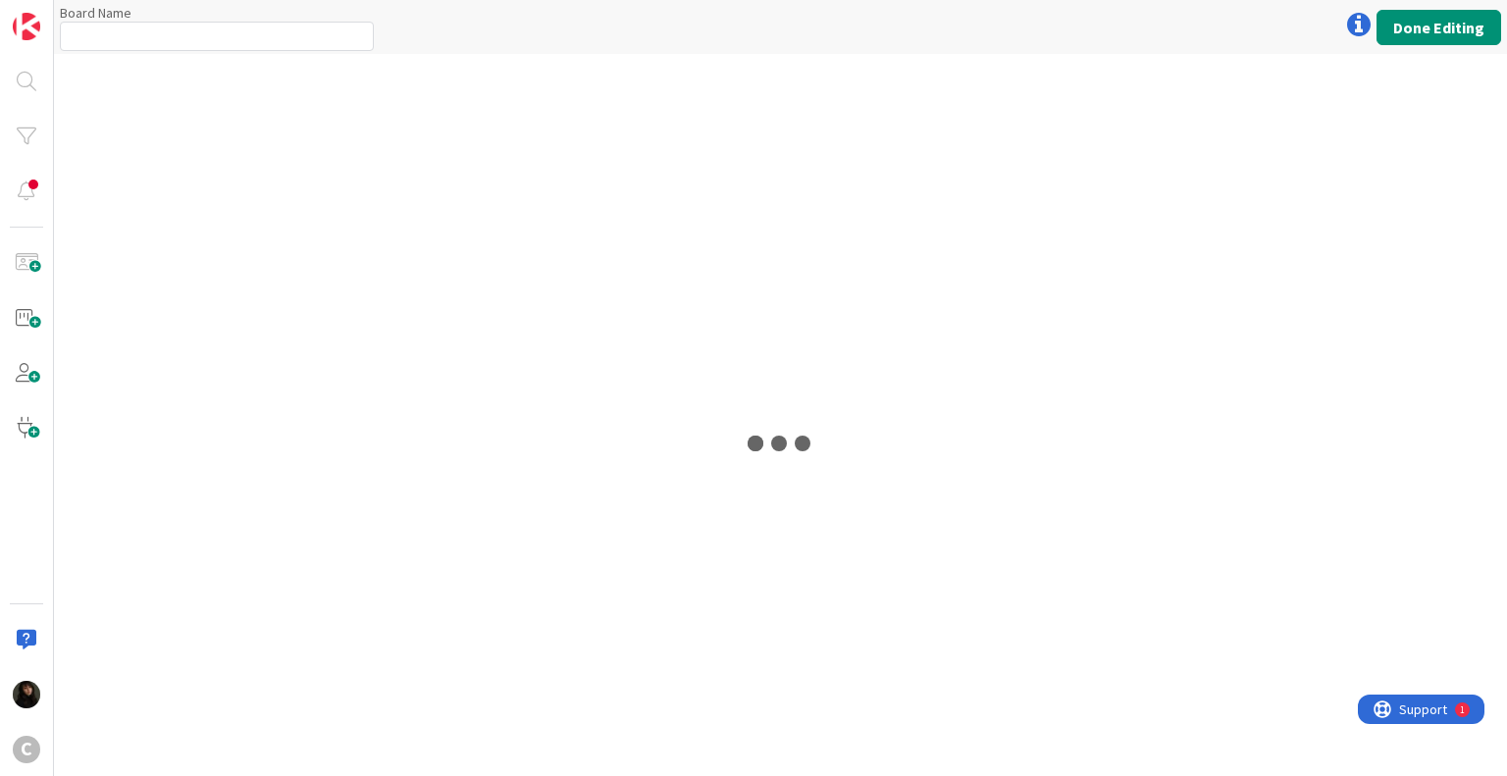
type input "Esse Priority Trackers"
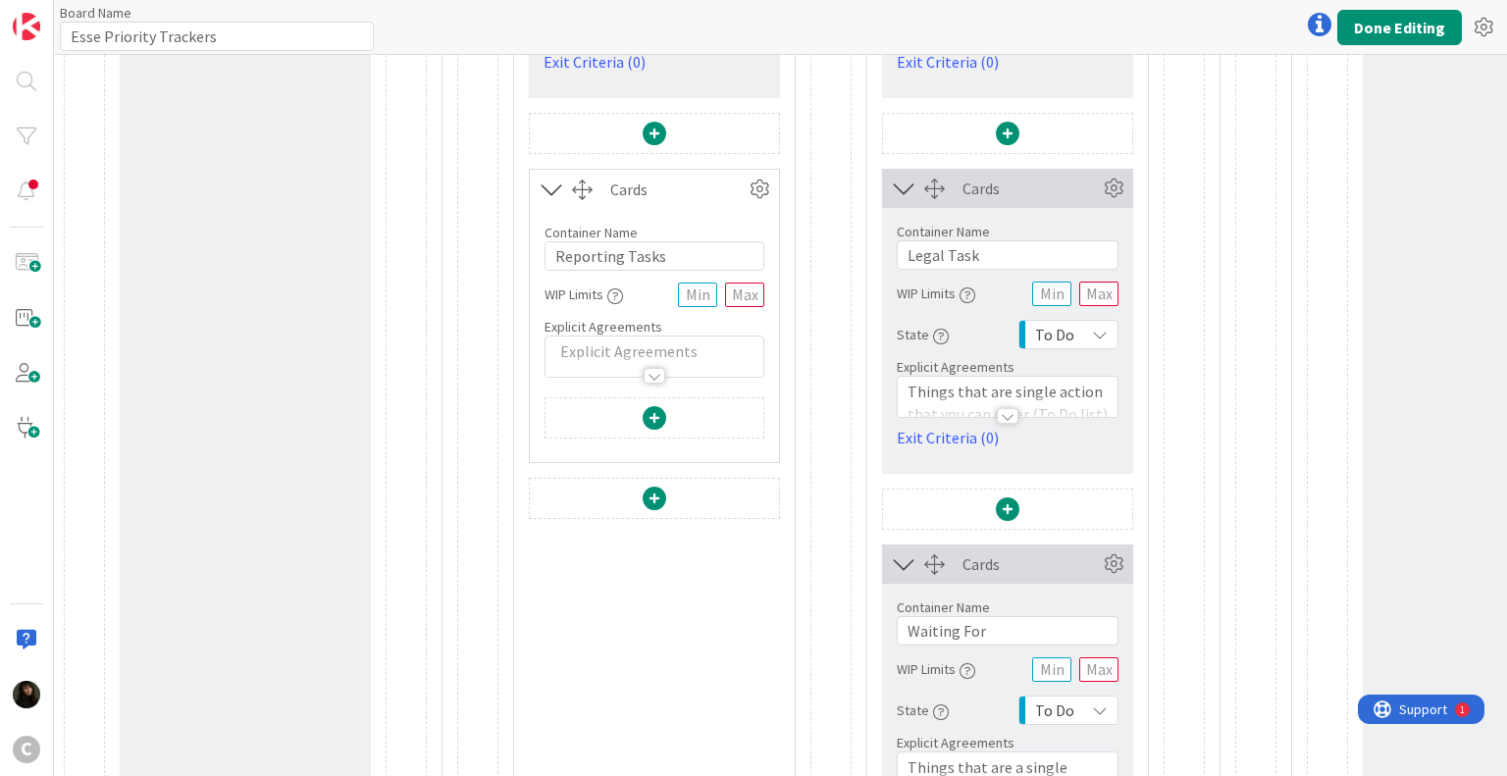
scroll to position [883, 0]
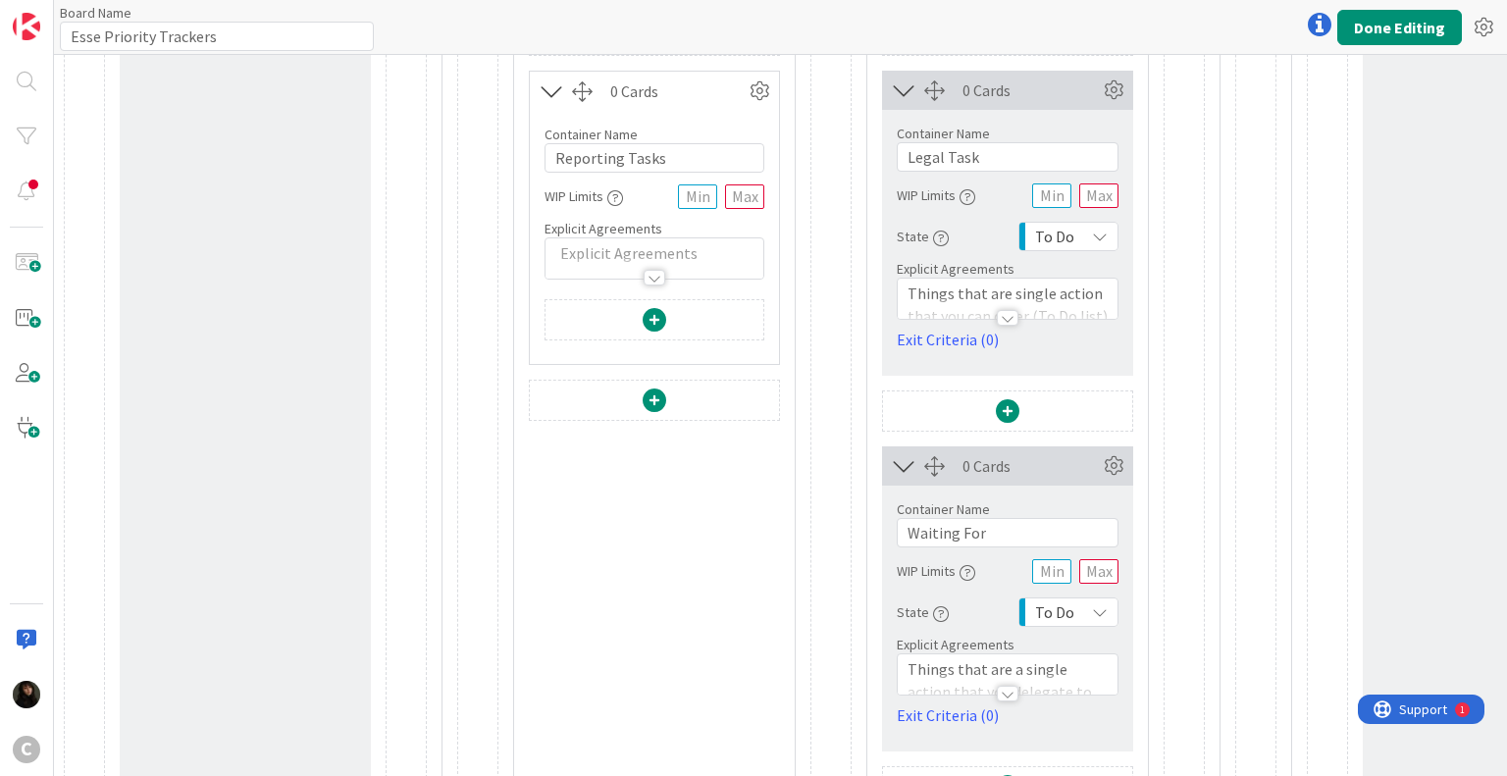
click at [657, 311] on span at bounding box center [655, 320] width 24 height 24
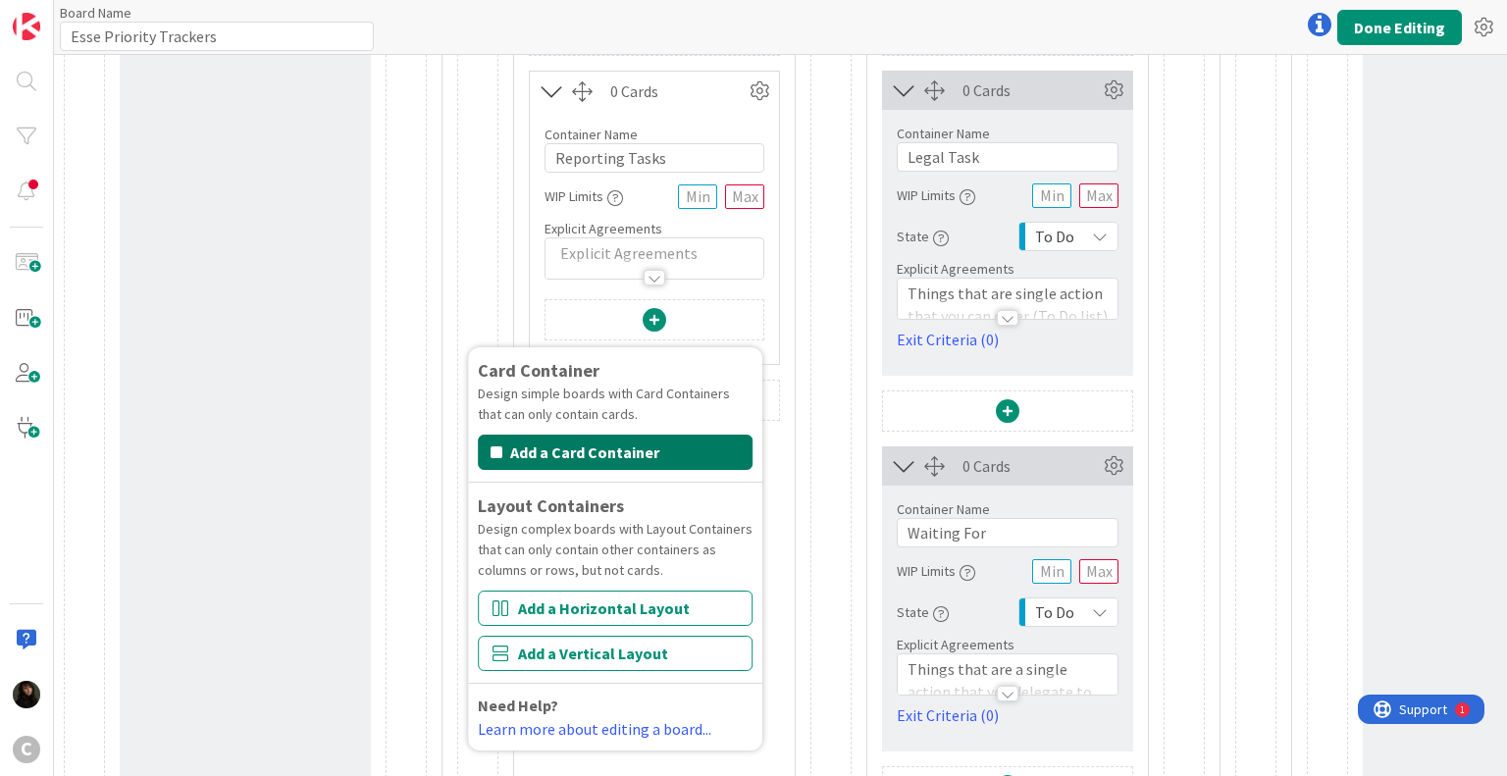
click at [621, 446] on button "Add a Card Container" at bounding box center [615, 452] width 275 height 35
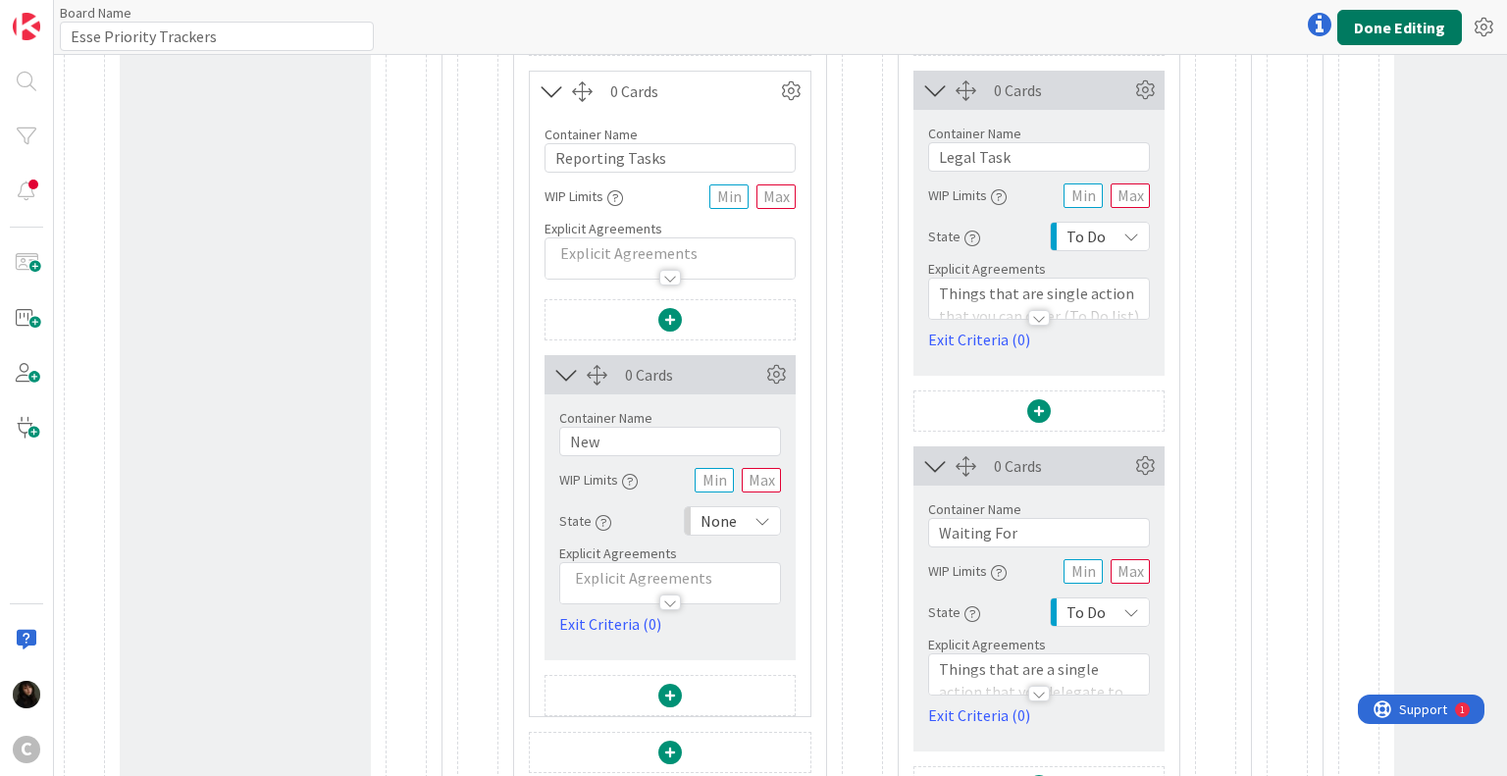
click at [1391, 17] on button "Done Editing" at bounding box center [1399, 27] width 125 height 35
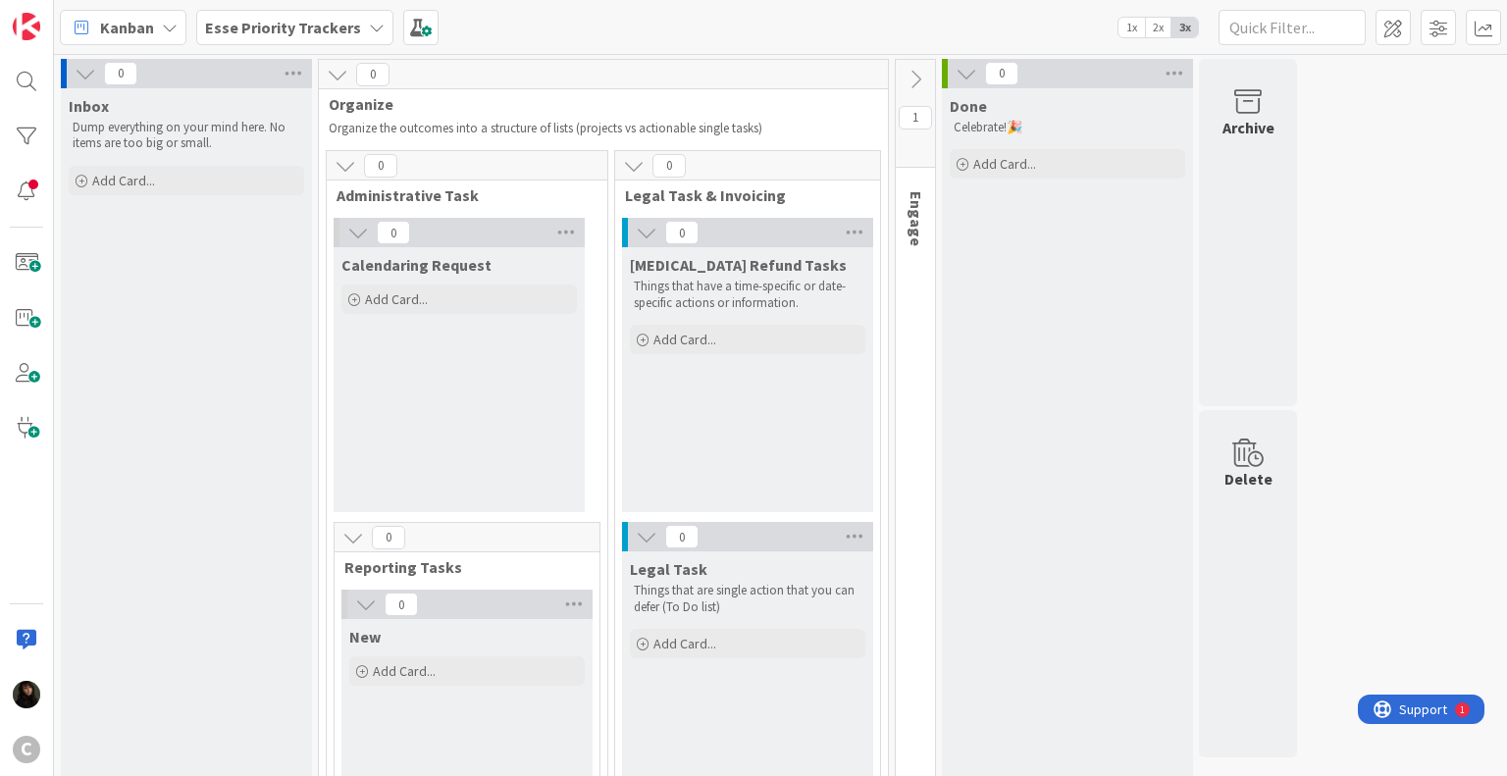
click at [919, 82] on icon at bounding box center [916, 80] width 22 height 22
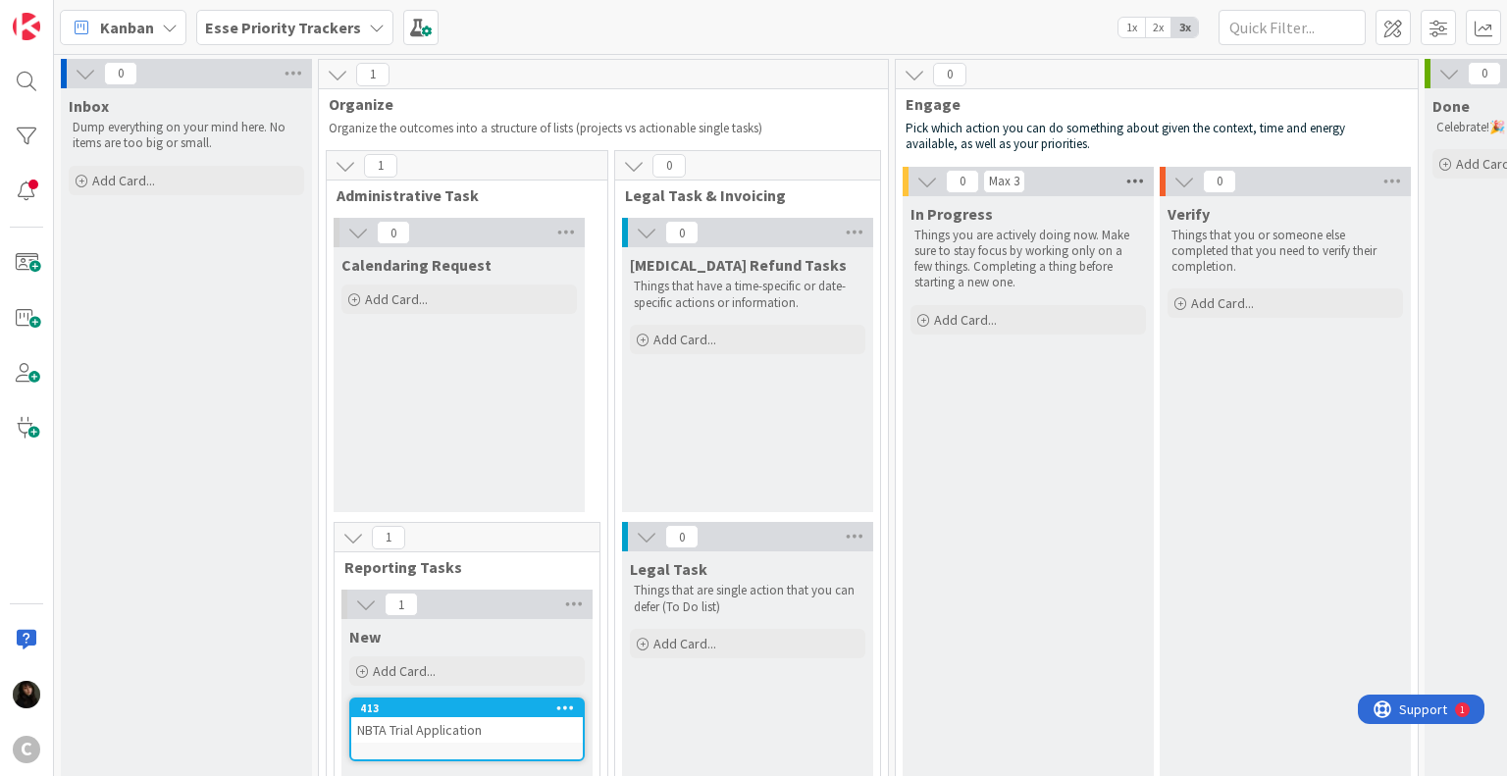
click at [1134, 183] on icon at bounding box center [1135, 181] width 26 height 29
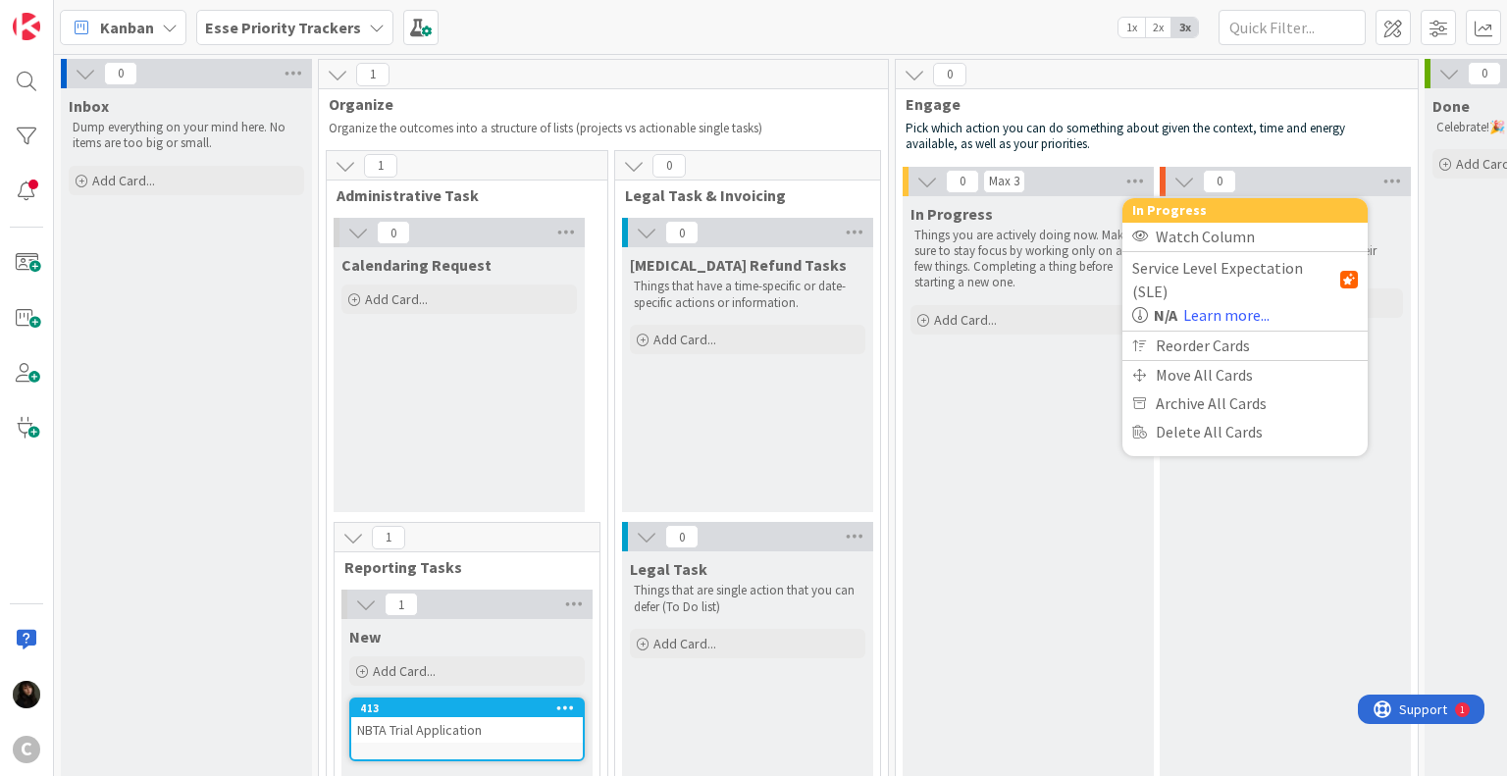
click at [1030, 423] on div "In Progress Things you are actively doing now. Make sure to stay focus by worki…" at bounding box center [1028, 664] width 251 height 936
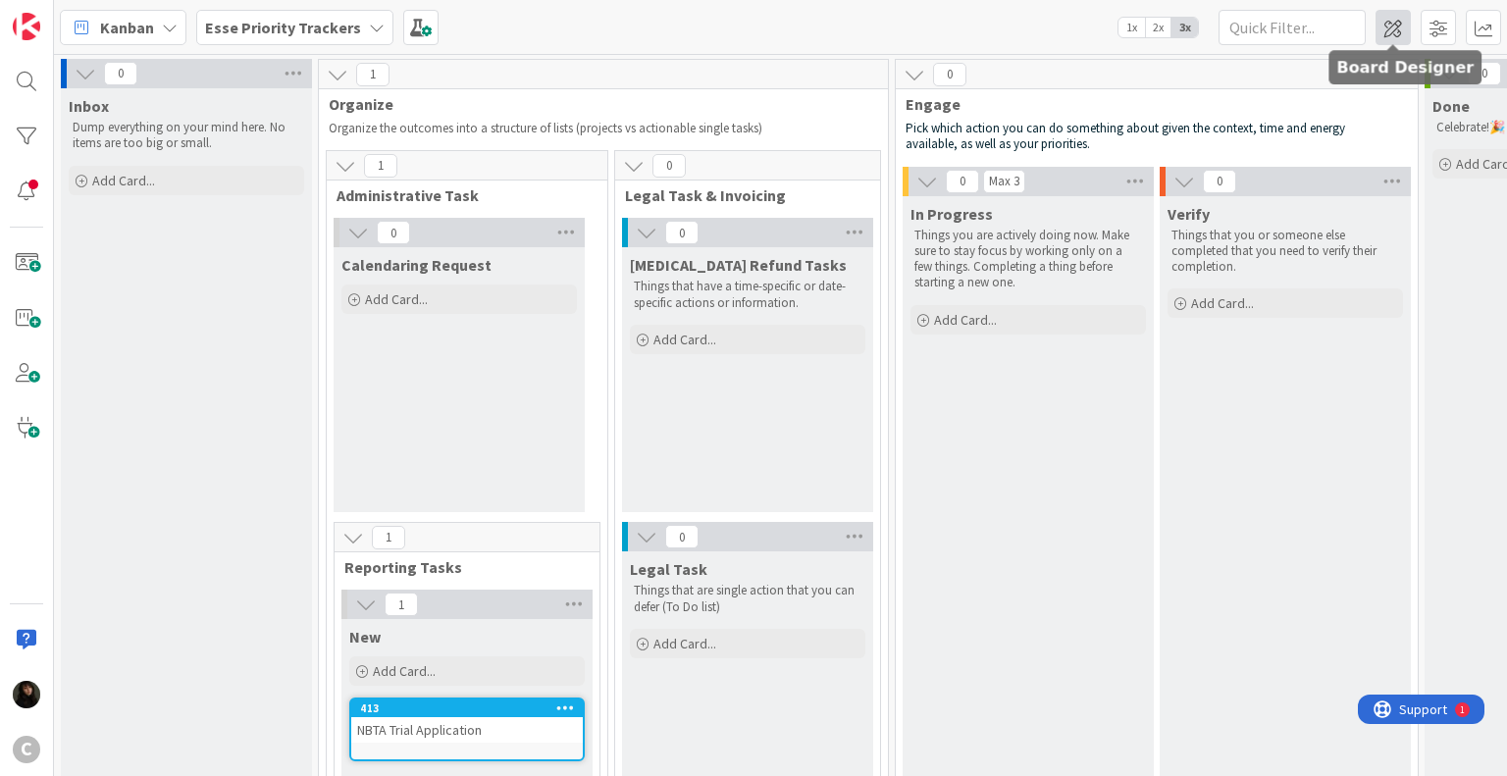
click at [1390, 26] on span at bounding box center [1392, 27] width 35 height 35
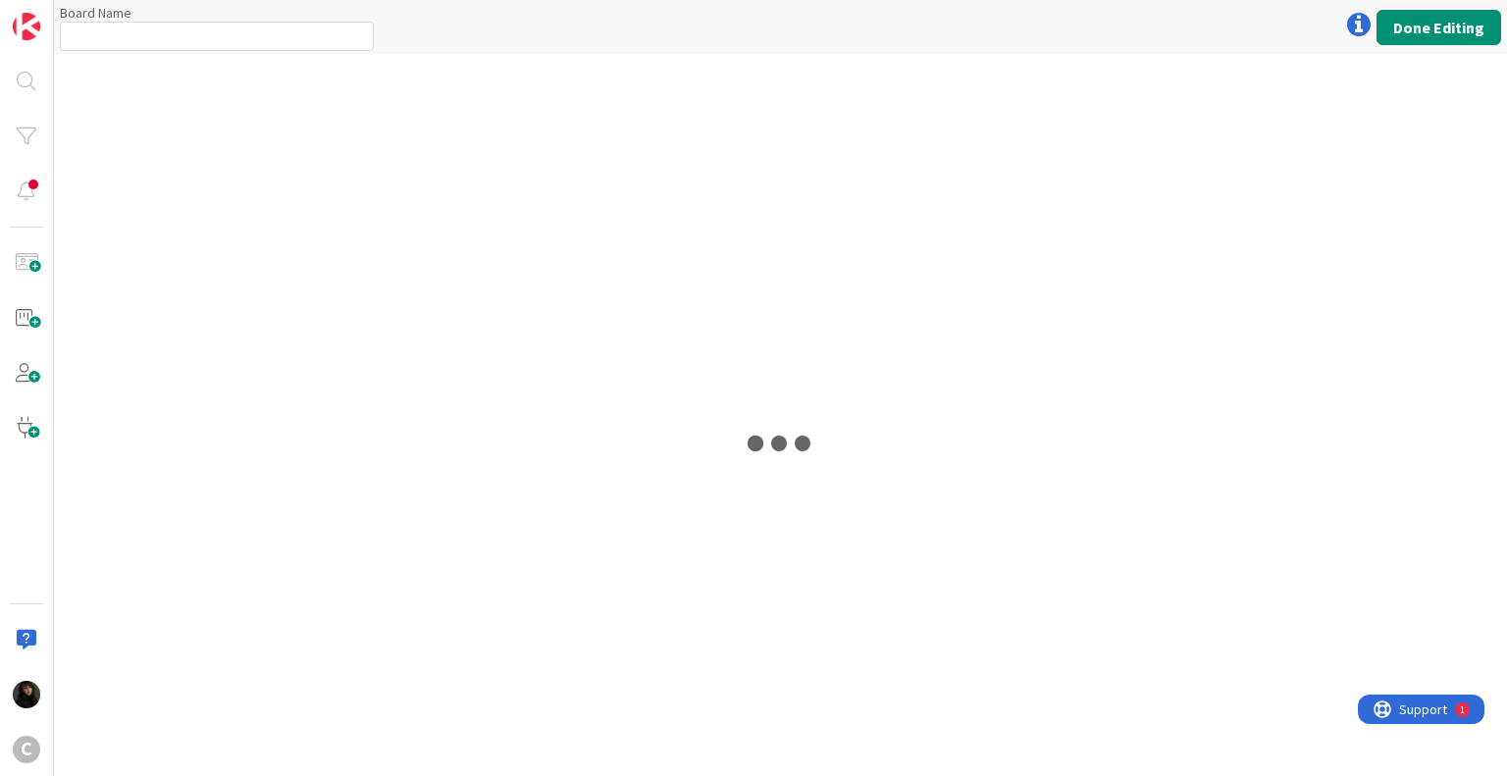
type input "Esse Priority Trackers"
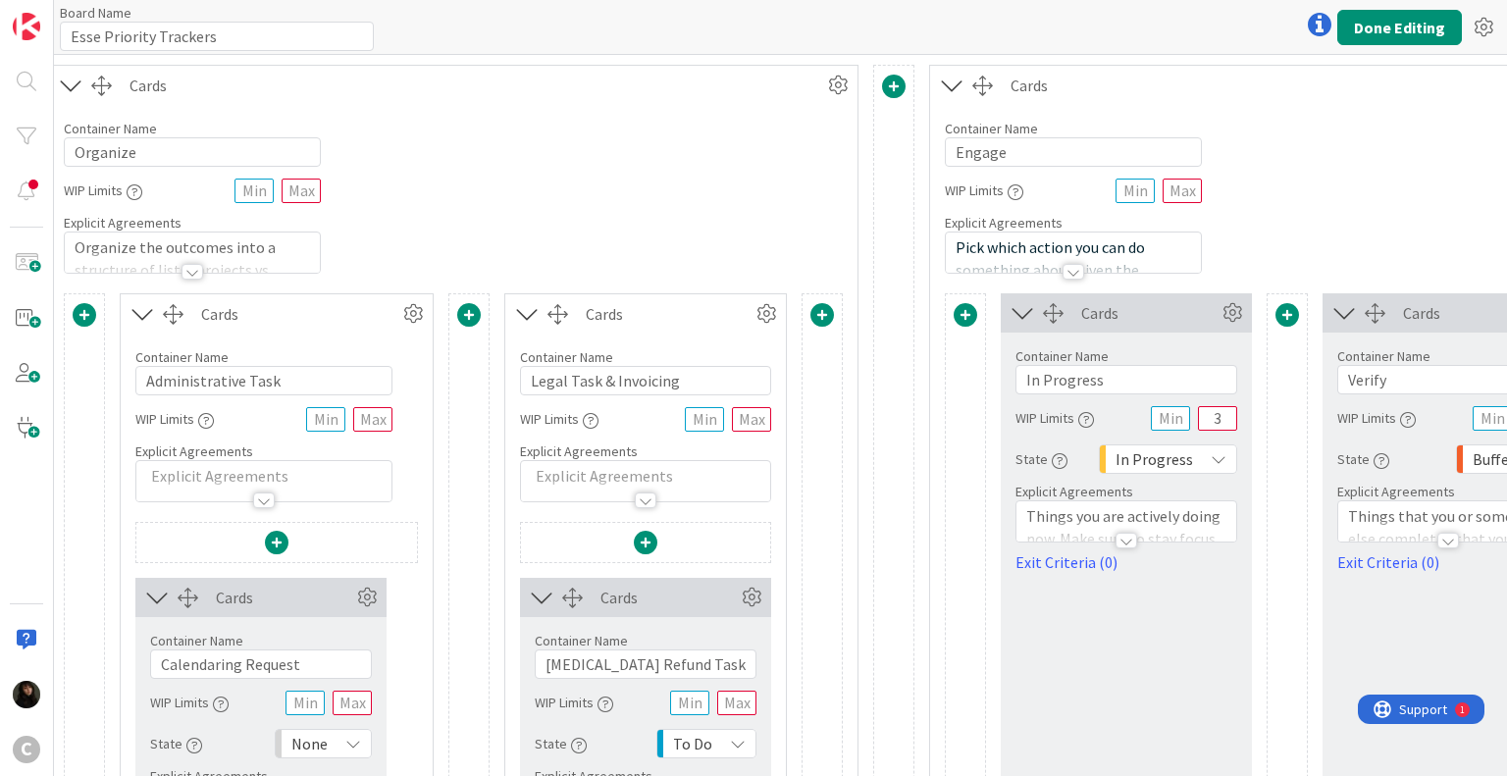
scroll to position [0, 738]
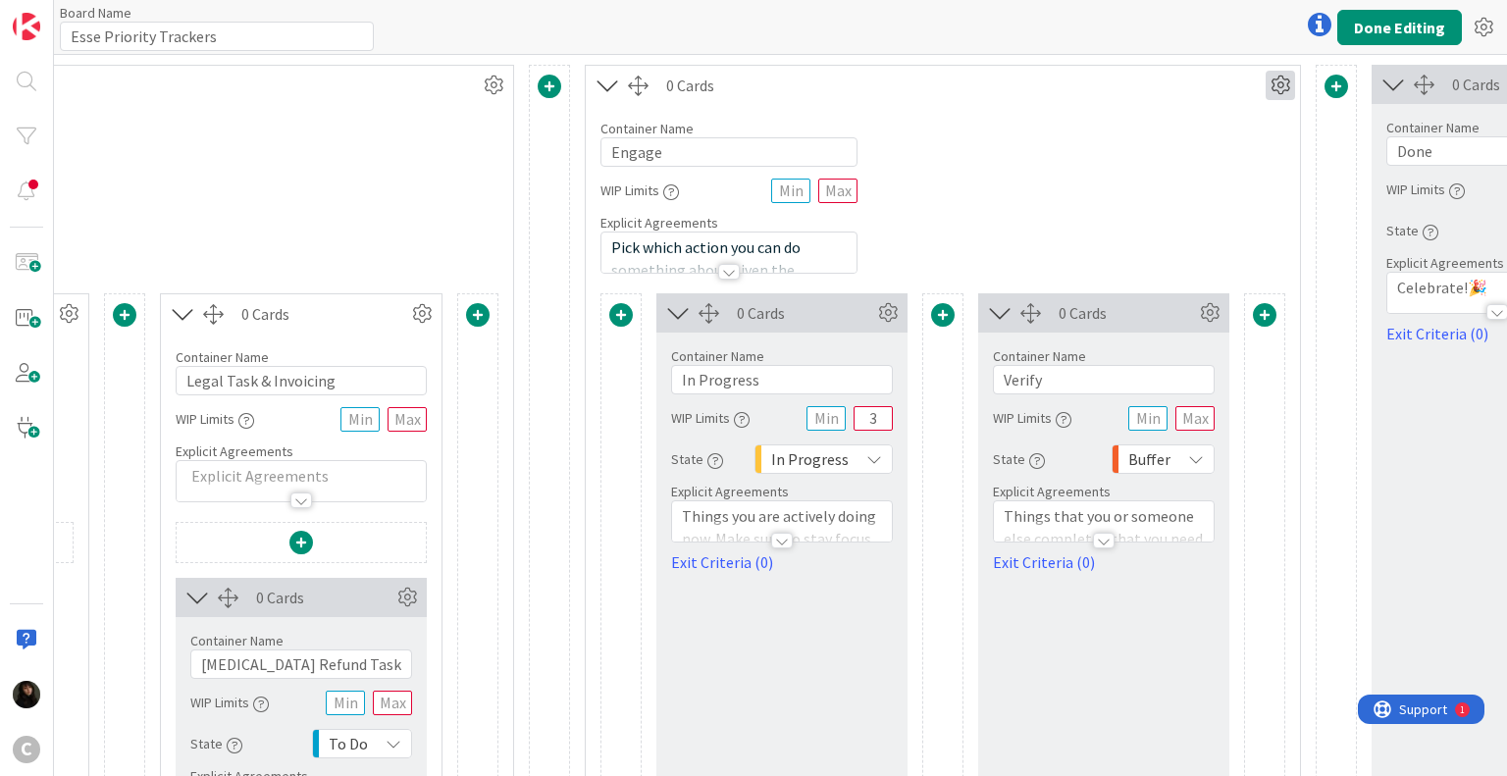
click at [1280, 85] on icon at bounding box center [1280, 85] width 29 height 29
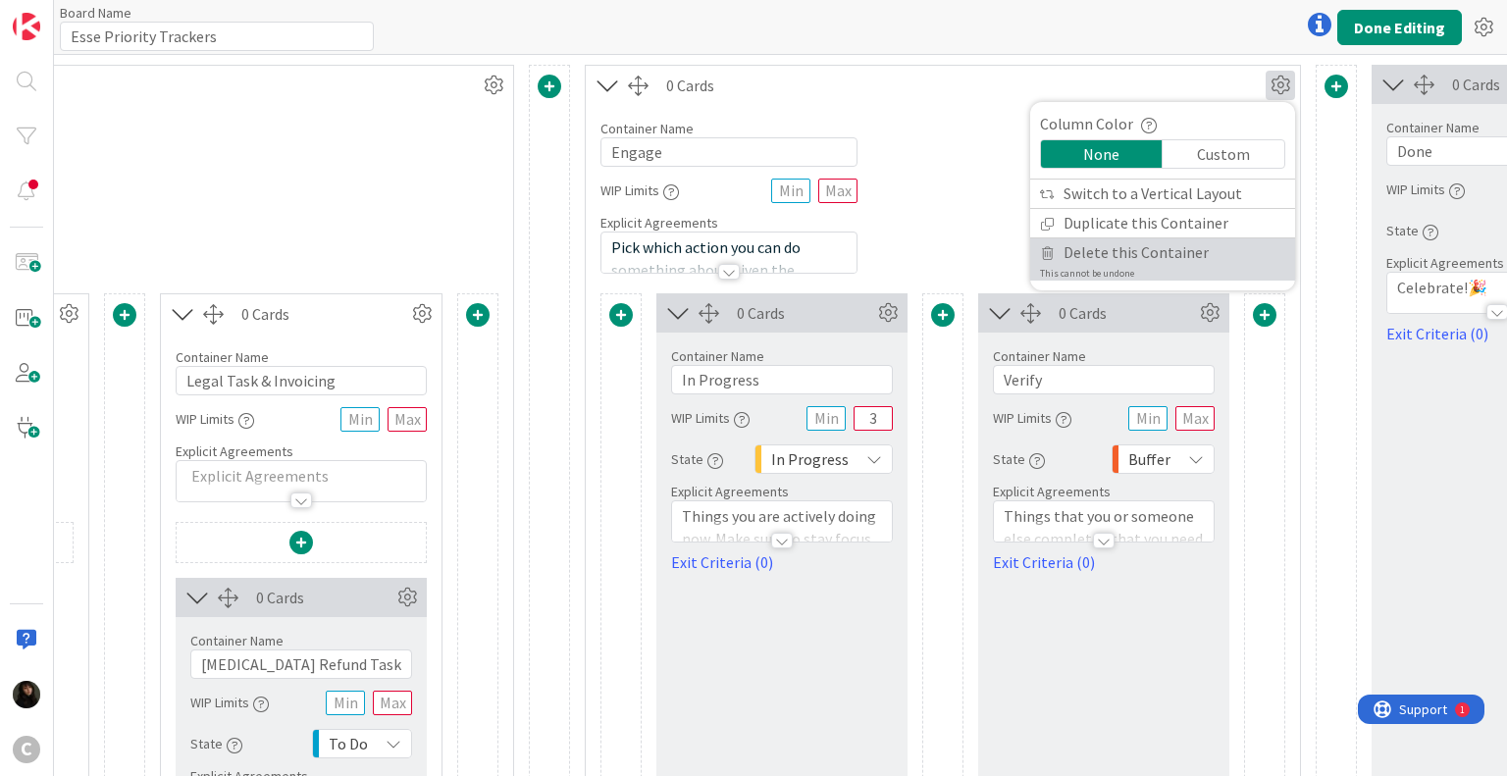
click at [1095, 255] on span "Delete this Container" at bounding box center [1135, 252] width 145 height 28
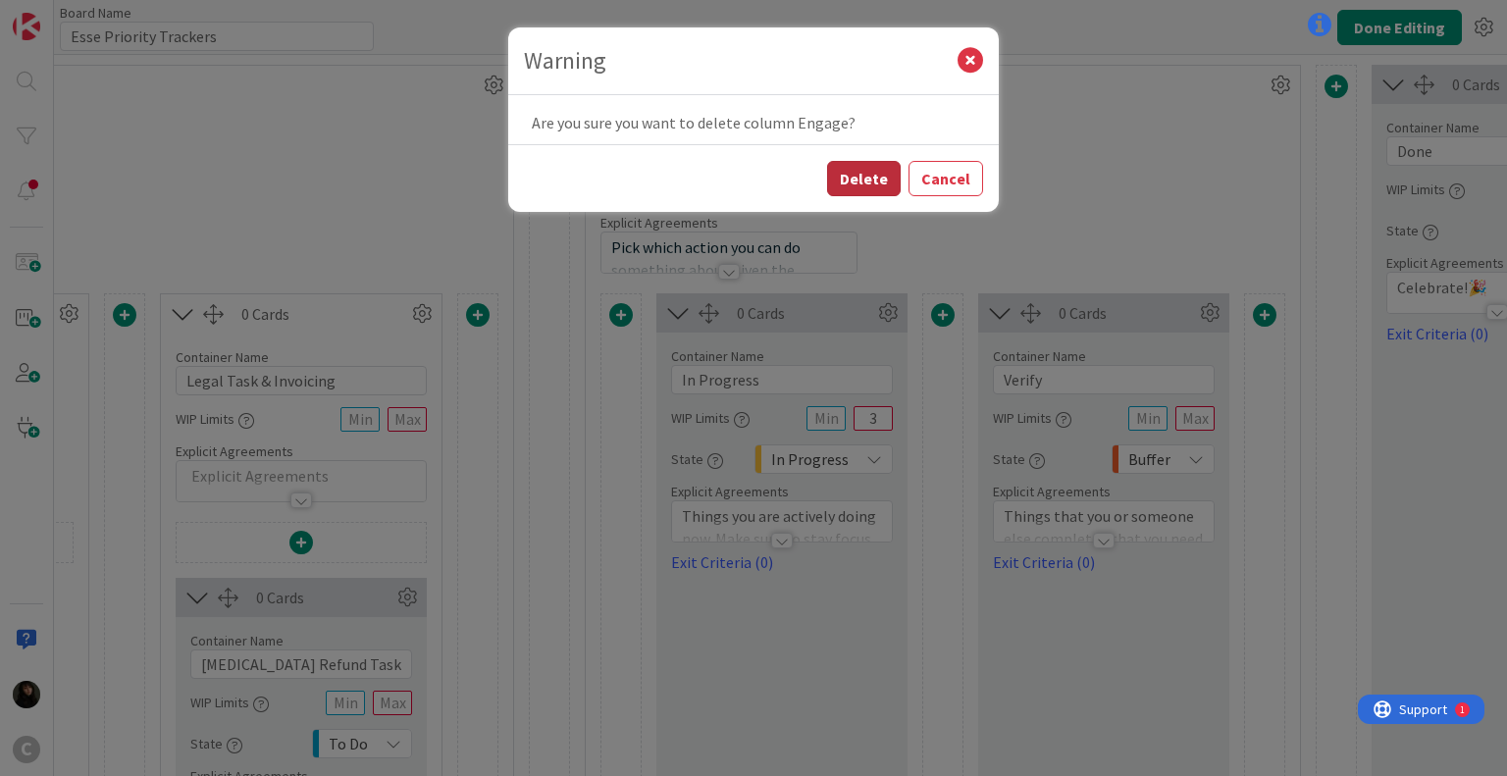
click at [864, 172] on button "Delete" at bounding box center [864, 178] width 74 height 35
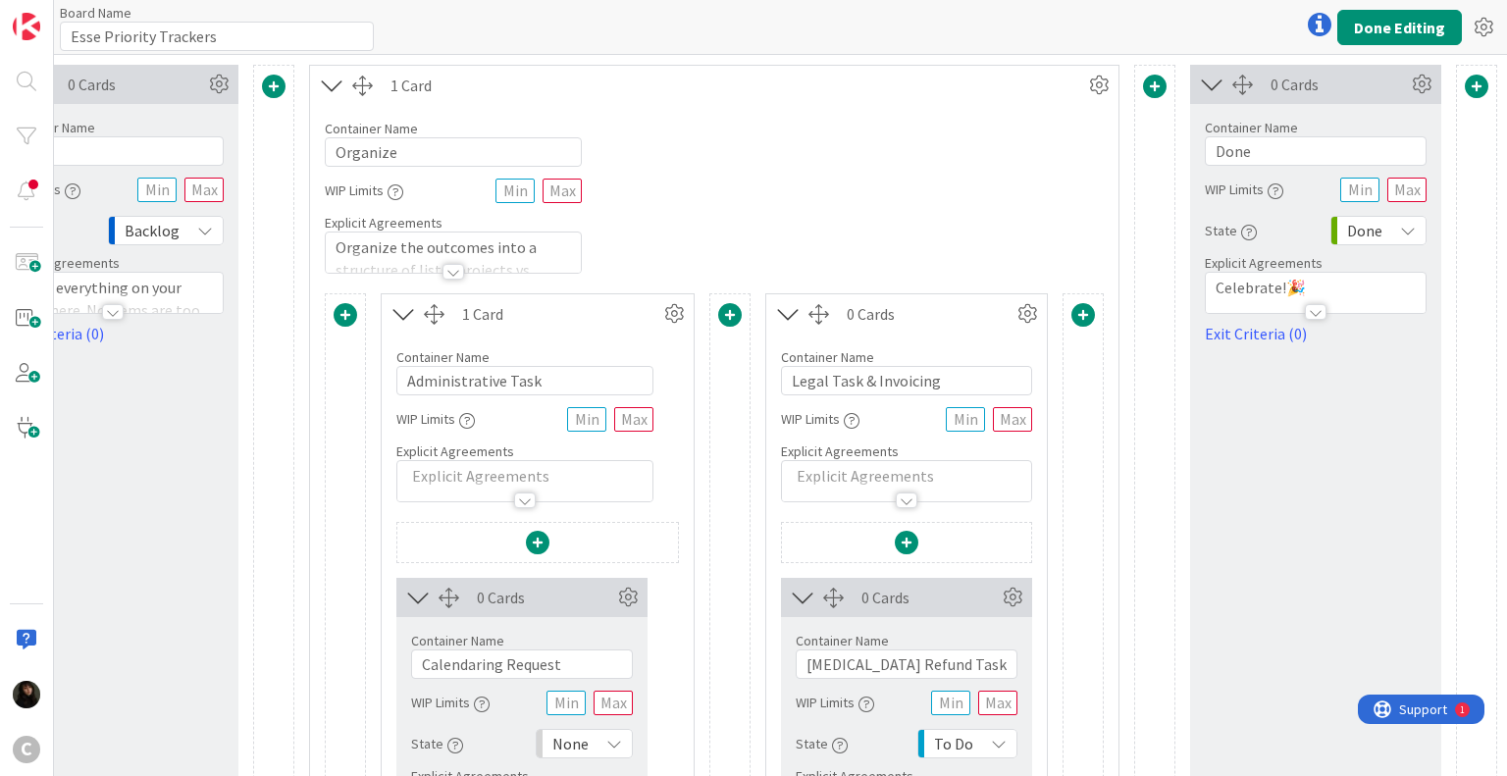
scroll to position [0, 145]
click at [1086, 78] on icon at bounding box center [1098, 85] width 29 height 29
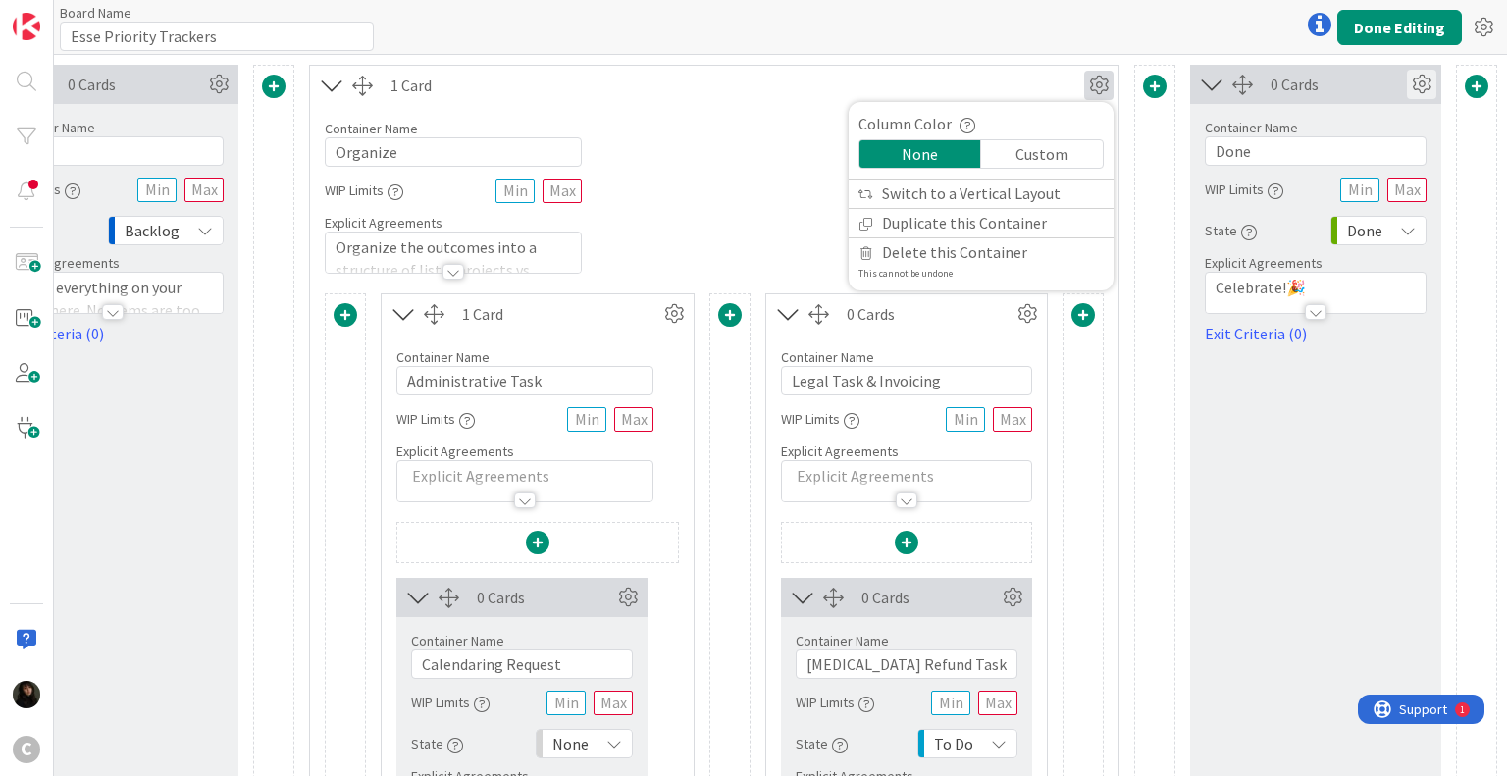
click at [1414, 80] on icon at bounding box center [1421, 84] width 29 height 29
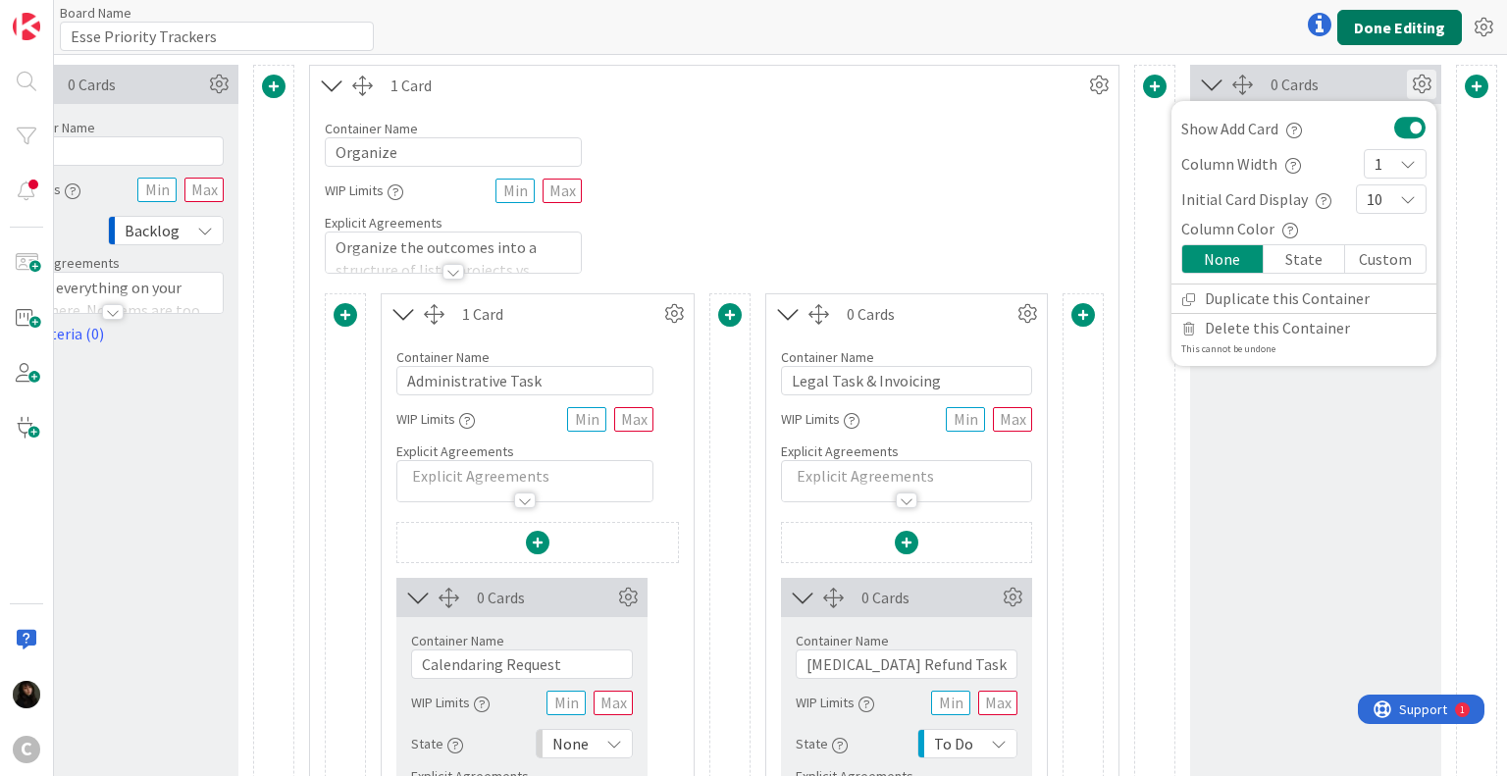
click at [1375, 19] on button "Done Editing" at bounding box center [1399, 27] width 125 height 35
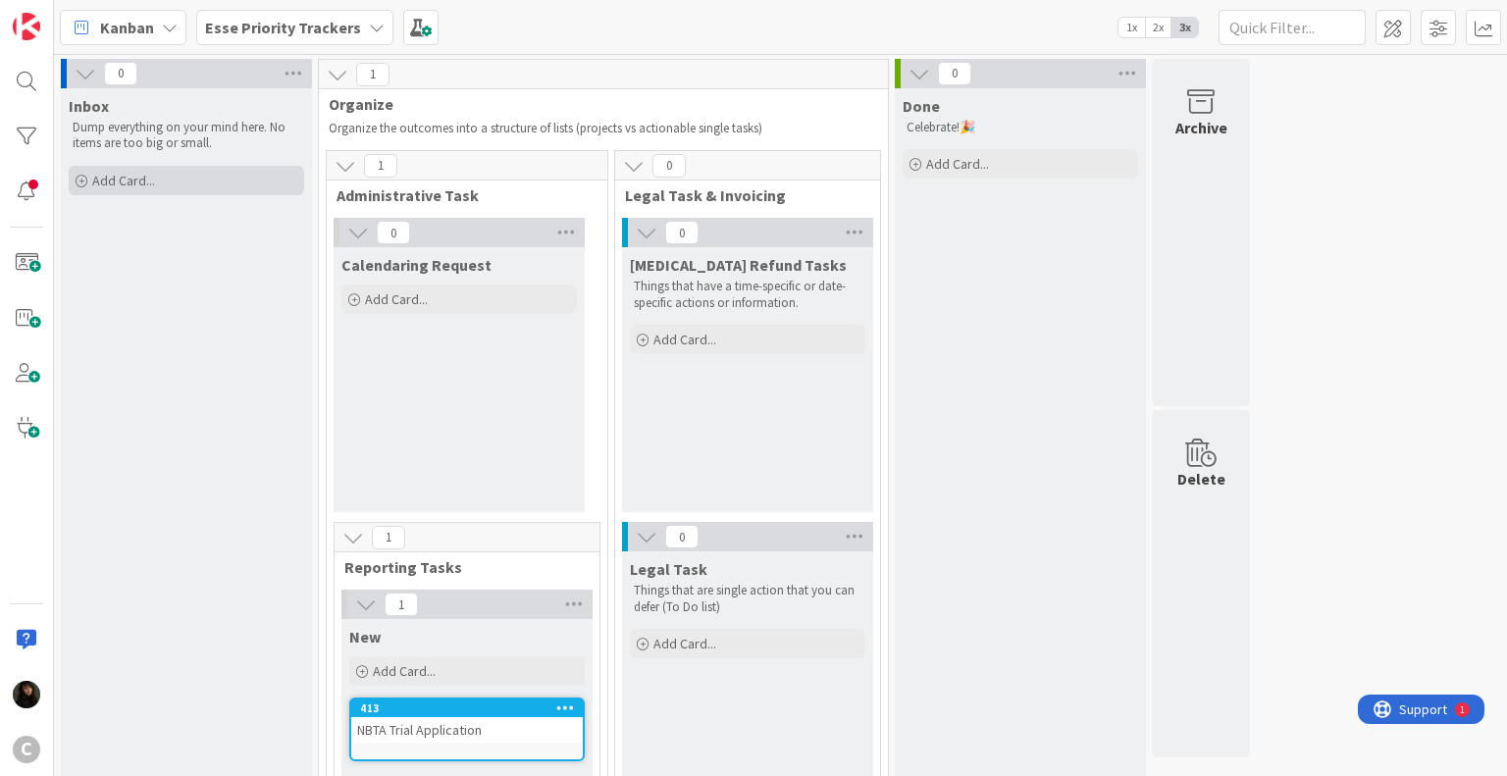
click at [159, 187] on div "Add Card..." at bounding box center [186, 180] width 235 height 29
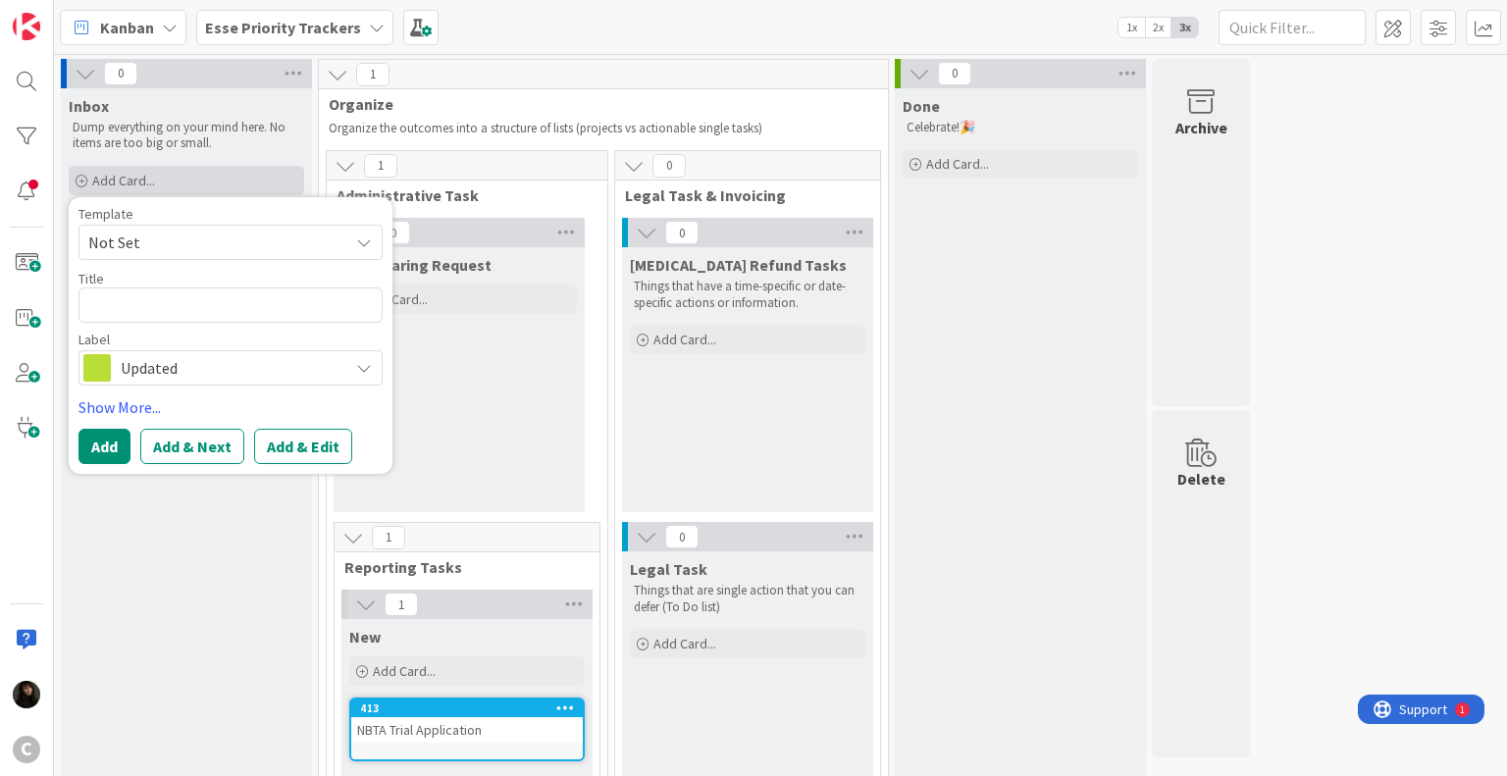
click at [170, 168] on div "Add Card..." at bounding box center [186, 180] width 235 height 29
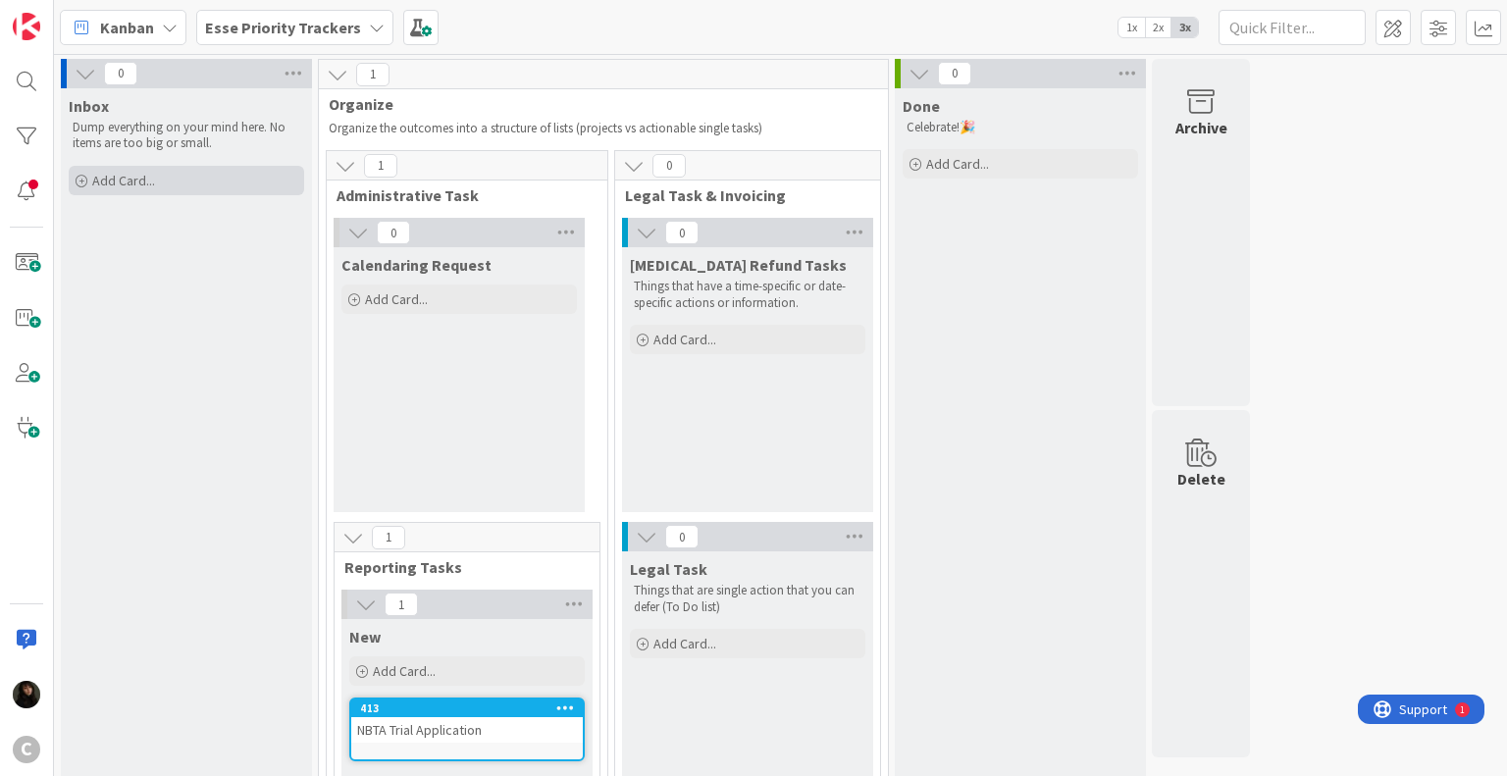
click at [143, 182] on span "Add Card..." at bounding box center [123, 181] width 63 height 18
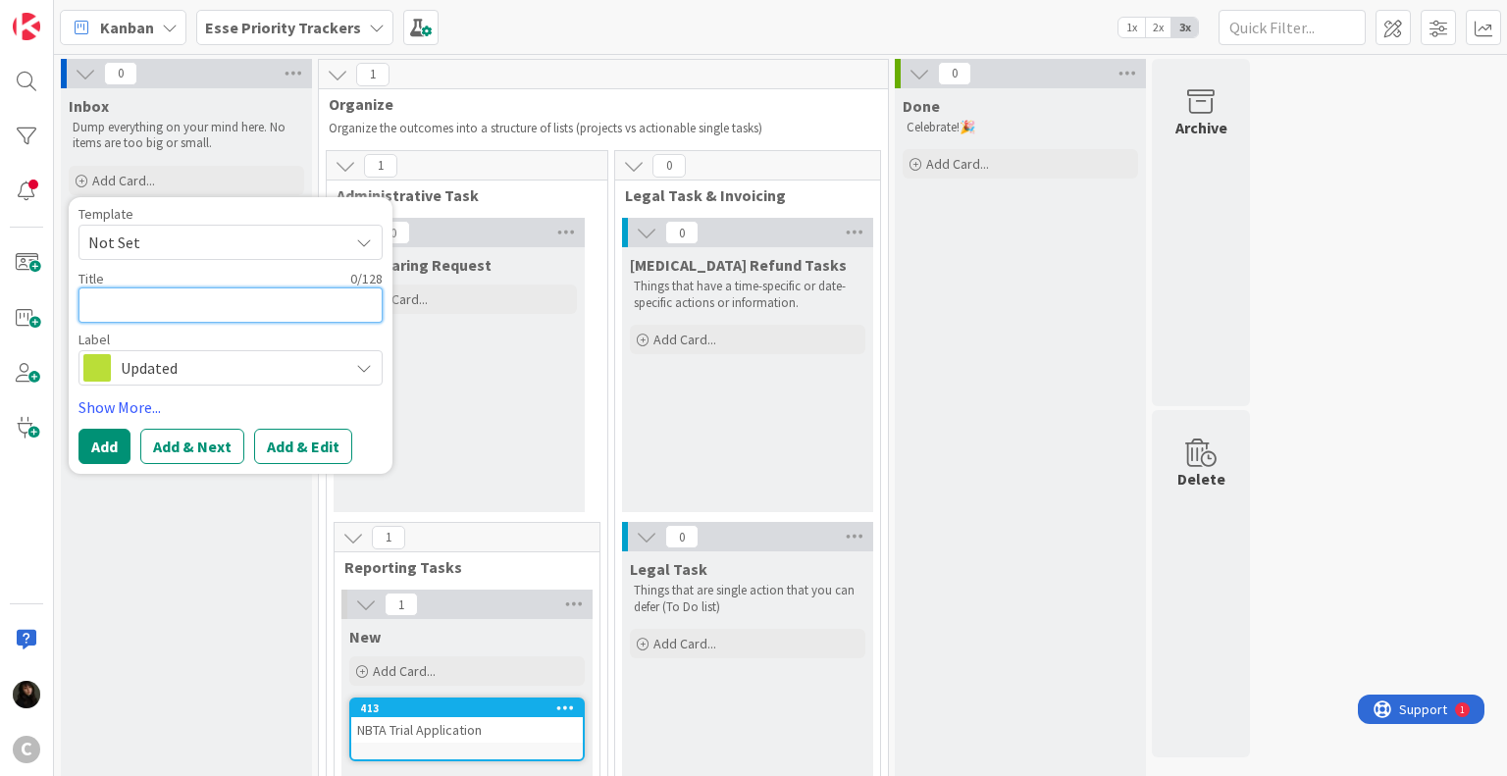
paste textarea "[DATE] LTR FROM [US_STATE] Re amenment and Supersedation of the decision issued…"
type textarea "x"
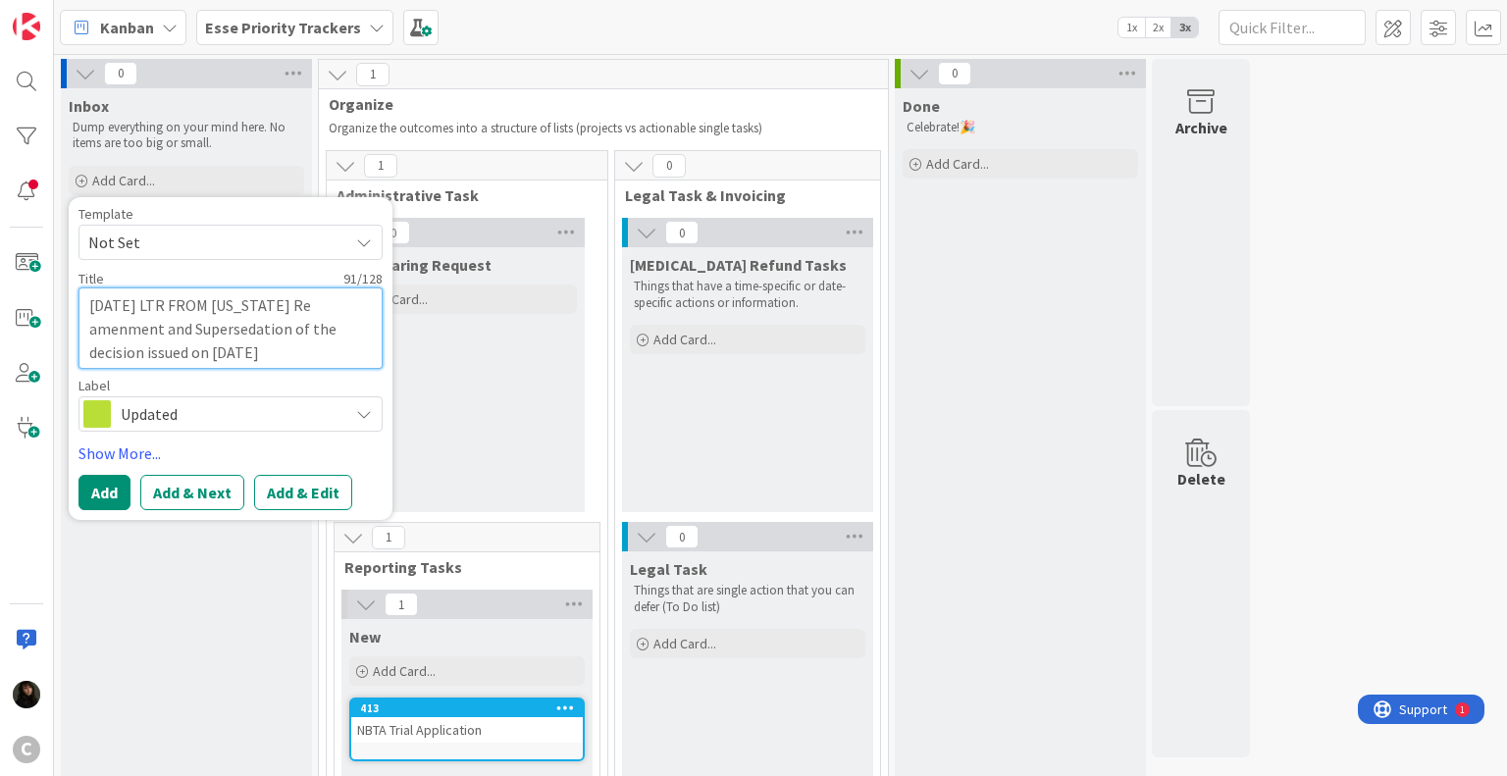
type textarea "[DATE] LTR FROM [US_STATE] Re amenment and Supersedation of the decision issued…"
click at [208, 419] on span "Updated" at bounding box center [230, 413] width 218 height 27
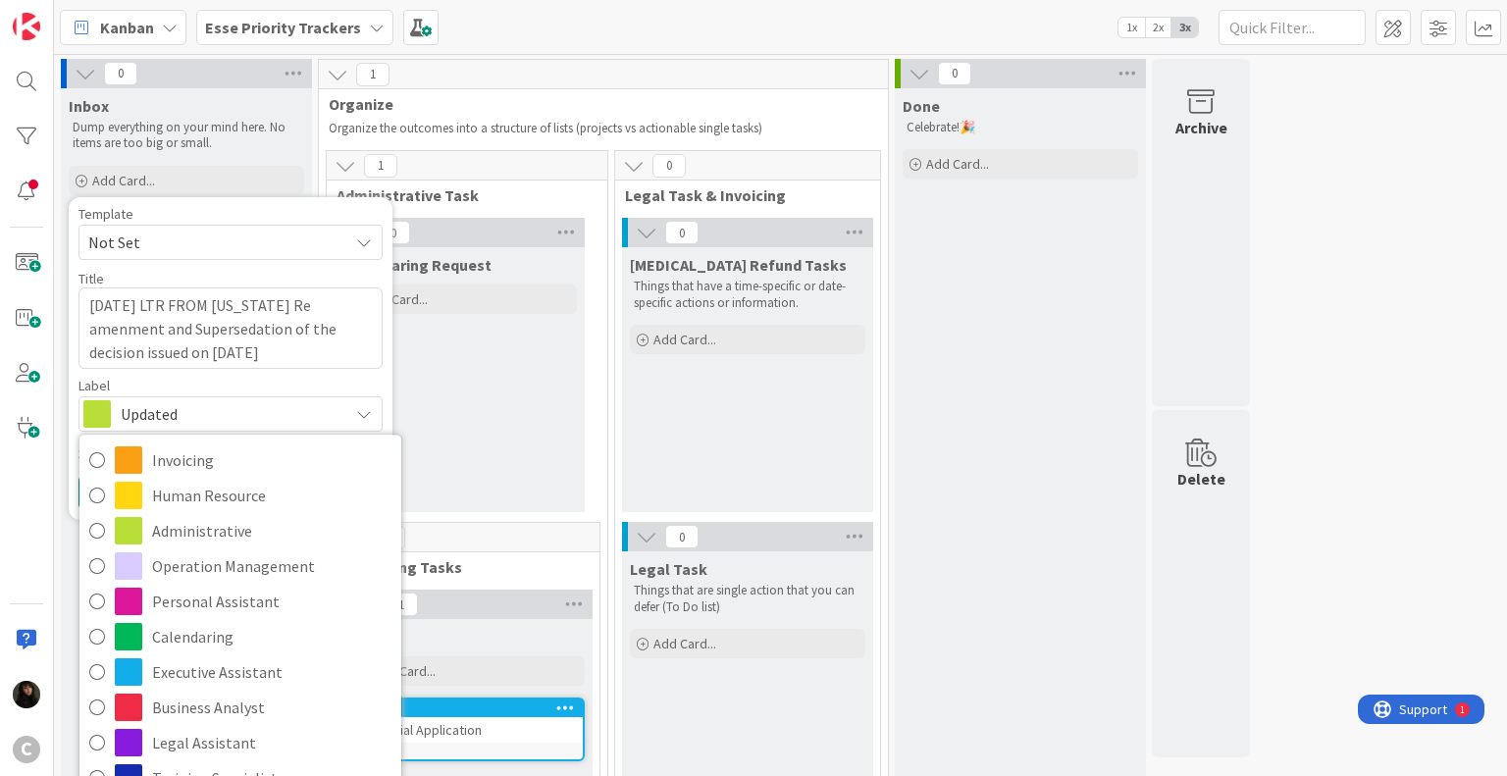
click at [179, 413] on span "Updated" at bounding box center [230, 413] width 218 height 27
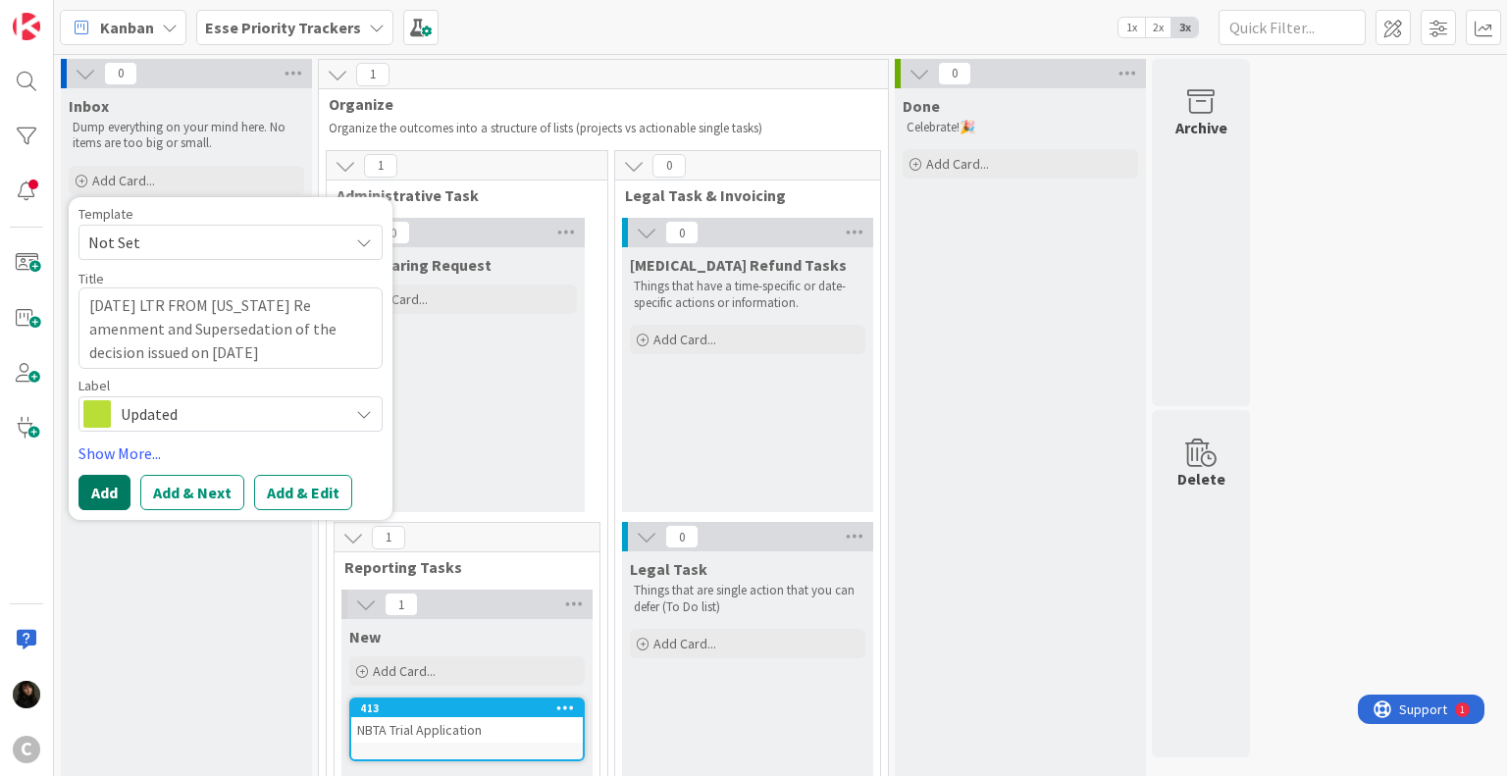
click at [98, 490] on button "Add" at bounding box center [104, 492] width 52 height 35
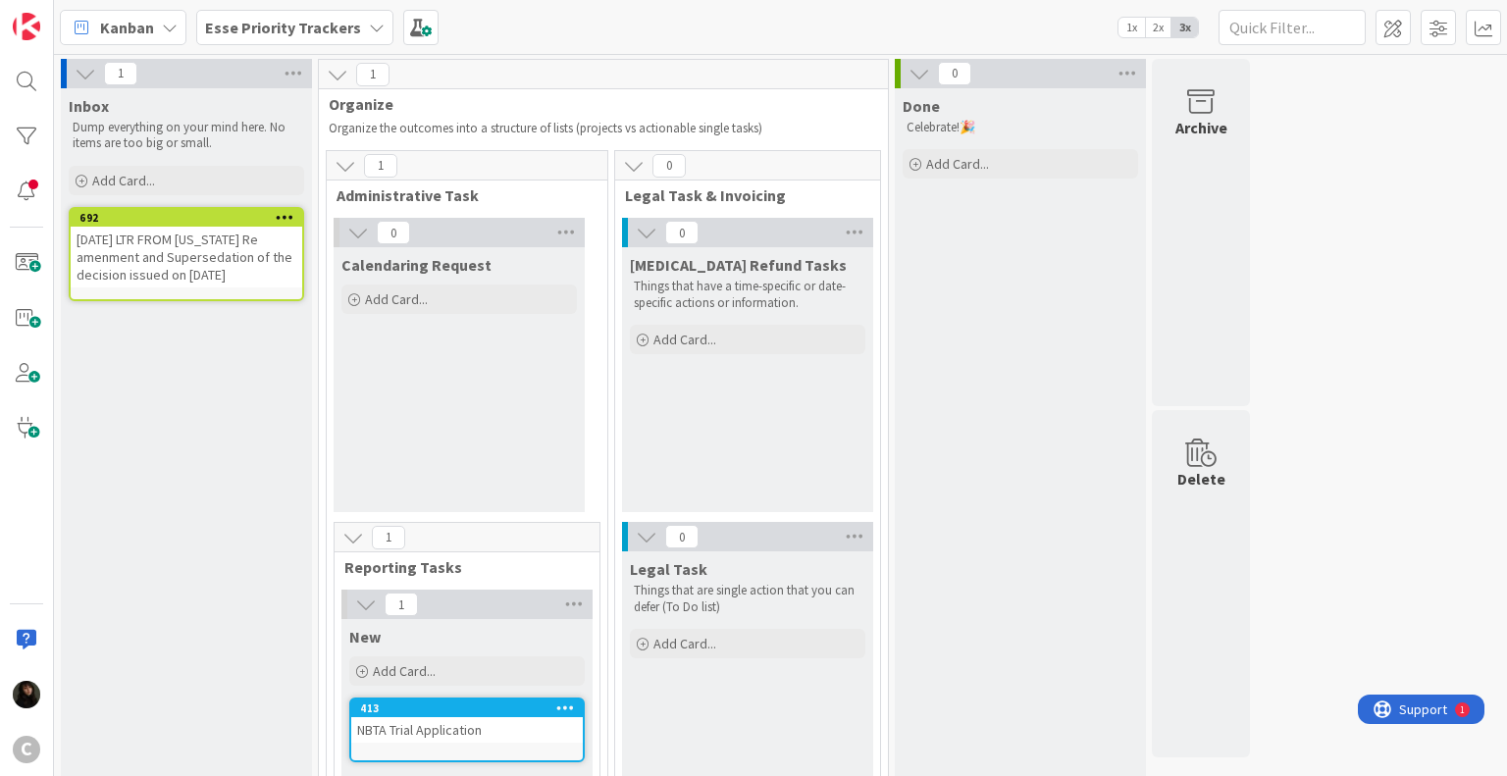
click at [162, 251] on div "[DATE] LTR FROM [US_STATE] Re amenment and Supersedation of the decision issued…" at bounding box center [187, 257] width 232 height 61
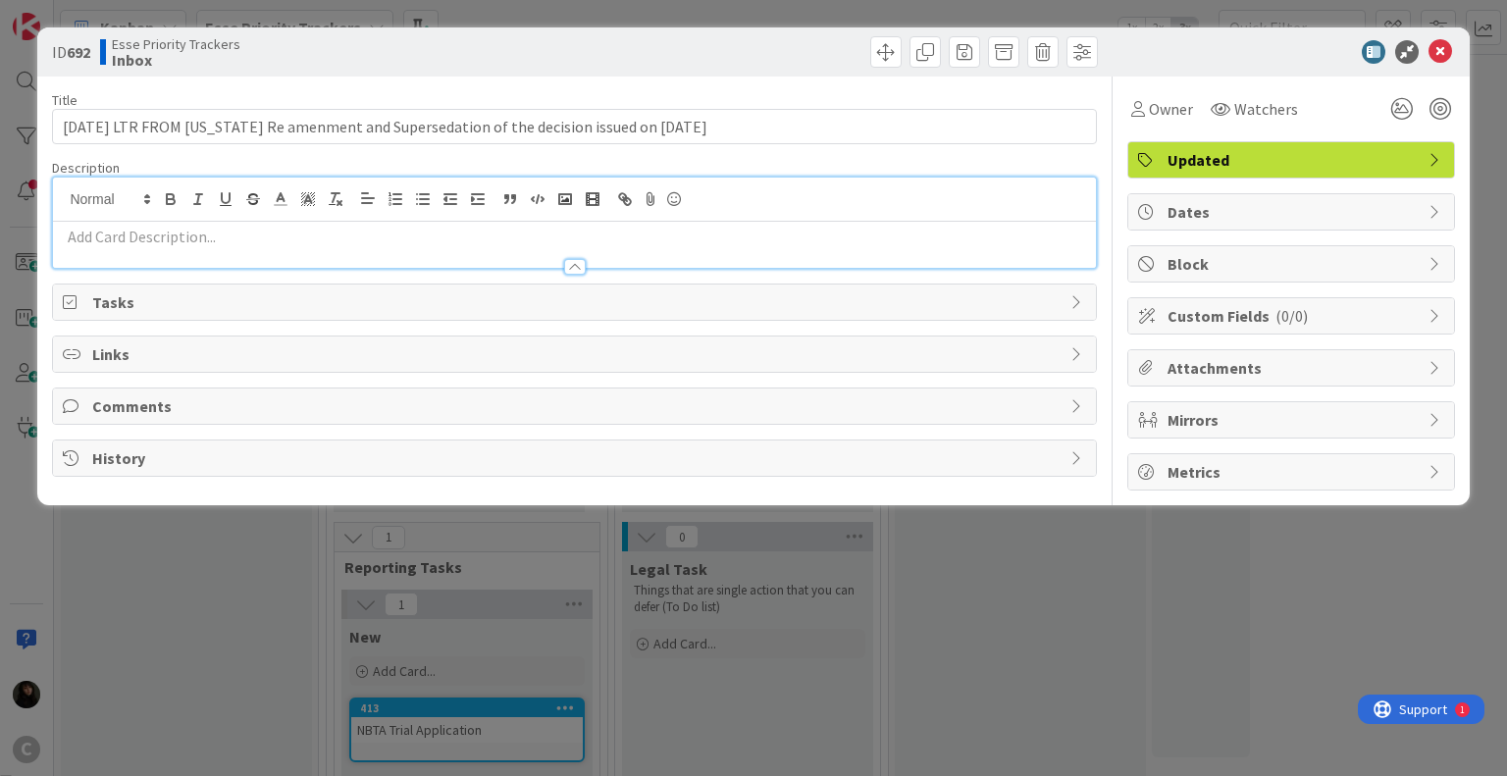
click at [163, 203] on div at bounding box center [574, 223] width 1042 height 90
click at [160, 403] on span "Comments" at bounding box center [575, 406] width 967 height 24
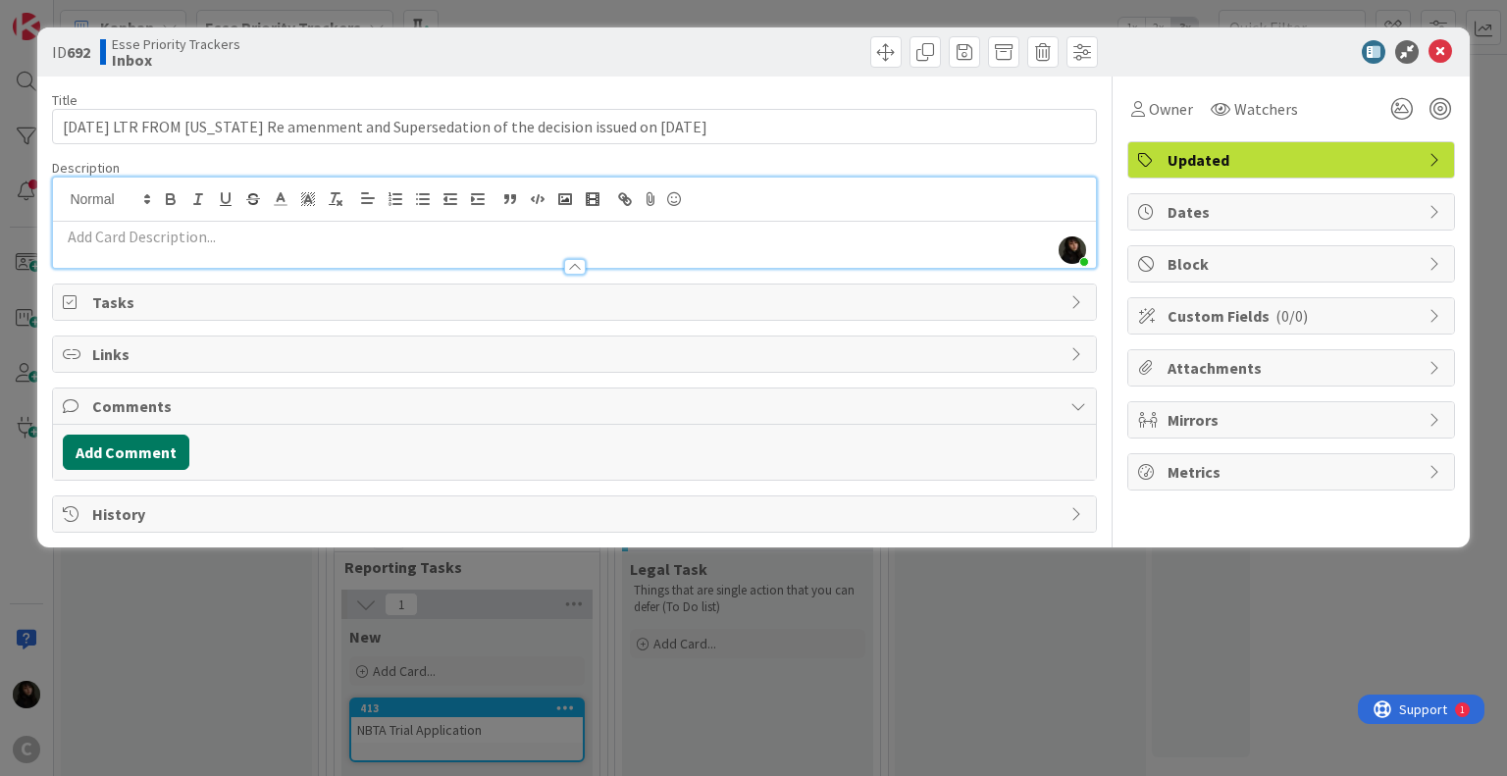
click at [147, 446] on button "Add Comment" at bounding box center [126, 452] width 127 height 35
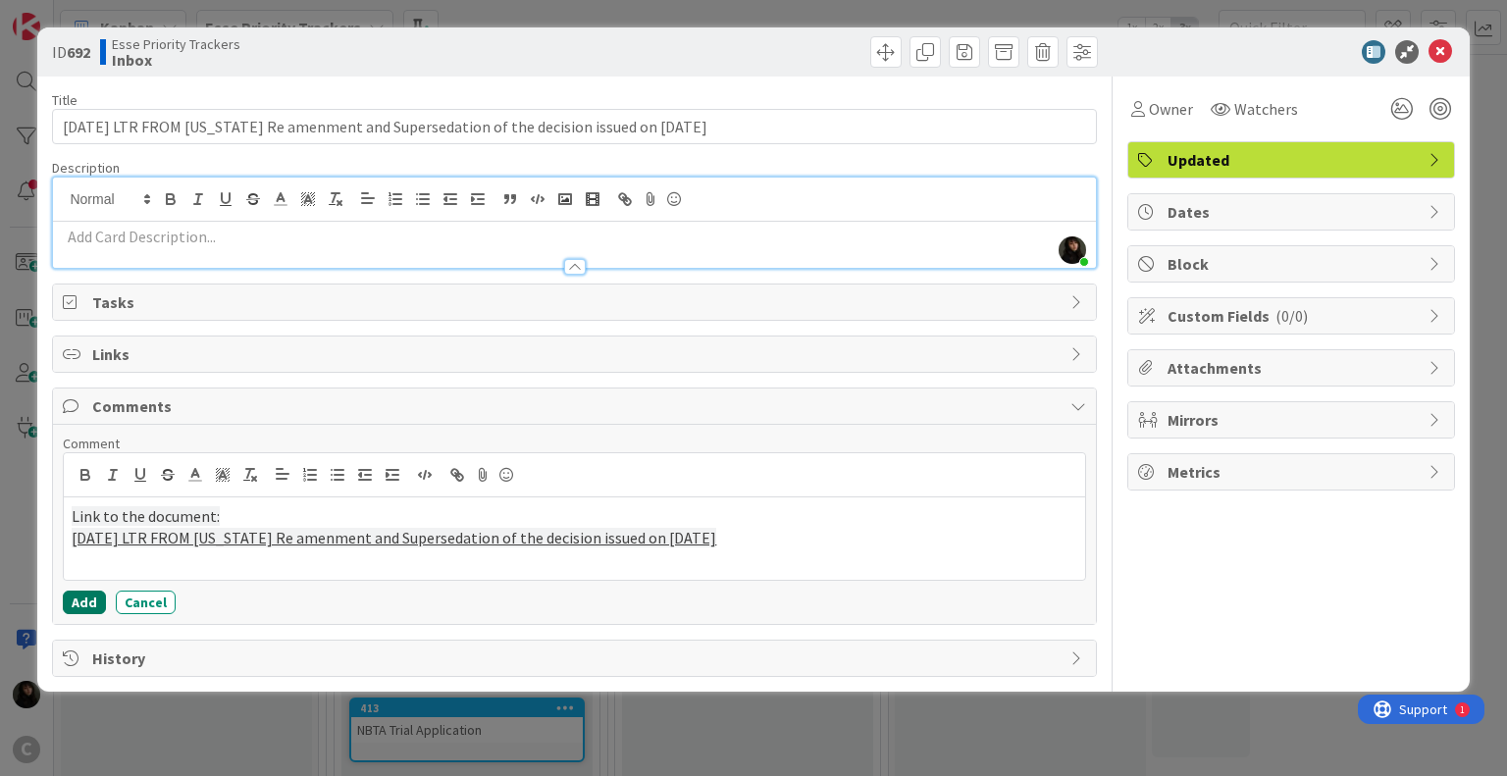
click at [85, 599] on button "Add" at bounding box center [84, 603] width 43 height 24
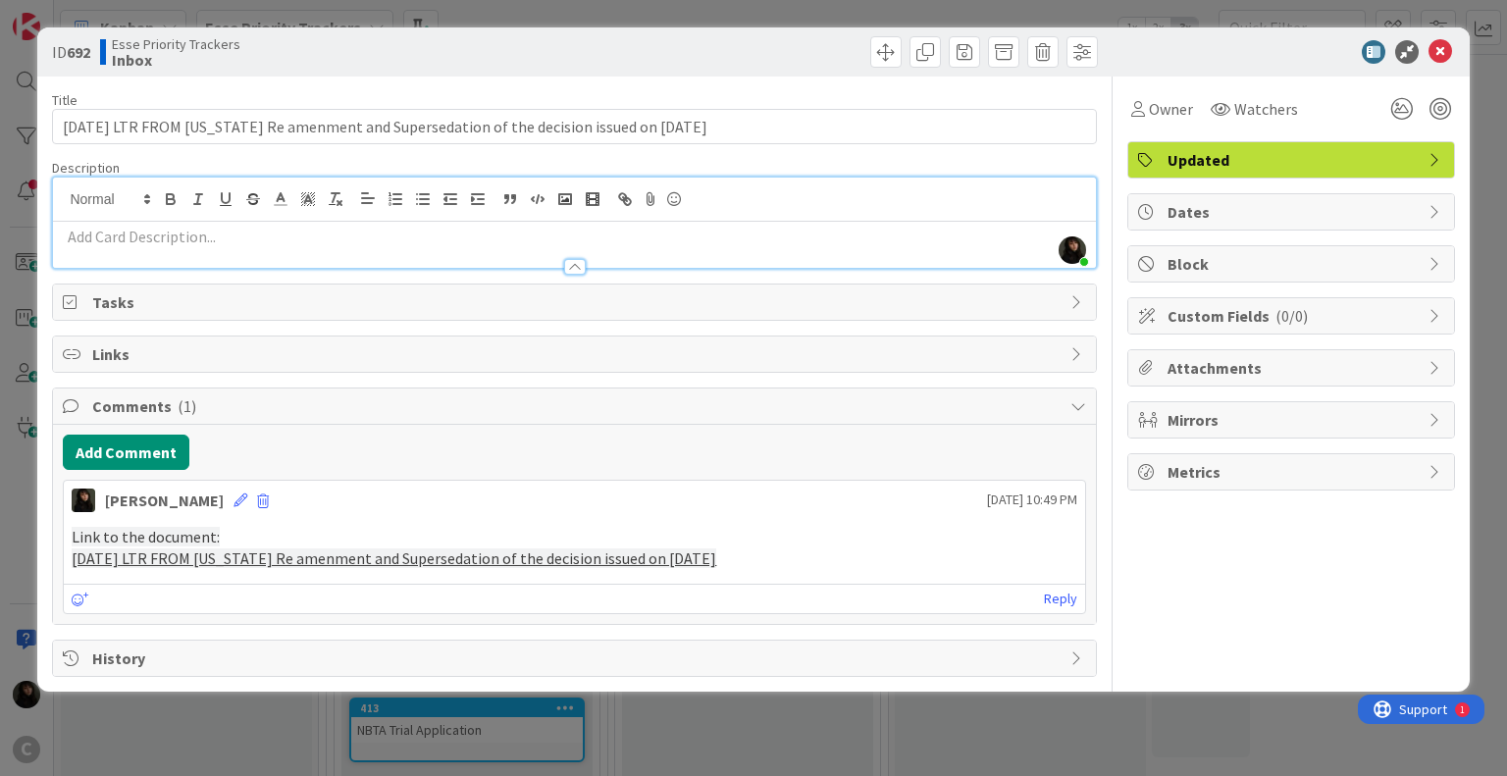
click at [1178, 215] on span "Dates" at bounding box center [1292, 212] width 251 height 24
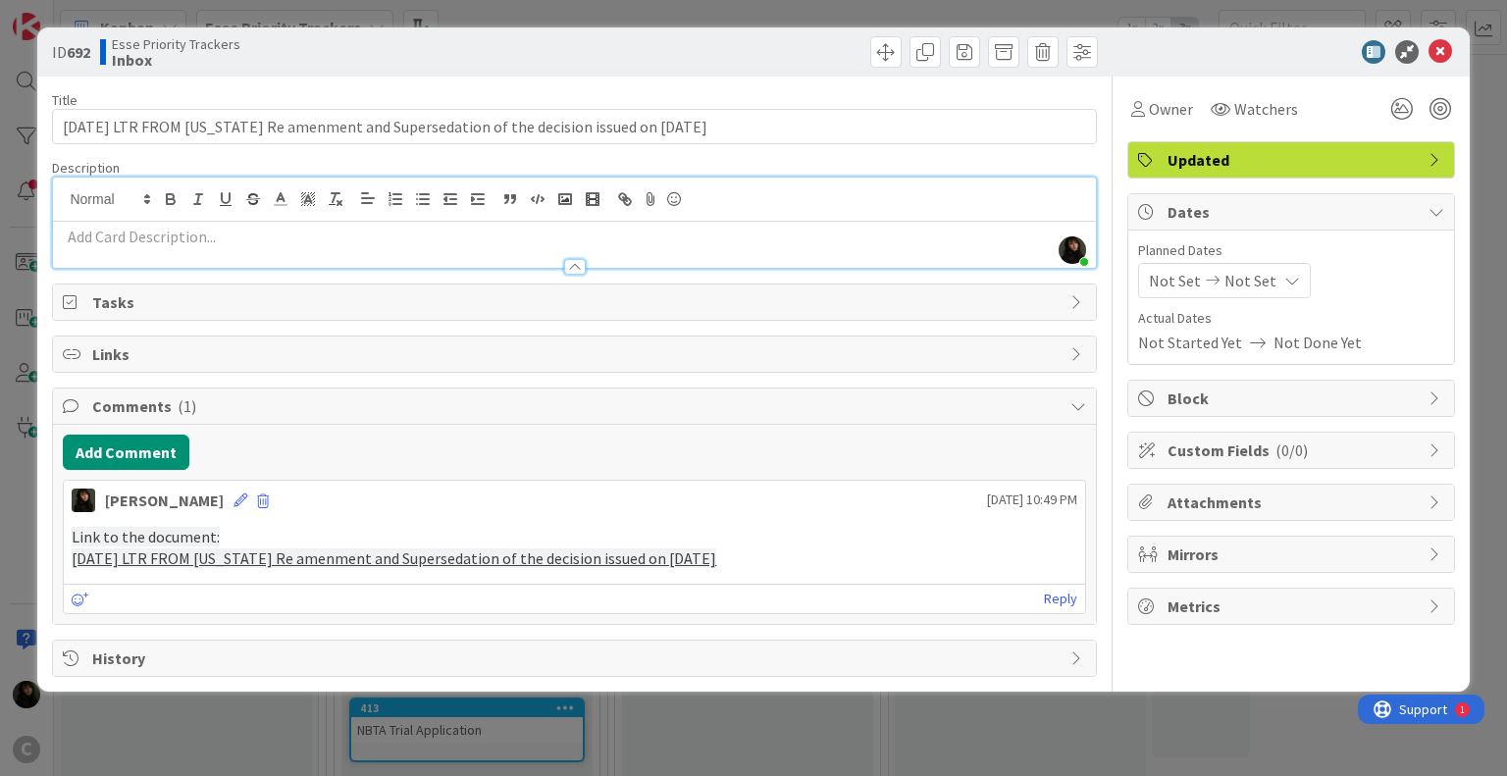
click at [1201, 277] on icon at bounding box center [1213, 281] width 24 height 14
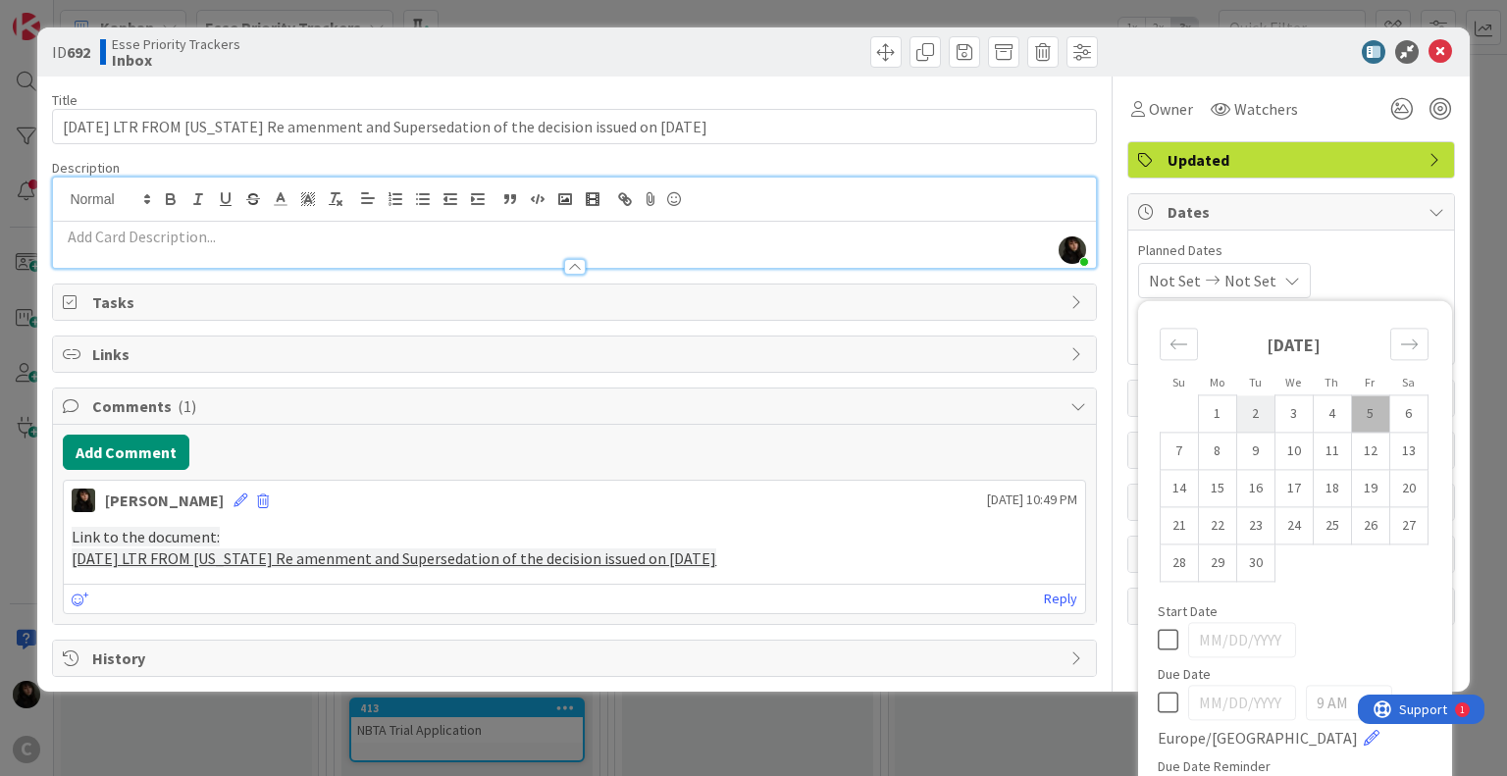
click at [1236, 411] on td "2" at bounding box center [1255, 413] width 38 height 37
type input "[DATE]"
click at [1238, 403] on td "2" at bounding box center [1255, 413] width 38 height 37
type input "[DATE]"
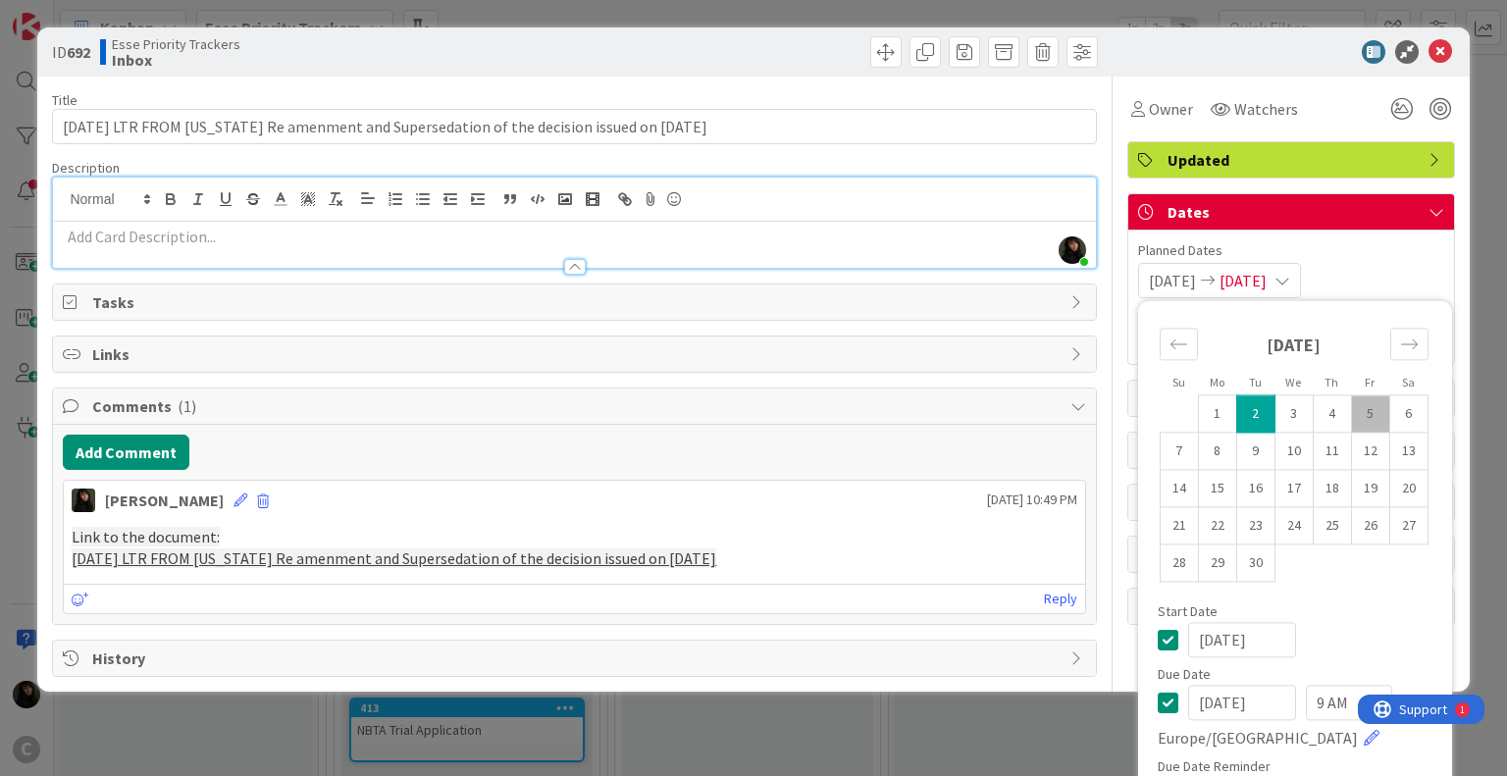
click at [925, 442] on div "Add Comment" at bounding box center [574, 452] width 1022 height 35
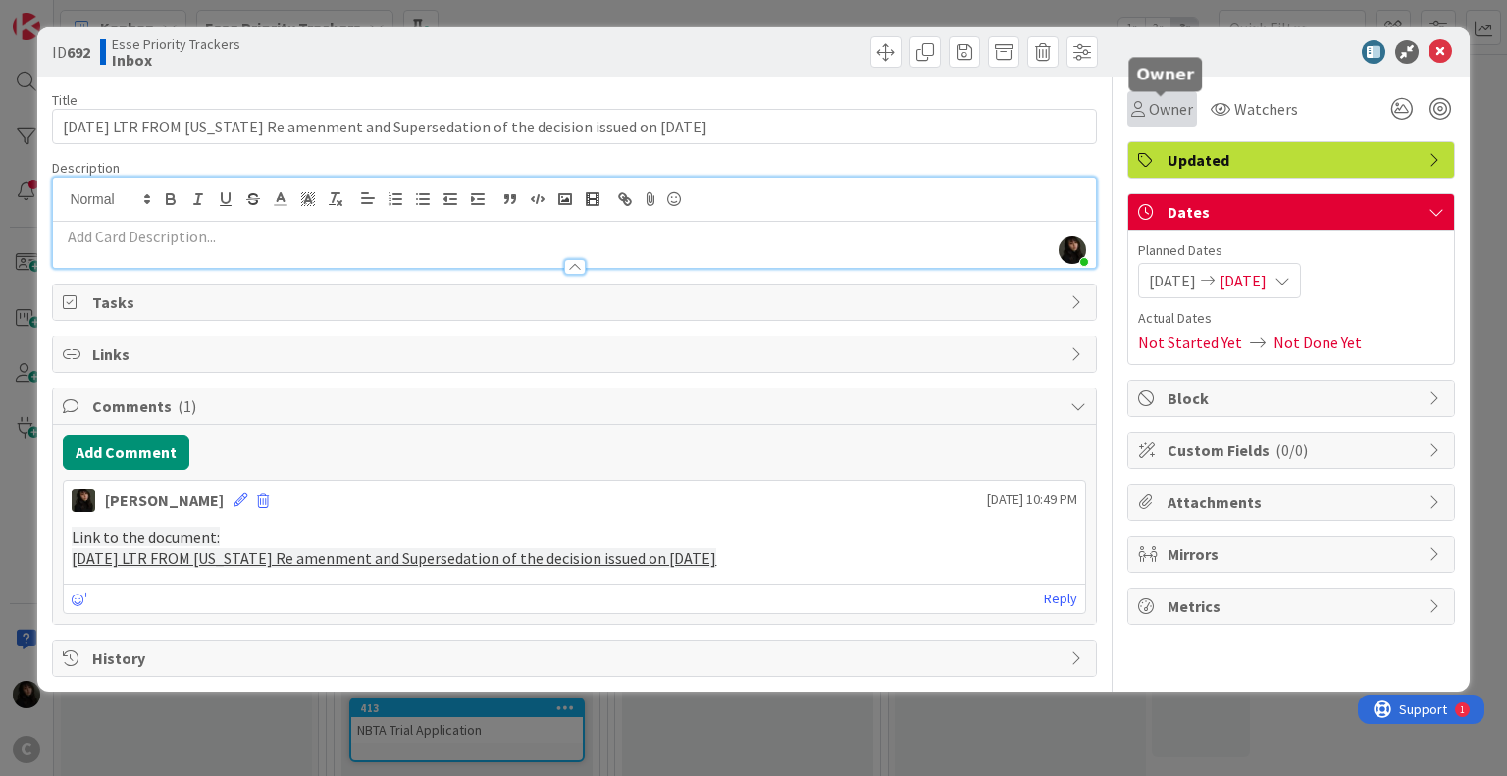
click at [1163, 113] on span "Owner" at bounding box center [1171, 109] width 44 height 24
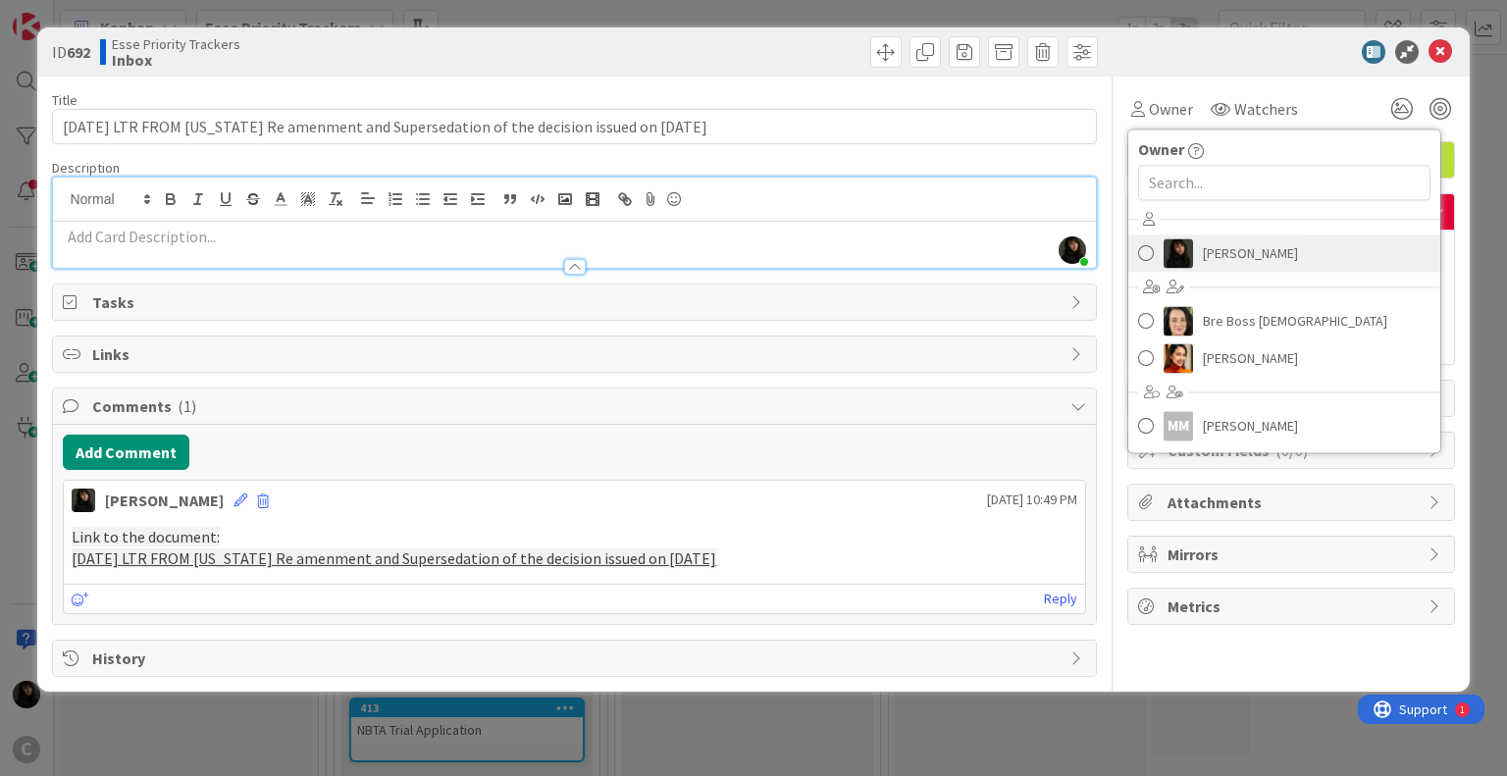
click at [1143, 257] on span at bounding box center [1146, 252] width 16 height 29
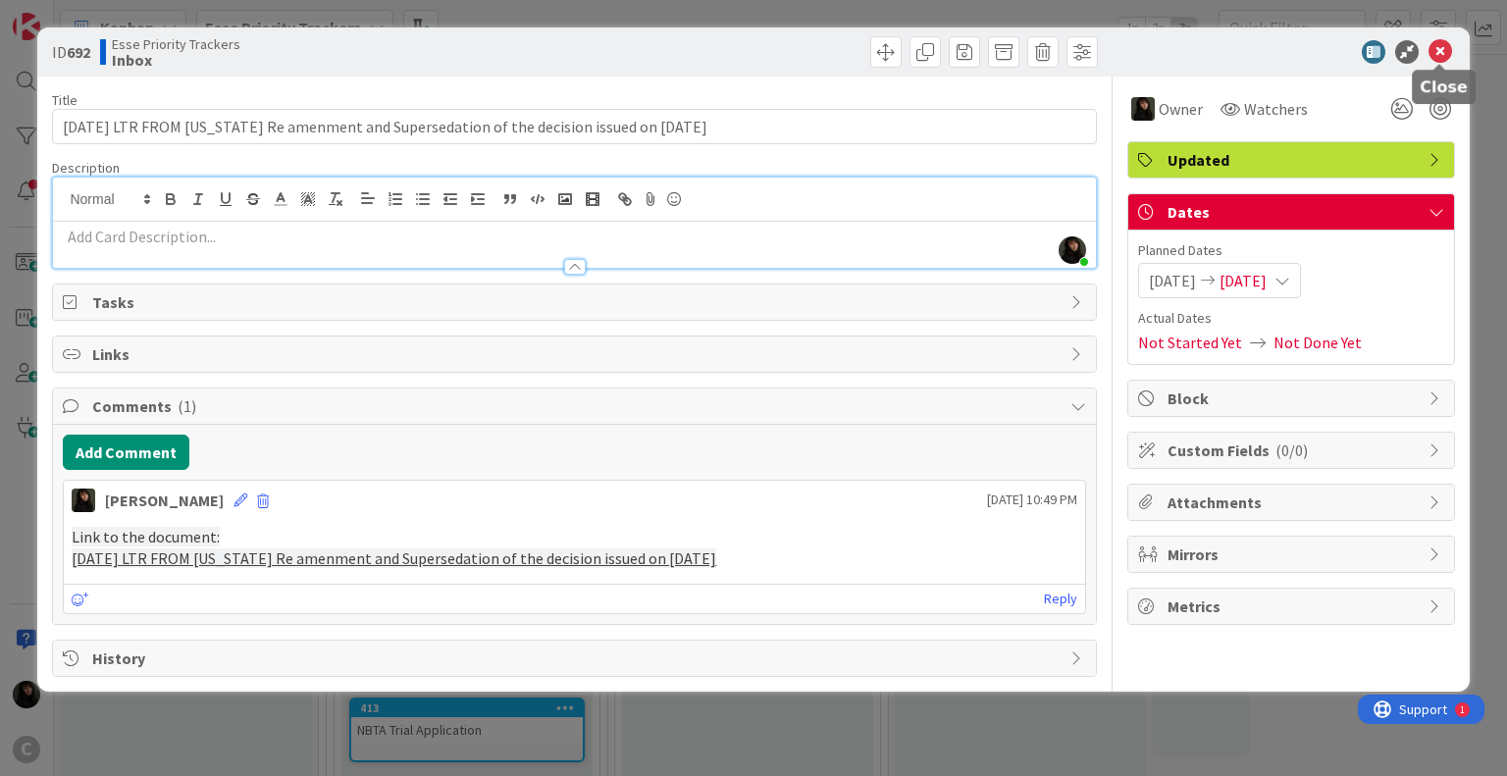
click at [1443, 50] on icon at bounding box center [1440, 52] width 24 height 24
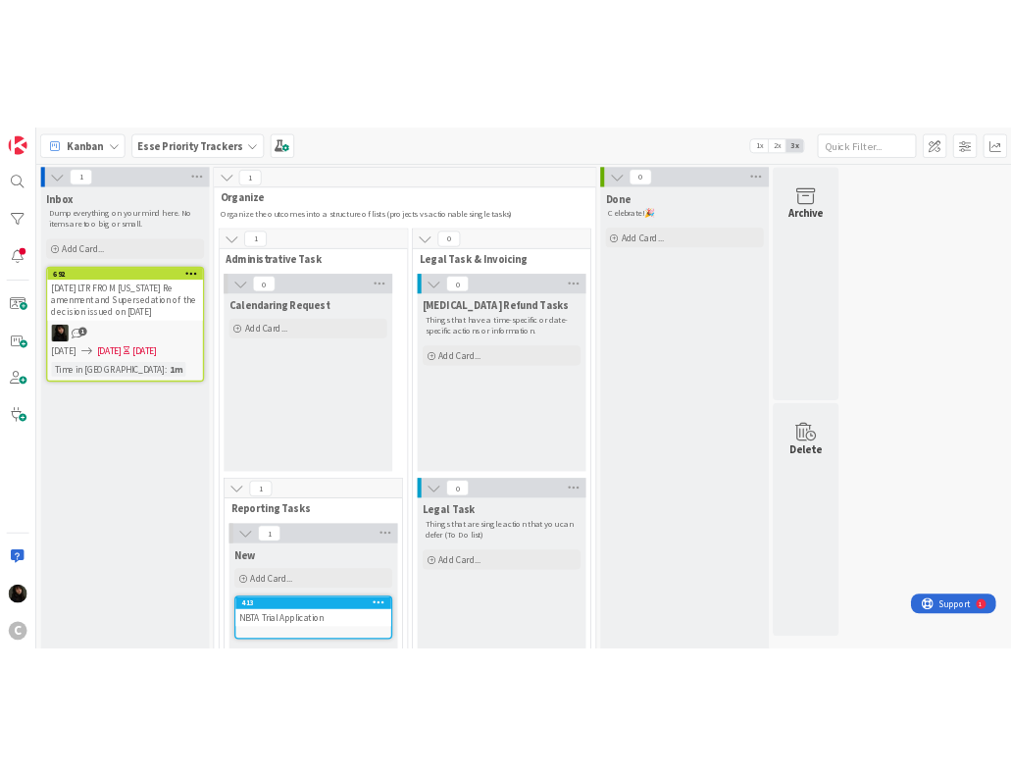
scroll to position [98, 0]
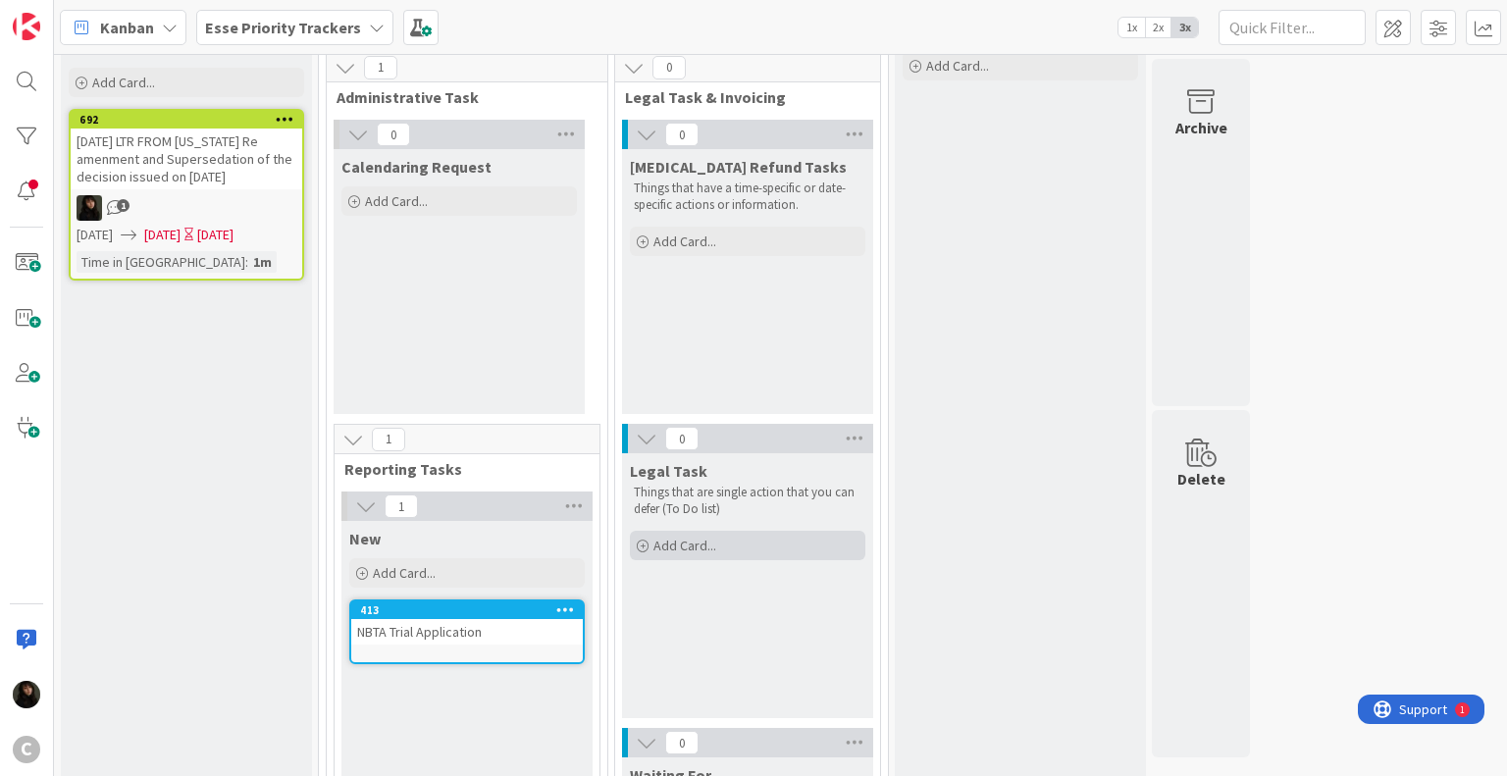
click at [691, 537] on span "Add Card..." at bounding box center [684, 546] width 63 height 18
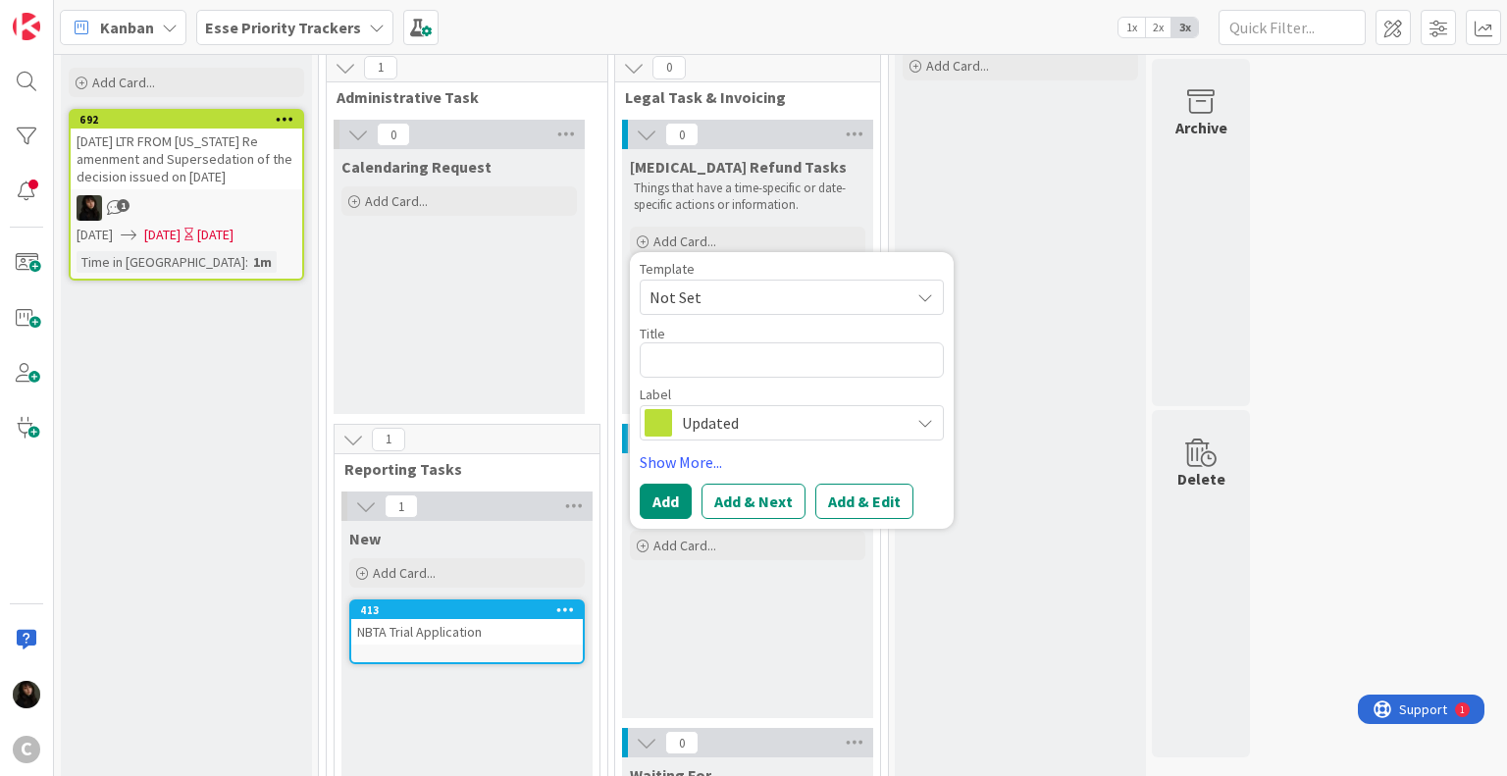
type textarea "D"
type textarea "x"
type textarea "DE"
type textarea "x"
type textarea "DEa"
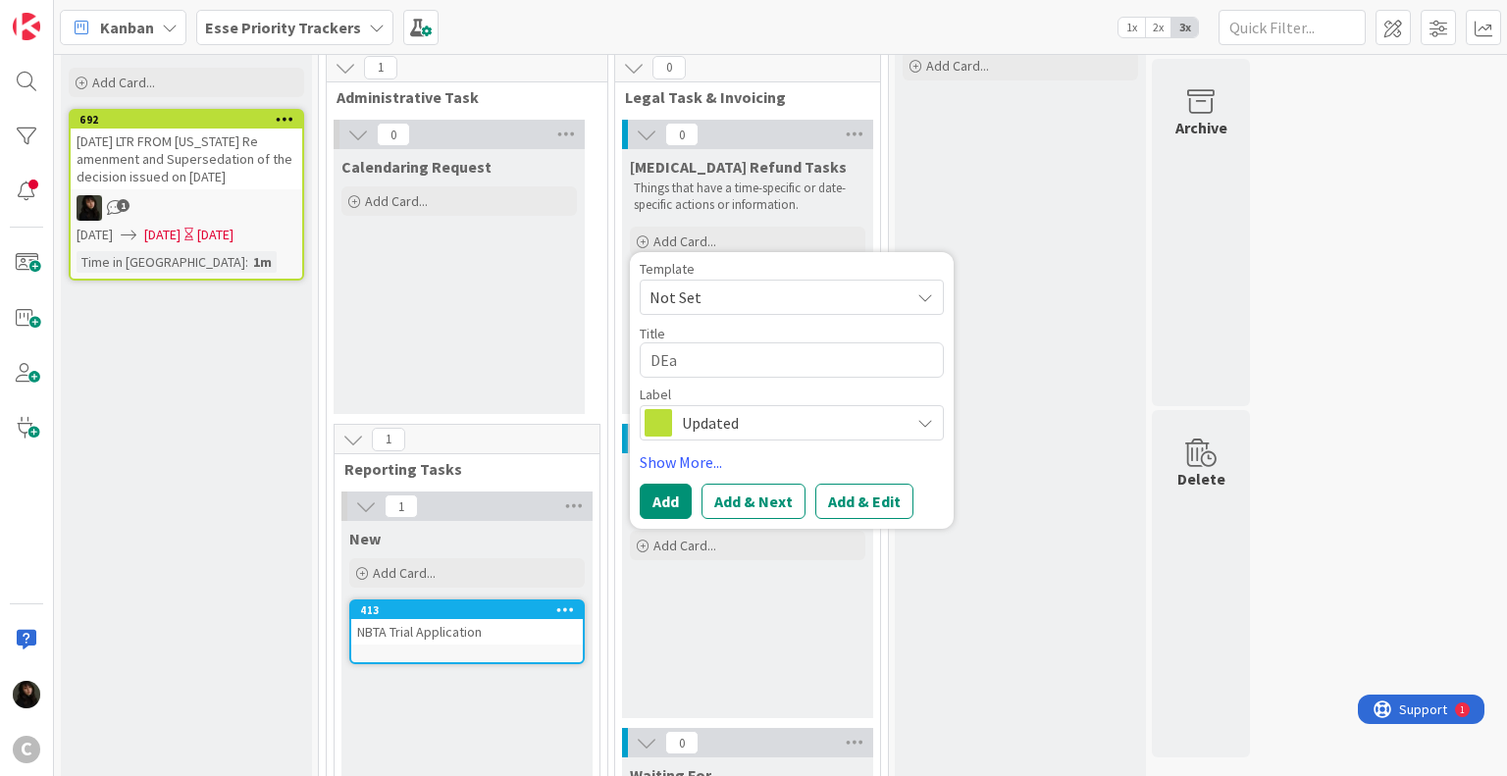
type textarea "x"
type textarea "DE"
type textarea "x"
type textarea "D"
click at [1011, 320] on div "Done Celebrate!🎉 Add Card..." at bounding box center [1020, 517] width 251 height 1054
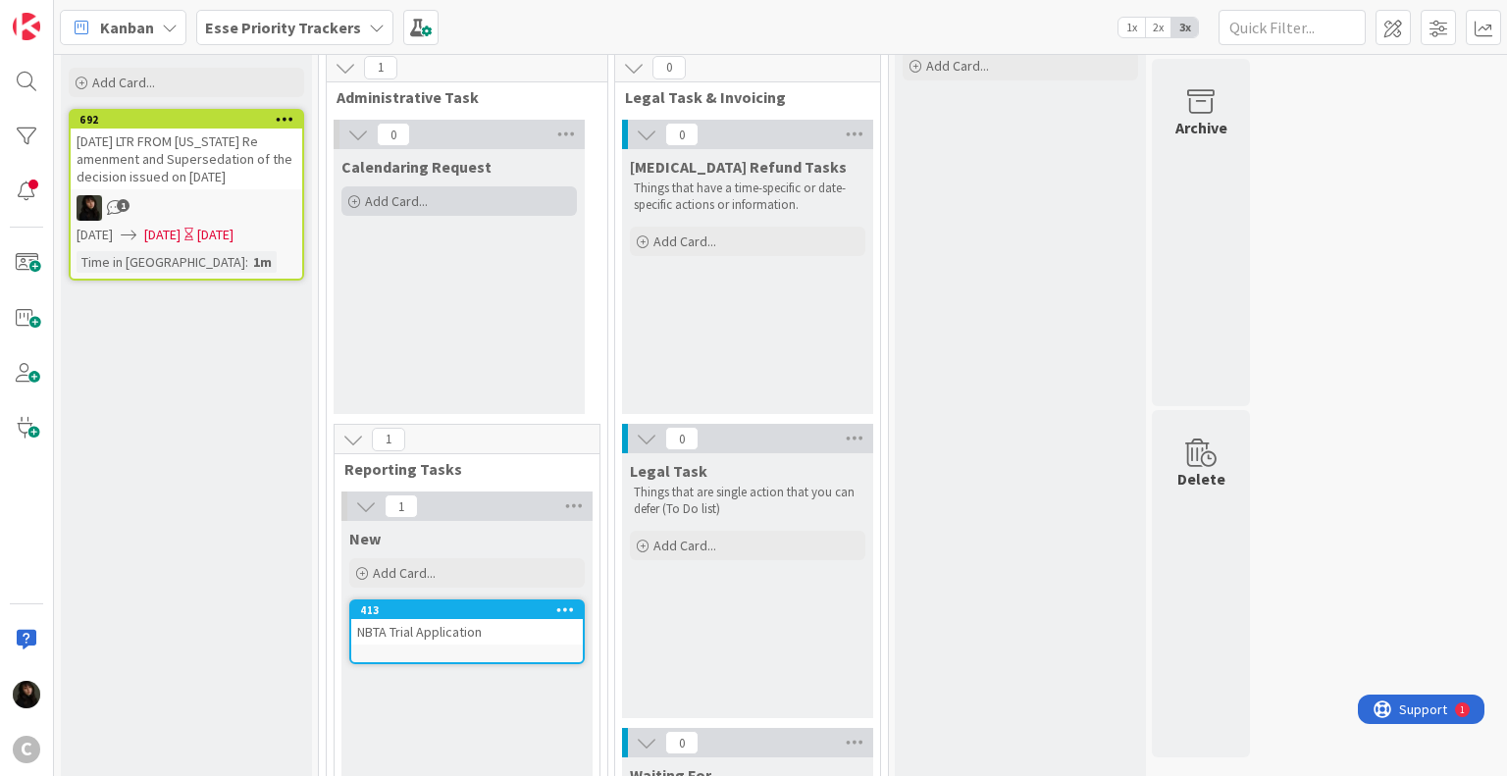
click at [418, 200] on span "Add Card..." at bounding box center [396, 201] width 63 height 18
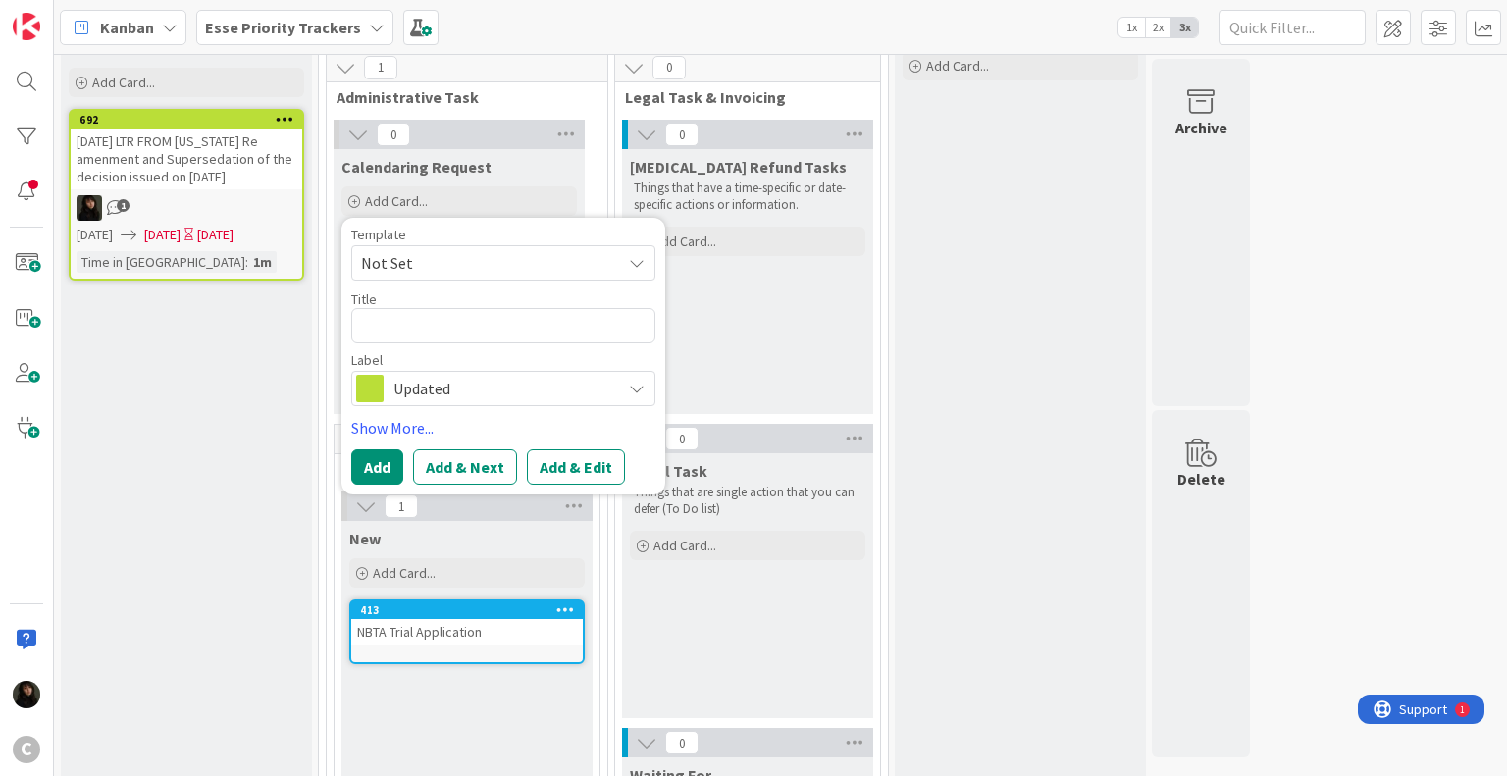
click at [399, 320] on textarea at bounding box center [503, 325] width 304 height 35
click at [454, 333] on textarea at bounding box center [503, 325] width 304 height 35
type textarea "Admin asst, Wed 4:43 PM, Edited REFITTED CALENDAR REQUESTS MATTER: [PERSON_NAME…"
type textarea "x"
click at [416, 333] on textarea at bounding box center [503, 325] width 304 height 35
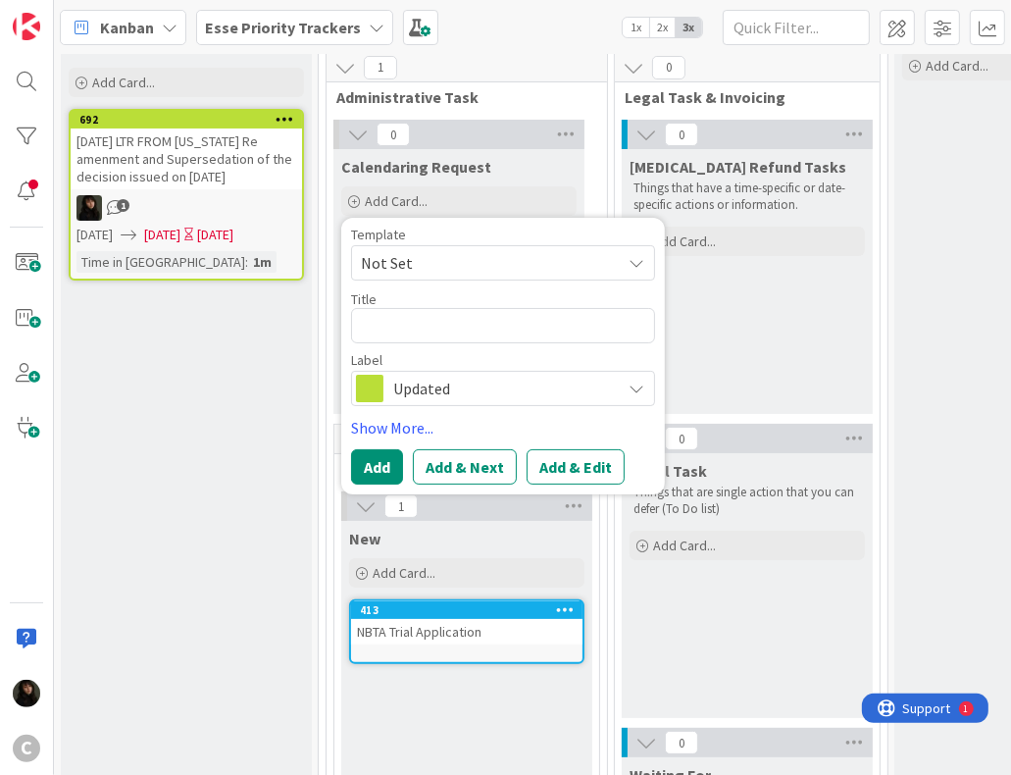
click at [148, 375] on div "Inbox Dump everything on your mind here. No items are too big or small. Add Car…" at bounding box center [186, 517] width 251 height 1054
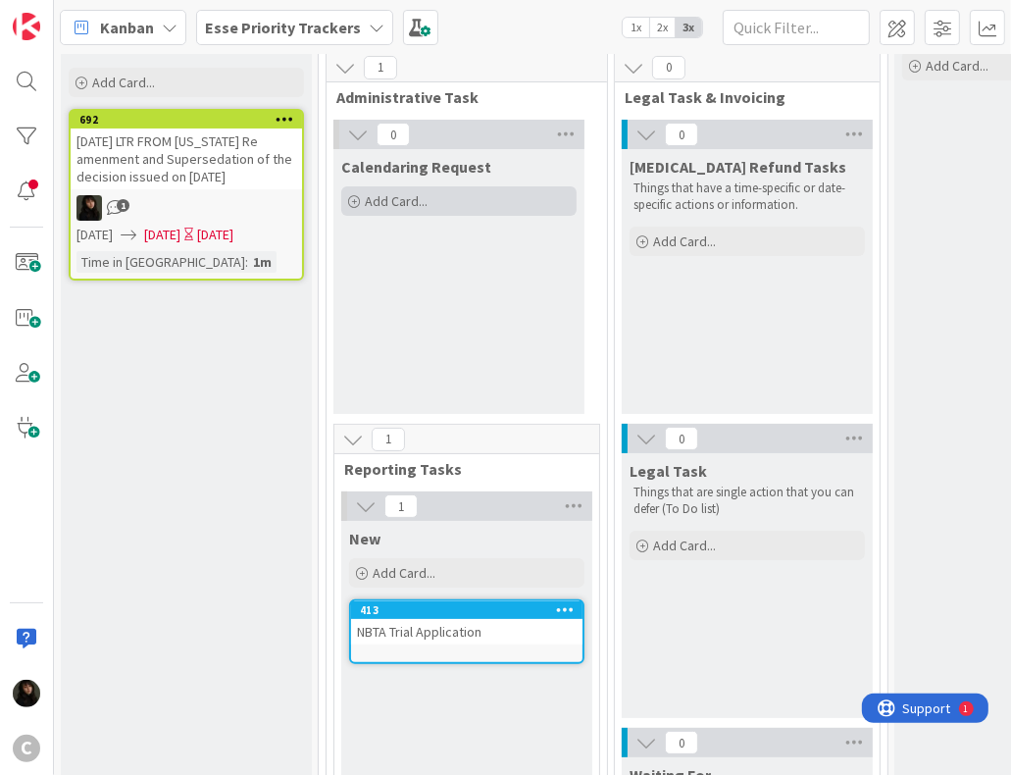
click at [419, 195] on span "Add Card..." at bounding box center [396, 201] width 63 height 18
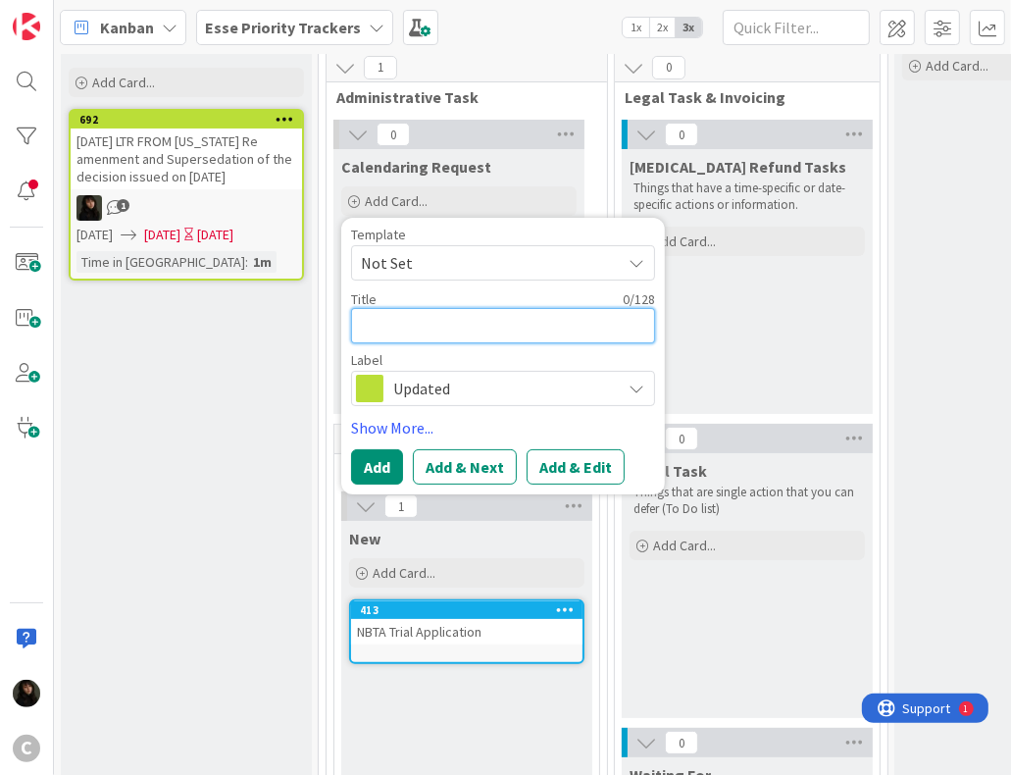
paste textarea "MATTER: [PERSON_NAME]"
type textarea "x"
type textarea "MATTER: [PERSON_NAME]"
drag, startPoint x: 448, startPoint y: 324, endPoint x: 359, endPoint y: 323, distance: 89.3
click at [359, 323] on textarea "MATTER: [PERSON_NAME]" at bounding box center [503, 325] width 304 height 35
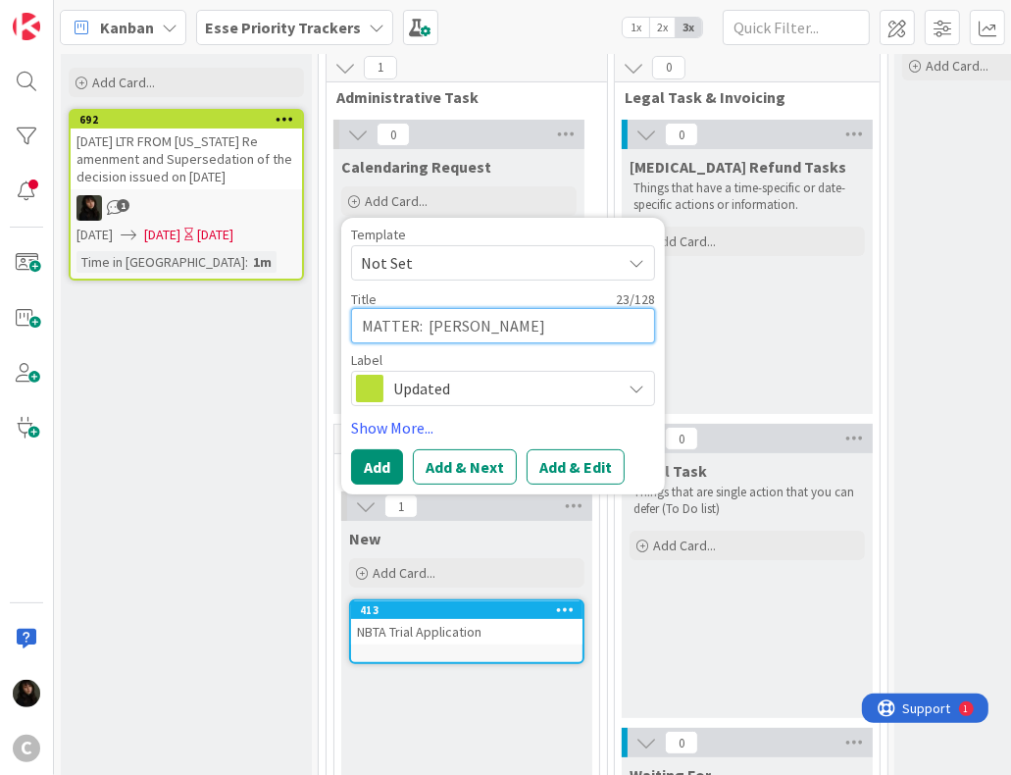
click at [431, 331] on textarea "MATTER: [PERSON_NAME]" at bounding box center [503, 325] width 304 height 35
click at [381, 468] on button "Add" at bounding box center [377, 466] width 52 height 35
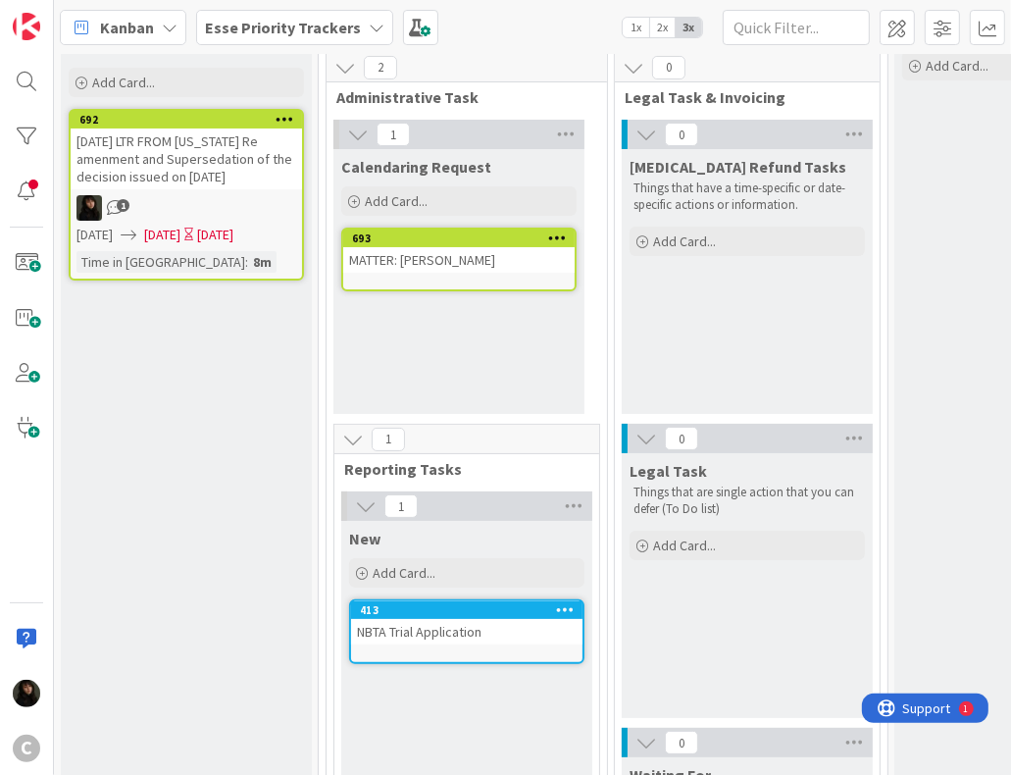
click at [448, 254] on div "MATTER: [PERSON_NAME]" at bounding box center [459, 260] width 232 height 26
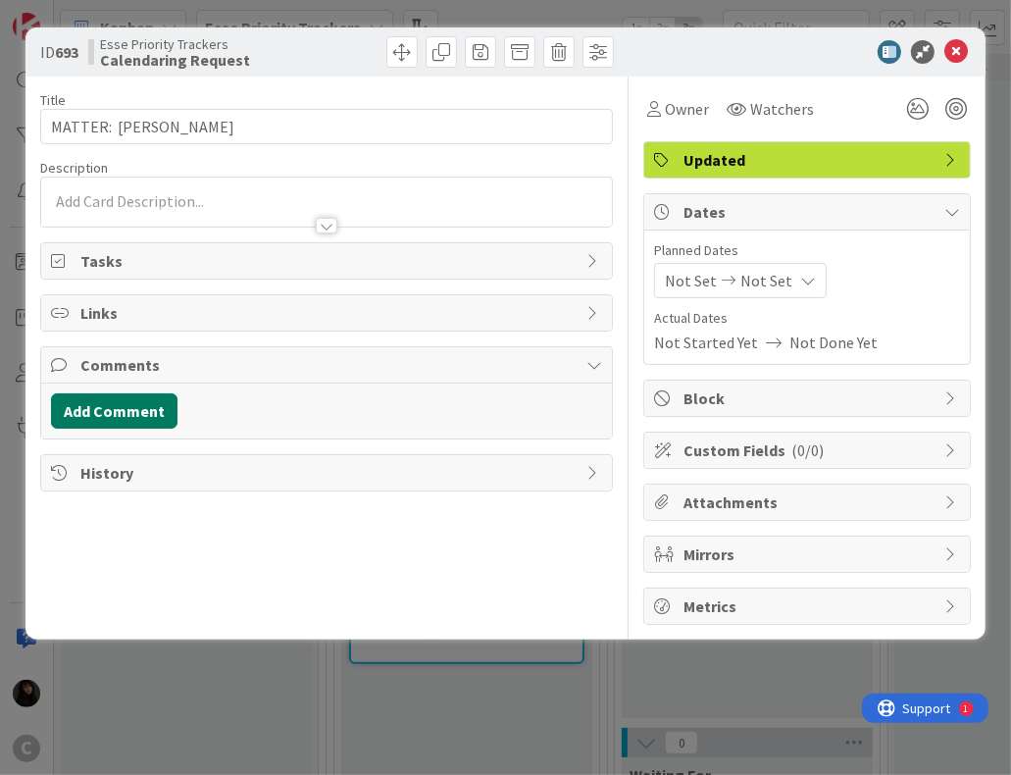
click at [112, 405] on button "Add Comment" at bounding box center [114, 410] width 127 height 35
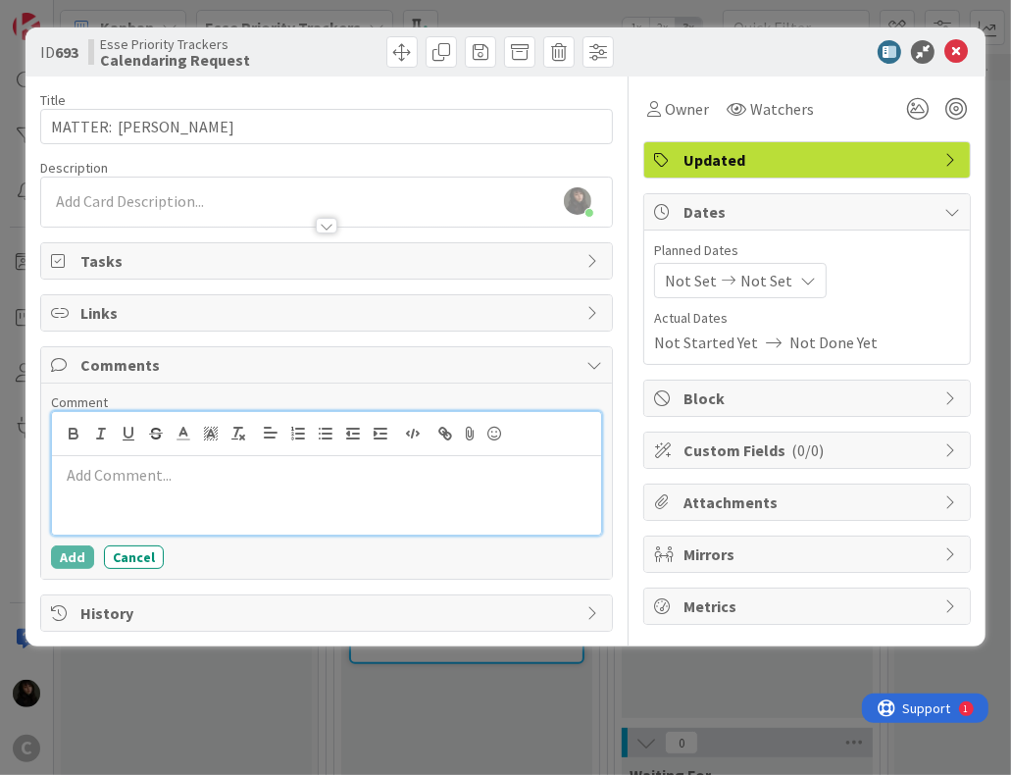
click at [122, 482] on p at bounding box center [327, 475] width 534 height 23
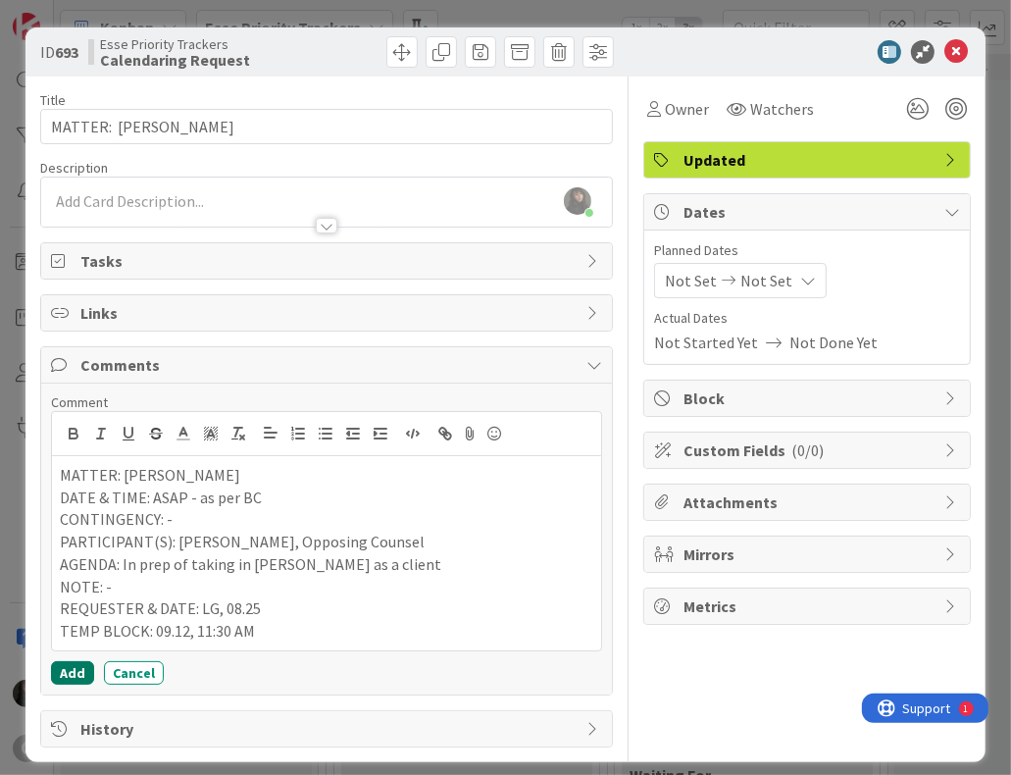
click at [56, 670] on button "Add" at bounding box center [72, 673] width 43 height 24
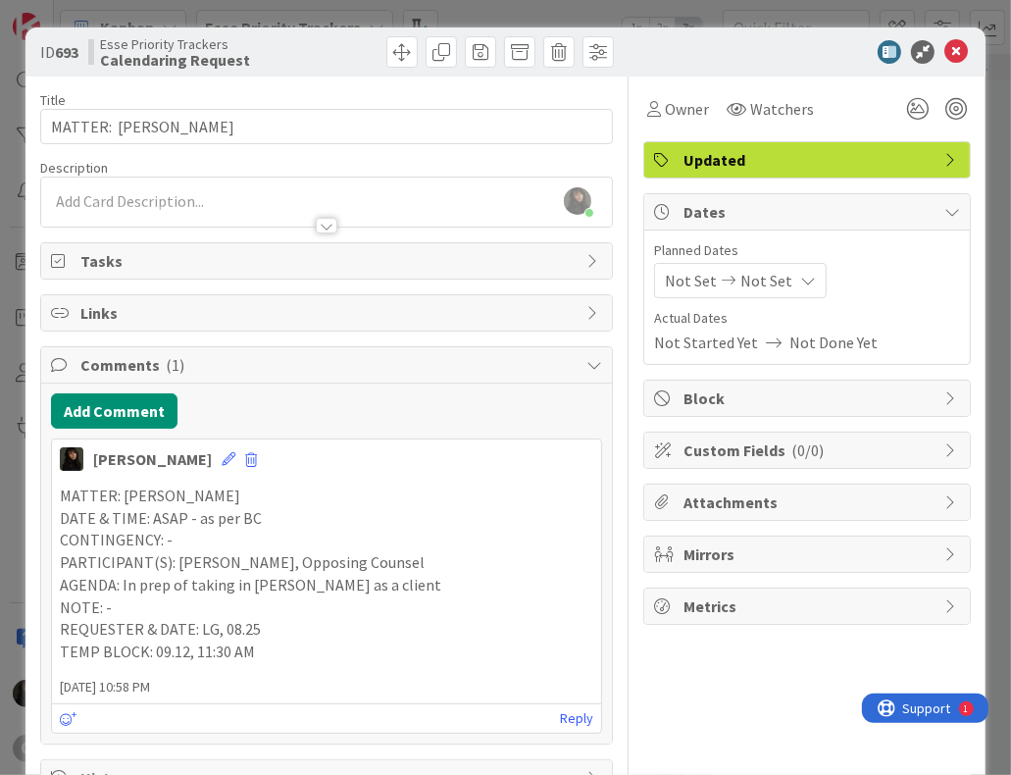
click at [717, 278] on icon at bounding box center [729, 281] width 24 height 14
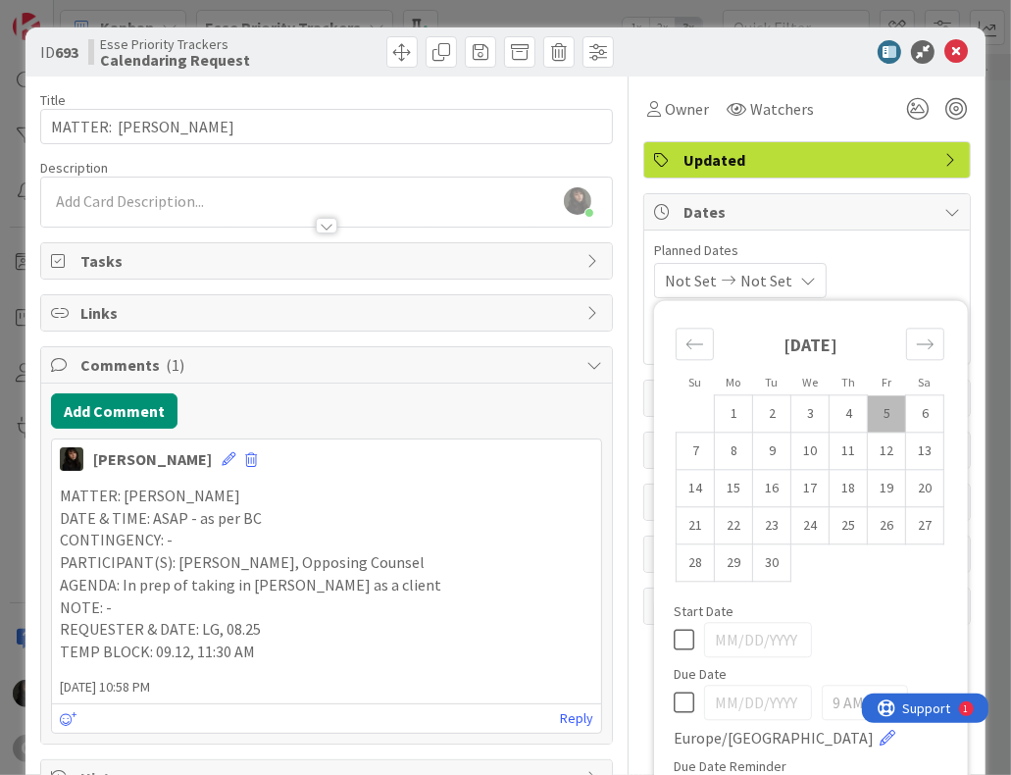
click at [874, 407] on td "5" at bounding box center [887, 413] width 38 height 37
type input "[DATE]"
click at [907, 413] on td "6" at bounding box center [926, 413] width 38 height 37
type input "[DATE]"
click at [907, 410] on td "6" at bounding box center [926, 413] width 38 height 37
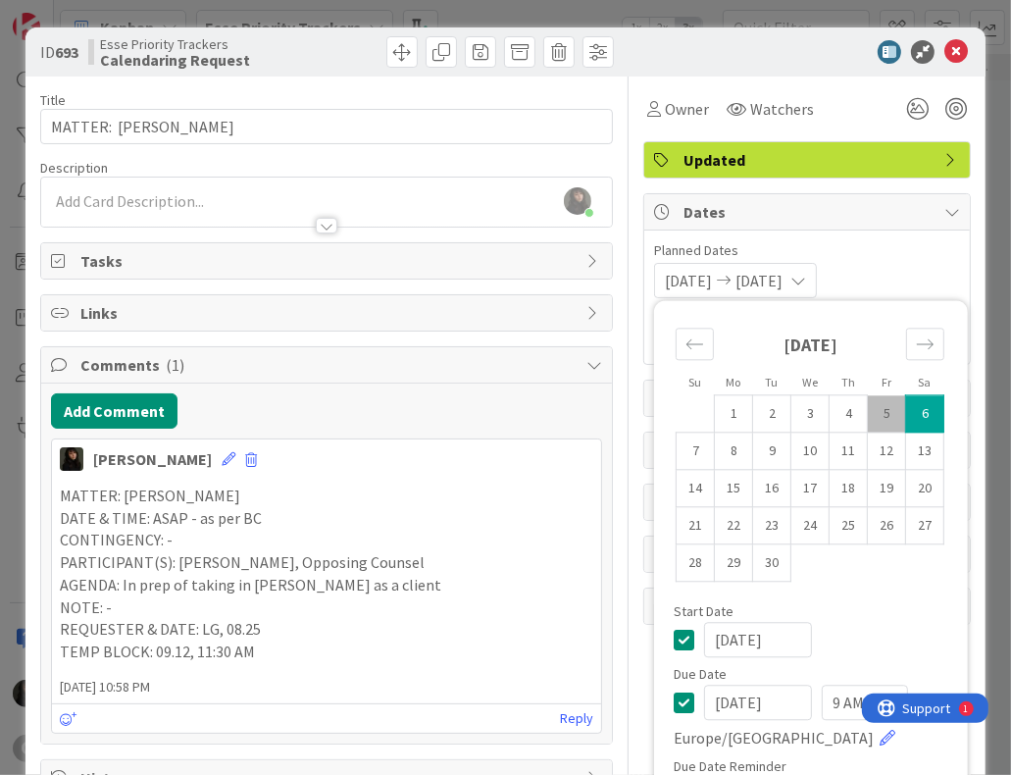
click at [868, 415] on td "5" at bounding box center [887, 413] width 38 height 37
type input "[DATE]"
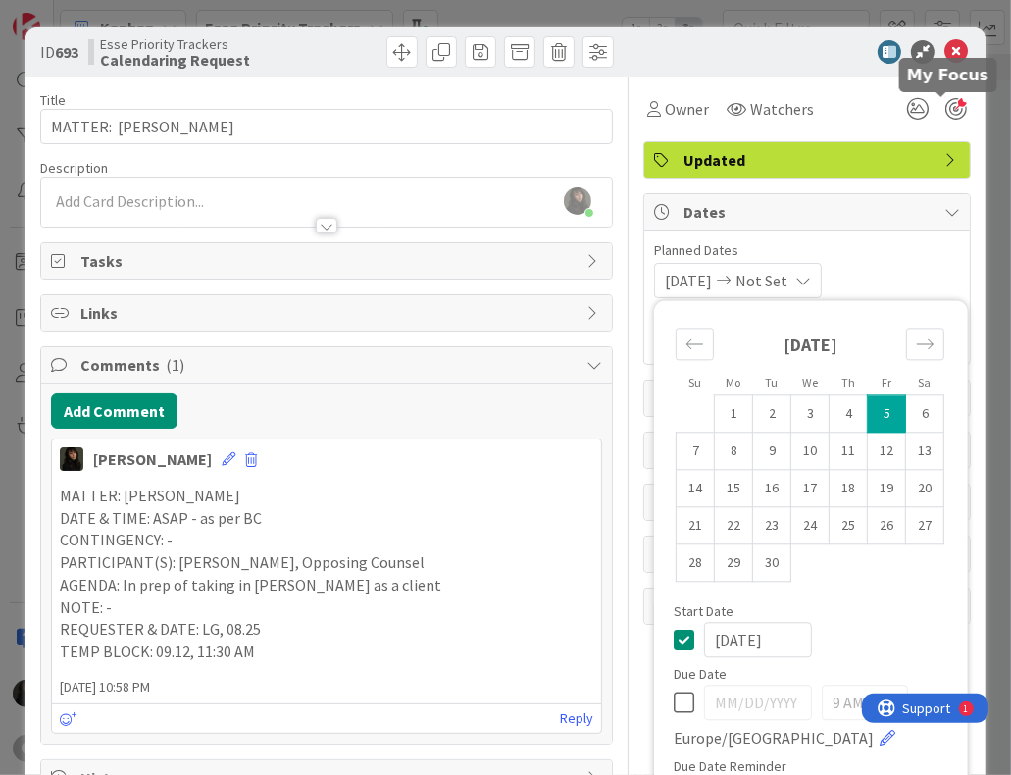
click at [946, 116] on div at bounding box center [957, 109] width 22 height 22
click at [946, 104] on div at bounding box center [957, 109] width 22 height 22
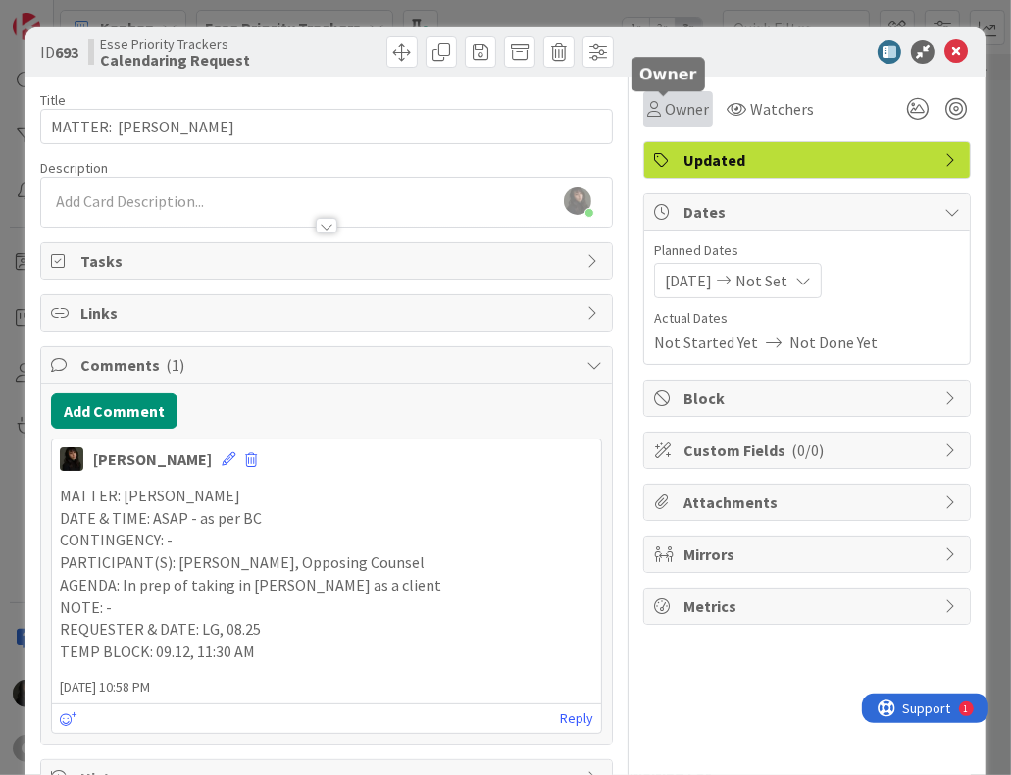
click at [668, 105] on span "Owner" at bounding box center [687, 109] width 44 height 24
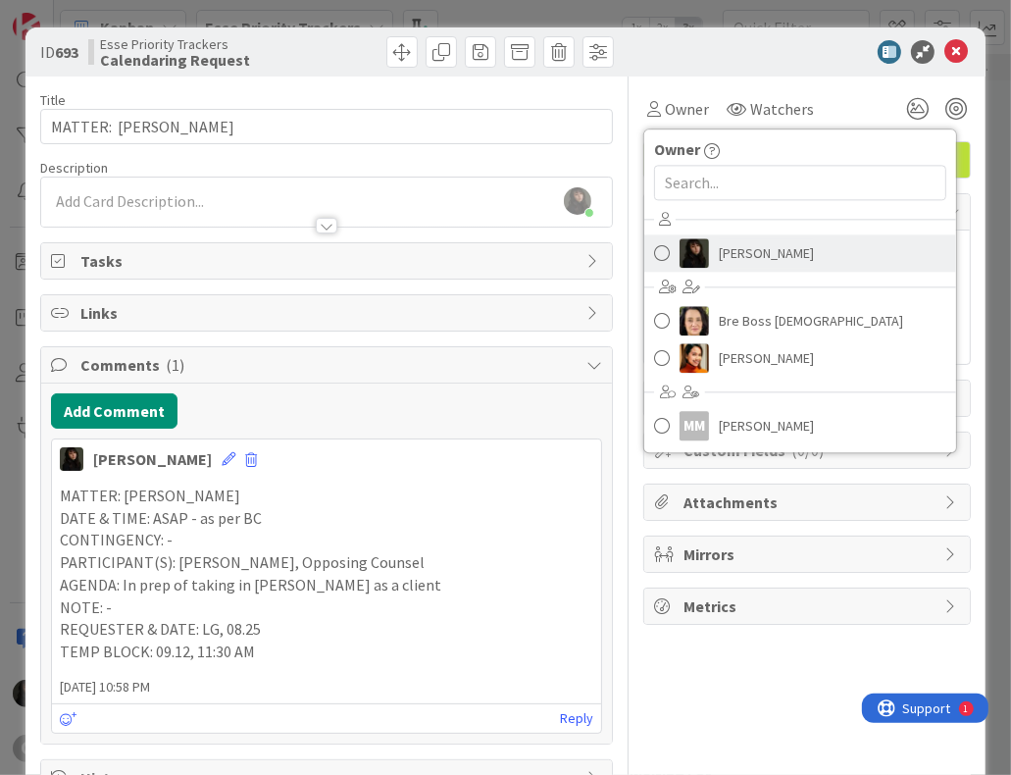
click at [655, 253] on span at bounding box center [662, 252] width 16 height 29
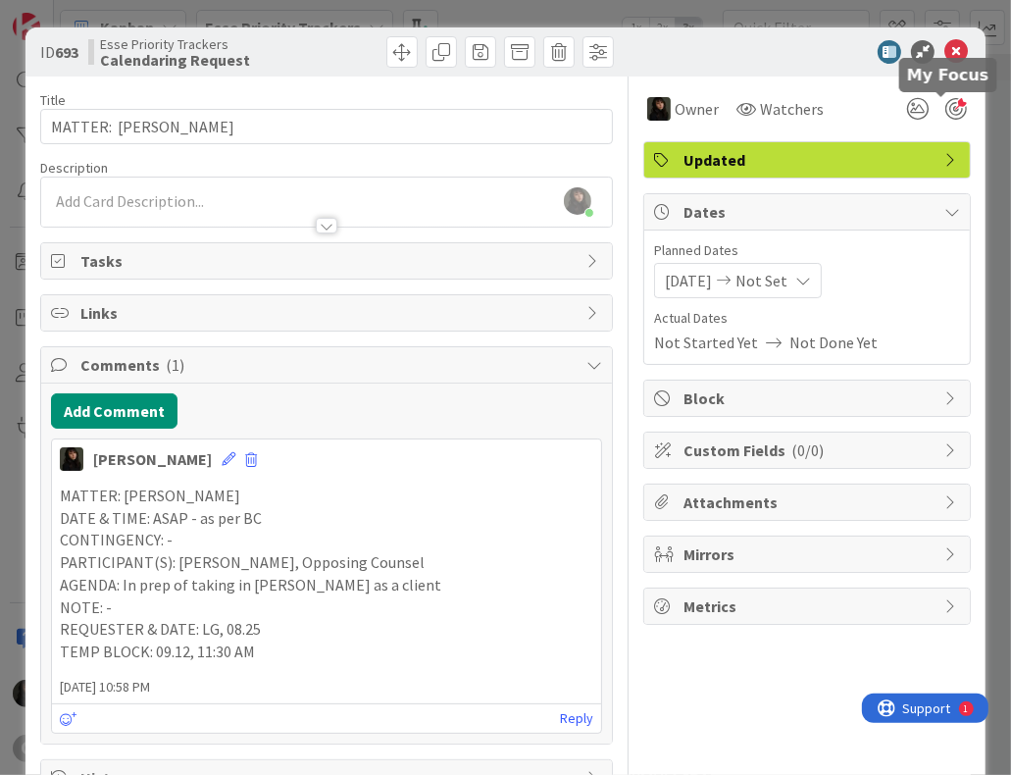
click at [946, 109] on div at bounding box center [957, 109] width 22 height 22
click at [948, 51] on icon at bounding box center [957, 52] width 24 height 24
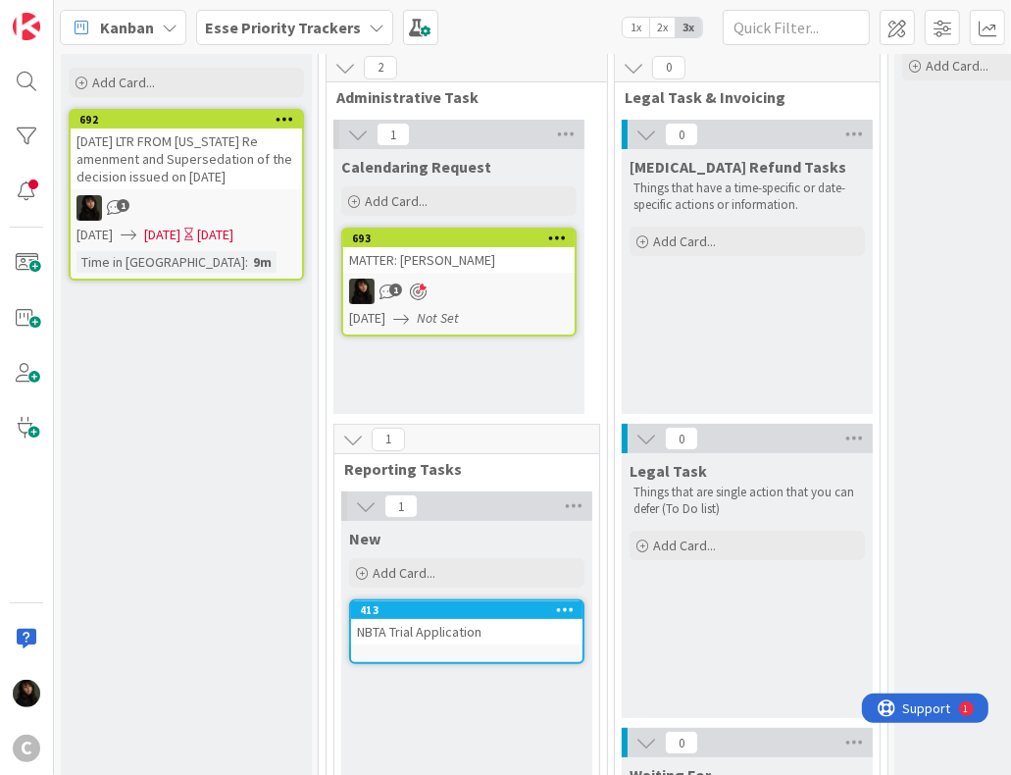
click at [272, 345] on div "Inbox Dump everything on your mind here. No items are too big or small. Add Car…" at bounding box center [186, 517] width 251 height 1054
click at [443, 199] on div "Add Card..." at bounding box center [458, 200] width 235 height 29
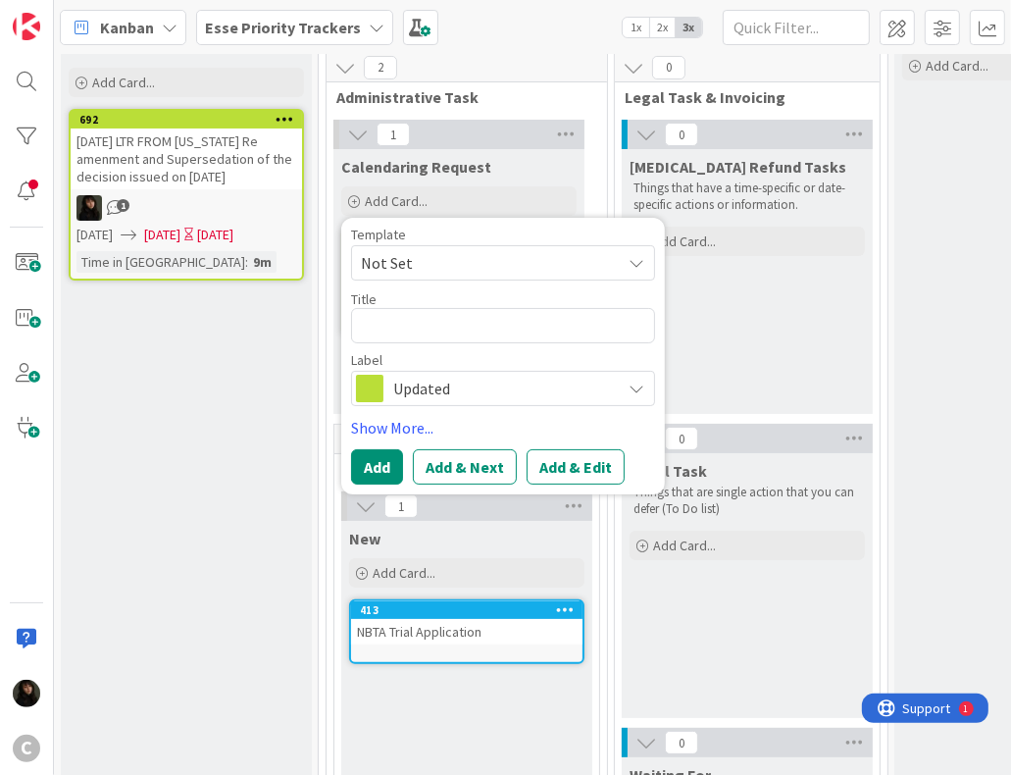
drag, startPoint x: 286, startPoint y: 332, endPoint x: 283, endPoint y: 364, distance: 32.6
click at [285, 333] on div "Inbox Dump everything on your mind here. No items are too big or small. Add Car…" at bounding box center [186, 517] width 251 height 1054
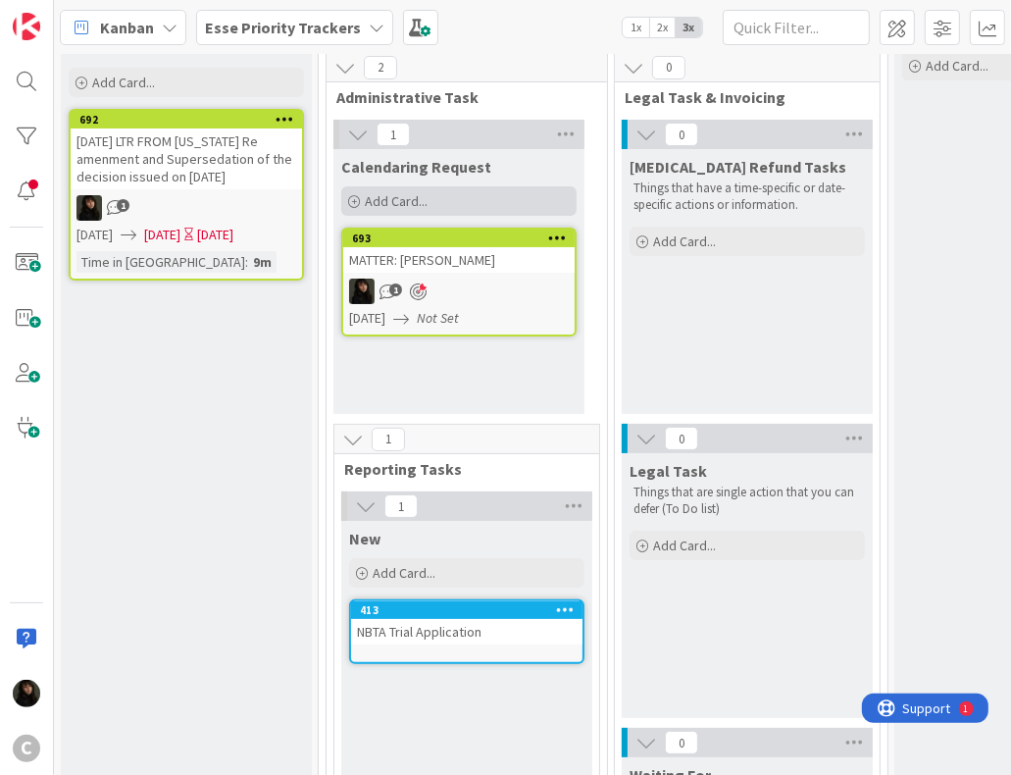
click at [449, 200] on div "Add Card..." at bounding box center [458, 200] width 235 height 29
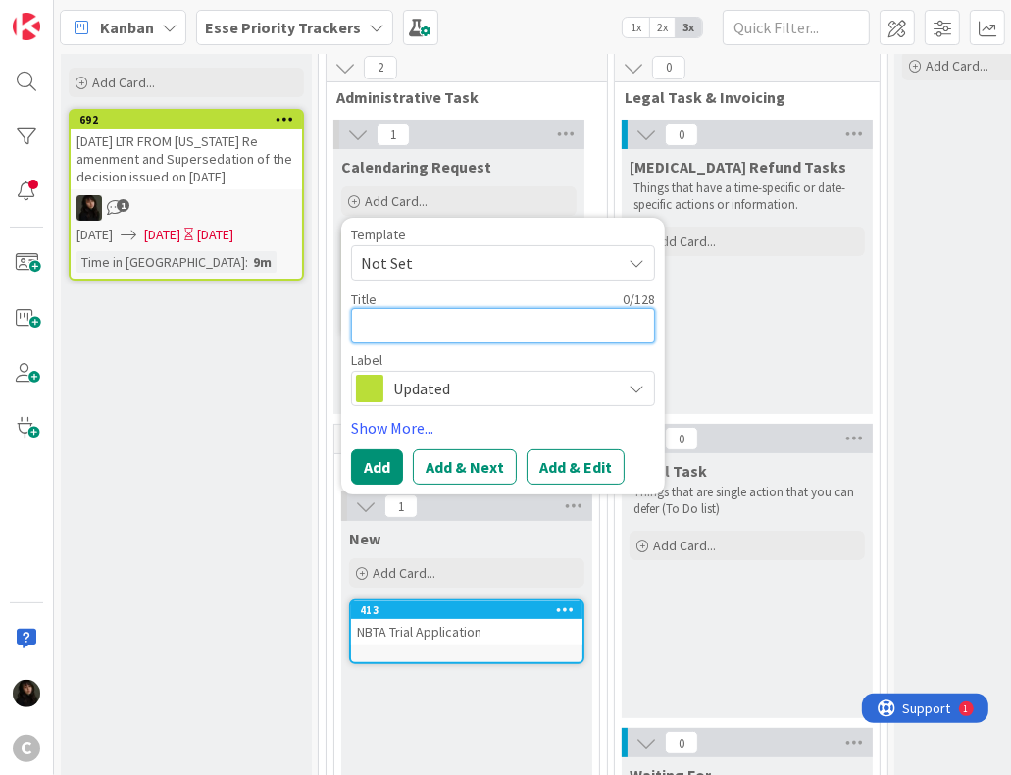
paste textarea "MATTER: [PERSON_NAME]"
type textarea "x"
type textarea "MATTER: [PERSON_NAME]"
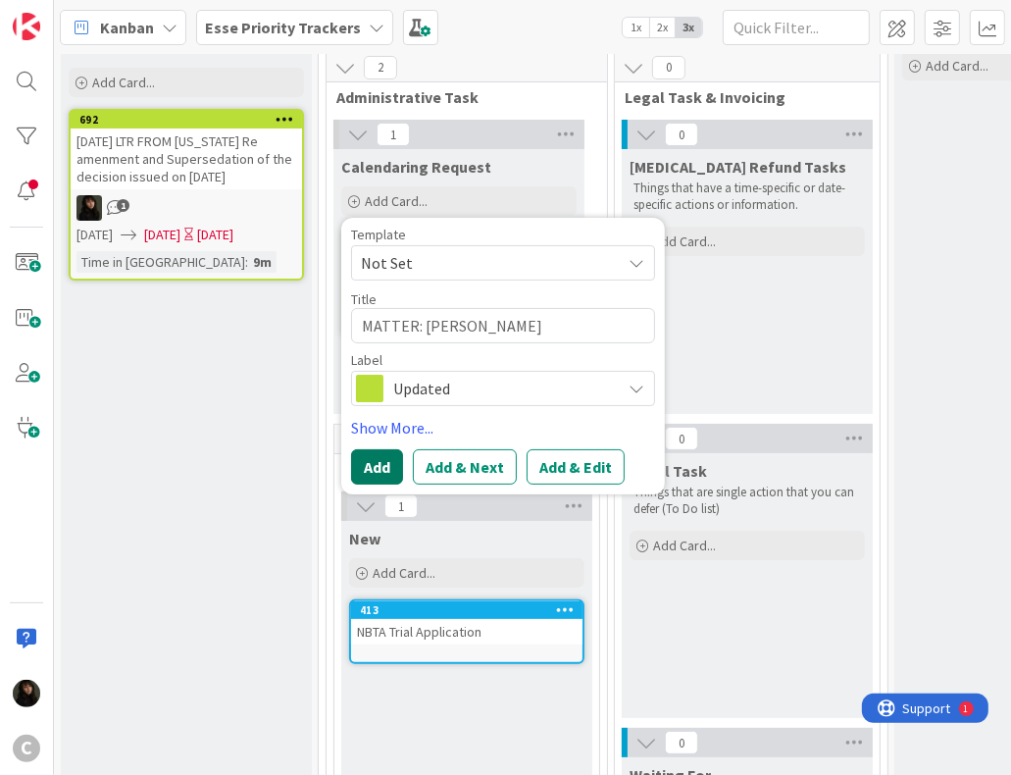
click at [375, 458] on button "Add" at bounding box center [377, 466] width 52 height 35
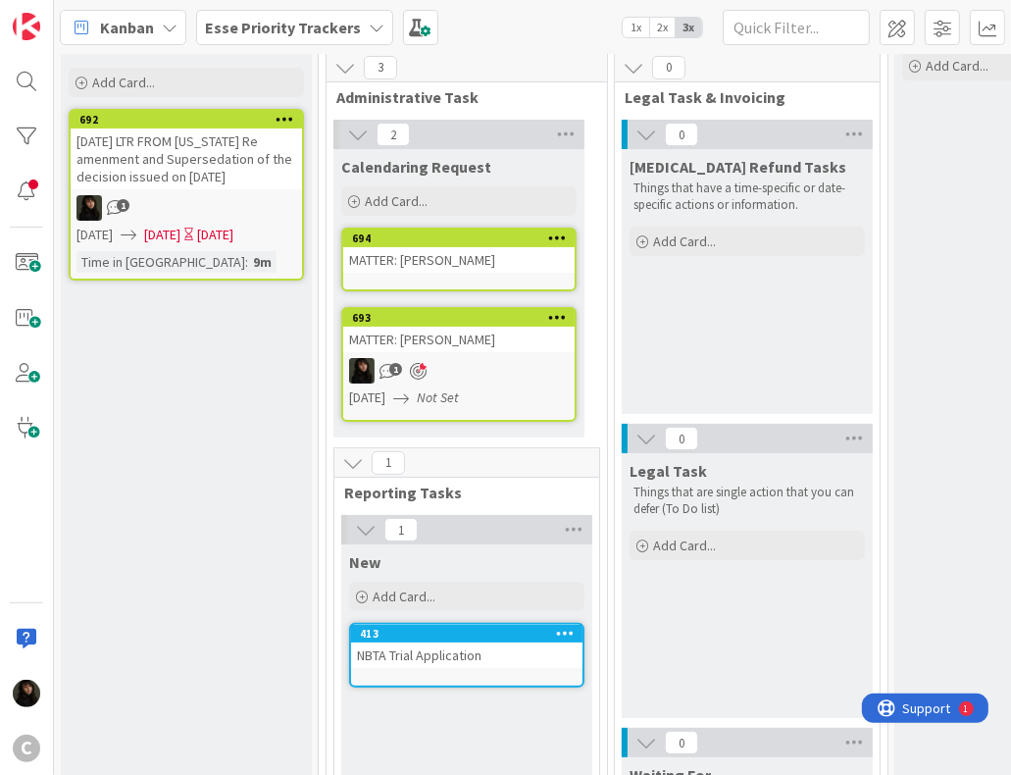
click at [459, 262] on div "MATTER: [PERSON_NAME]" at bounding box center [459, 260] width 232 height 26
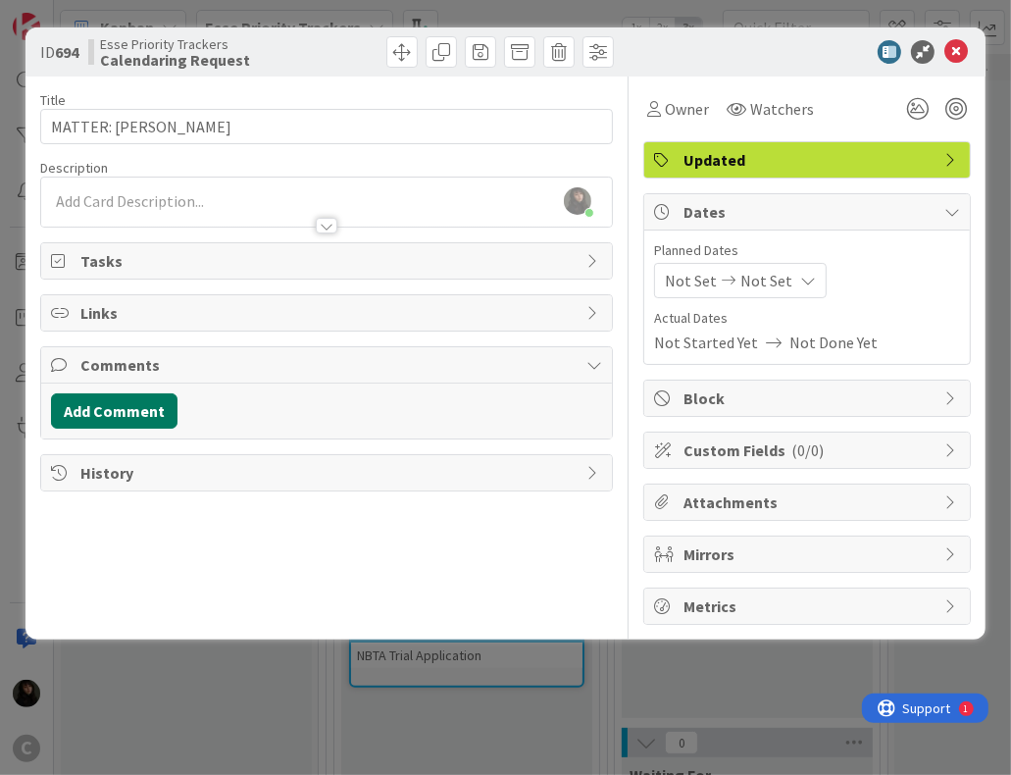
click at [121, 399] on button "Add Comment" at bounding box center [114, 410] width 127 height 35
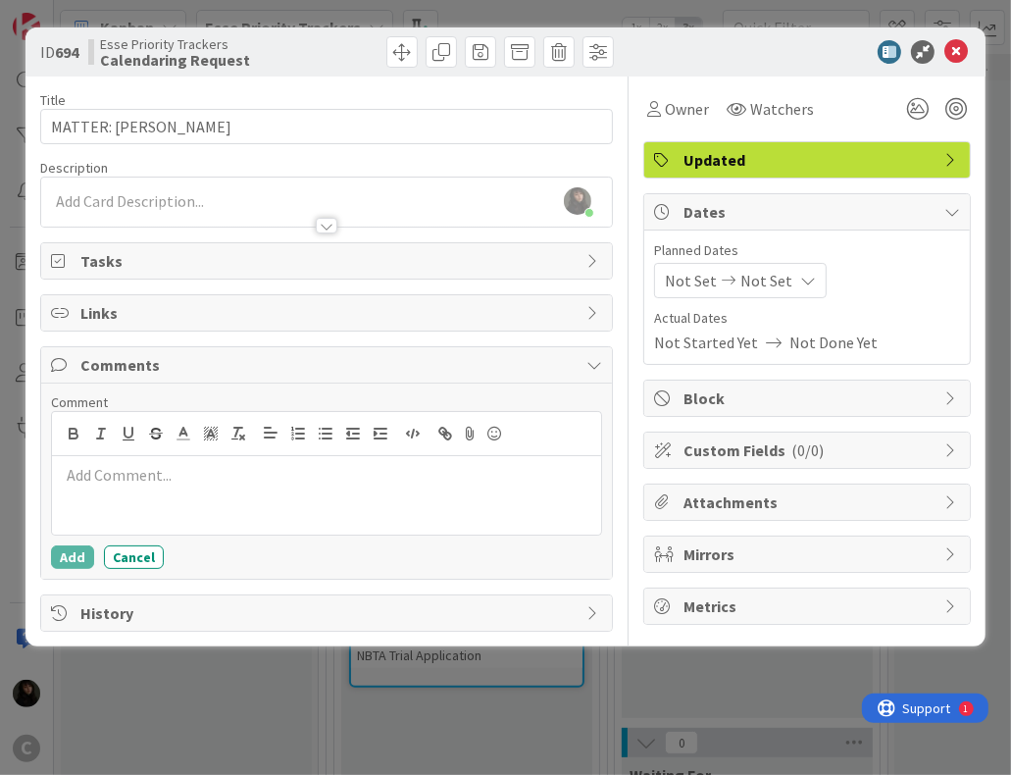
click at [201, 479] on p at bounding box center [327, 475] width 534 height 23
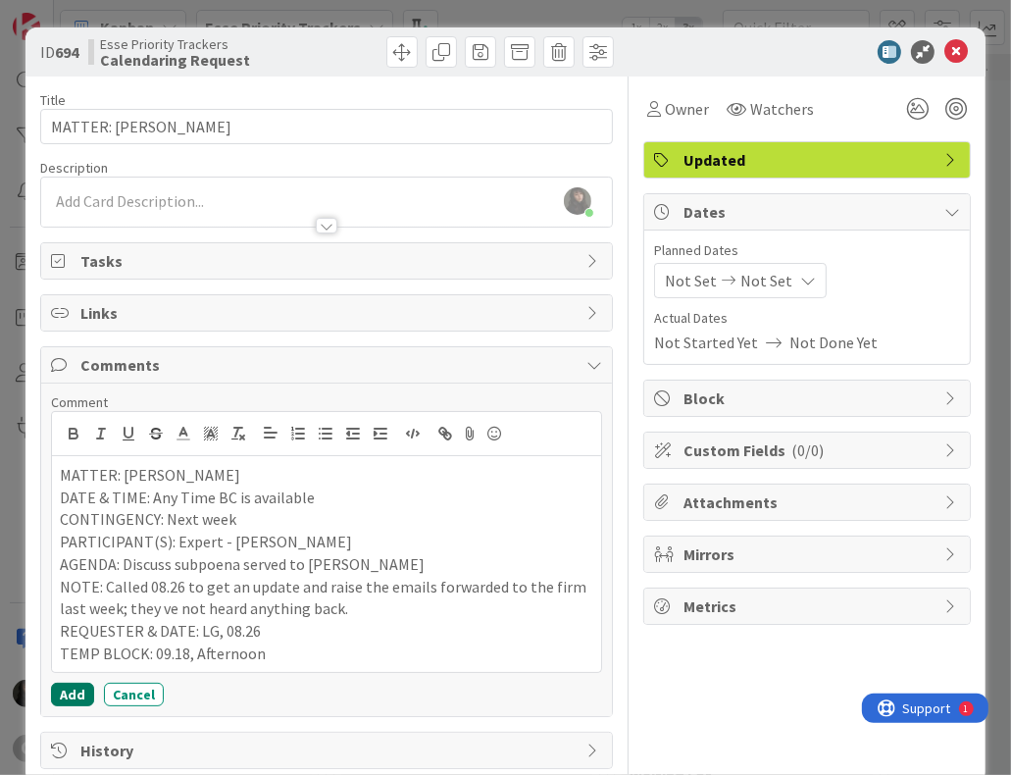
click at [66, 691] on button "Add" at bounding box center [72, 695] width 43 height 24
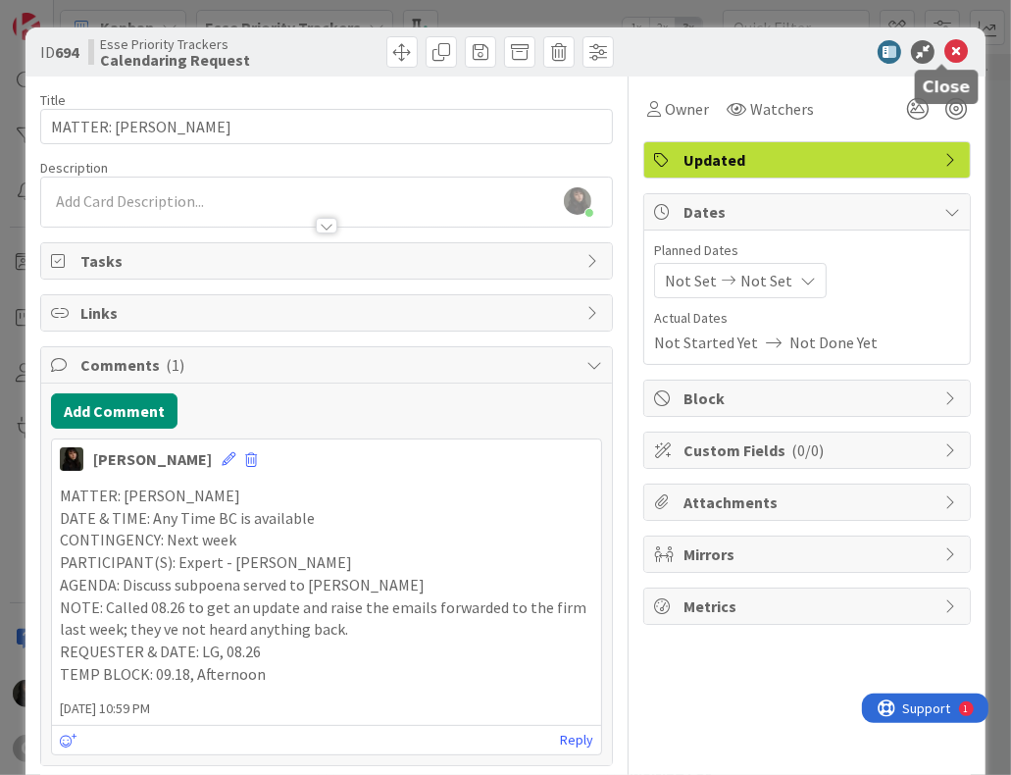
click at [945, 55] on icon at bounding box center [957, 52] width 24 height 24
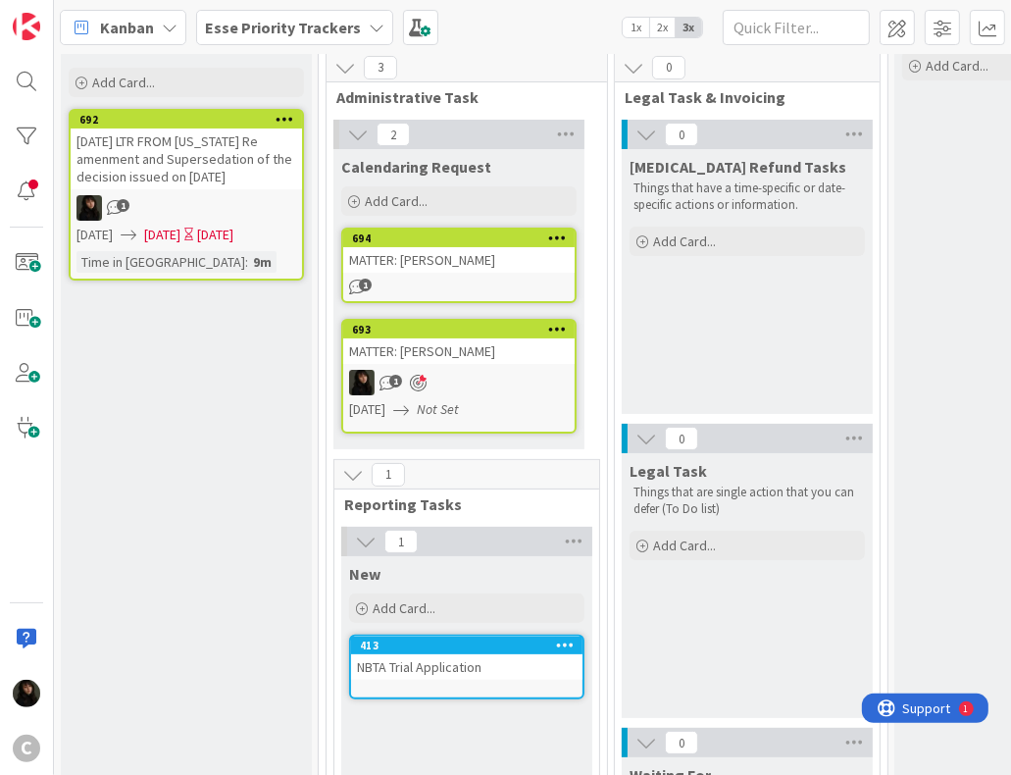
click at [434, 262] on div "MATTER: [PERSON_NAME]" at bounding box center [459, 260] width 232 height 26
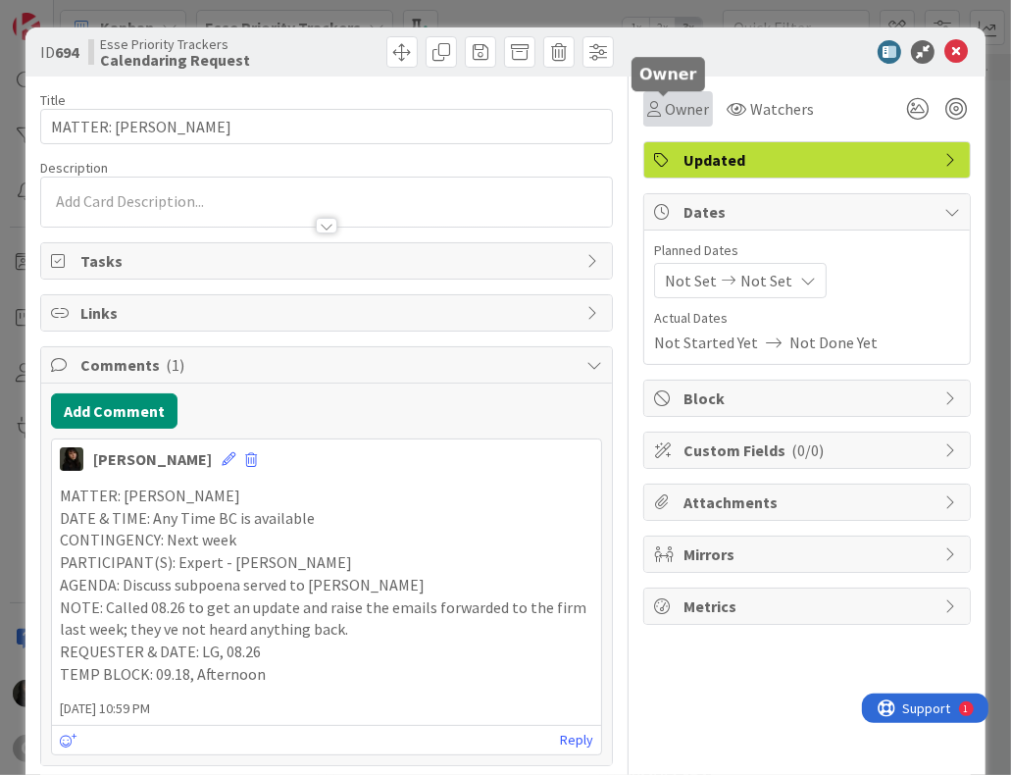
click at [672, 104] on span "Owner" at bounding box center [687, 109] width 44 height 24
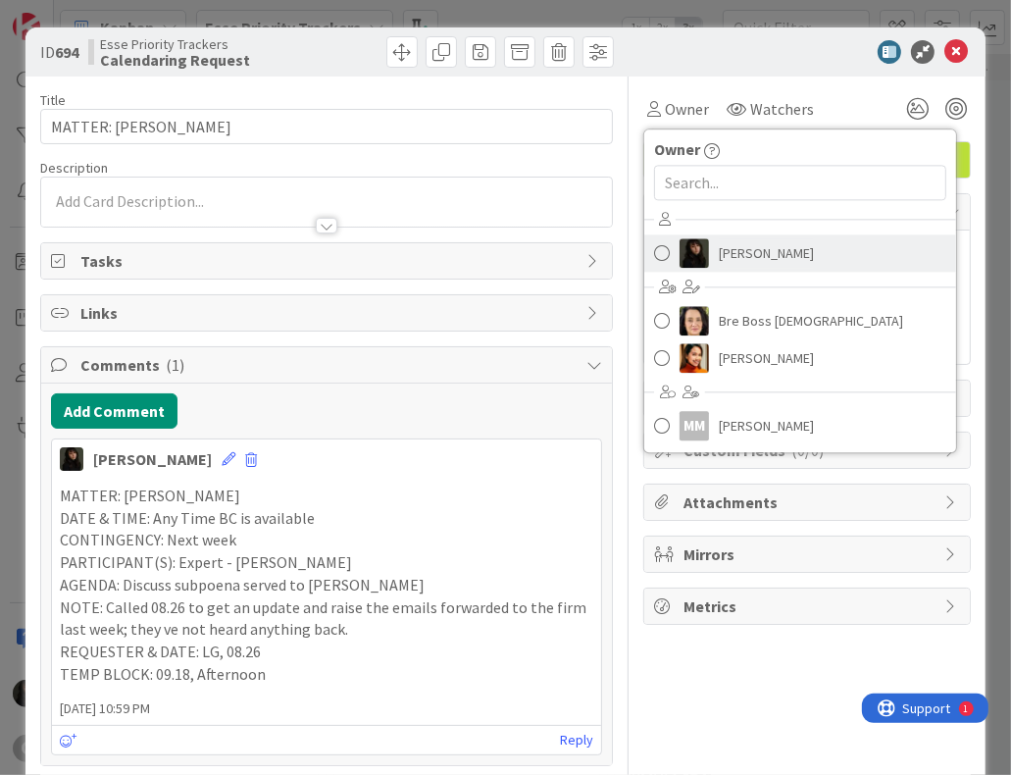
click at [654, 254] on span at bounding box center [662, 252] width 16 height 29
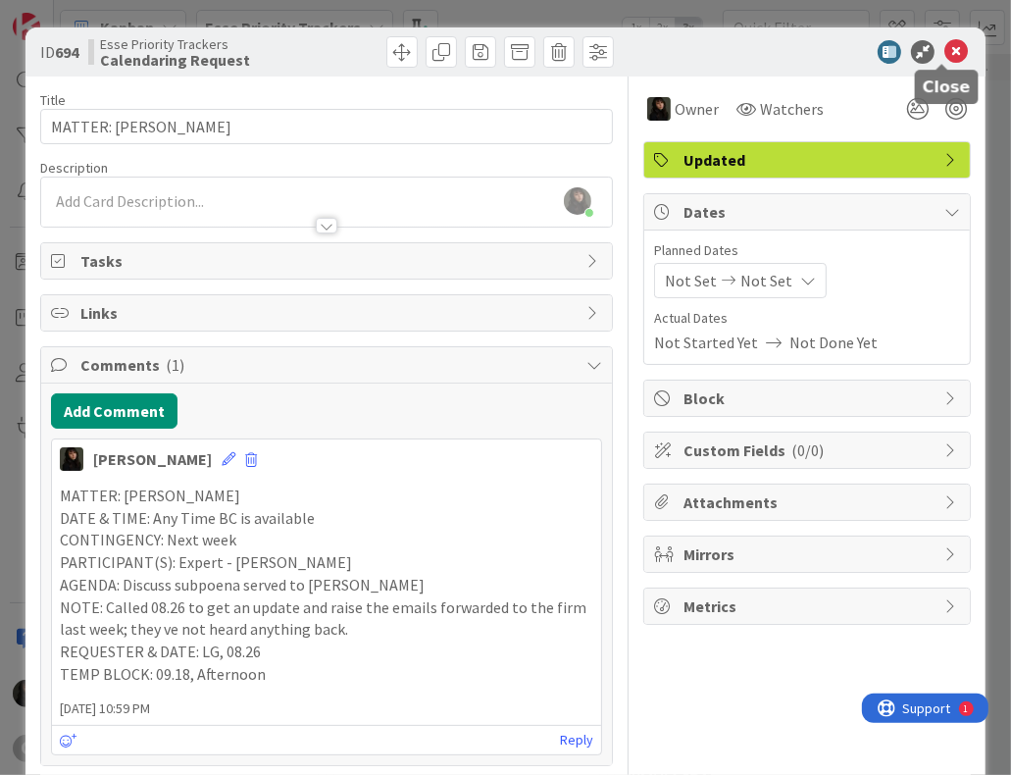
drag, startPoint x: 949, startPoint y: 48, endPoint x: 932, endPoint y: 47, distance: 16.7
click at [949, 48] on icon at bounding box center [957, 52] width 24 height 24
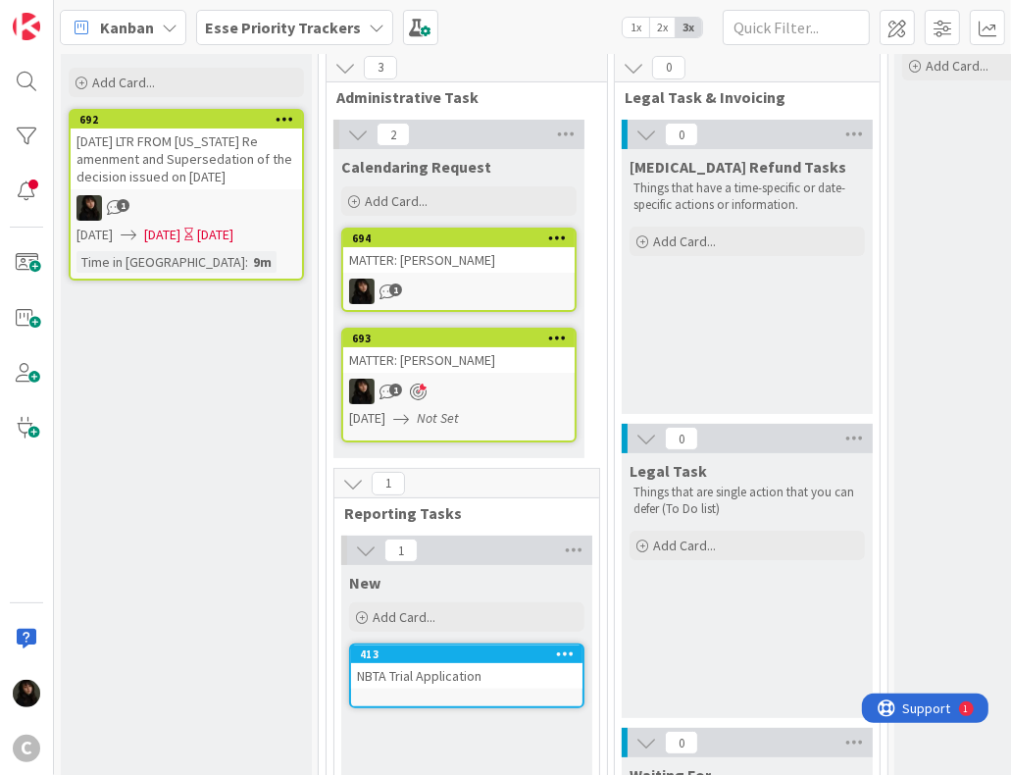
click at [557, 237] on icon at bounding box center [557, 238] width 19 height 14
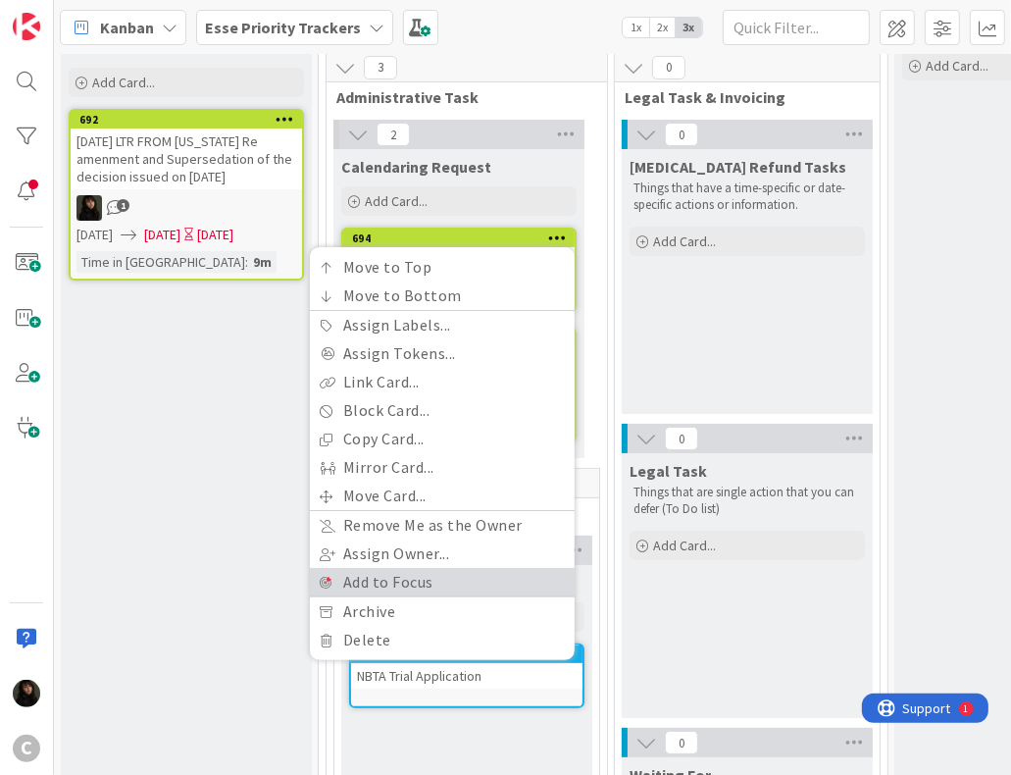
click at [373, 582] on link "Add to Focus" at bounding box center [442, 582] width 265 height 28
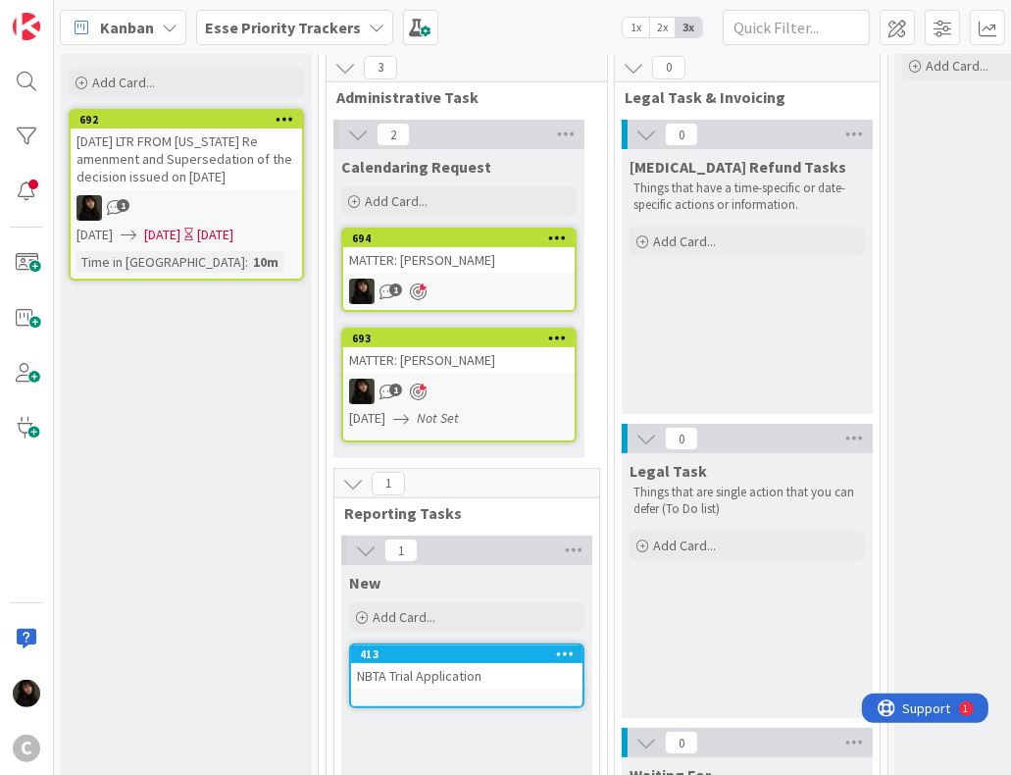
drag, startPoint x: 994, startPoint y: 318, endPoint x: 553, endPoint y: 242, distance: 446.9
click at [553, 242] on div "1 Inbox Dump everything on your mind here. No items are too big or small. Add C…" at bounding box center [655, 507] width 1195 height 1093
click at [553, 242] on icon at bounding box center [557, 238] width 19 height 14
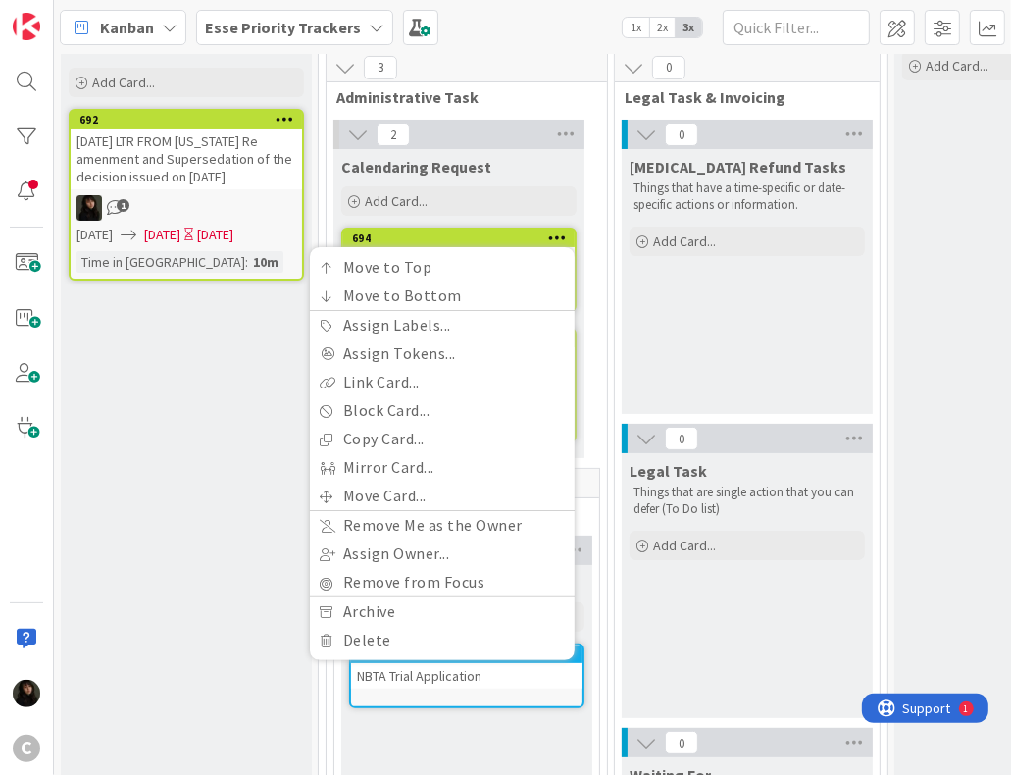
click at [756, 311] on div "[MEDICAL_DATA] Refund Tasks Things that have a time-specific or date-specific a…" at bounding box center [747, 281] width 251 height 265
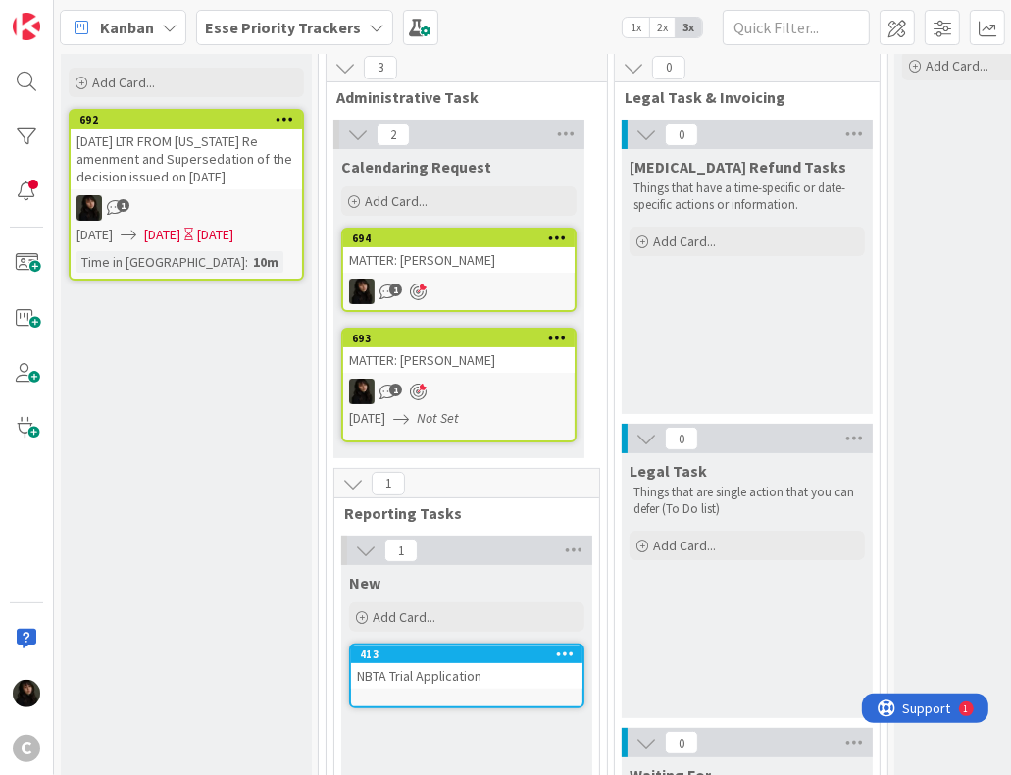
click at [208, 333] on div "Inbox Dump everything on your mind here. No items are too big or small. Add Car…" at bounding box center [186, 517] width 251 height 1054
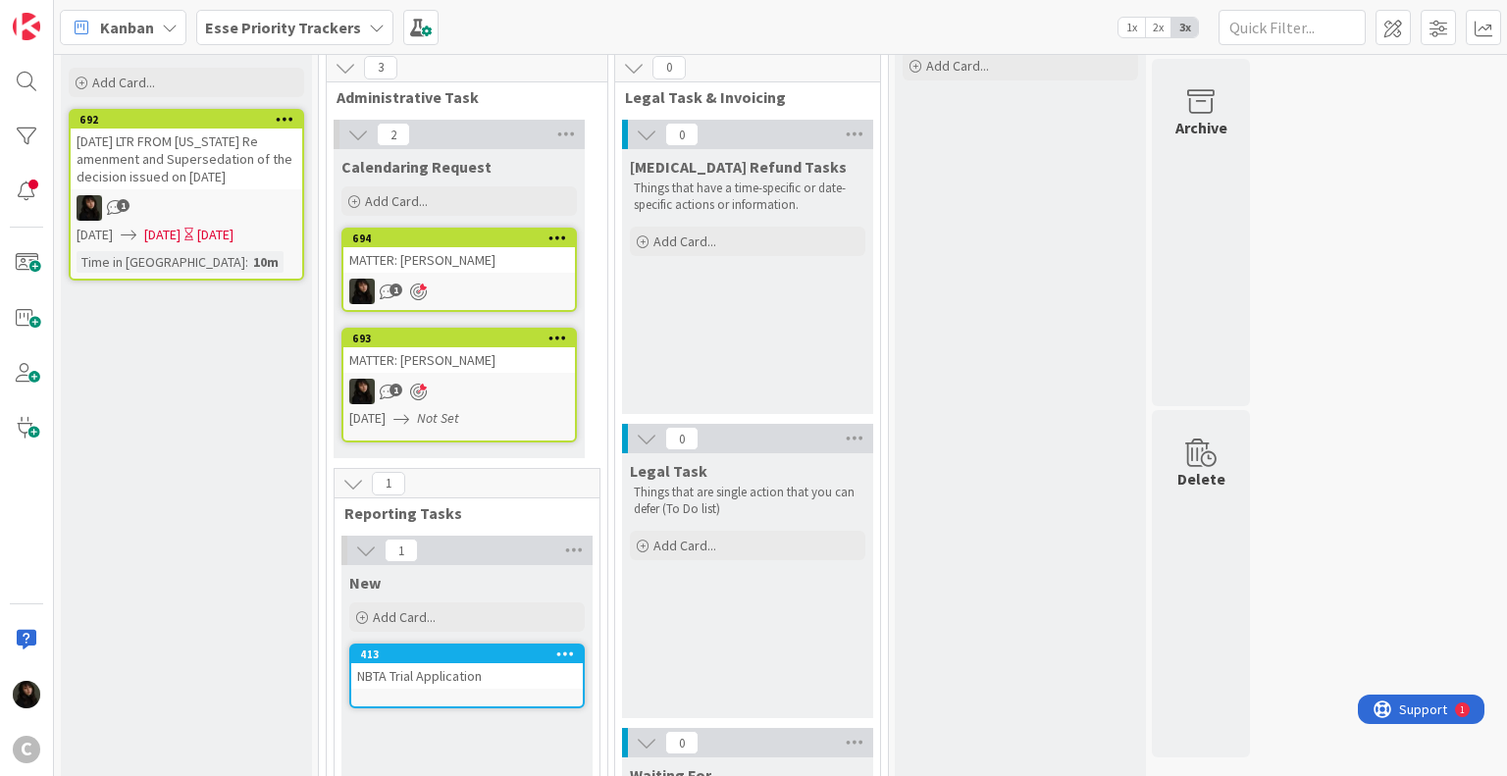
click at [338, 40] on div "Esse Priority Trackers" at bounding box center [294, 27] width 197 height 35
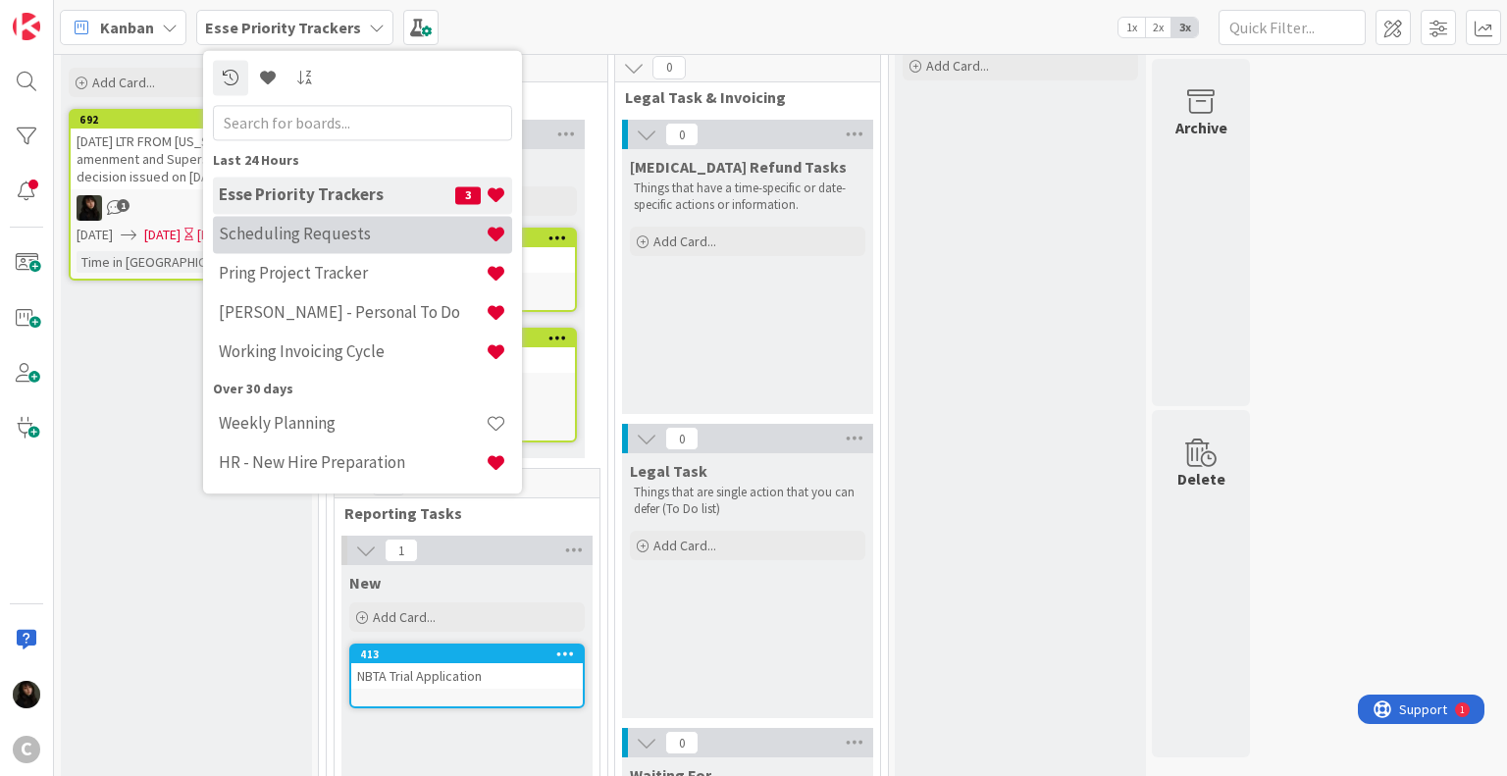
click at [296, 232] on h4 "Scheduling Requests" at bounding box center [352, 235] width 267 height 20
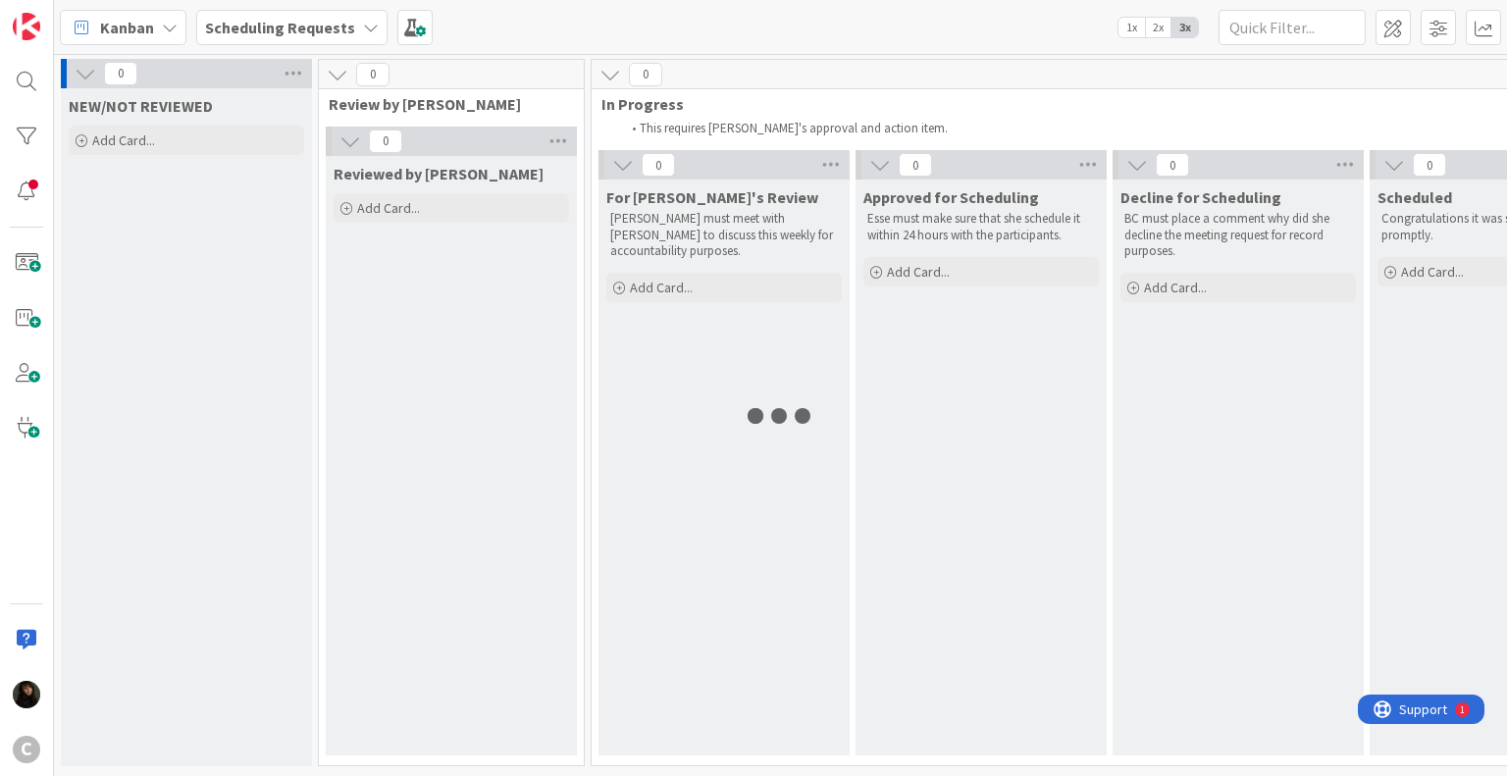
click at [285, 36] on span "Scheduling Requests" at bounding box center [280, 28] width 150 height 24
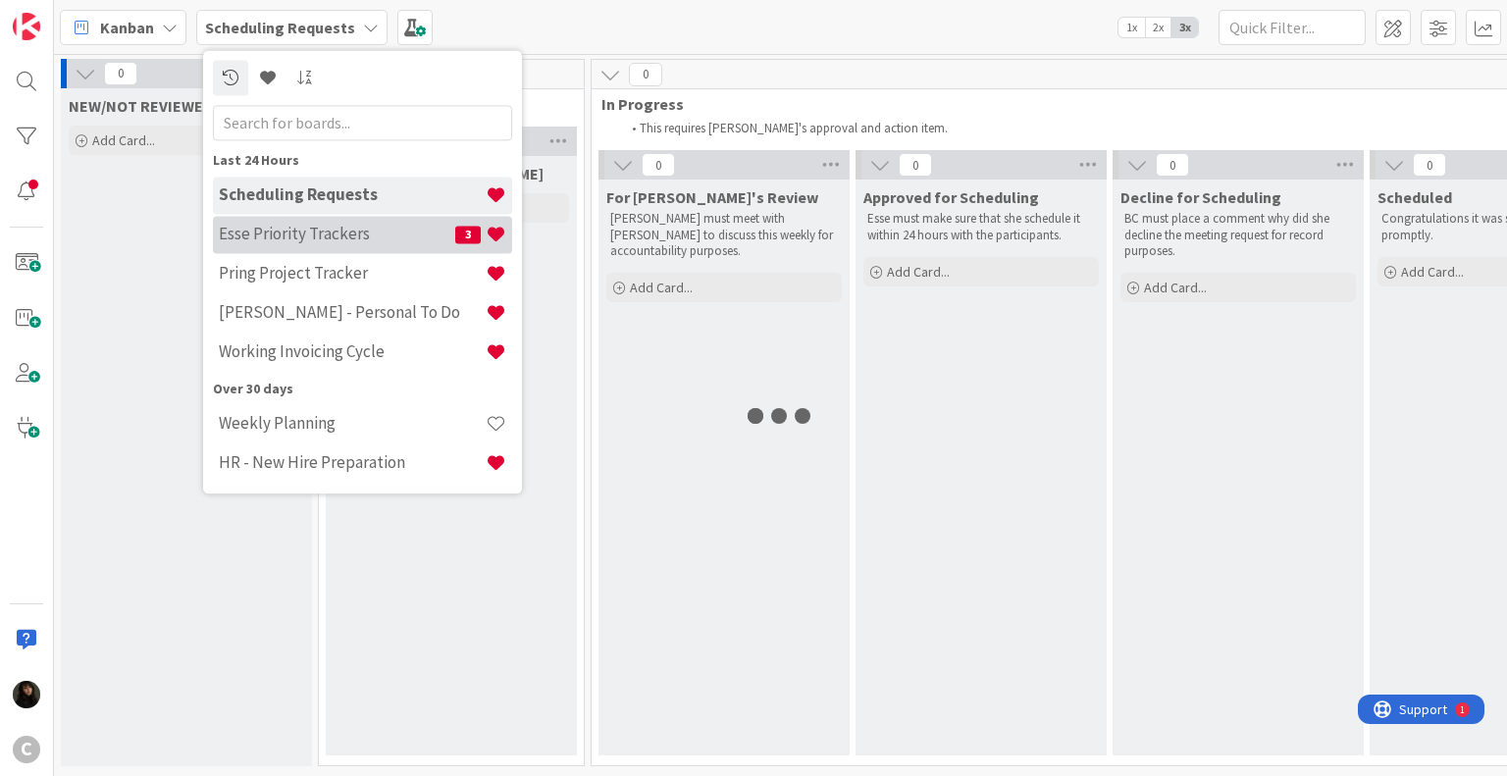
click at [292, 230] on h4 "Esse Priority Trackers" at bounding box center [337, 235] width 236 height 20
